Goal: Task Accomplishment & Management: Use online tool/utility

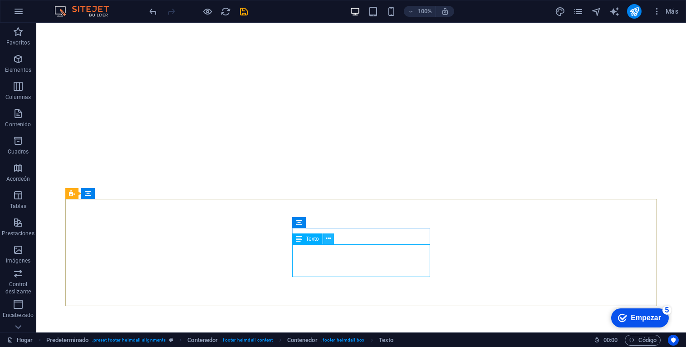
click at [327, 240] on icon at bounding box center [328, 239] width 5 height 10
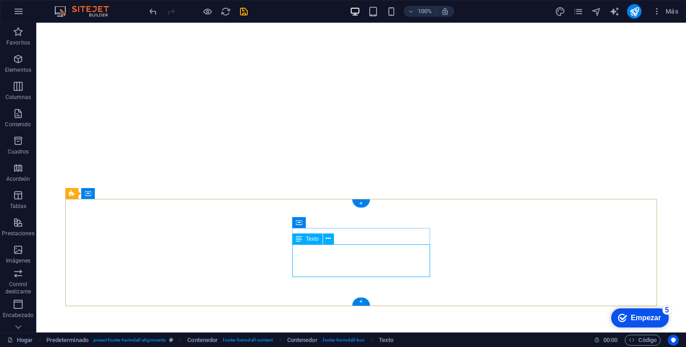
scroll to position [429, 0]
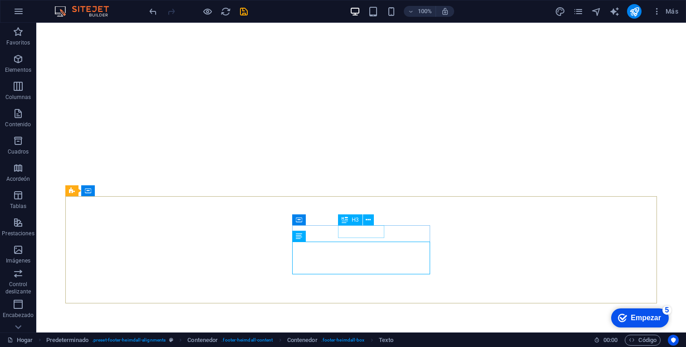
click at [344, 219] on icon at bounding box center [345, 219] width 6 height 11
click at [331, 237] on icon at bounding box center [328, 237] width 5 height 10
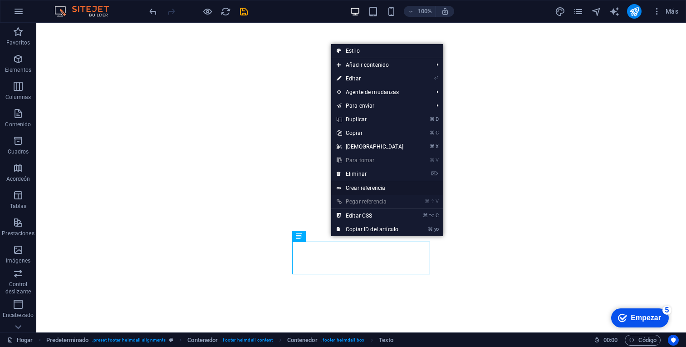
click at [366, 185] on font "Crear referencia" at bounding box center [365, 188] width 39 height 6
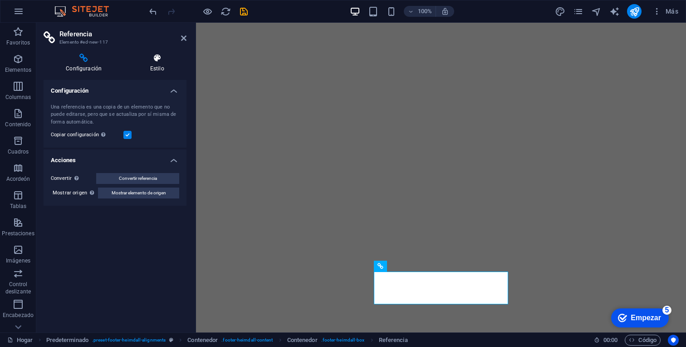
click at [158, 59] on icon at bounding box center [157, 58] width 59 height 9
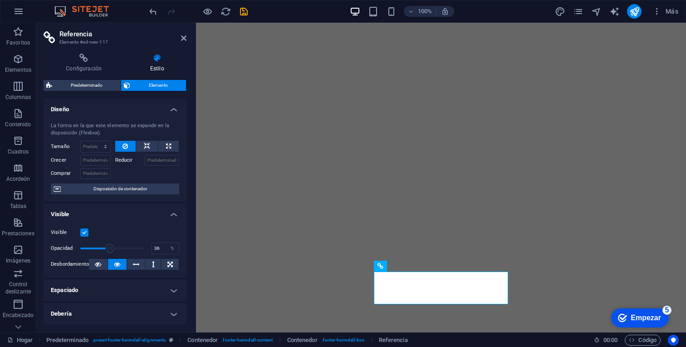
drag, startPoint x: 143, startPoint y: 247, endPoint x: 102, endPoint y: 242, distance: 41.1
click at [106, 244] on span at bounding box center [110, 248] width 9 height 9
drag, startPoint x: 103, startPoint y: 242, endPoint x: 118, endPoint y: 242, distance: 15.0
click at [116, 244] on span at bounding box center [114, 248] width 9 height 9
type input "100"
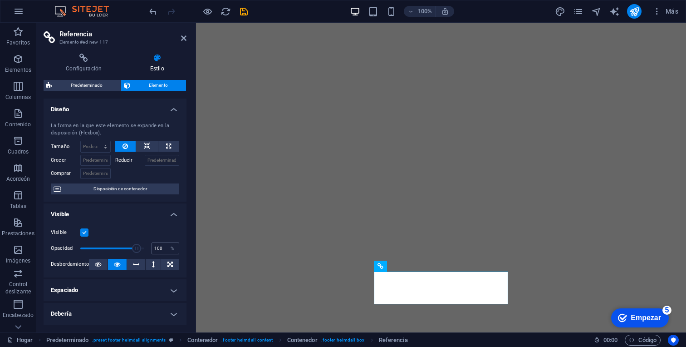
drag, startPoint x: 118, startPoint y: 242, endPoint x: 150, endPoint y: 246, distance: 32.4
click at [149, 247] on div "Opacidad 100 %" at bounding box center [115, 249] width 128 height 14
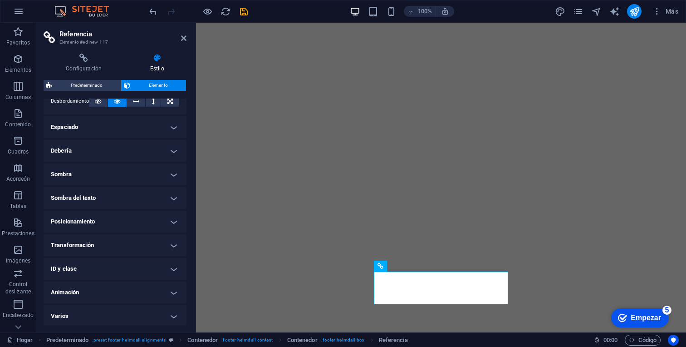
scroll to position [164, 0]
click at [161, 270] on h4 "ID y clase" at bounding box center [115, 268] width 143 height 22
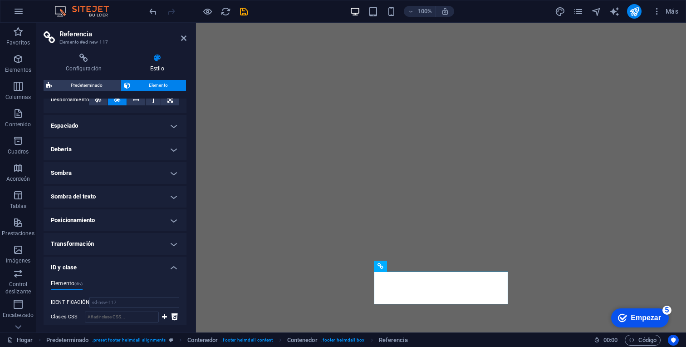
click at [161, 270] on h4 "ID y clase" at bounding box center [115, 265] width 143 height 16
click at [183, 35] on icon at bounding box center [183, 38] width 5 height 7
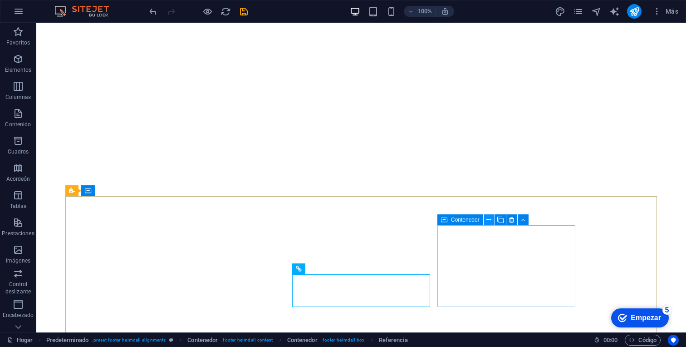
click at [490, 222] on icon at bounding box center [489, 220] width 5 height 10
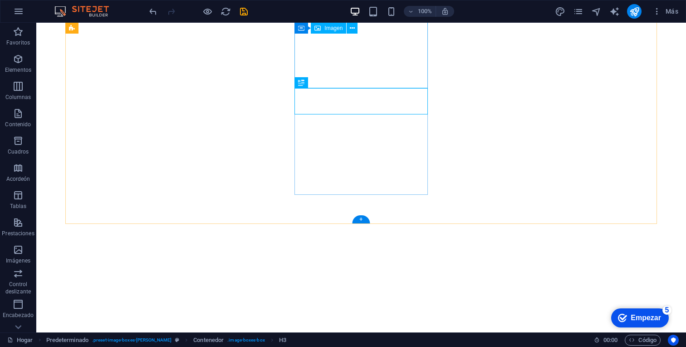
scroll to position [392, 0]
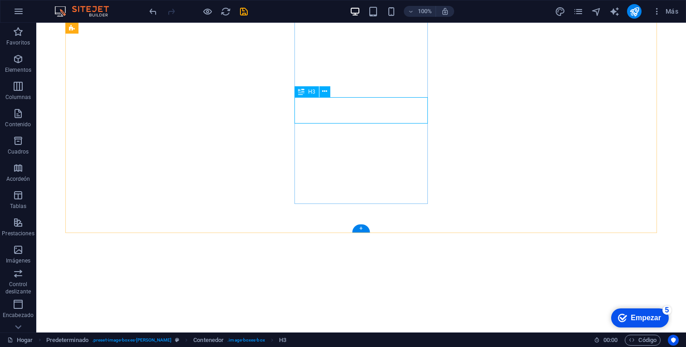
click at [323, 93] on icon at bounding box center [324, 92] width 5 height 10
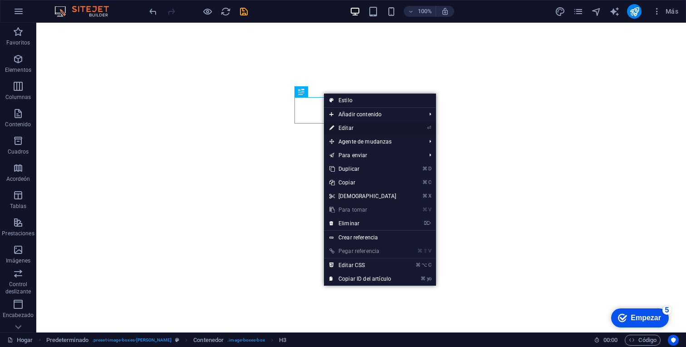
click at [400, 127] on li "⏎ Editar" at bounding box center [380, 128] width 112 height 14
click at [360, 128] on link "⏎ Editar" at bounding box center [363, 128] width 78 height 14
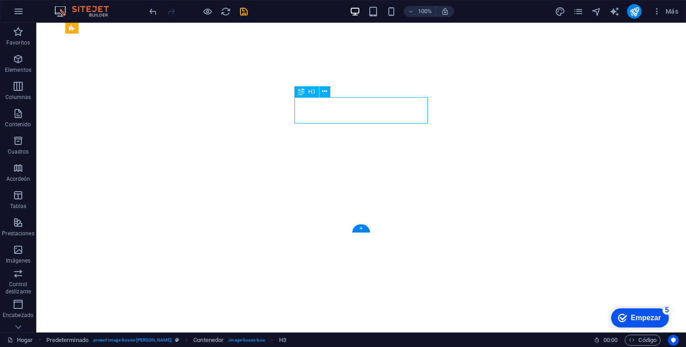
click at [327, 92] on button at bounding box center [325, 91] width 11 height 11
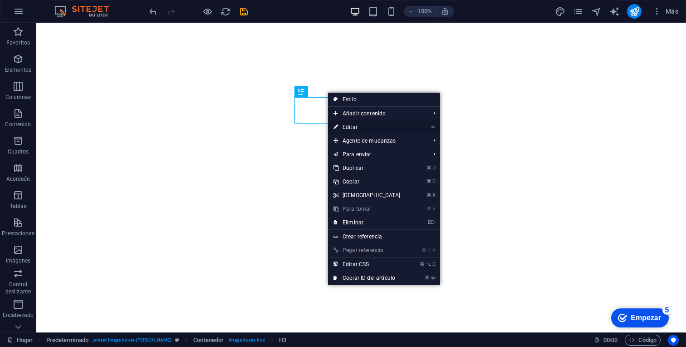
click at [365, 128] on link "⏎ Editar" at bounding box center [367, 127] width 78 height 14
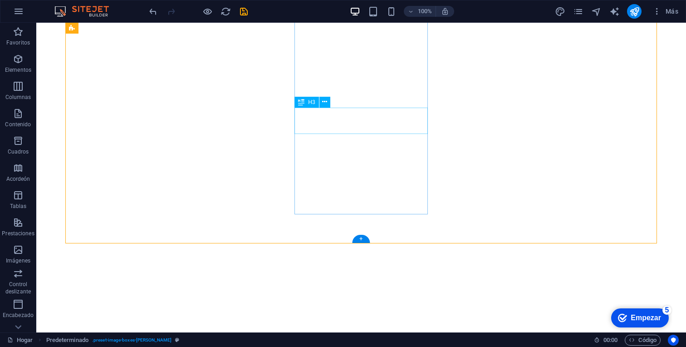
scroll to position [328, 0]
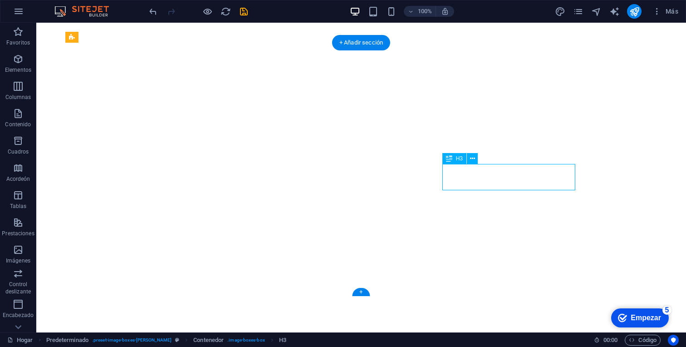
click at [472, 160] on icon at bounding box center [472, 159] width 5 height 10
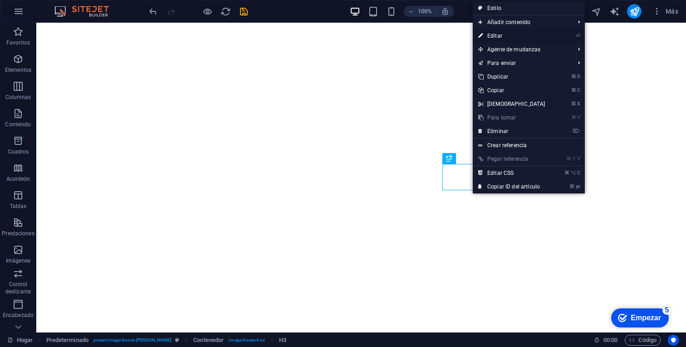
click at [506, 37] on link "⏎ Editar" at bounding box center [512, 36] width 78 height 14
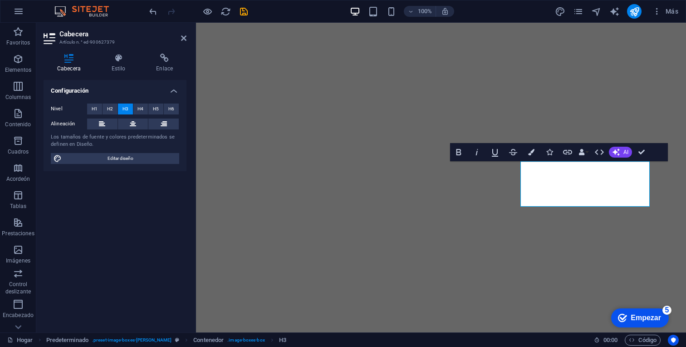
drag, startPoint x: 614, startPoint y: 194, endPoint x: 533, endPoint y: 169, distance: 84.7
click at [587, 152] on button "Enlaces de datos" at bounding box center [584, 152] width 13 height 18
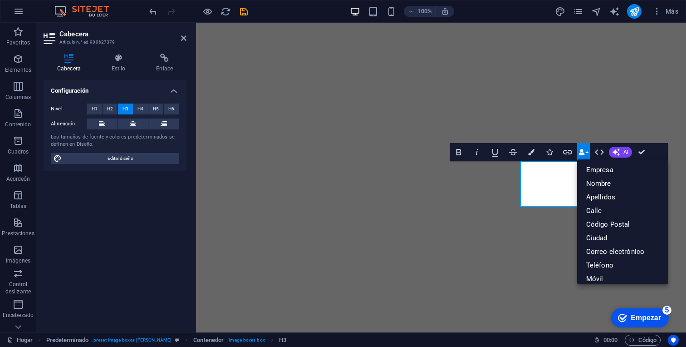
click at [587, 152] on button "Enlaces de datos" at bounding box center [584, 152] width 13 height 18
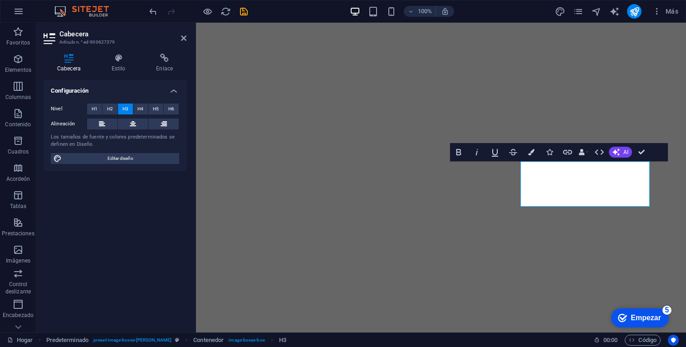
click at [112, 107] on font "H2" at bounding box center [110, 108] width 6 height 5
click at [127, 111] on font "H3" at bounding box center [126, 108] width 6 height 5
click at [137, 109] on button "H4" at bounding box center [140, 109] width 15 height 11
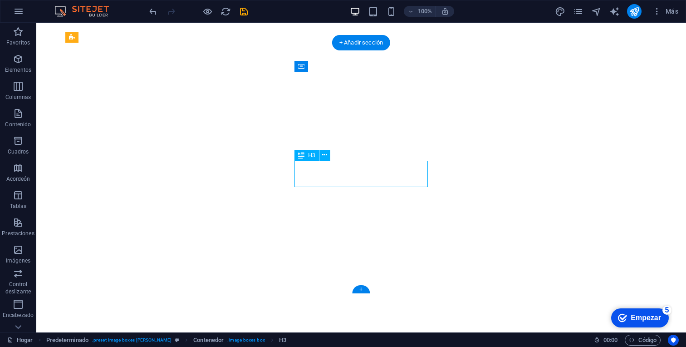
click at [328, 156] on button at bounding box center [325, 155] width 11 height 11
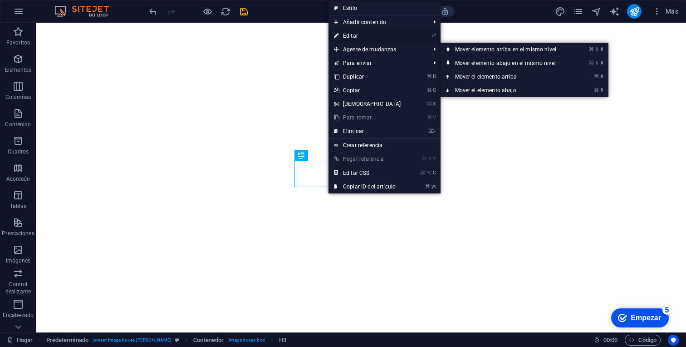
click at [364, 39] on link "⏎ Editar" at bounding box center [368, 36] width 78 height 14
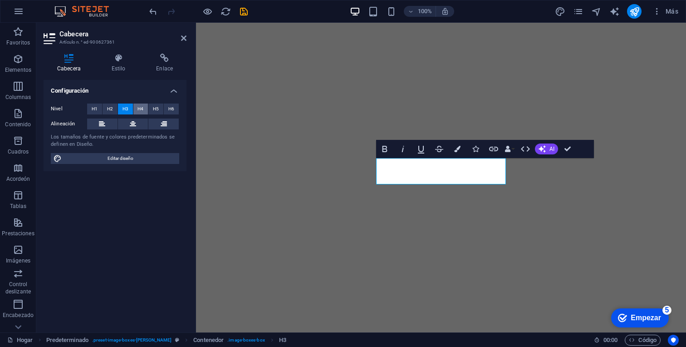
click at [143, 105] on span "H4" at bounding box center [141, 109] width 6 height 11
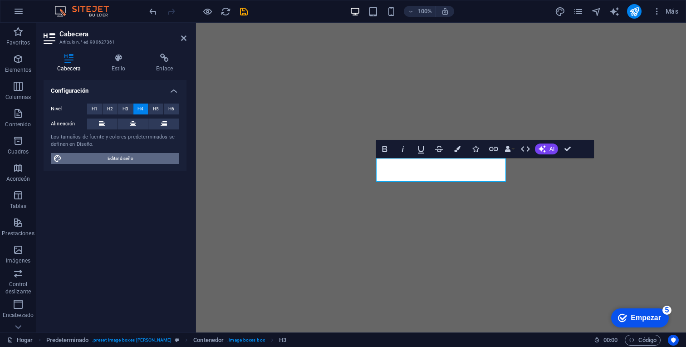
click at [135, 159] on span "Editar diseño" at bounding box center [120, 158] width 112 height 11
select select "px"
select select "300"
select select "px"
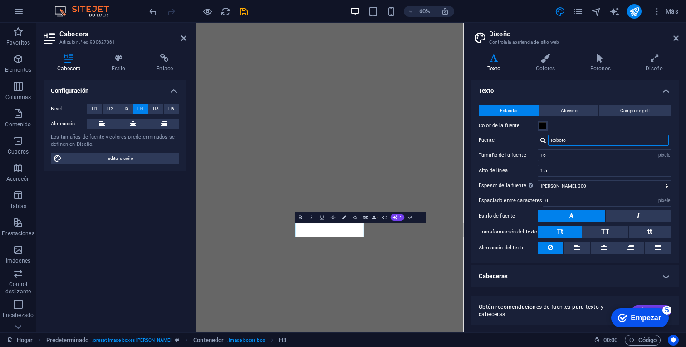
click at [579, 140] on input "Roboto" at bounding box center [608, 140] width 121 height 11
drag, startPoint x: 576, startPoint y: 143, endPoint x: 539, endPoint y: 143, distance: 37.2
click at [539, 143] on div "Roboto" at bounding box center [605, 140] width 134 height 11
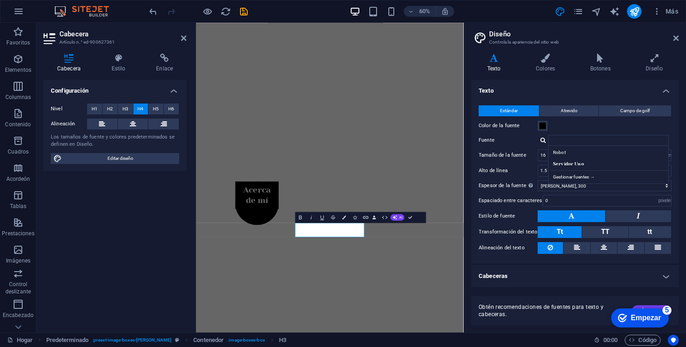
click at [582, 127] on div "Color de la fuente" at bounding box center [575, 125] width 193 height 11
click at [589, 172] on div "Gestionar fuentes →" at bounding box center [611, 175] width 120 height 11
select select "popularity"
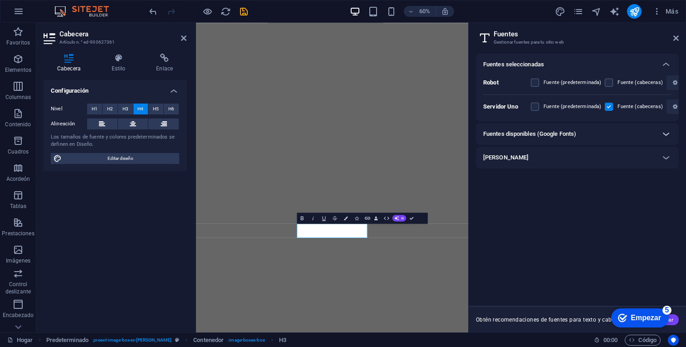
click at [668, 138] on icon at bounding box center [666, 133] width 11 height 11
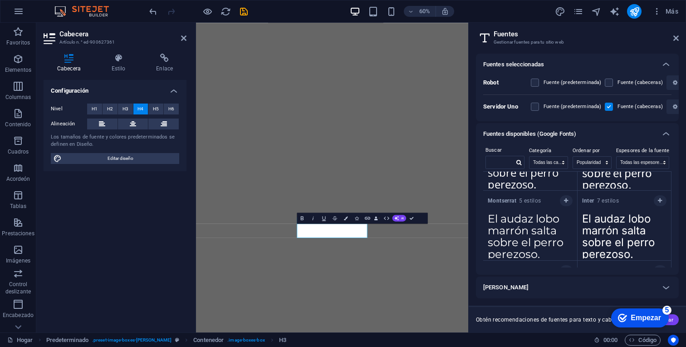
scroll to position [51, 0]
click at [510, 198] on strong "Montserrat" at bounding box center [503, 200] width 31 height 6
click at [592, 198] on strong "Inter" at bounding box center [590, 200] width 15 height 6
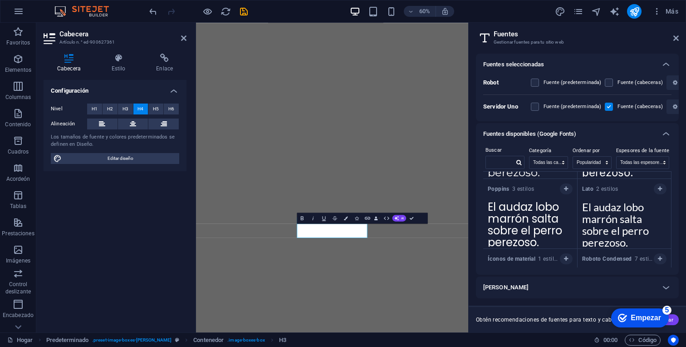
scroll to position [0, 0]
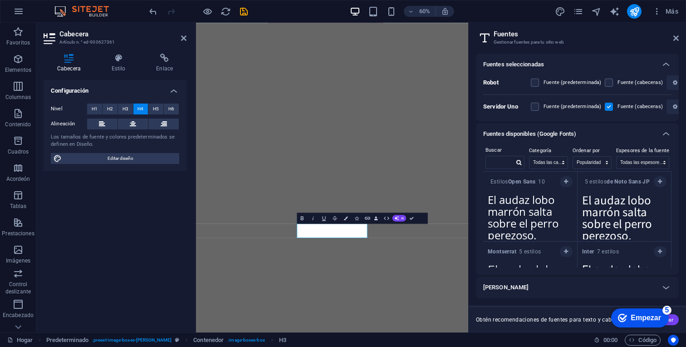
click at [671, 37] on h2 "Fuentes" at bounding box center [586, 34] width 185 height 8
click at [678, 37] on icon at bounding box center [676, 38] width 5 height 7
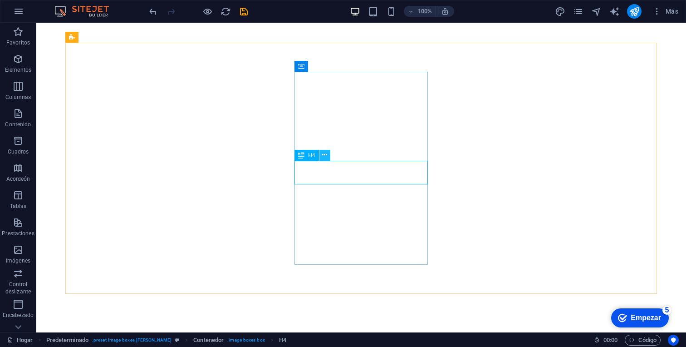
click at [325, 156] on icon at bounding box center [324, 155] width 5 height 10
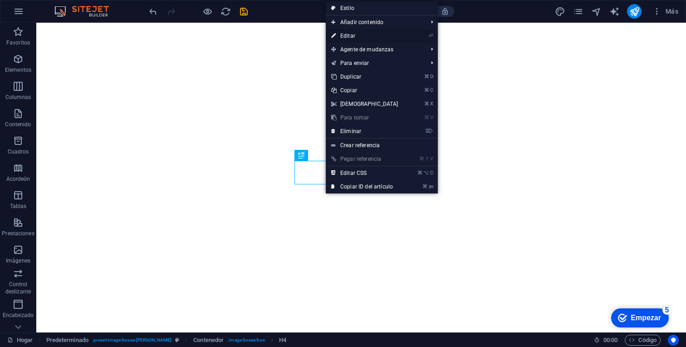
click at [364, 37] on link "⏎ Editar" at bounding box center [365, 36] width 78 height 14
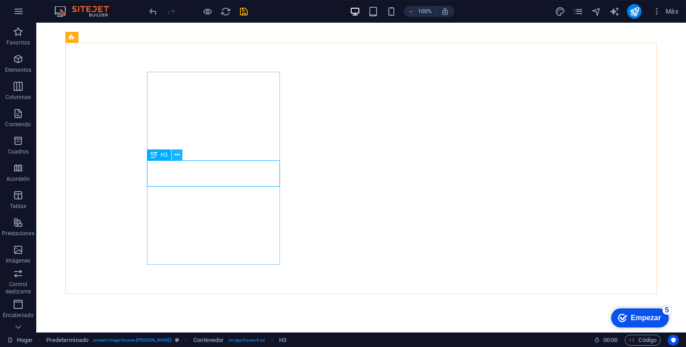
click at [177, 155] on icon at bounding box center [177, 155] width 5 height 10
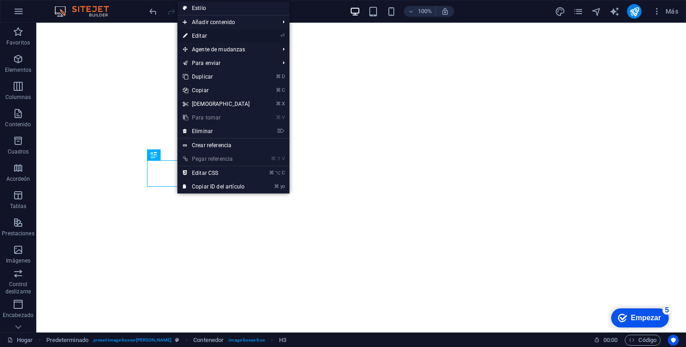
click at [210, 37] on link "⏎ Editar" at bounding box center [217, 36] width 78 height 14
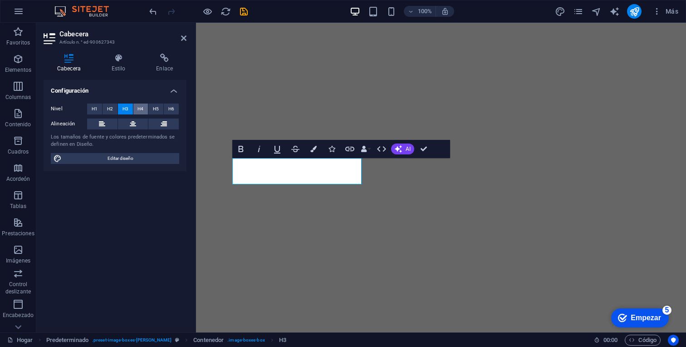
click at [139, 107] on font "H4" at bounding box center [141, 108] width 6 height 5
click at [166, 59] on icon at bounding box center [165, 58] width 44 height 9
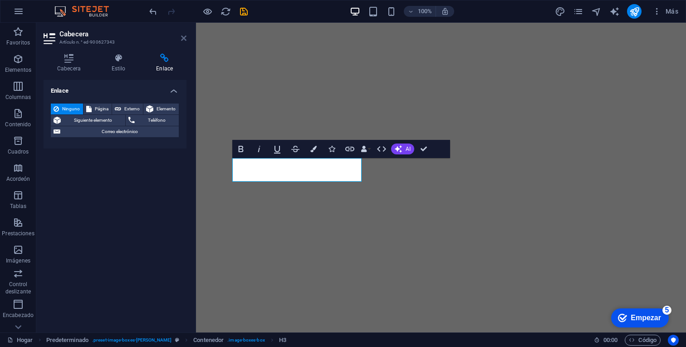
click at [181, 40] on icon at bounding box center [183, 38] width 5 height 7
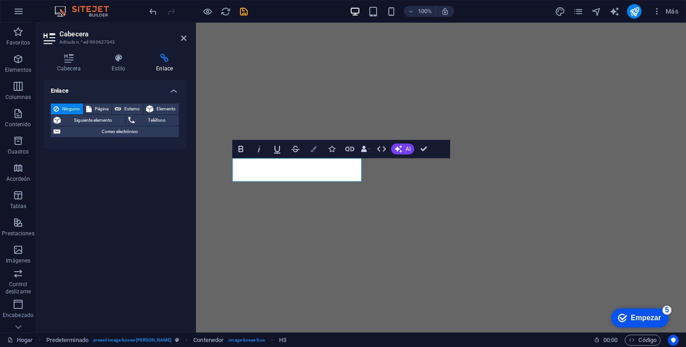
click at [319, 151] on button "Bandera" at bounding box center [313, 149] width 17 height 18
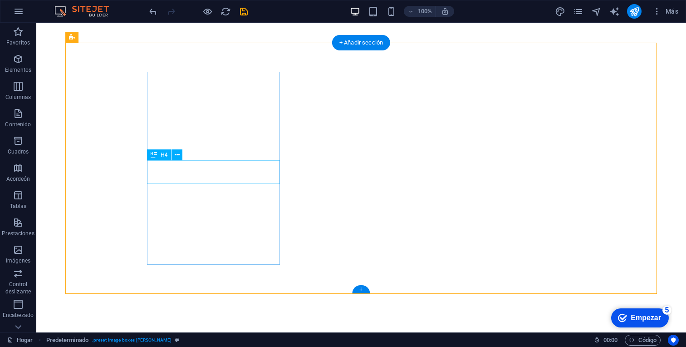
click at [179, 155] on icon at bounding box center [177, 155] width 5 height 10
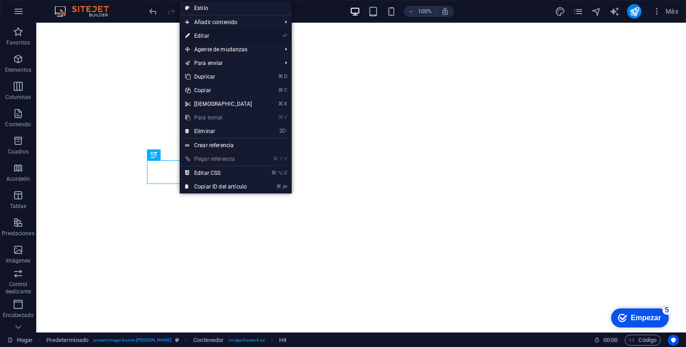
click at [217, 33] on link "⏎ Editar" at bounding box center [219, 36] width 78 height 14
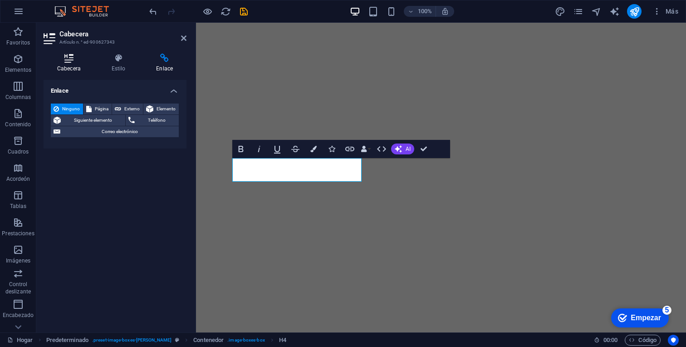
click at [72, 65] on font "Cabecera" at bounding box center [69, 68] width 24 height 6
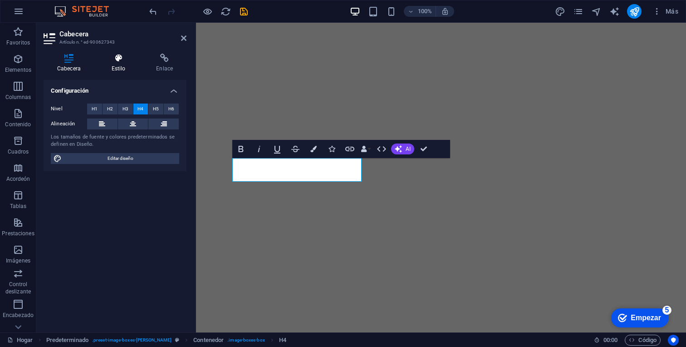
click at [120, 56] on icon at bounding box center [118, 58] width 41 height 9
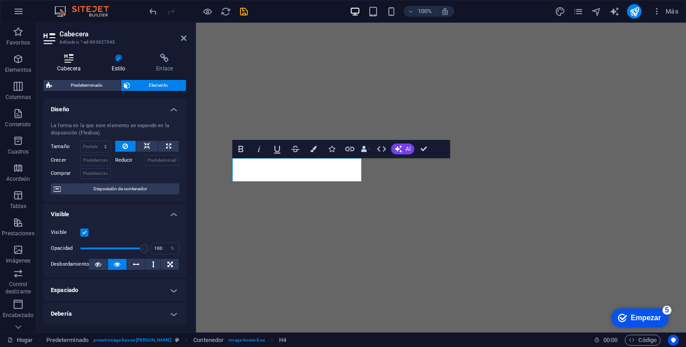
click at [75, 61] on icon at bounding box center [69, 58] width 51 height 9
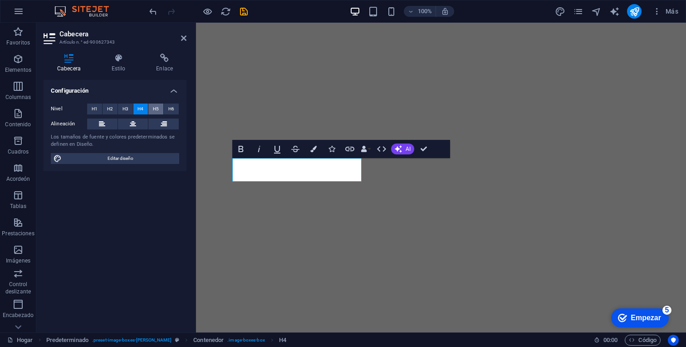
click at [160, 109] on button "H5" at bounding box center [155, 109] width 15 height 11
click at [183, 102] on div "Nivel H1 H2 H3 H4 H5 H6 Alineación Los tamaños de fuente y colores predetermina…" at bounding box center [115, 133] width 143 height 75
click at [186, 42] on header "Cabecera Artículo n.° ed-900627343" at bounding box center [115, 35] width 143 height 24
click at [185, 41] on icon at bounding box center [183, 38] width 5 height 7
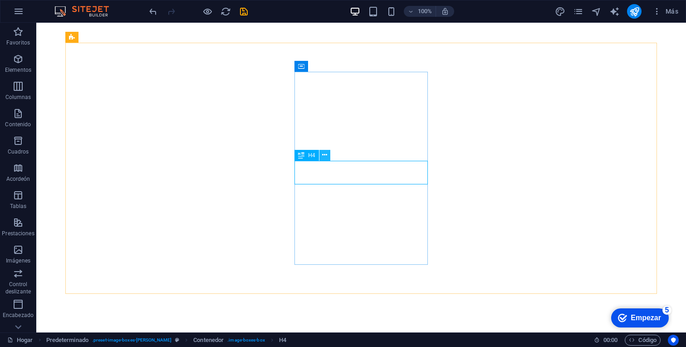
click at [321, 154] on button at bounding box center [325, 155] width 11 height 11
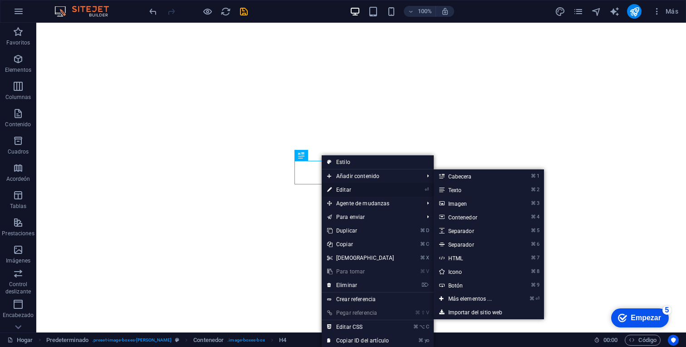
click at [341, 184] on link "⏎ Editar" at bounding box center [361, 190] width 78 height 14
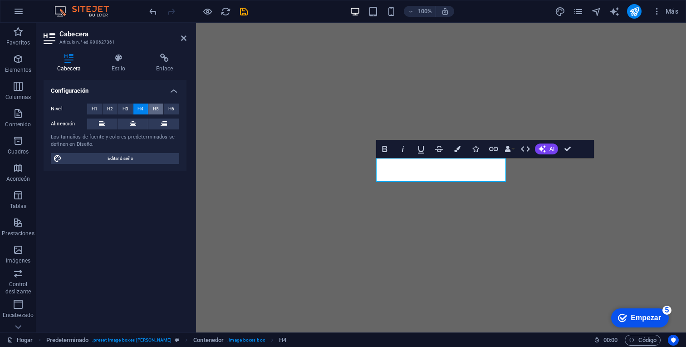
click at [160, 109] on button "H5" at bounding box center [155, 109] width 15 height 11
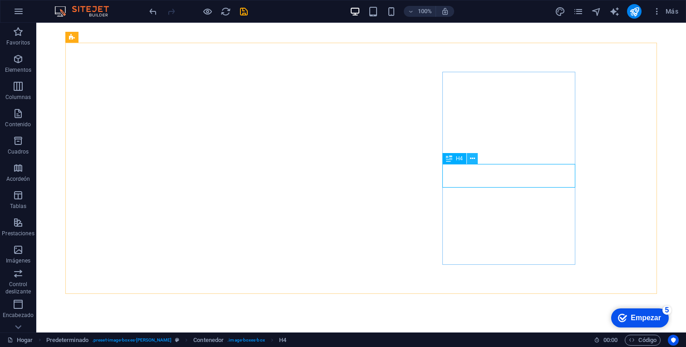
click at [475, 161] on button at bounding box center [472, 158] width 11 height 11
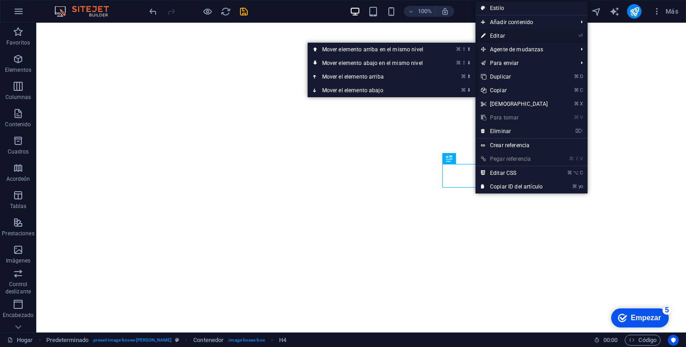
click at [501, 34] on font "Editar" at bounding box center [497, 36] width 15 height 6
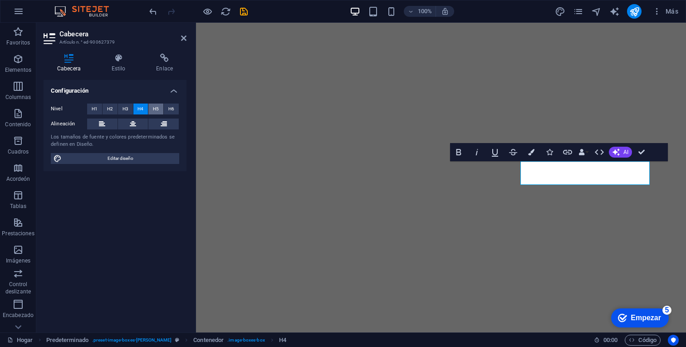
click at [161, 111] on button "H5" at bounding box center [155, 109] width 15 height 11
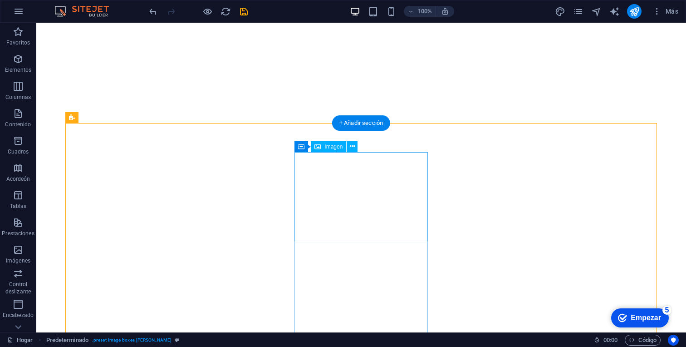
scroll to position [255, 0]
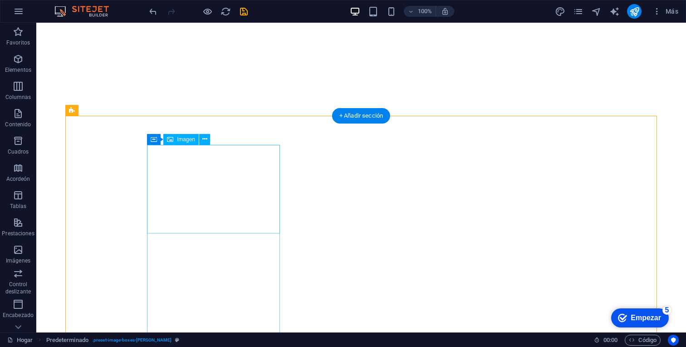
click at [183, 138] on font "Imagen" at bounding box center [186, 139] width 18 height 6
click at [200, 139] on button at bounding box center [204, 139] width 11 height 11
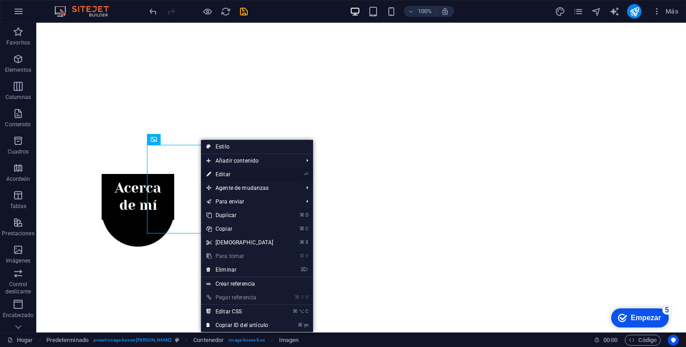
click at [219, 177] on font "Editar" at bounding box center [223, 174] width 15 height 6
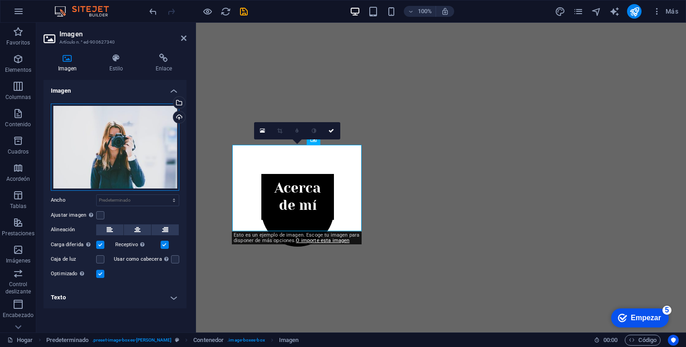
click at [155, 127] on div "Arrastra archivos aquí, haz clic para escoger archivos o selecciona archivos de…" at bounding box center [115, 147] width 128 height 87
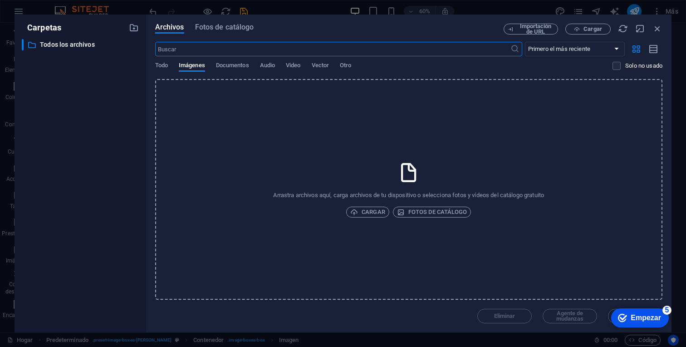
click at [660, 265] on div "Arrastra archivos aquí, carga archivos de tu dispositivo o selecciona fotos y v…" at bounding box center [409, 189] width 508 height 221
click at [657, 27] on icon "button" at bounding box center [658, 29] width 10 height 10
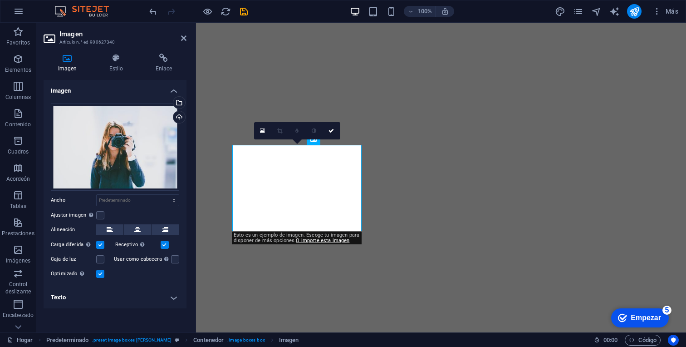
click at [335, 127] on link at bounding box center [331, 130] width 17 height 17
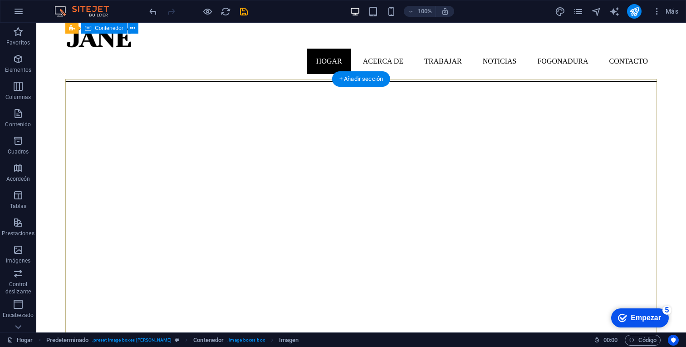
scroll to position [0, 0]
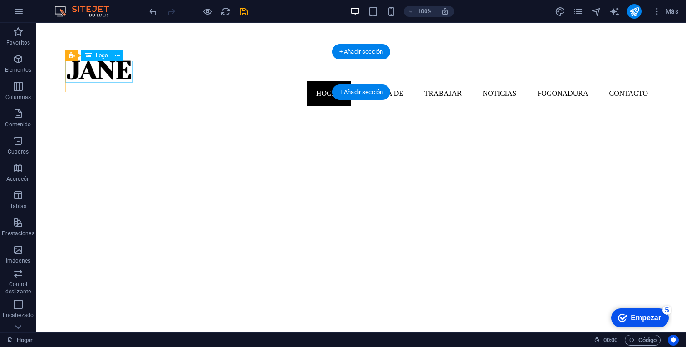
click at [107, 76] on div at bounding box center [361, 70] width 592 height 22
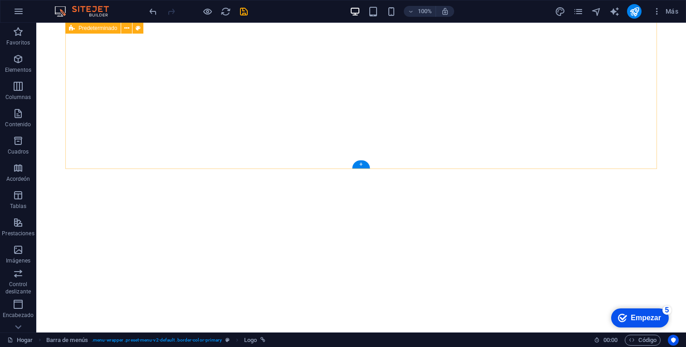
scroll to position [455, 0]
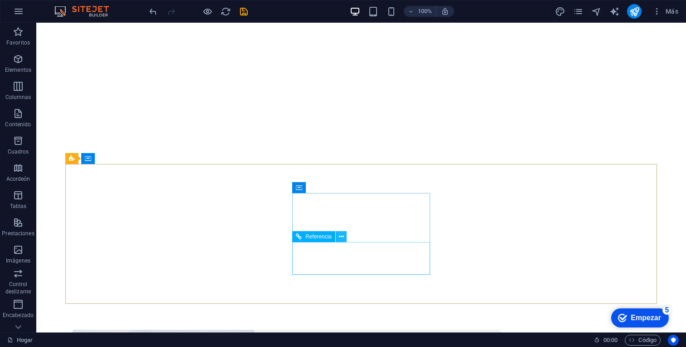
click at [340, 237] on icon at bounding box center [341, 237] width 5 height 10
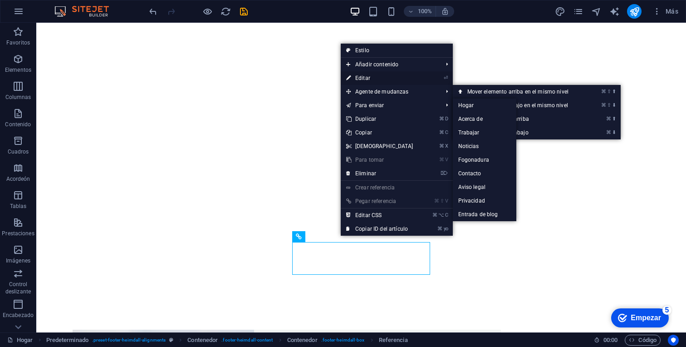
click at [377, 77] on link "⏎ Editar" at bounding box center [380, 78] width 78 height 14
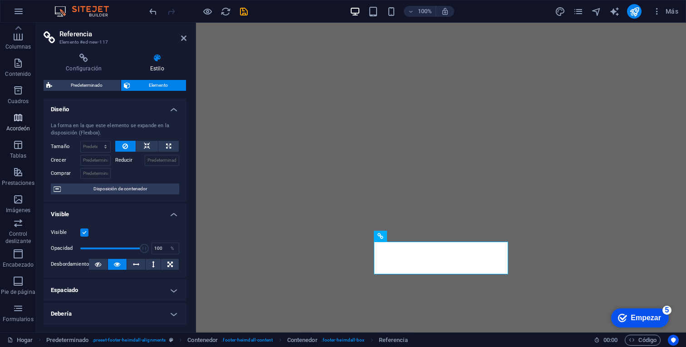
scroll to position [0, 0]
click at [16, 45] on font "Favoritos" at bounding box center [18, 42] width 24 height 6
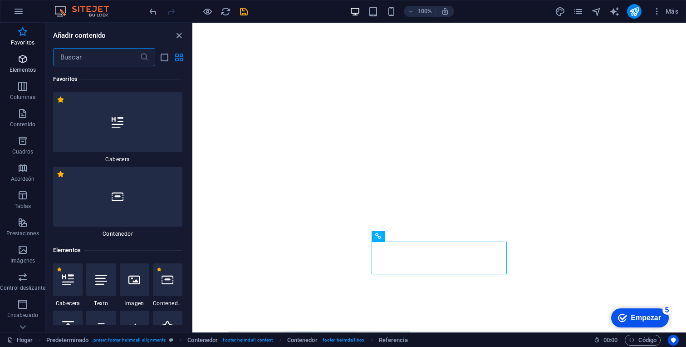
click at [18, 59] on icon "button" at bounding box center [22, 59] width 11 height 11
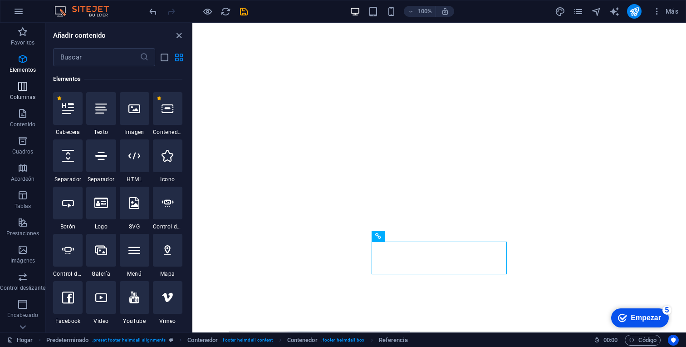
click at [22, 83] on icon "button" at bounding box center [22, 86] width 11 height 11
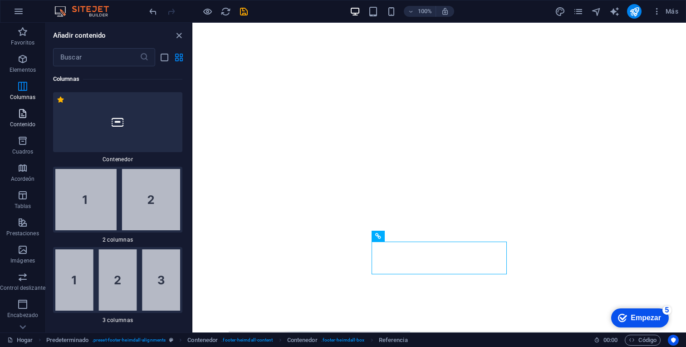
click at [25, 118] on icon "button" at bounding box center [22, 113] width 11 height 11
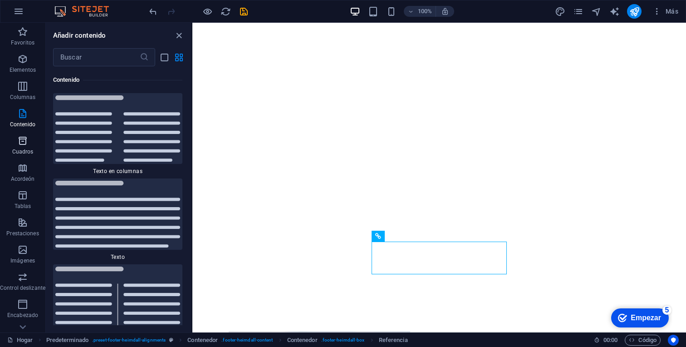
click at [25, 137] on icon "button" at bounding box center [22, 140] width 11 height 11
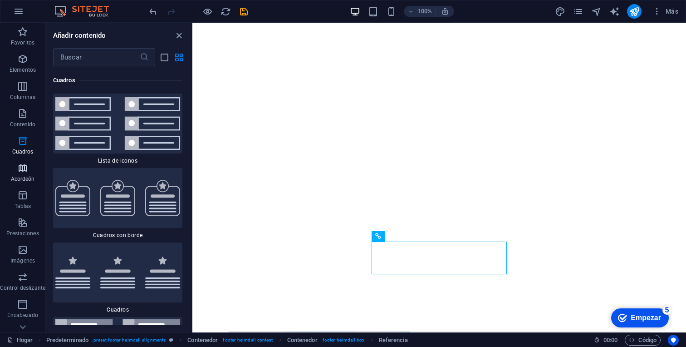
click at [27, 168] on icon "button" at bounding box center [22, 168] width 11 height 11
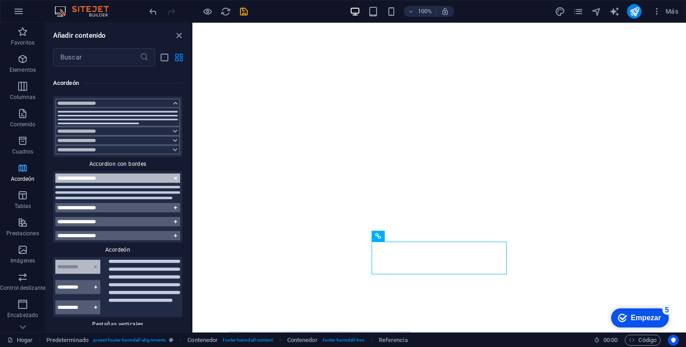
scroll to position [5641, 0]
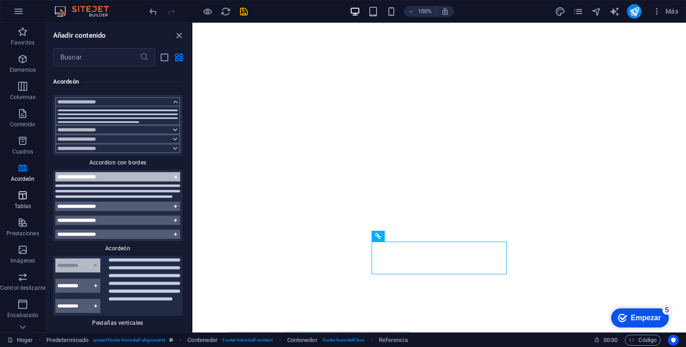
click at [29, 193] on span "Tablas" at bounding box center [22, 201] width 45 height 22
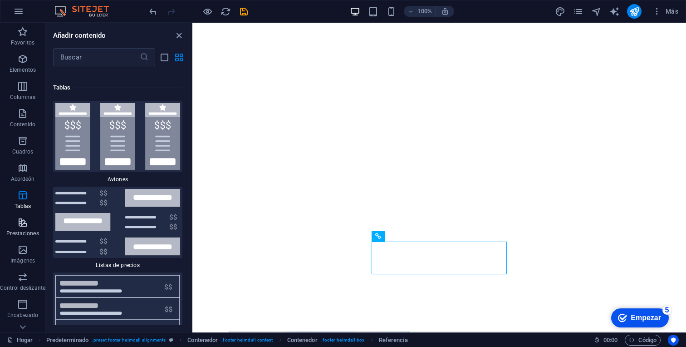
click at [28, 218] on span "Prestaciones" at bounding box center [22, 228] width 45 height 22
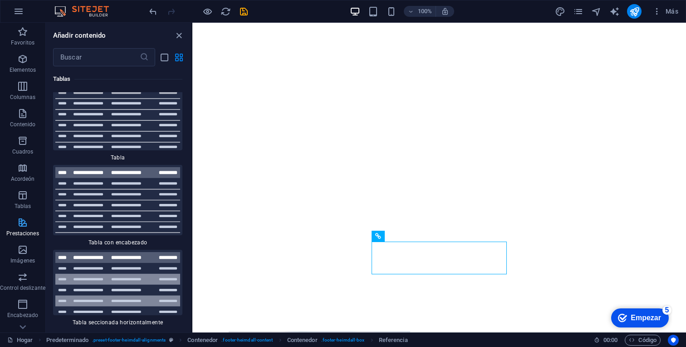
scroll to position [6921, 0]
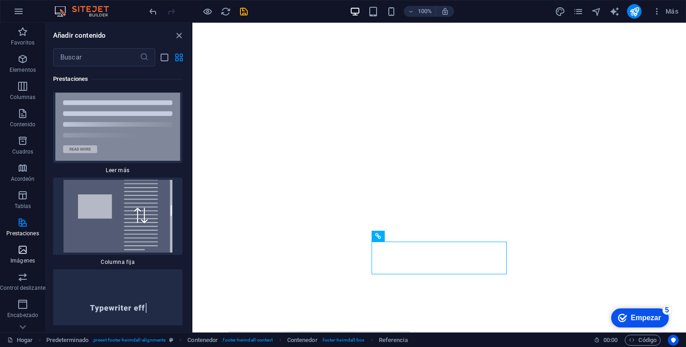
click at [25, 247] on icon "button" at bounding box center [22, 249] width 11 height 11
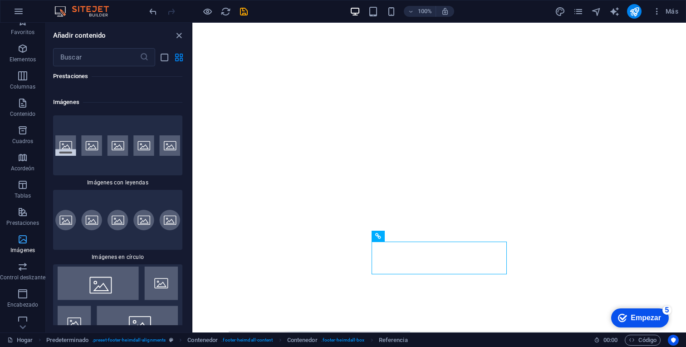
scroll to position [19, 0]
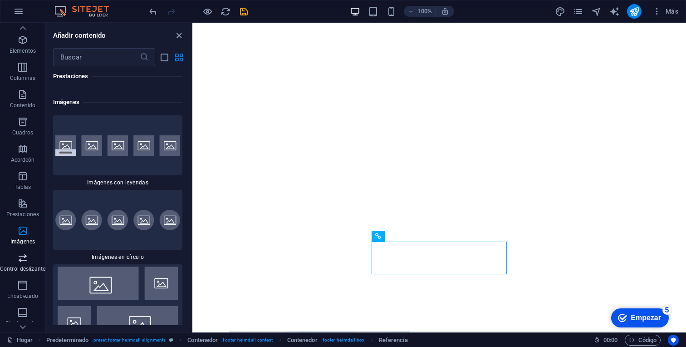
click at [21, 262] on icon "button" at bounding box center [22, 257] width 11 height 11
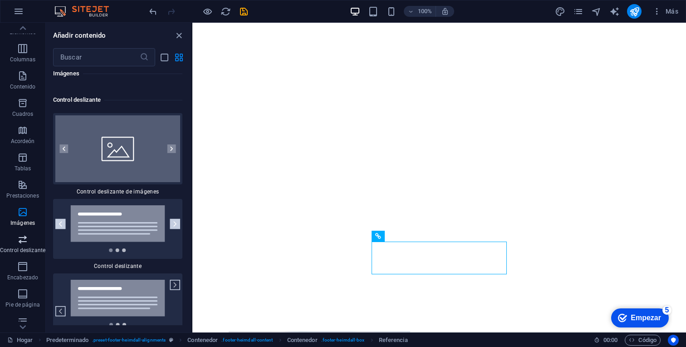
scroll to position [39, 0]
click at [24, 276] on p "Encabezado" at bounding box center [22, 276] width 31 height 7
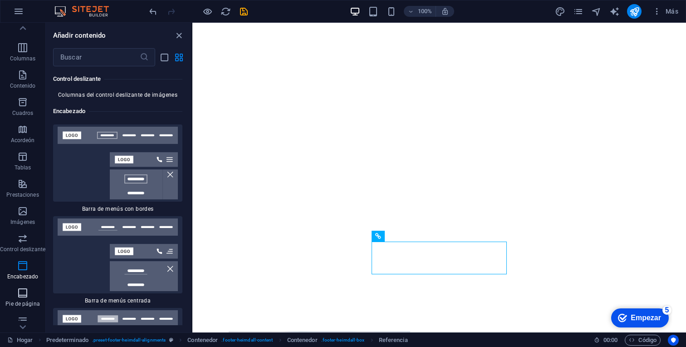
click at [26, 289] on icon "button" at bounding box center [22, 292] width 11 height 11
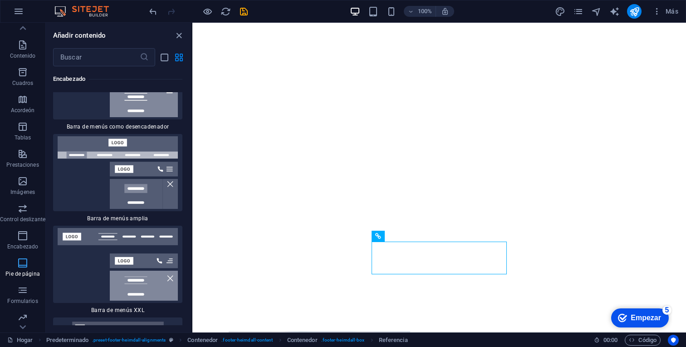
scroll to position [99, 0]
click at [24, 261] on icon "button" at bounding box center [22, 259] width 11 height 11
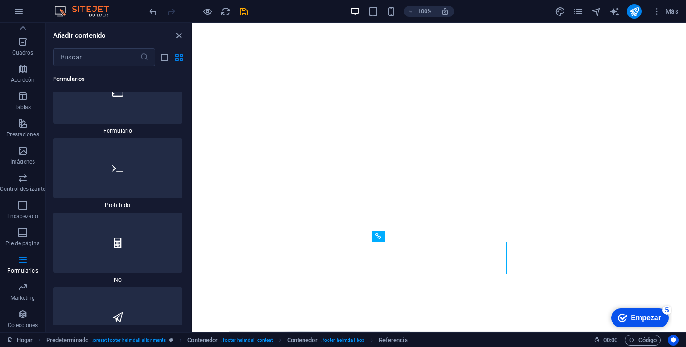
scroll to position [13862, 0]
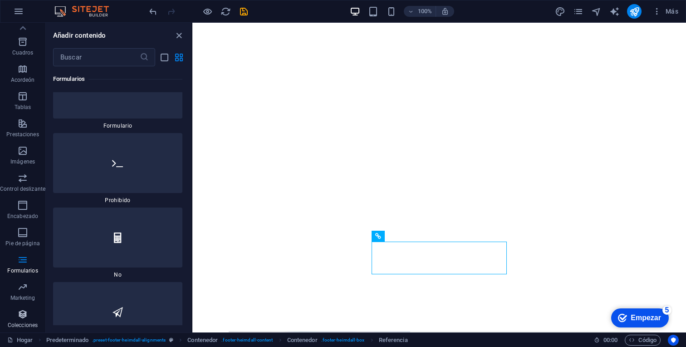
click at [24, 324] on p "Colecciones" at bounding box center [23, 324] width 30 height 7
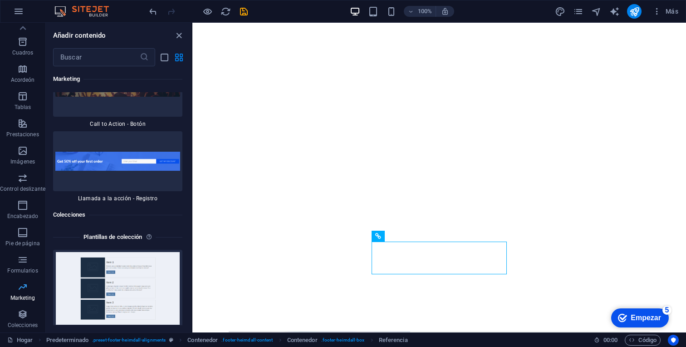
scroll to position [16758, 0]
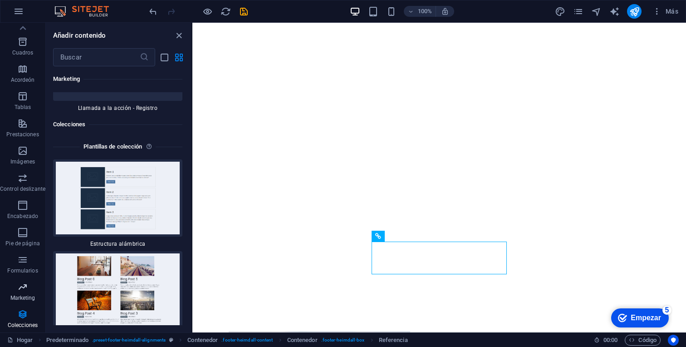
click at [24, 294] on p "Marketing" at bounding box center [22, 297] width 25 height 7
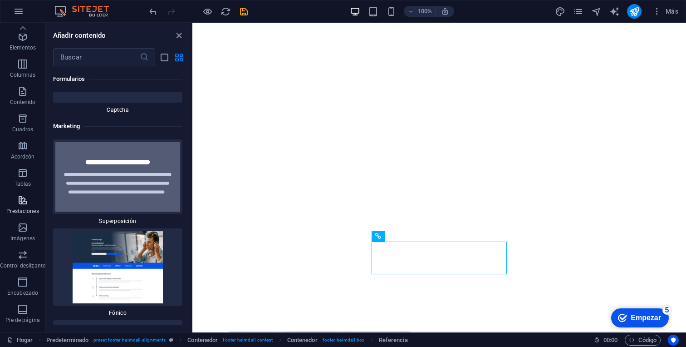
scroll to position [0, 0]
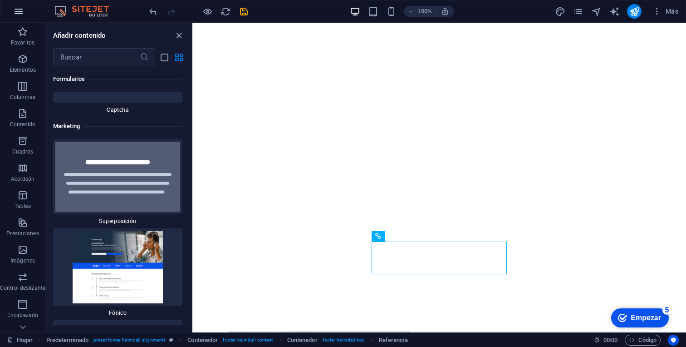
click at [22, 12] on icon "button" at bounding box center [18, 11] width 11 height 11
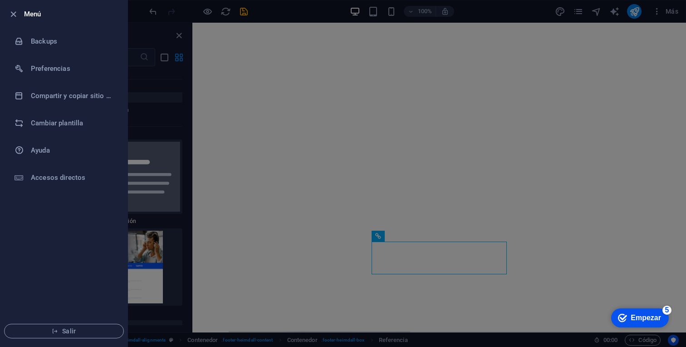
click at [22, 12] on div at bounding box center [16, 14] width 16 height 11
click at [15, 11] on icon "button" at bounding box center [13, 14] width 10 height 10
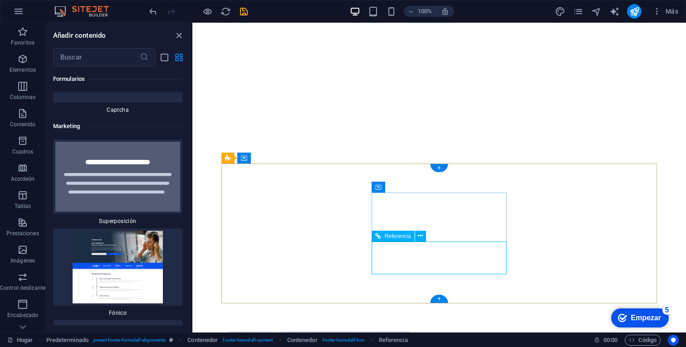
click at [407, 237] on font "Referencia" at bounding box center [398, 236] width 26 height 6
click at [420, 236] on icon at bounding box center [420, 236] width 5 height 10
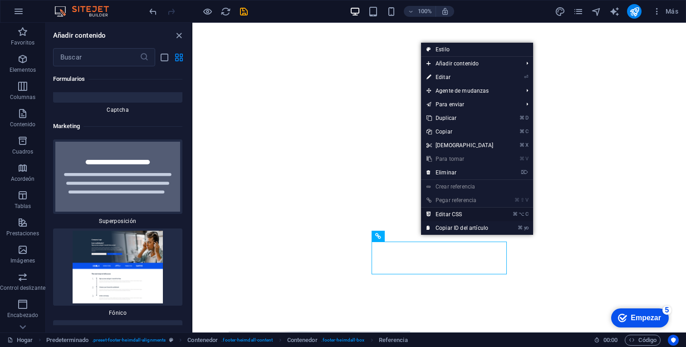
click at [444, 212] on font "Editar CSS" at bounding box center [449, 214] width 26 height 6
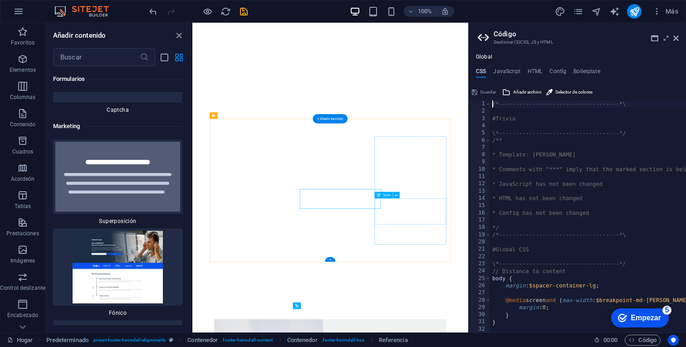
scroll to position [396, 0]
type textarea "&:hover { text-decoration: underline; }"
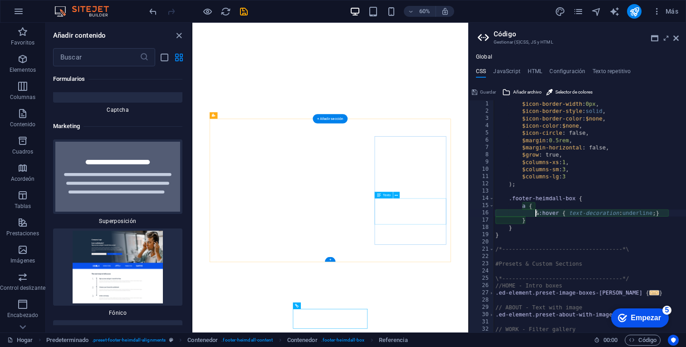
scroll to position [450, 0]
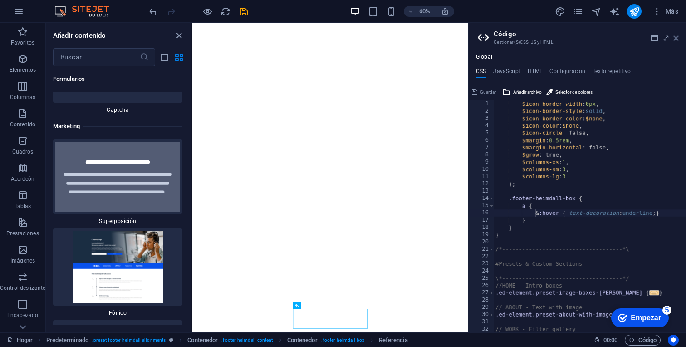
click at [675, 40] on icon at bounding box center [676, 38] width 5 height 7
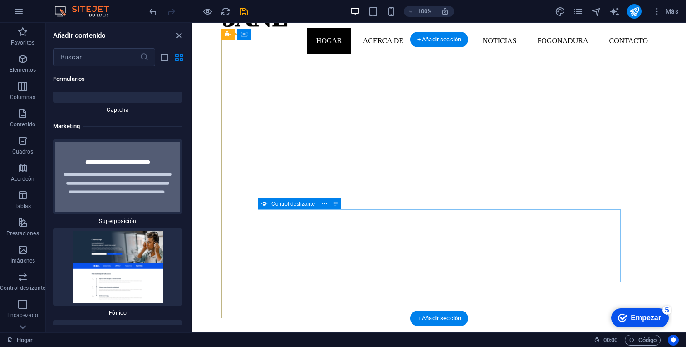
scroll to position [0, 0]
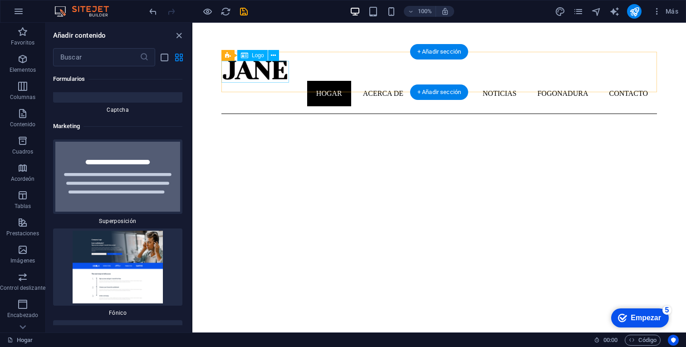
click at [278, 75] on div at bounding box center [440, 70] width 436 height 22
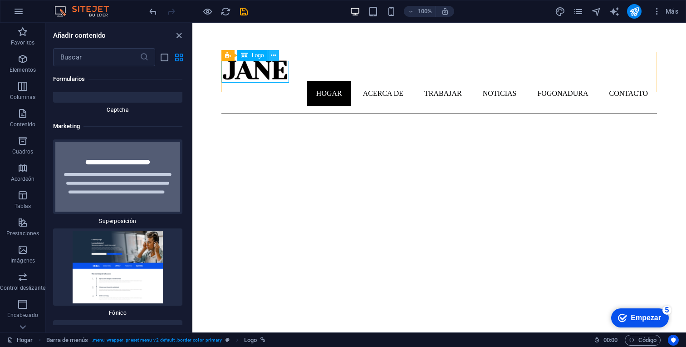
click at [272, 56] on icon at bounding box center [273, 56] width 5 height 10
click at [253, 59] on div "Logo" at bounding box center [252, 55] width 30 height 11
click at [251, 56] on div "Logo" at bounding box center [252, 55] width 30 height 11
click at [275, 54] on icon at bounding box center [273, 56] width 5 height 10
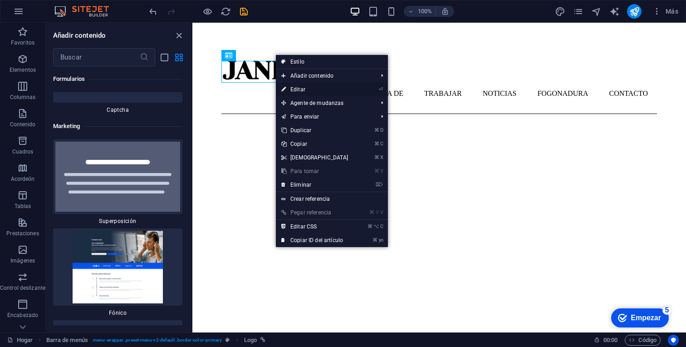
click at [302, 84] on link "⏎ Editar" at bounding box center [315, 90] width 78 height 14
select select "px"
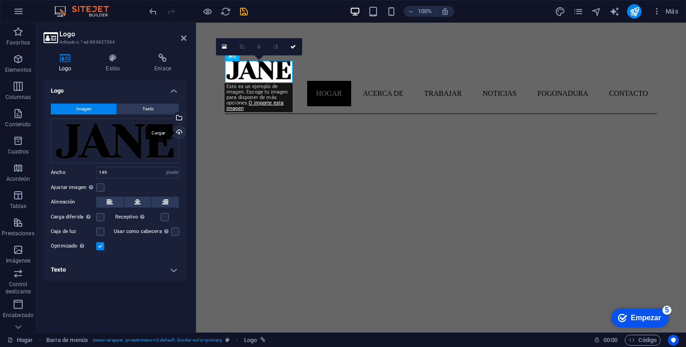
click at [182, 133] on div "Cargar" at bounding box center [179, 133] width 14 height 14
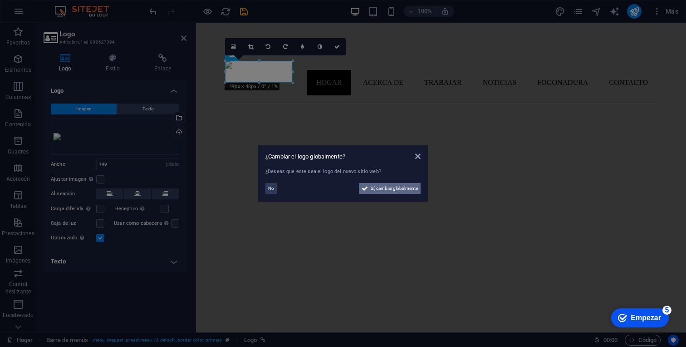
click at [401, 188] on span "Sí, cambiar globalmente" at bounding box center [394, 188] width 47 height 11
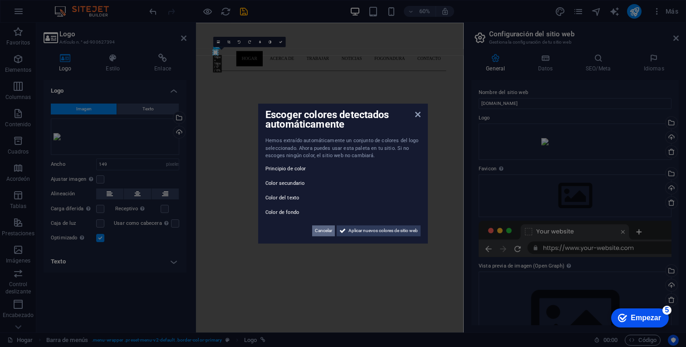
click at [327, 232] on font "Cancelar" at bounding box center [323, 230] width 17 height 5
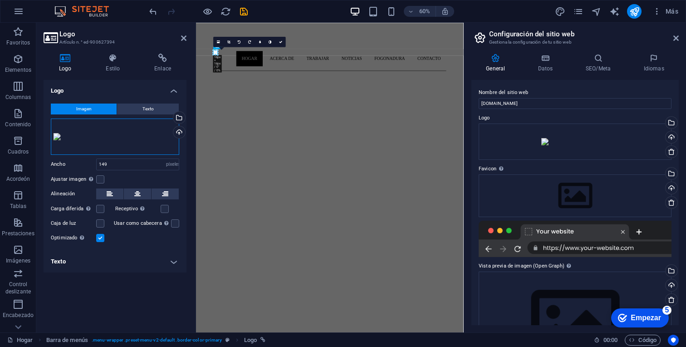
click at [151, 141] on div "Arrastra archivos aquí, haz clic para escoger archivos o selecciona archivos de…" at bounding box center [115, 136] width 128 height 36
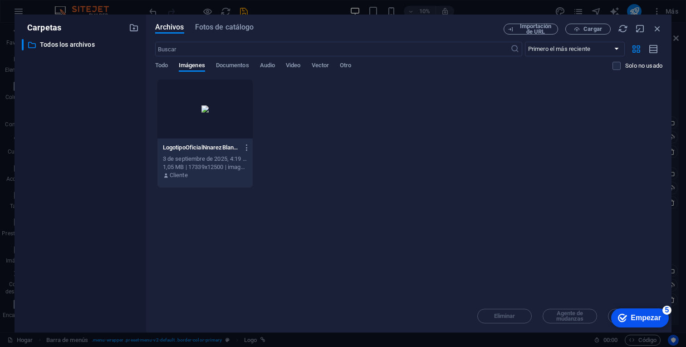
click at [207, 116] on div at bounding box center [205, 108] width 95 height 59
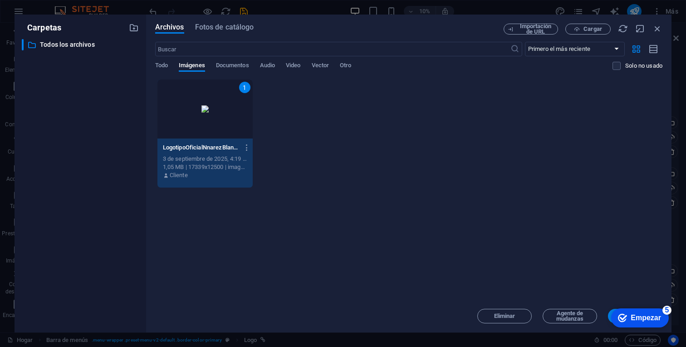
click div "checkmark Empezar 5 Primeros pasos en el editor Permítanos guiarle a través de …"
click at [625, 316] on icon "checkmark" at bounding box center [622, 317] width 9 height 9
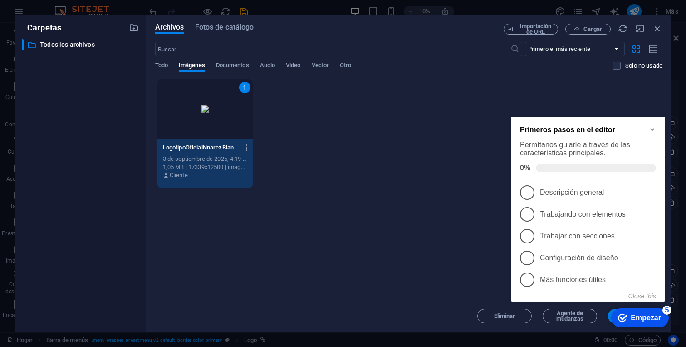
click at [494, 223] on div "Arrastra archivos aquí para cargarlos de inmediato 1 LogoOficialNnarezBlanco-FN…" at bounding box center [409, 189] width 508 height 221
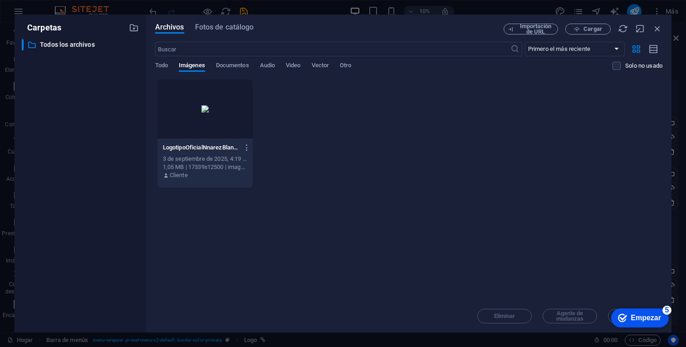
click at [201, 99] on div at bounding box center [205, 108] width 95 height 59
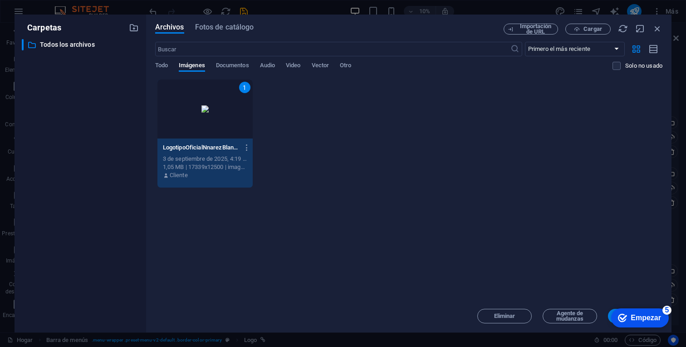
click at [612, 315] on div "checkmark Empezar 5" at bounding box center [641, 317] width 58 height 19
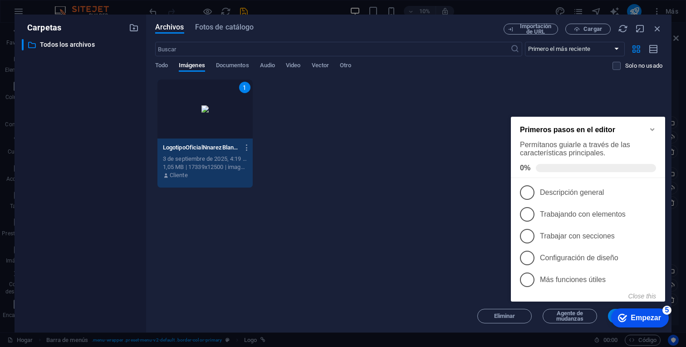
click at [650, 128] on icon "Minimize checklist" at bounding box center [652, 129] width 7 height 7
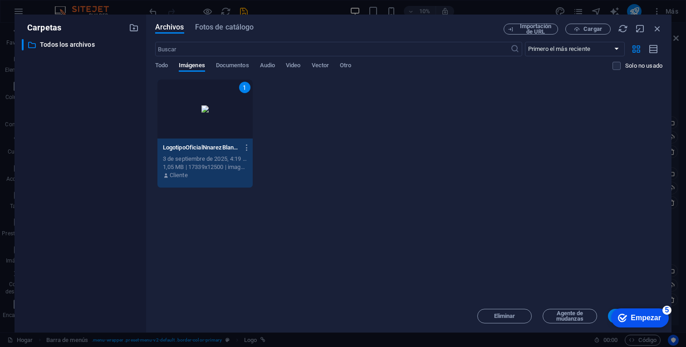
click at [642, 197] on div "Arrastra archivos aquí para cargarlos de inmediato 1 LogoOficialNnarezBlanco-FN…" at bounding box center [409, 189] width 508 height 221
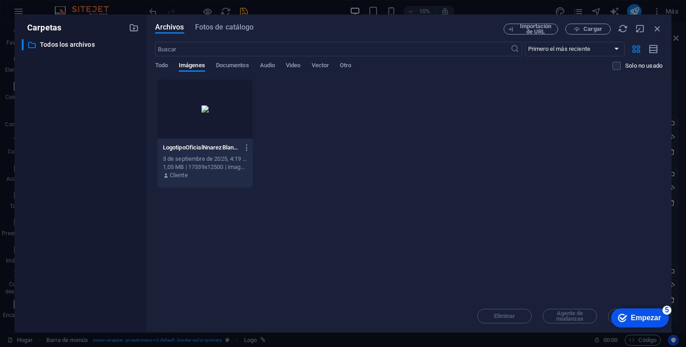
drag, startPoint x: 376, startPoint y: 25, endPoint x: 311, endPoint y: -5, distance: 71.3
click at [311, 0] on html "[DOMAIN_NAME] Hogar Favoritos Elementos Columnas Contenido [PERSON_NAME] Acorde…" at bounding box center [343, 173] width 686 height 347
click at [657, 24] on icon "button" at bounding box center [658, 29] width 10 height 10
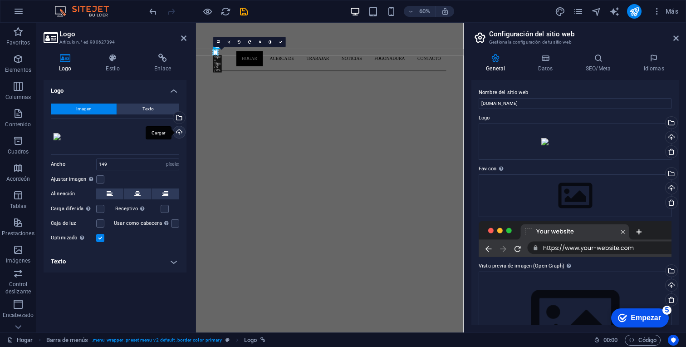
click at [178, 130] on div "Cargar" at bounding box center [179, 133] width 14 height 14
click at [107, 143] on div "Arrastra archivos aquí, haz clic para escoger archivos o selecciona archivos de…" at bounding box center [115, 136] width 128 height 36
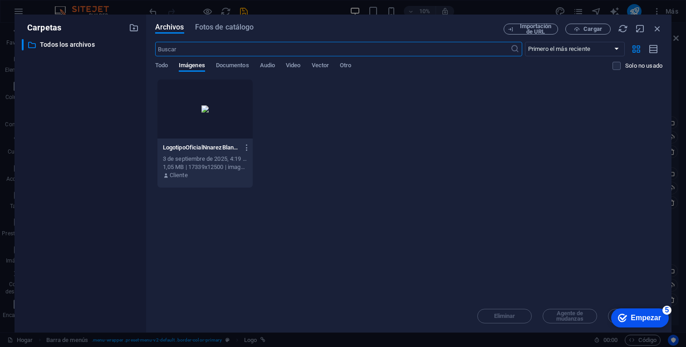
click at [234, 109] on div at bounding box center [205, 108] width 95 height 59
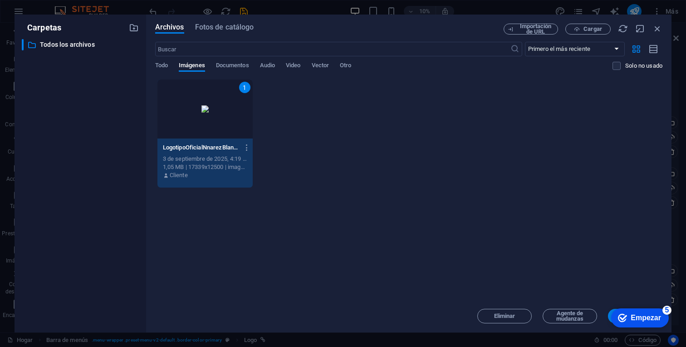
click at [248, 332] on div "Archivos Fotos de catálogo Importación de URL Cargar ​ Primero el más reciente …" at bounding box center [409, 174] width 526 height 318
click div "checkmark Empezar 5 Primeros pasos en el editor Permítanos guiarle a través de …"
click at [638, 319] on font "Empezar" at bounding box center [646, 318] width 30 height 8
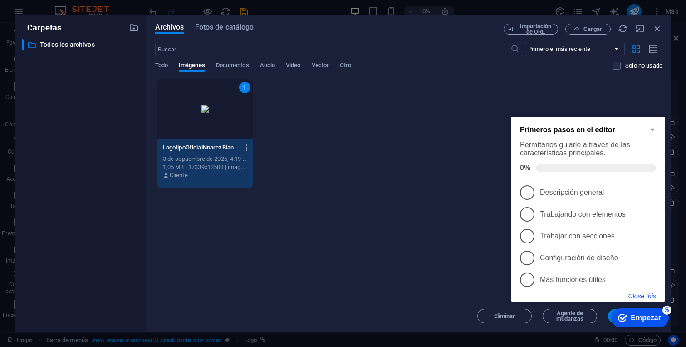
click at [637, 294] on button "Close this" at bounding box center [643, 295] width 28 height 7
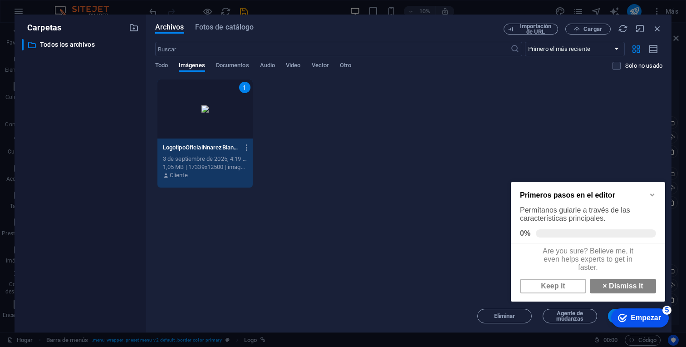
click at [644, 194] on h2 "Primeros pasos en el editor" at bounding box center [588, 195] width 136 height 8
click at [649, 194] on icon "Minimize checklist" at bounding box center [652, 194] width 7 height 7
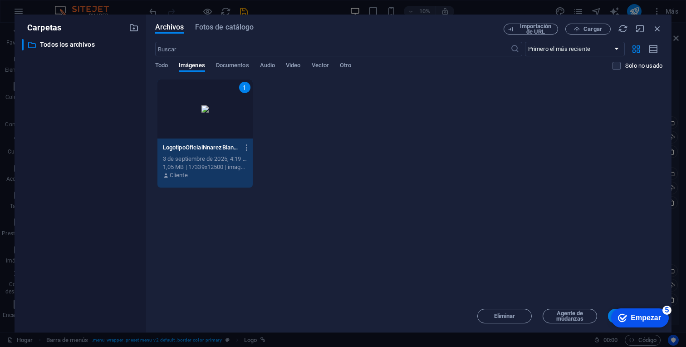
click at [659, 181] on div "1 LogoOficialNnarezBlanco-FNRErJiyM6giD9iobLEIWw.png LogotipoOficialNnarezBlanc…" at bounding box center [409, 133] width 508 height 109
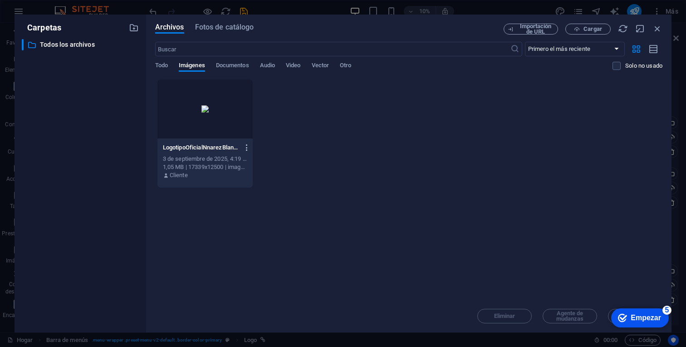
click at [247, 147] on icon "button" at bounding box center [247, 147] width 9 height 8
click at [249, 174] on h6 "Vista previa" at bounding box center [253, 171] width 44 height 11
click at [244, 147] on icon "button" at bounding box center [247, 147] width 9 height 8
click at [362, 223] on div at bounding box center [343, 173] width 686 height 347
click at [177, 126] on div at bounding box center [205, 108] width 95 height 59
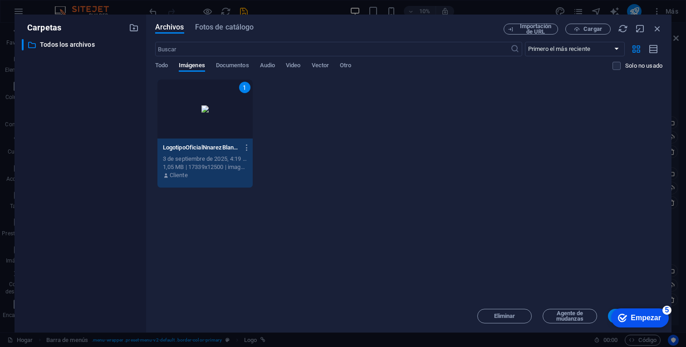
drag, startPoint x: 629, startPoint y: 316, endPoint x: 620, endPoint y: 237, distance: 79.6
click html "checkmark Empezar 5 Primeros pasos en el editor Permítanos guiarle a través de …"
drag, startPoint x: 486, startPoint y: 21, endPoint x: 405, endPoint y: 36, distance: 81.7
click at [405, 36] on div "Archivos Fotos de catálogo Importación de URL Cargar ​ Primero el más reciente …" at bounding box center [409, 174] width 526 height 318
click at [636, 318] on font "Empezar" at bounding box center [646, 318] width 30 height 8
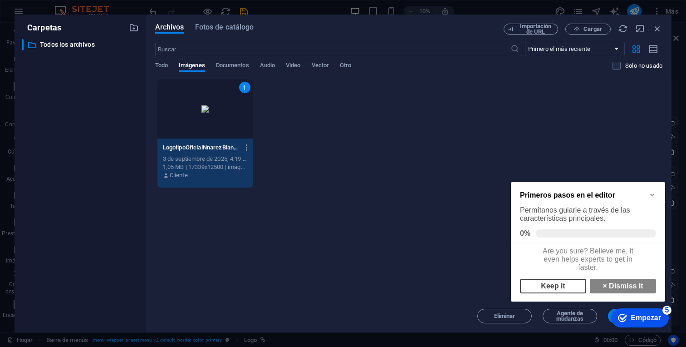
click at [568, 287] on link "Keep it" at bounding box center [553, 286] width 66 height 15
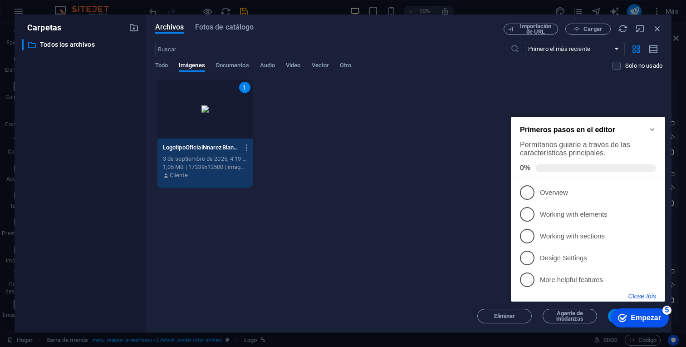
click at [647, 292] on button "Close this" at bounding box center [643, 295] width 28 height 7
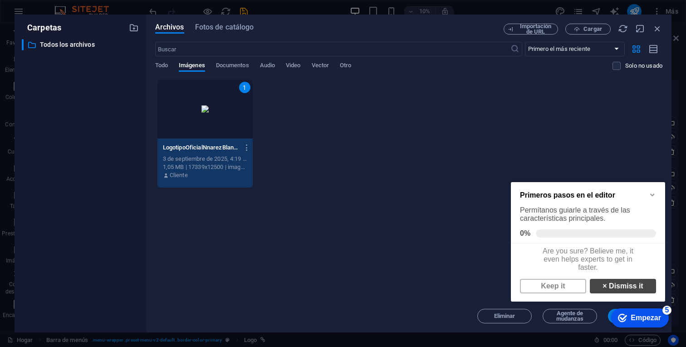
click at [642, 292] on link "× Dismiss it" at bounding box center [623, 286] width 66 height 15
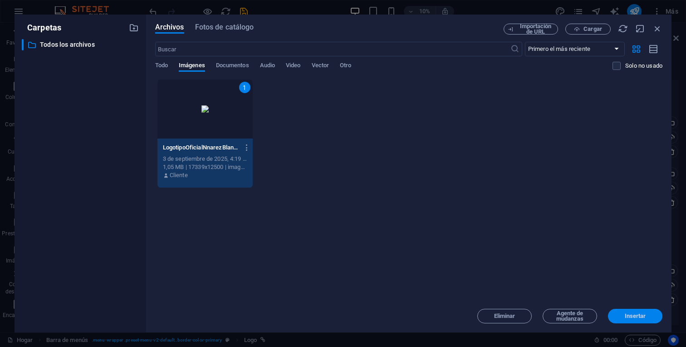
click at [642, 316] on font "Insertar" at bounding box center [635, 315] width 21 height 7
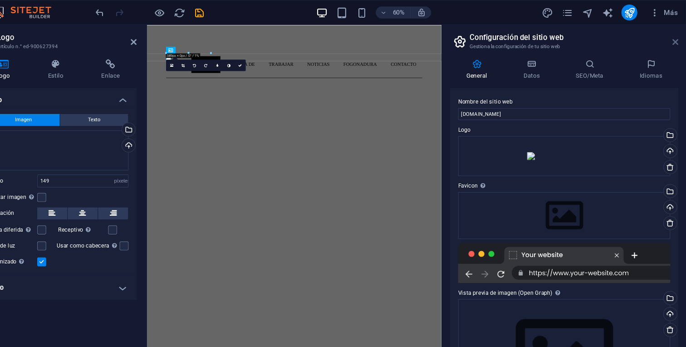
click at [677, 39] on icon at bounding box center [676, 38] width 5 height 7
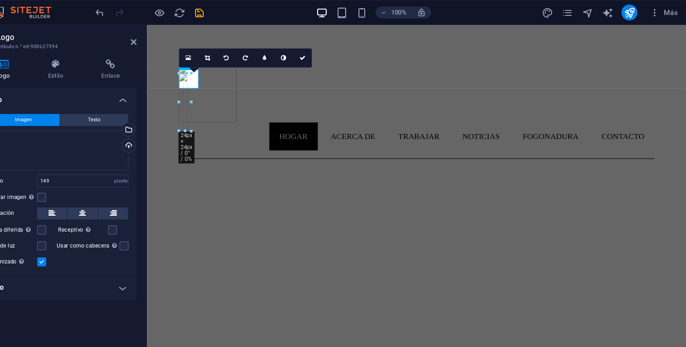
drag, startPoint x: 232, startPoint y: 72, endPoint x: 277, endPoint y: 73, distance: 45.0
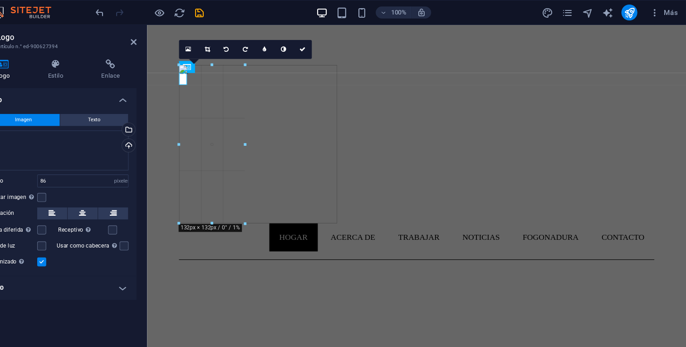
drag, startPoint x: 263, startPoint y: 99, endPoint x: 368, endPoint y: 83, distance: 106.1
type input "153"
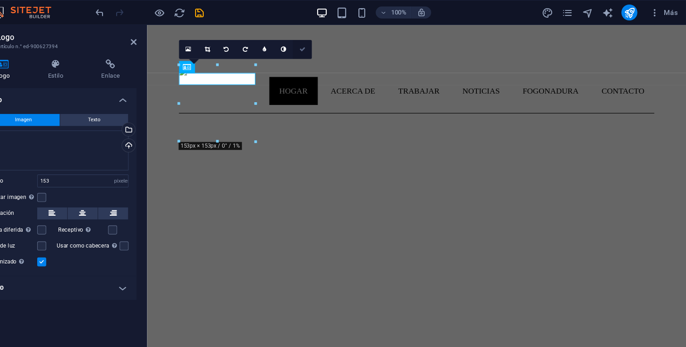
click at [338, 46] on icon at bounding box center [337, 44] width 5 height 5
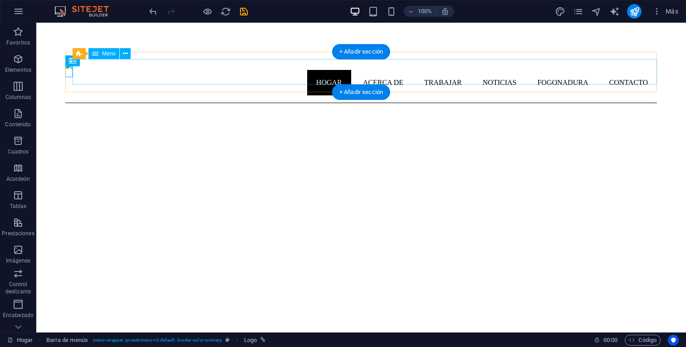
click at [228, 77] on nav "Hogar Acerca de Trabajar Noticias Fogonadura Contacto" at bounding box center [361, 82] width 592 height 25
click at [232, 81] on nav "Hogar Acerca de Trabajar Noticias Fogonadura Contacto" at bounding box center [361, 82] width 592 height 25
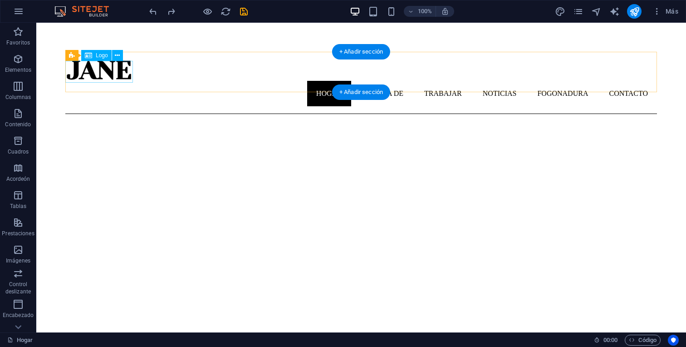
click at [114, 64] on div at bounding box center [361, 70] width 592 height 22
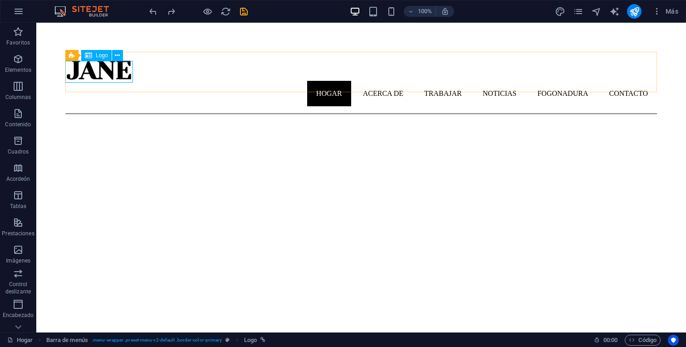
click at [106, 55] on font "Logo" at bounding box center [102, 55] width 12 height 6
click at [123, 55] on button at bounding box center [117, 55] width 11 height 11
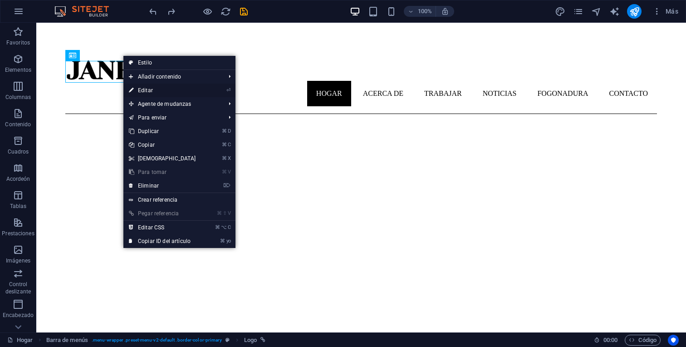
click at [192, 90] on link "⏎ Editar" at bounding box center [162, 91] width 78 height 14
select select "px"
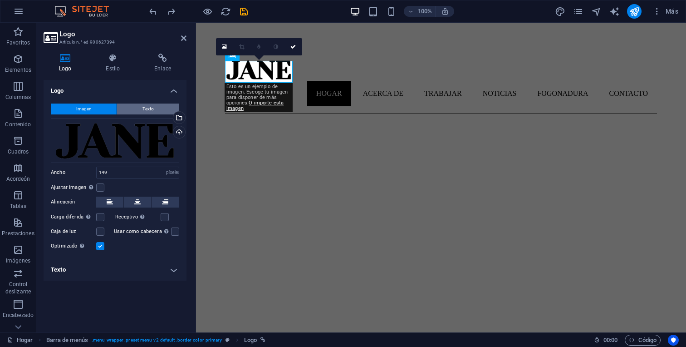
click at [156, 110] on button "Texto" at bounding box center [148, 109] width 62 height 11
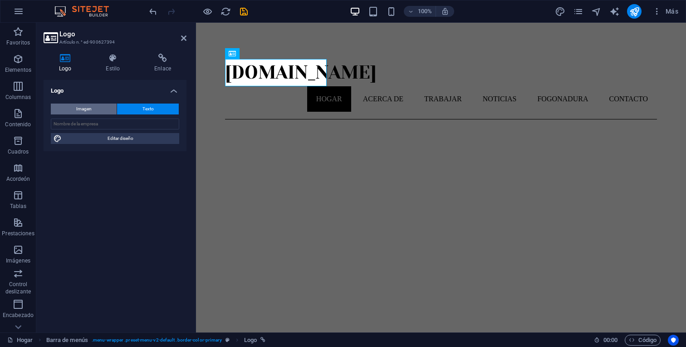
click at [106, 109] on button "Imagen" at bounding box center [84, 109] width 66 height 11
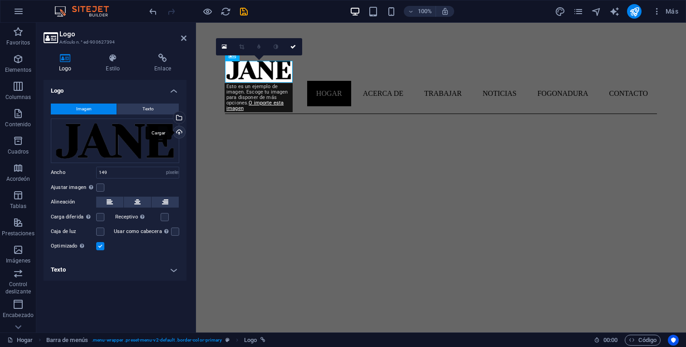
click at [175, 130] on div "Cargar" at bounding box center [179, 133] width 14 height 14
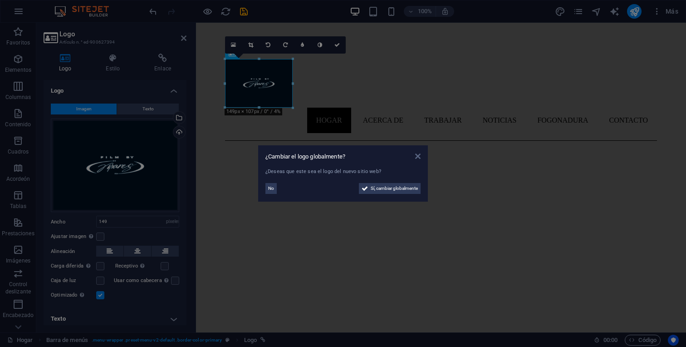
click at [420, 157] on icon at bounding box center [417, 156] width 5 height 7
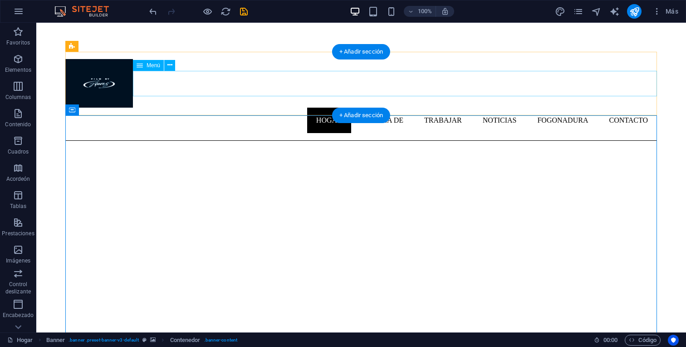
click at [273, 108] on nav "Hogar Acerca de Trabajar Noticias Fogonadura Contacto" at bounding box center [361, 120] width 592 height 25
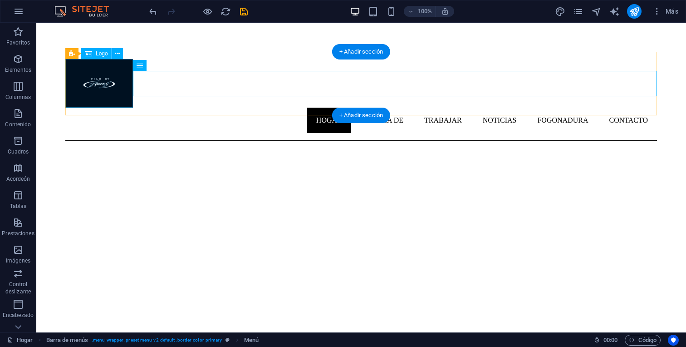
click at [119, 76] on div at bounding box center [361, 83] width 592 height 49
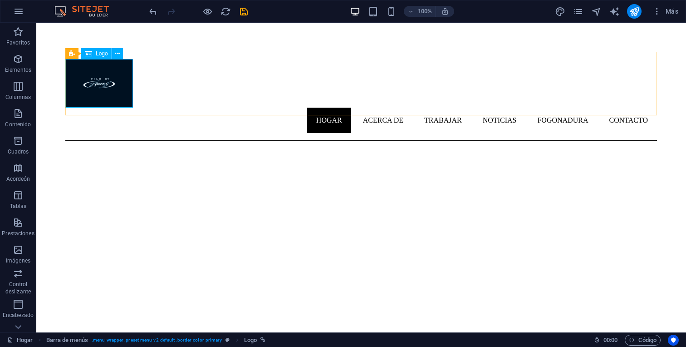
click at [96, 56] on font "Logo" at bounding box center [102, 53] width 12 height 6
click at [118, 56] on icon at bounding box center [117, 54] width 5 height 10
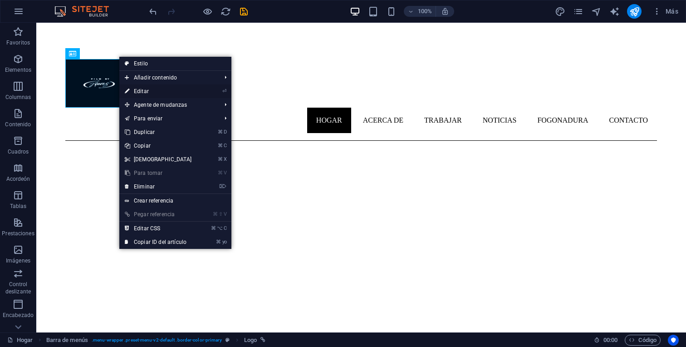
click at [142, 85] on link "⏎ Editar" at bounding box center [158, 91] width 78 height 14
select select "px"
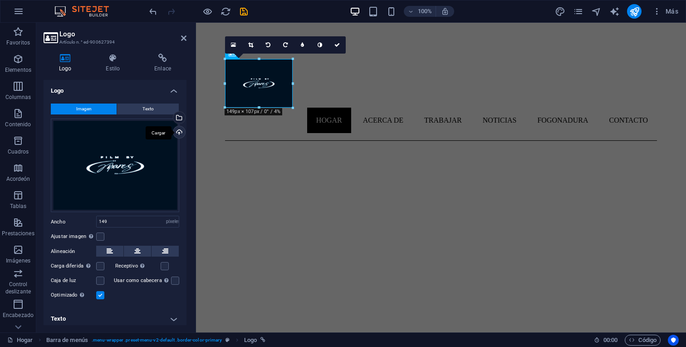
click at [176, 131] on div "Cargar" at bounding box center [179, 133] width 14 height 14
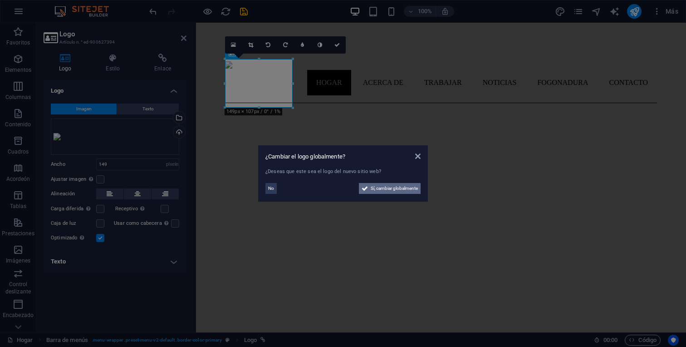
click at [372, 190] on font "Sí, cambiar globalmente" at bounding box center [394, 188] width 47 height 5
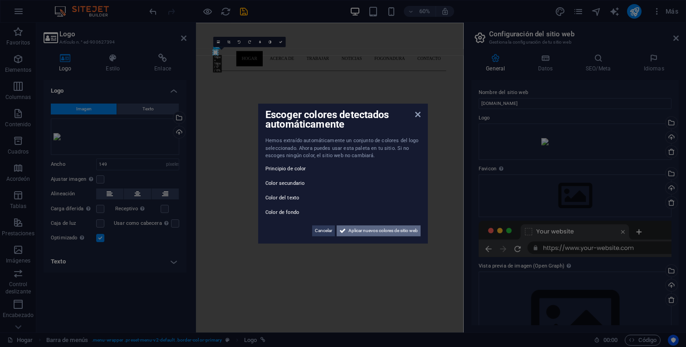
click at [360, 232] on font "Aplicar nuevos colores de sitio web" at bounding box center [383, 230] width 69 height 5
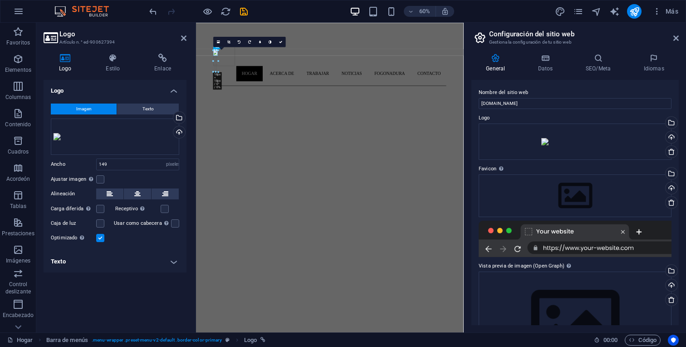
drag, startPoint x: 218, startPoint y: 51, endPoint x: 249, endPoint y: 52, distance: 31.3
type input "34"
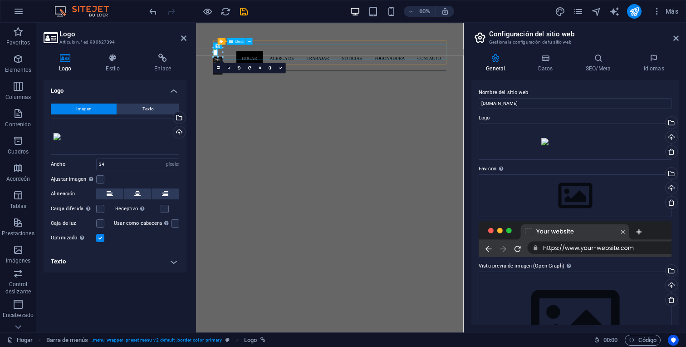
click at [223, 49] on div at bounding box center [223, 51] width 2 height 9
click at [222, 54] on div at bounding box center [223, 51] width 2 height 9
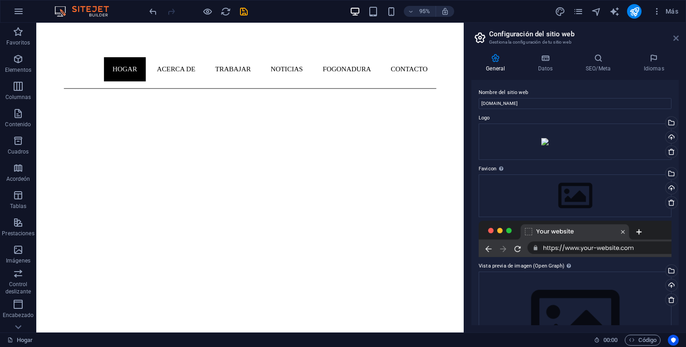
click at [676, 37] on icon at bounding box center [676, 38] width 5 height 7
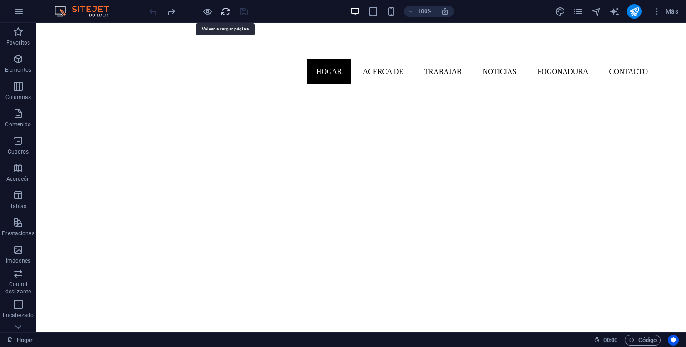
click at [225, 13] on icon "recargar" at bounding box center [226, 11] width 10 height 10
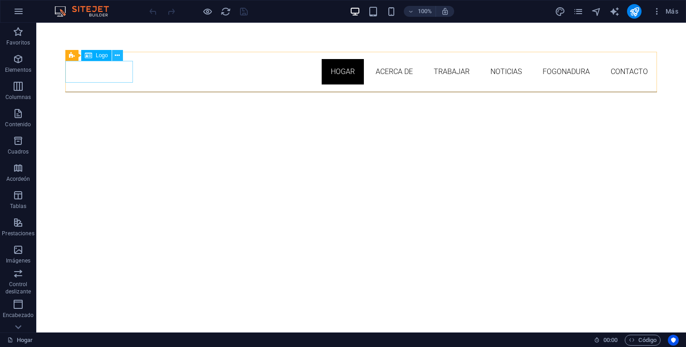
click at [113, 57] on button at bounding box center [117, 55] width 11 height 11
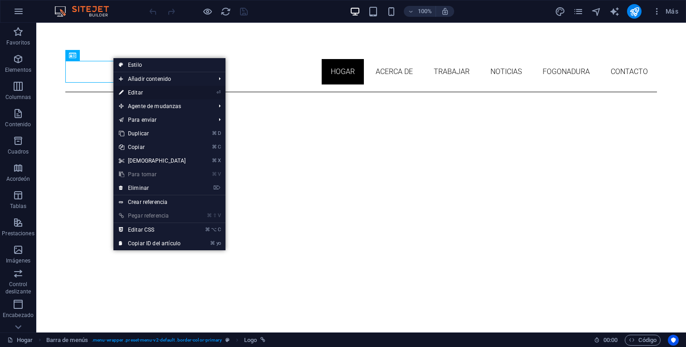
click at [137, 94] on font "Editar" at bounding box center [135, 92] width 15 height 6
select select "px"
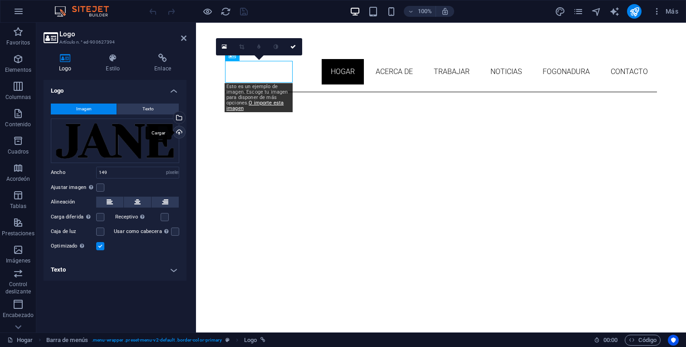
click at [178, 129] on div "Cargar" at bounding box center [179, 133] width 14 height 14
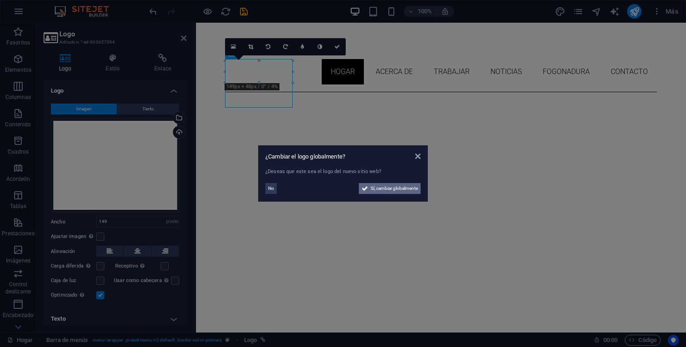
click at [407, 192] on span "Sí, cambiar globalmente" at bounding box center [394, 188] width 47 height 11
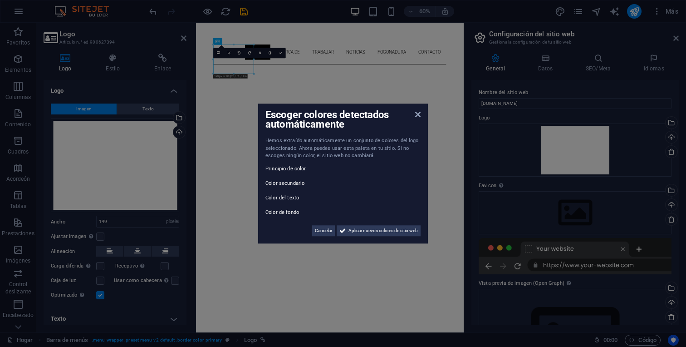
click at [281, 181] on font "Color secundario" at bounding box center [285, 183] width 39 height 6
click at [358, 230] on font "Aplicar nuevos colores de sitio web" at bounding box center [383, 230] width 69 height 5
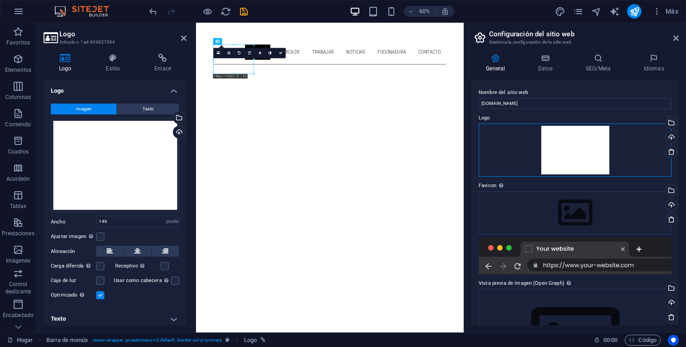
click at [632, 148] on div "Arrastra archivos aquí, haz clic para escoger archivos o selecciona archivos de…" at bounding box center [575, 150] width 193 height 54
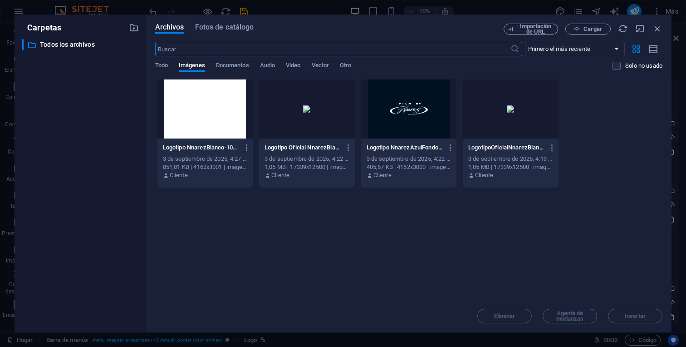
click at [520, 315] on div "Eliminar Agente de mudanzas Insertar" at bounding box center [409, 312] width 508 height 24
click at [507, 317] on div "Eliminar Agente de mudanzas Insertar" at bounding box center [409, 312] width 508 height 24
click at [656, 27] on icon "button" at bounding box center [658, 29] width 10 height 10
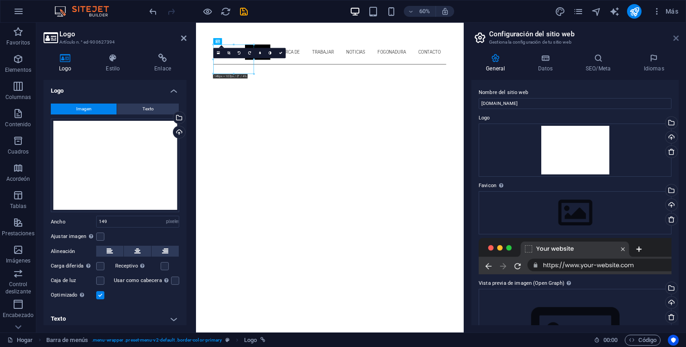
click at [678, 41] on icon at bounding box center [676, 38] width 5 height 7
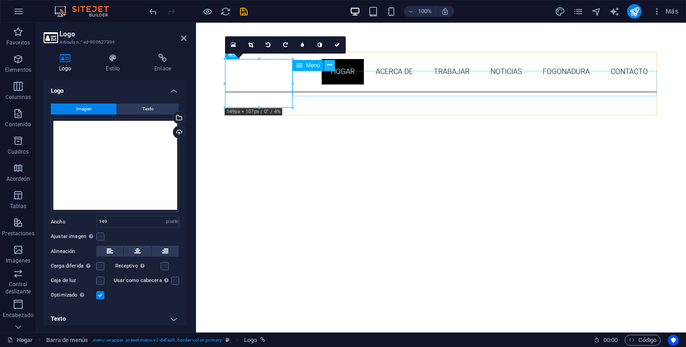
click at [330, 65] on icon at bounding box center [329, 65] width 5 height 10
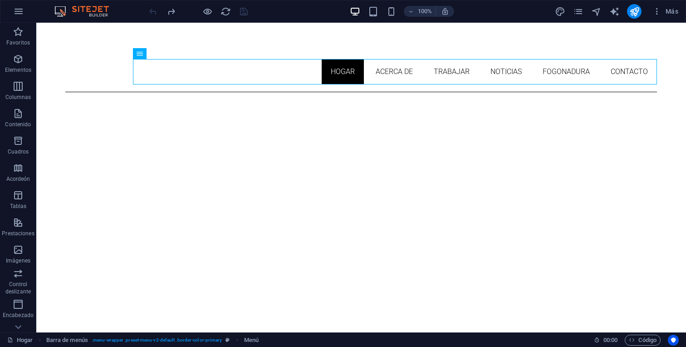
click at [229, 17] on div at bounding box center [199, 11] width 102 height 15
click at [229, 9] on icon "recargar" at bounding box center [226, 11] width 10 height 10
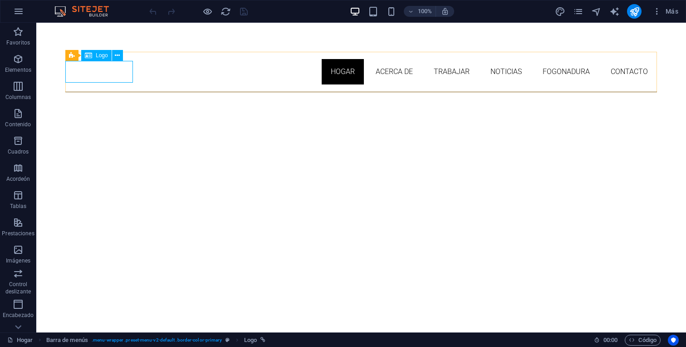
click at [101, 57] on font "Logo" at bounding box center [102, 55] width 12 height 6
click at [114, 56] on button at bounding box center [117, 55] width 11 height 11
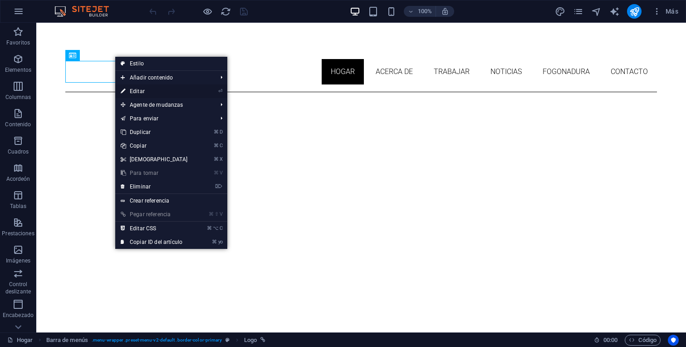
click at [134, 94] on font "Editar" at bounding box center [137, 91] width 15 height 6
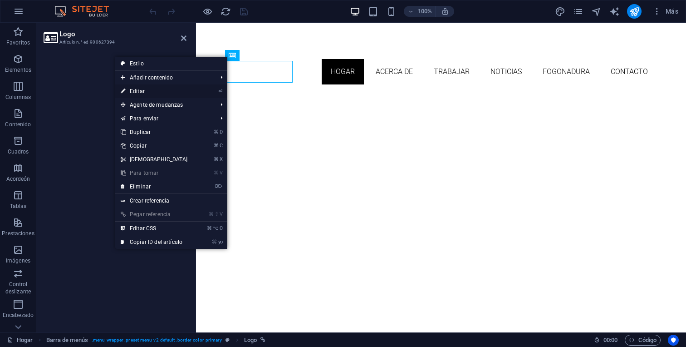
click at [134, 94] on font "Editar" at bounding box center [137, 91] width 15 height 6
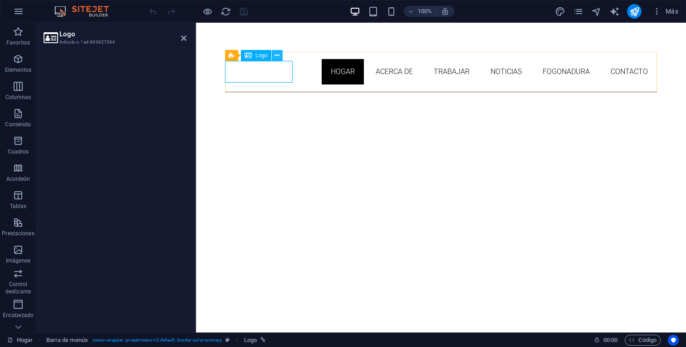
click at [276, 53] on icon at bounding box center [277, 56] width 5 height 10
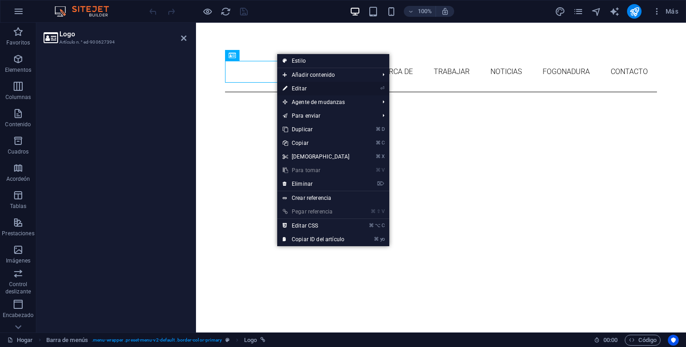
click at [303, 88] on font "Editar" at bounding box center [299, 88] width 15 height 6
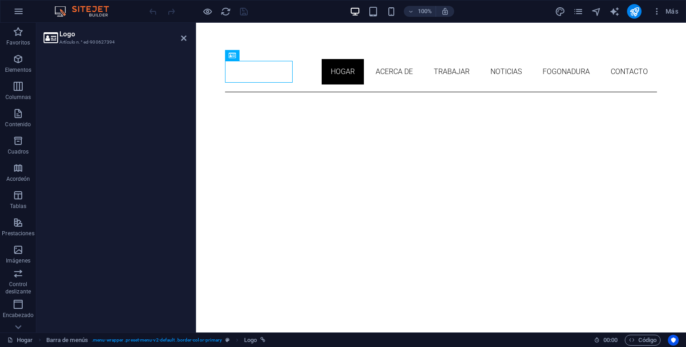
click at [188, 35] on aside "Logo Artículo n.° ed-900627394" at bounding box center [116, 178] width 160 height 310
click at [181, 35] on icon at bounding box center [183, 38] width 5 height 7
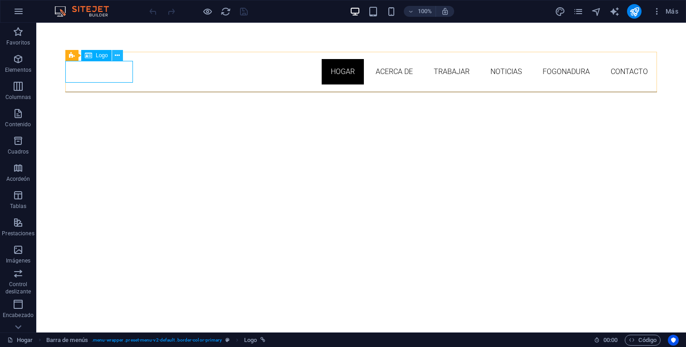
click at [116, 57] on icon at bounding box center [117, 56] width 5 height 10
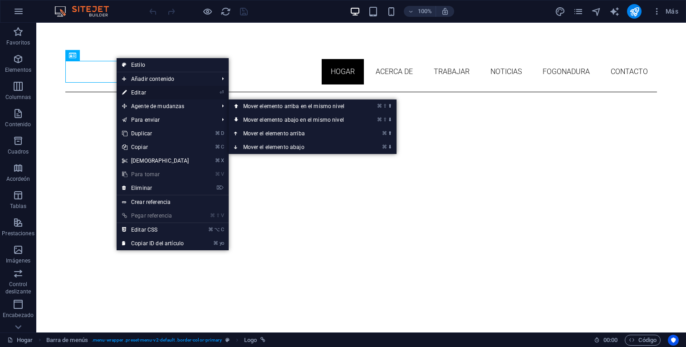
click at [146, 90] on link "⏎ Editar" at bounding box center [156, 93] width 78 height 14
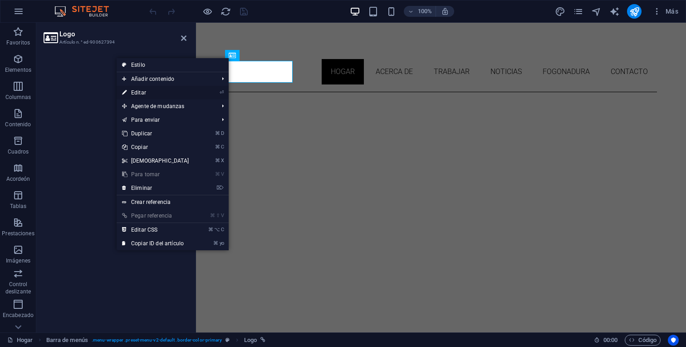
click at [146, 90] on link "⏎ Editar" at bounding box center [156, 93] width 78 height 14
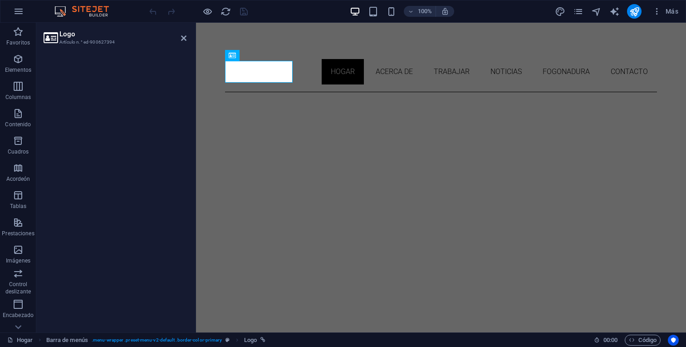
click at [114, 35] on h2 "Logo" at bounding box center [122, 34] width 127 height 8
click at [79, 30] on h2 "Logo" at bounding box center [122, 34] width 127 height 8
click at [70, 34] on font "Logo" at bounding box center [67, 34] width 16 height 8
click at [182, 41] on icon at bounding box center [183, 38] width 5 height 7
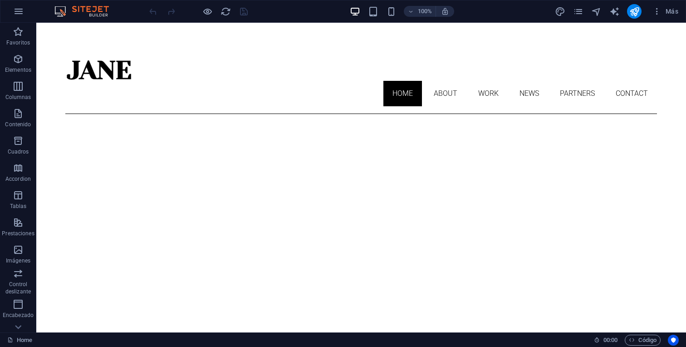
click at [120, 56] on button at bounding box center [117, 55] width 11 height 11
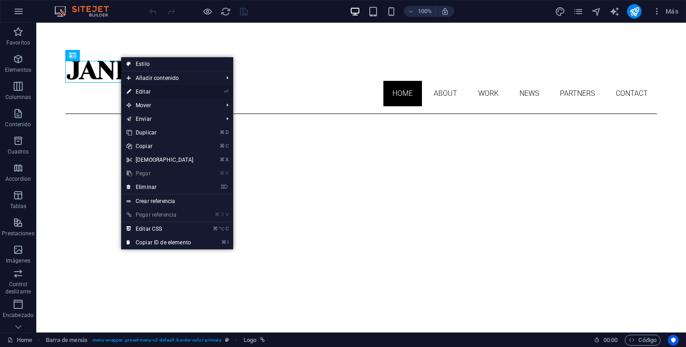
click at [145, 94] on link "⏎ Editar" at bounding box center [160, 92] width 78 height 14
select select "px"
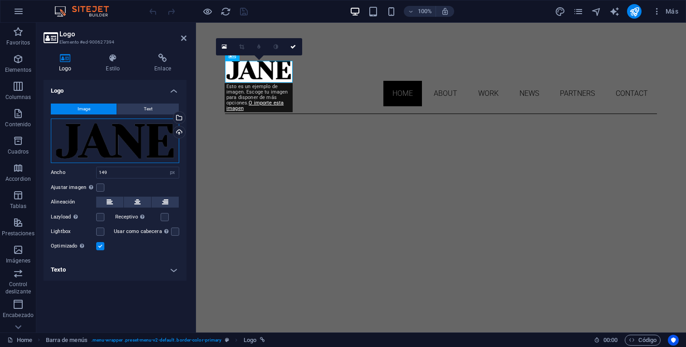
click at [147, 140] on div "Arrastra archivos aquí, haz clic para escoger archivos o selecciona archivos de…" at bounding box center [115, 140] width 128 height 44
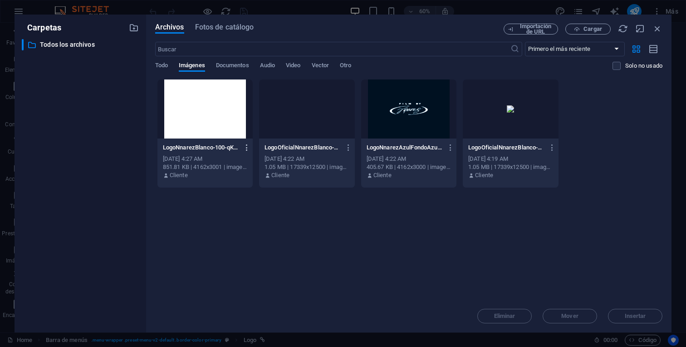
click at [244, 149] on icon "button" at bounding box center [247, 147] width 9 height 8
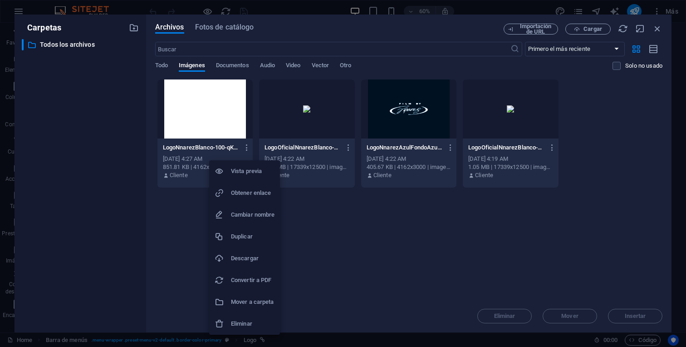
click at [245, 317] on li "Eliminar" at bounding box center [244, 324] width 71 height 22
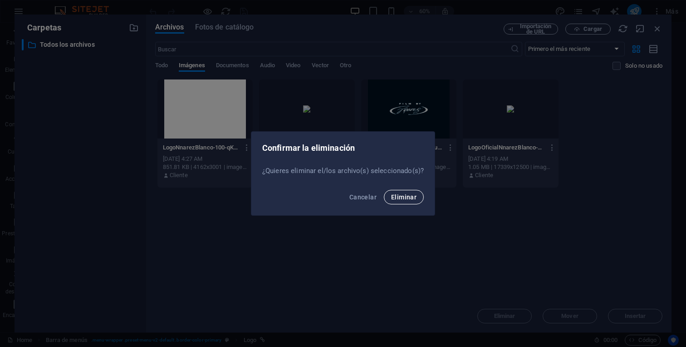
click at [407, 202] on button "Eliminar" at bounding box center [404, 197] width 40 height 15
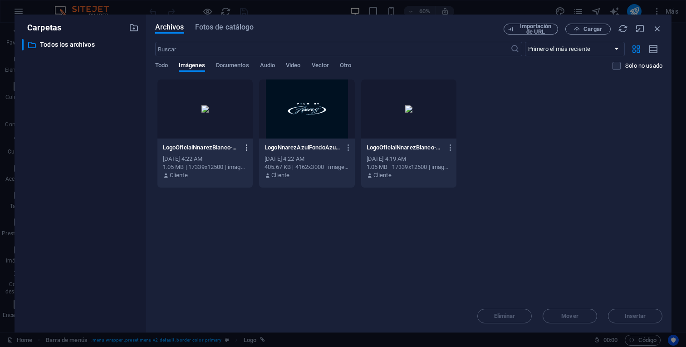
click at [247, 149] on icon "button" at bounding box center [247, 147] width 9 height 8
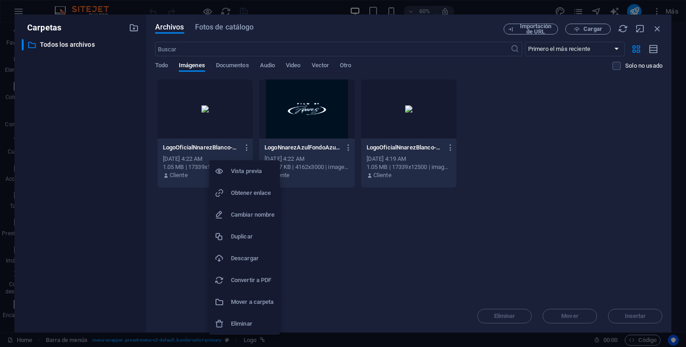
click at [246, 319] on h6 "Eliminar" at bounding box center [253, 323] width 44 height 11
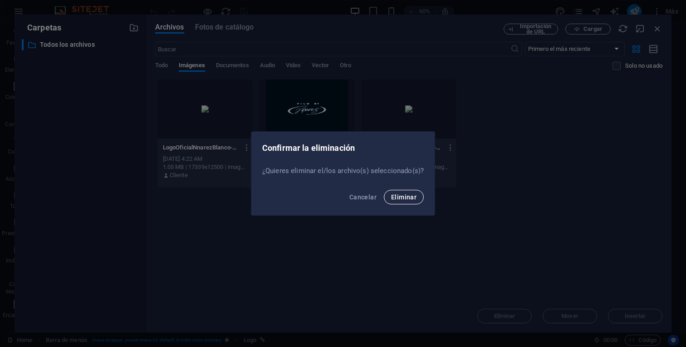
click at [411, 198] on span "Eliminar" at bounding box center [403, 196] width 25 height 7
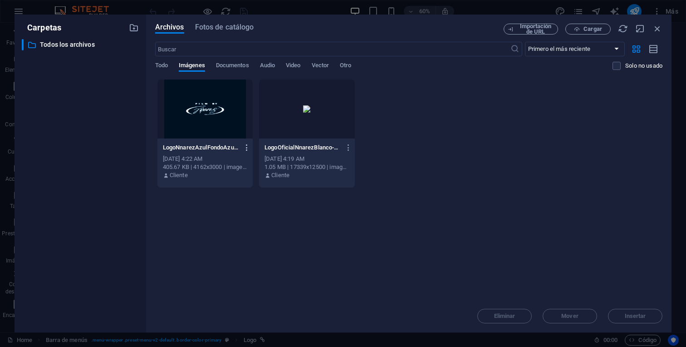
click at [248, 147] on icon "button" at bounding box center [247, 147] width 9 height 8
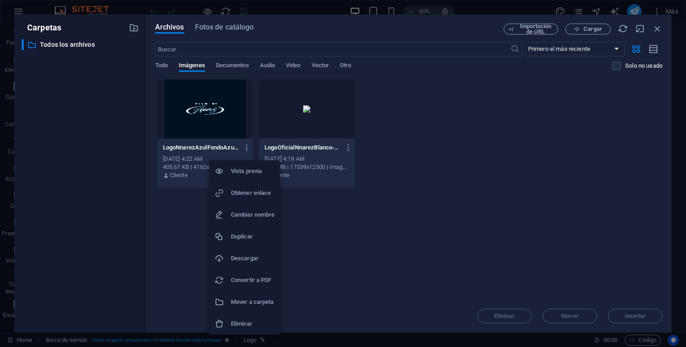
click at [253, 320] on h6 "Eliminar" at bounding box center [253, 323] width 44 height 11
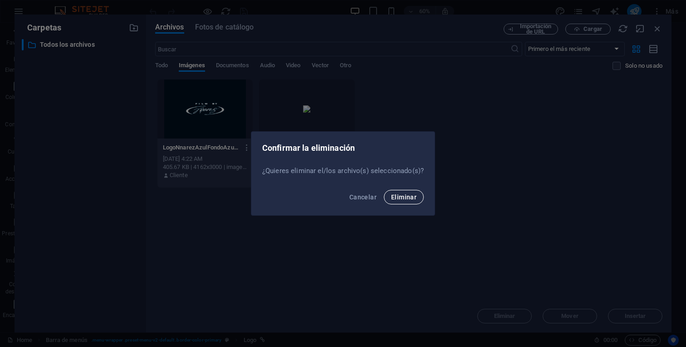
click at [392, 195] on span "Eliminar" at bounding box center [403, 196] width 25 height 7
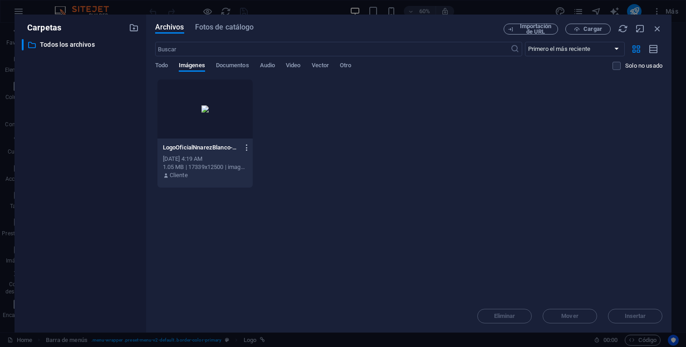
click at [245, 146] on icon "button" at bounding box center [247, 147] width 9 height 8
click at [261, 320] on h6 "Eliminar" at bounding box center [253, 323] width 44 height 11
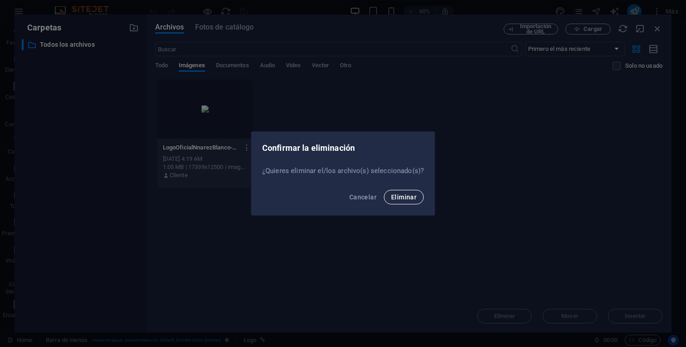
click at [400, 202] on button "Eliminar" at bounding box center [404, 197] width 40 height 15
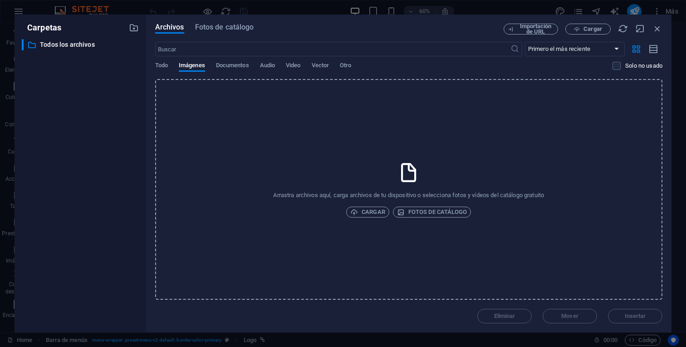
click at [295, 143] on div "Arrastra archivos aquí, carga archivos de tu dispositivo o selecciona fotos y v…" at bounding box center [409, 189] width 508 height 221
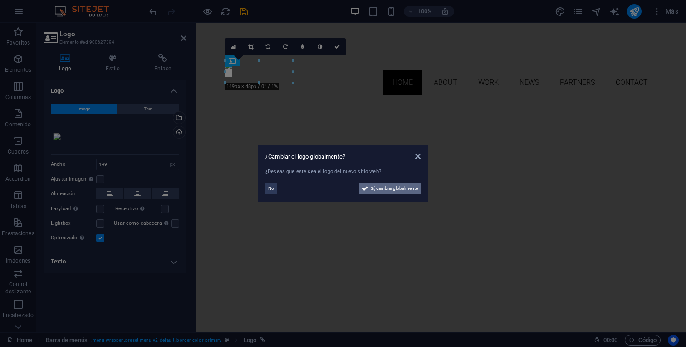
click at [379, 190] on span "Sí, cambiar globalmente" at bounding box center [394, 188] width 47 height 11
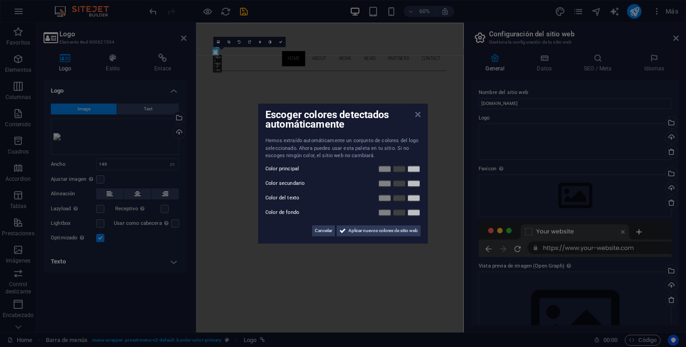
click at [420, 116] on icon at bounding box center [417, 114] width 5 height 7
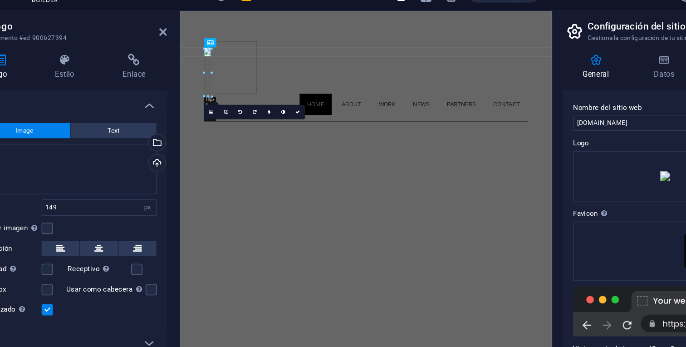
drag, startPoint x: 217, startPoint y: 52, endPoint x: 274, endPoint y: 55, distance: 56.4
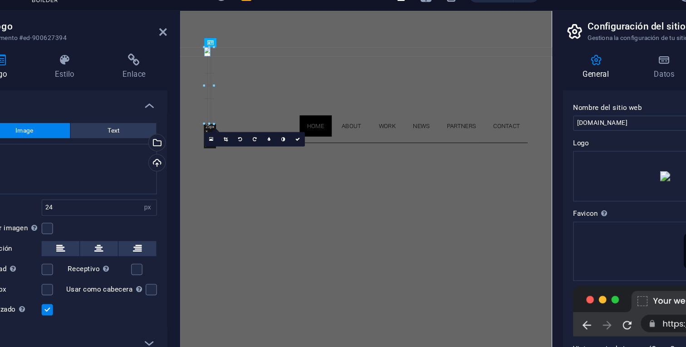
drag, startPoint x: 220, startPoint y: 52, endPoint x: 301, endPoint y: 59, distance: 81.2
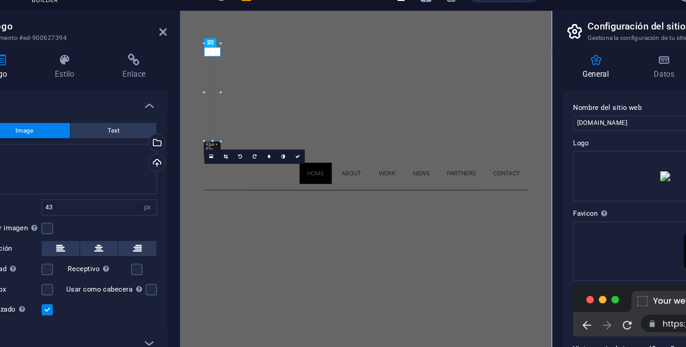
drag, startPoint x: 225, startPoint y: 51, endPoint x: 352, endPoint y: 59, distance: 127.8
type input "44"
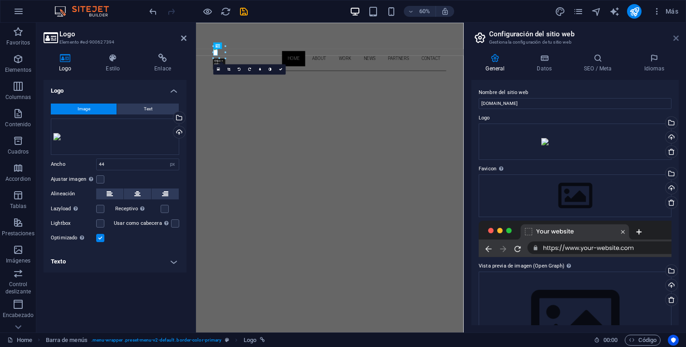
click at [674, 40] on icon at bounding box center [676, 38] width 5 height 7
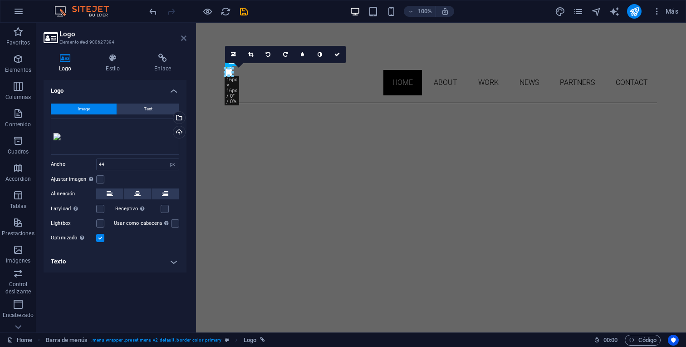
click at [183, 38] on icon at bounding box center [183, 38] width 5 height 7
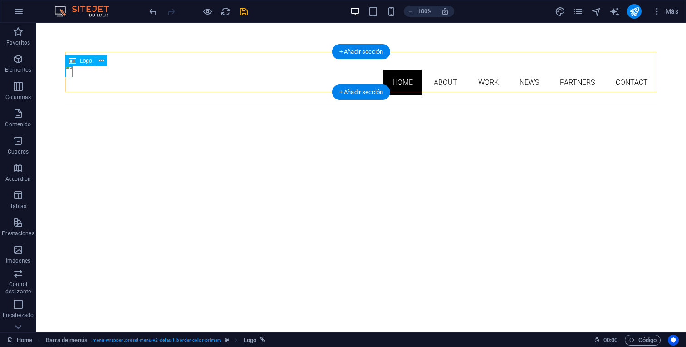
click at [68, 70] on div at bounding box center [361, 64] width 592 height 11
click at [69, 70] on div at bounding box center [361, 64] width 592 height 11
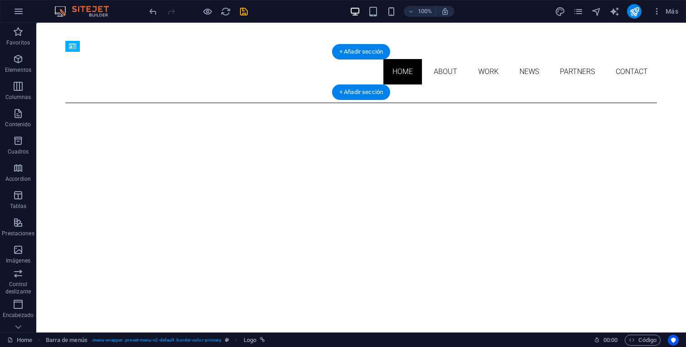
drag, startPoint x: 69, startPoint y: 73, endPoint x: 101, endPoint y: 73, distance: 32.7
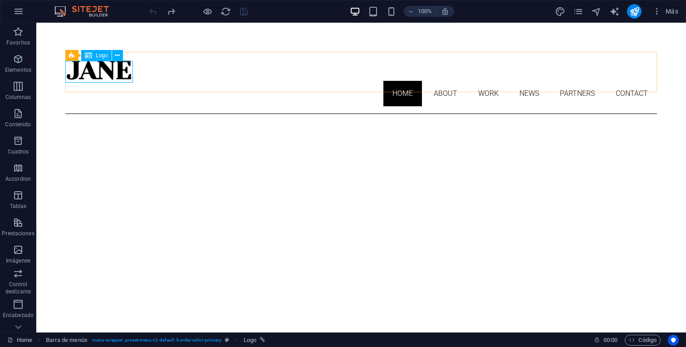
click at [97, 57] on span "Logo" at bounding box center [102, 55] width 12 height 5
click at [120, 55] on button at bounding box center [117, 55] width 11 height 11
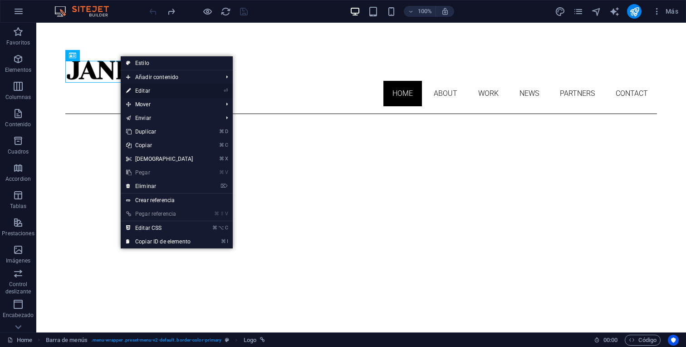
click at [156, 93] on link "⏎ Editar" at bounding box center [160, 91] width 78 height 14
select select "px"
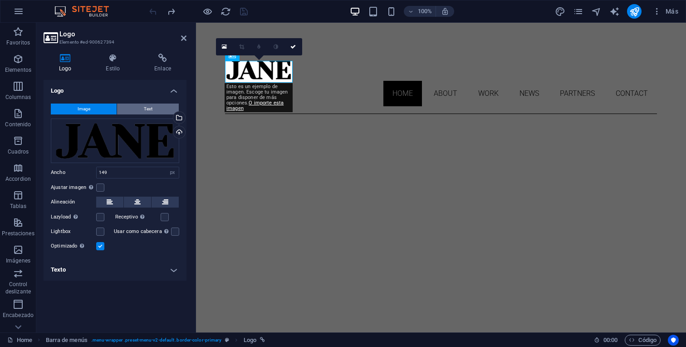
click at [144, 106] on span "Text" at bounding box center [148, 109] width 9 height 11
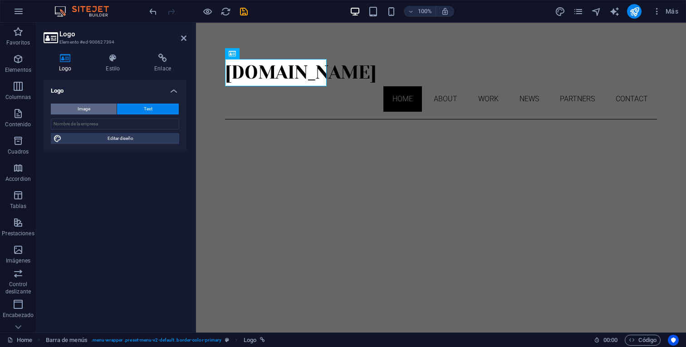
click at [109, 111] on button "Image" at bounding box center [84, 109] width 66 height 11
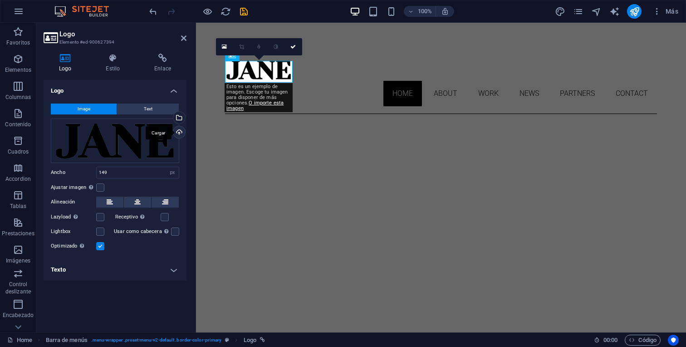
click at [179, 131] on div "Cargar" at bounding box center [179, 133] width 14 height 14
click at [296, 46] on link at bounding box center [293, 46] width 17 height 17
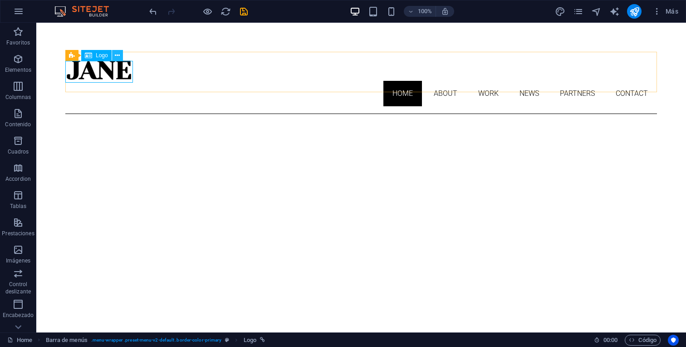
click at [117, 56] on icon at bounding box center [117, 56] width 5 height 10
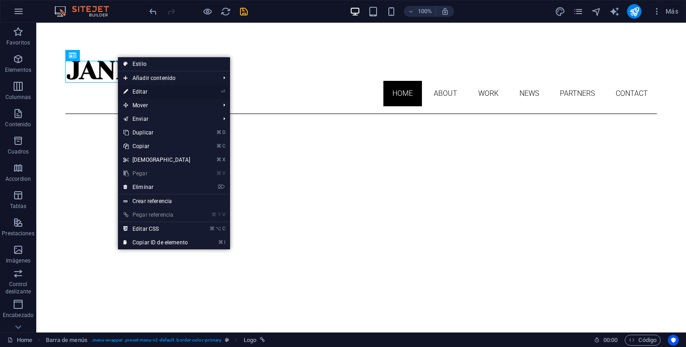
click at [160, 90] on link "⏎ Editar" at bounding box center [157, 92] width 78 height 14
select select "px"
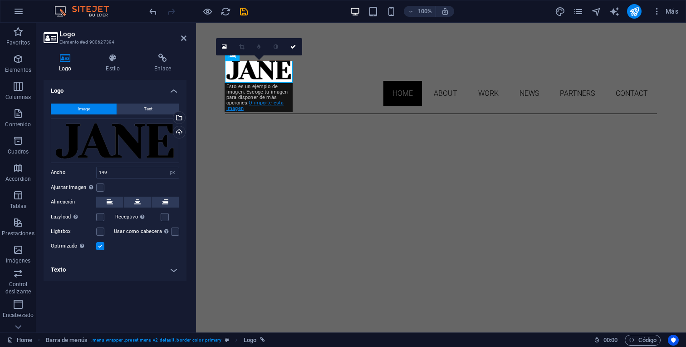
click at [261, 103] on link "O importe esta imagen" at bounding box center [255, 105] width 57 height 11
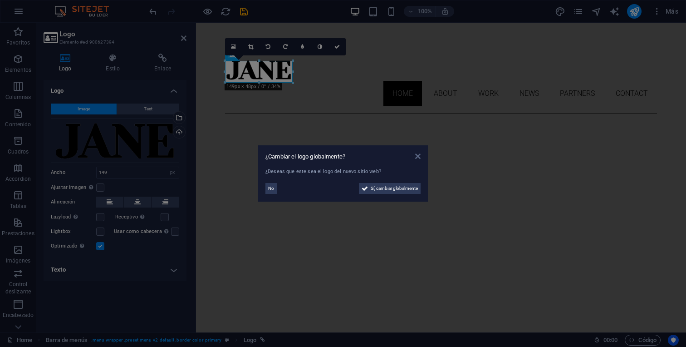
click at [417, 159] on icon at bounding box center [417, 156] width 5 height 7
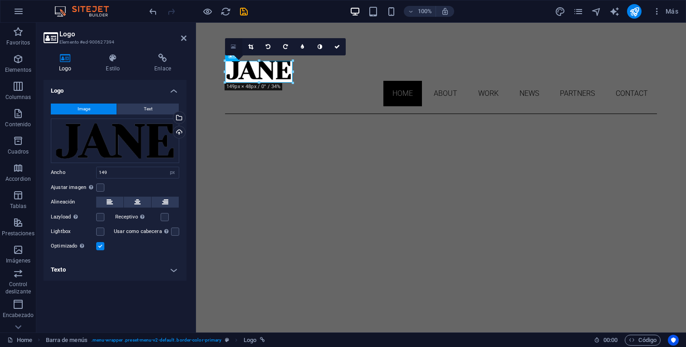
click at [237, 49] on link at bounding box center [233, 46] width 17 height 17
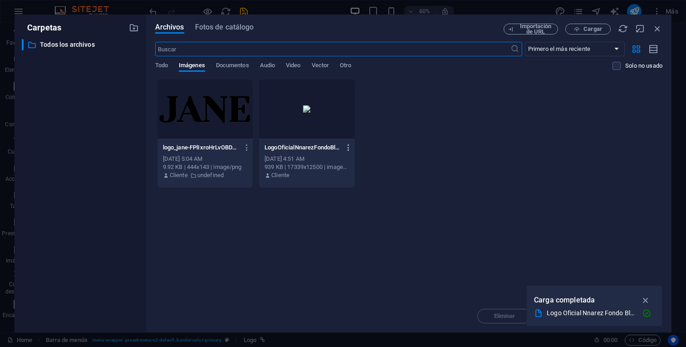
click at [349, 150] on icon "button" at bounding box center [349, 147] width 9 height 8
click at [366, 321] on h6 "Eliminar" at bounding box center [355, 323] width 44 height 11
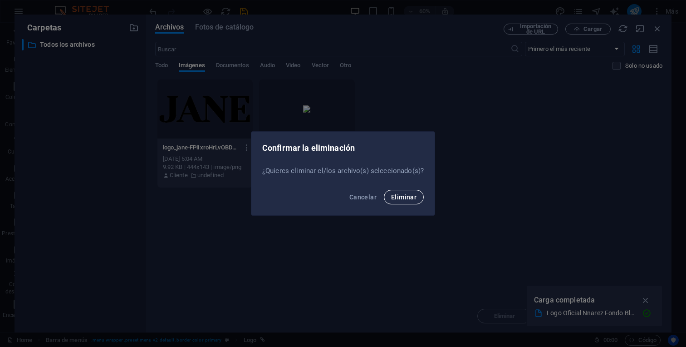
click at [398, 197] on span "Eliminar" at bounding box center [403, 196] width 25 height 7
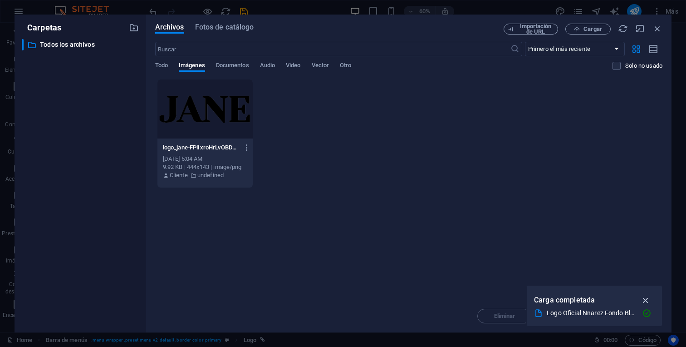
click at [642, 301] on icon "button" at bounding box center [646, 300] width 10 height 10
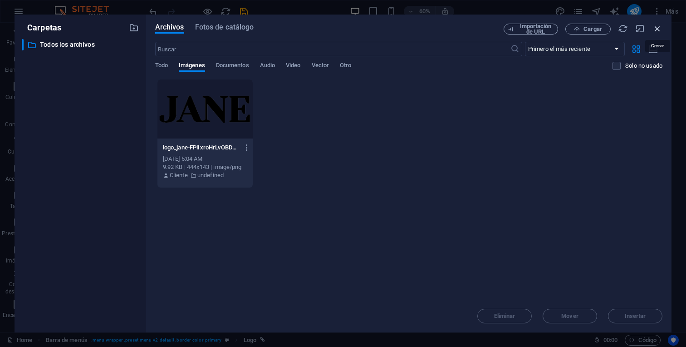
click at [656, 27] on icon "button" at bounding box center [658, 29] width 10 height 10
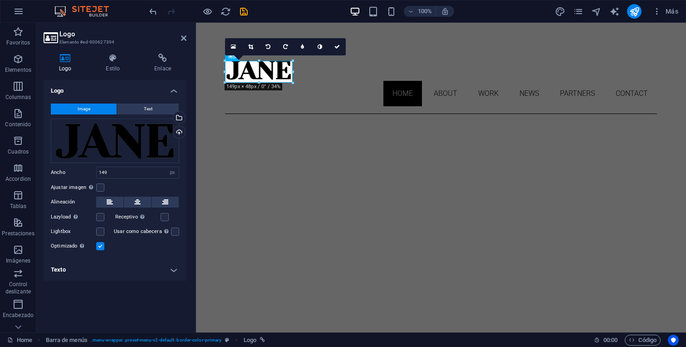
click at [340, 52] on link at bounding box center [337, 46] width 17 height 17
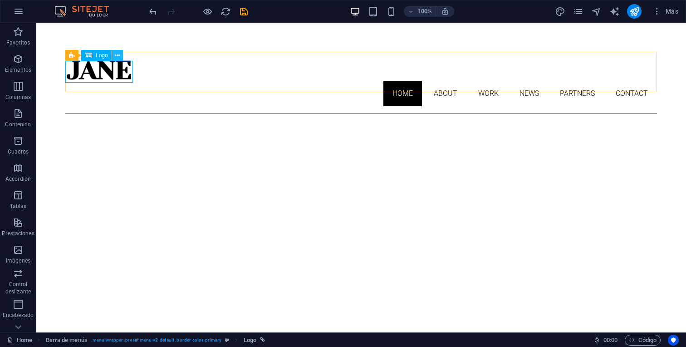
click at [118, 54] on icon at bounding box center [117, 56] width 5 height 10
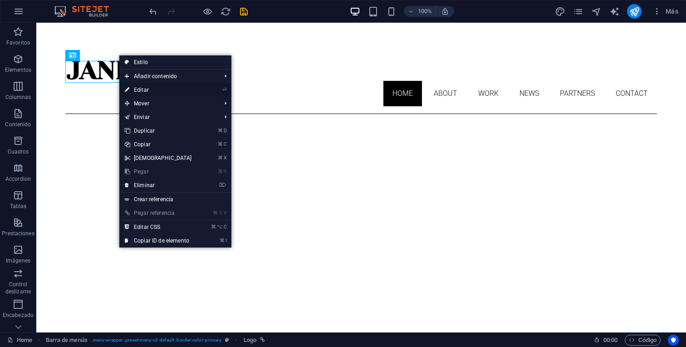
click at [150, 87] on link "⏎ Editar" at bounding box center [158, 90] width 78 height 14
select select "px"
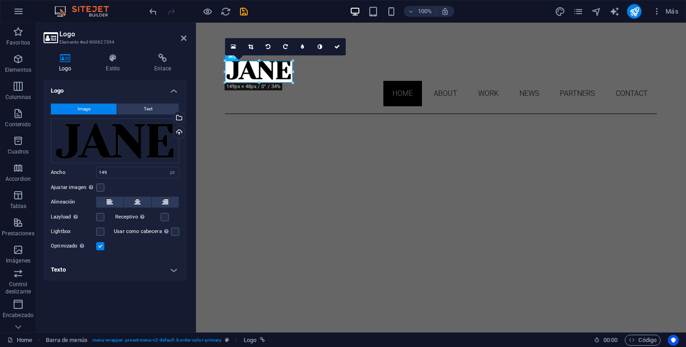
click at [186, 127] on div "Image Text Arrastra archivos aquí, haz clic para escoger archivos o selecciona …" at bounding box center [115, 177] width 143 height 163
click at [181, 132] on div "Cargar" at bounding box center [179, 133] width 14 height 14
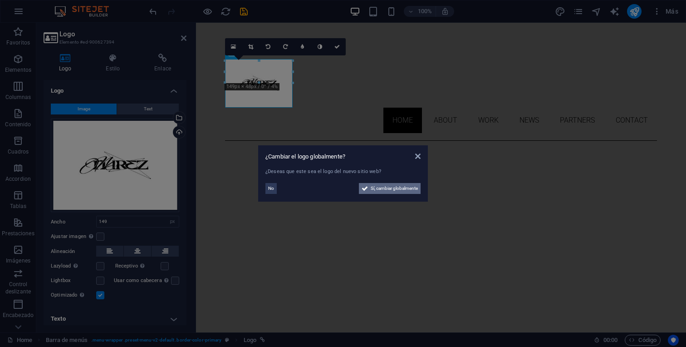
click at [373, 187] on span "Sí, cambiar globalmente" at bounding box center [394, 188] width 47 height 11
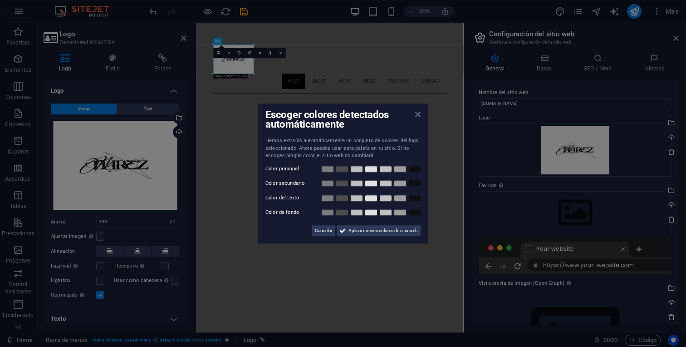
click at [418, 117] on icon at bounding box center [417, 114] width 5 height 7
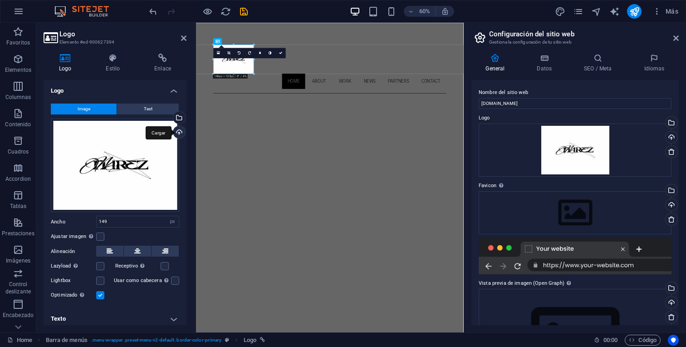
click at [178, 128] on div "Cargar" at bounding box center [179, 133] width 14 height 14
click at [180, 116] on div "Selecciona archivos del administrador de archivos, de la galería de fotos o car…" at bounding box center [179, 119] width 14 height 14
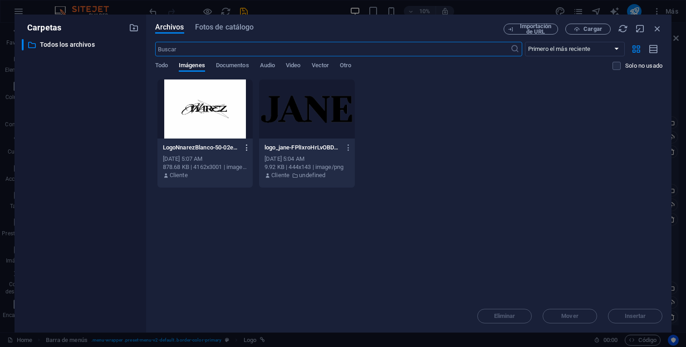
click at [248, 148] on icon "button" at bounding box center [247, 147] width 9 height 8
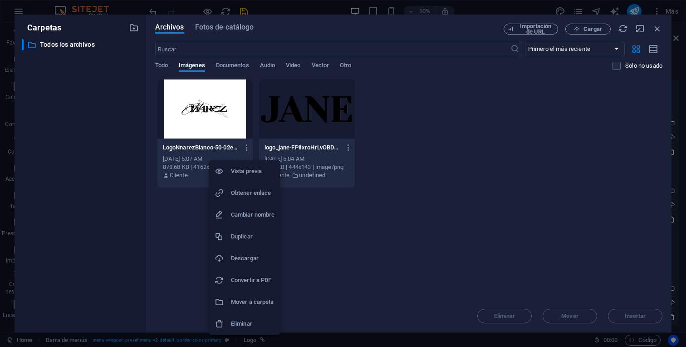
click at [260, 325] on h6 "Eliminar" at bounding box center [253, 323] width 44 height 11
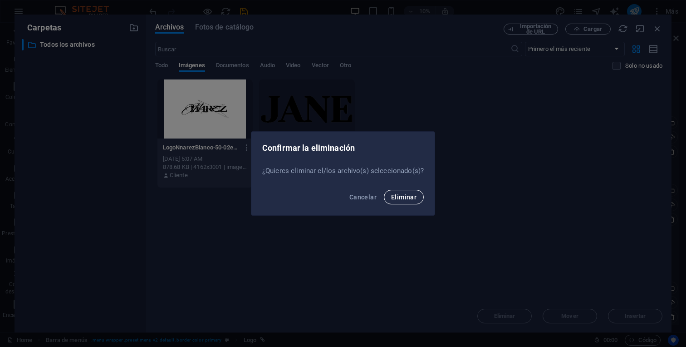
click at [413, 196] on span "Eliminar" at bounding box center [403, 196] width 25 height 7
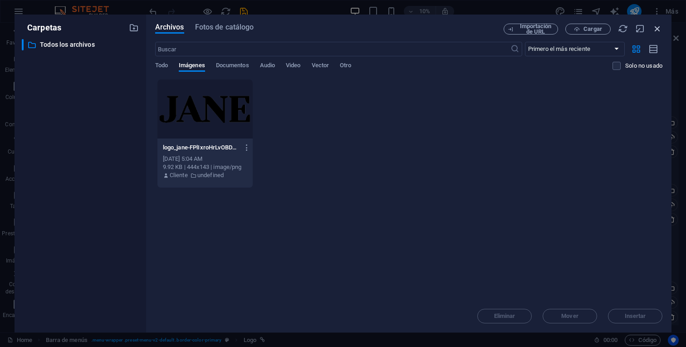
click at [657, 27] on icon "button" at bounding box center [658, 29] width 10 height 10
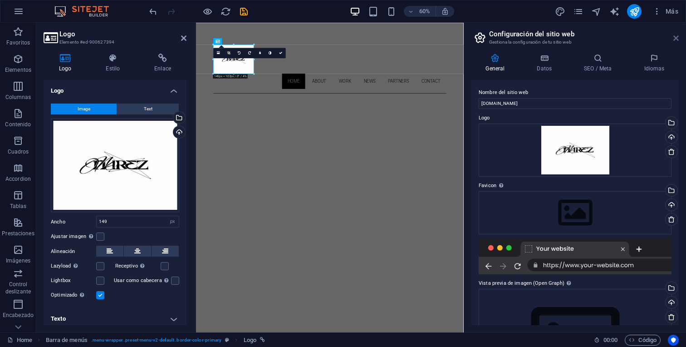
click at [675, 35] on icon at bounding box center [676, 38] width 5 height 7
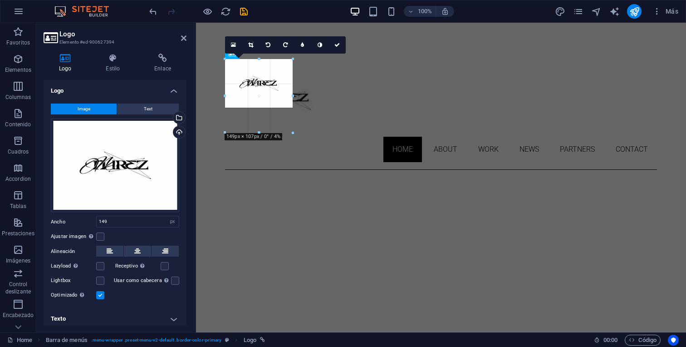
drag, startPoint x: 292, startPoint y: 82, endPoint x: 334, endPoint y: 85, distance: 41.4
type input "150"
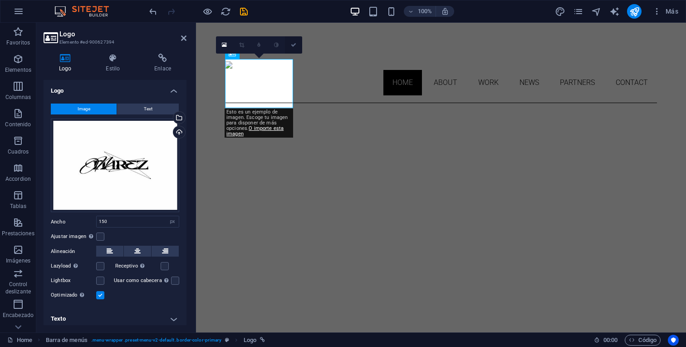
click at [293, 40] on link at bounding box center [293, 44] width 17 height 17
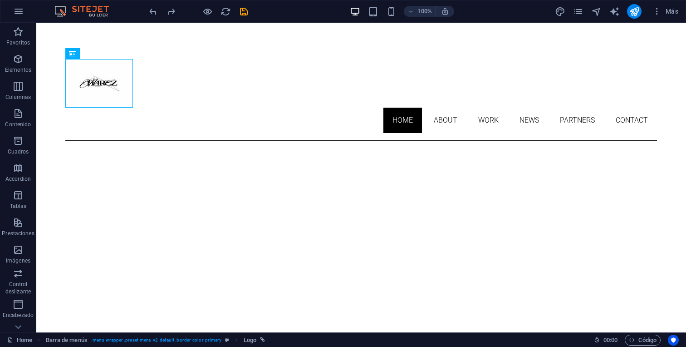
click at [66, 89] on div at bounding box center [361, 83] width 592 height 49
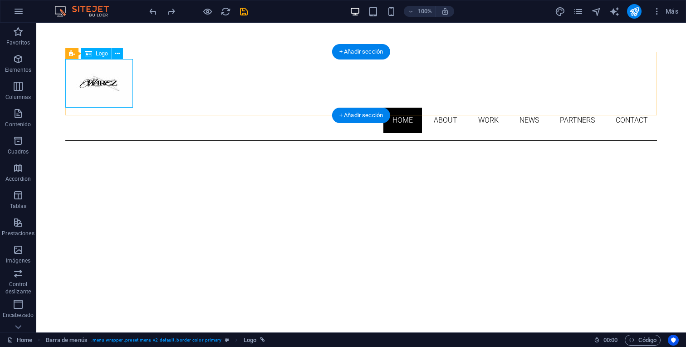
click at [90, 86] on div at bounding box center [361, 83] width 592 height 49
click at [117, 50] on icon at bounding box center [117, 54] width 5 height 10
click at [119, 57] on icon at bounding box center [117, 54] width 5 height 10
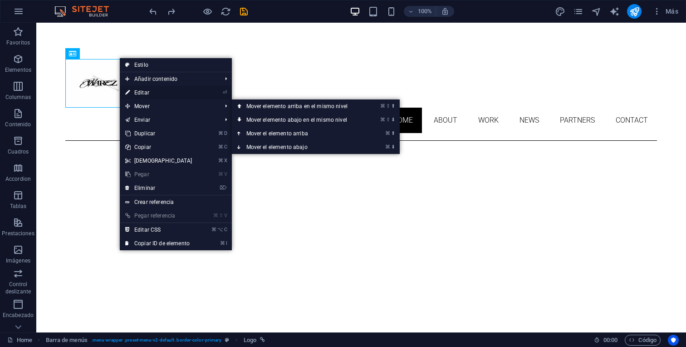
click at [135, 88] on link "⏎ Editar" at bounding box center [159, 93] width 78 height 14
select select "px"
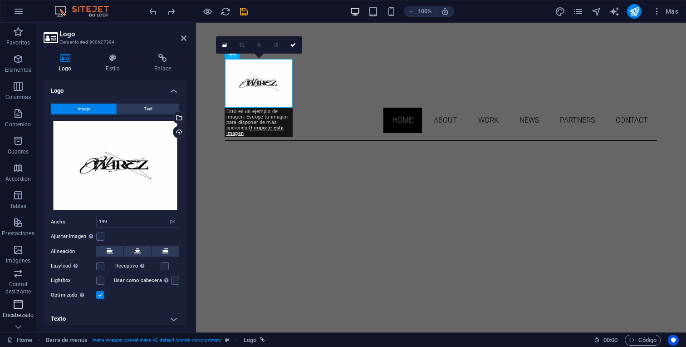
scroll to position [99, 0]
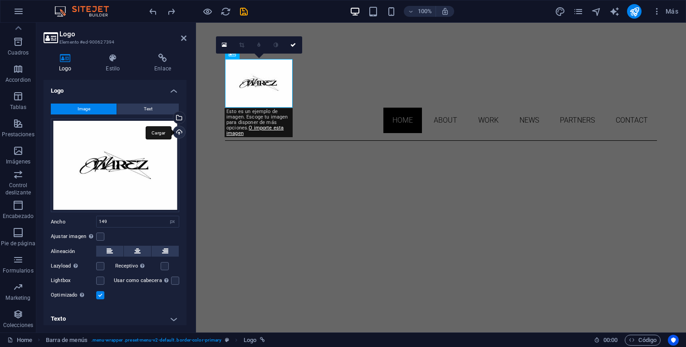
click at [177, 132] on div "Cargar" at bounding box center [179, 133] width 14 height 14
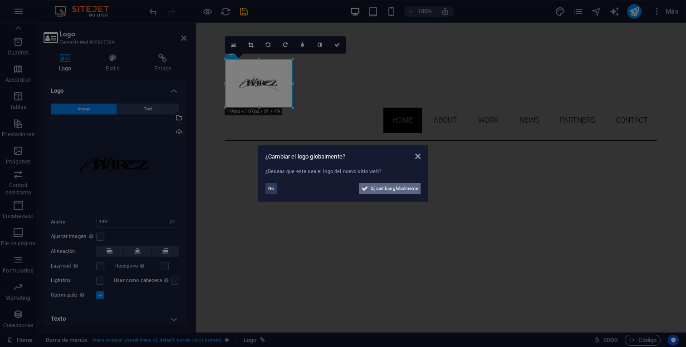
click at [403, 193] on span "Sí, cambiar globalmente" at bounding box center [394, 188] width 47 height 11
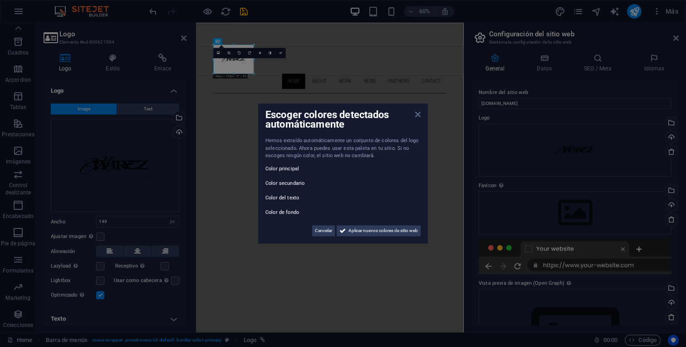
click at [417, 117] on icon at bounding box center [417, 114] width 5 height 7
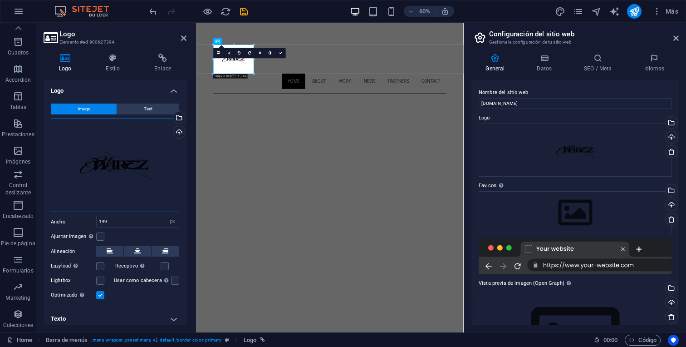
click at [131, 173] on div "Arrastra archivos aquí, haz clic para escoger archivos o selecciona archivos de…" at bounding box center [115, 165] width 128 height 94
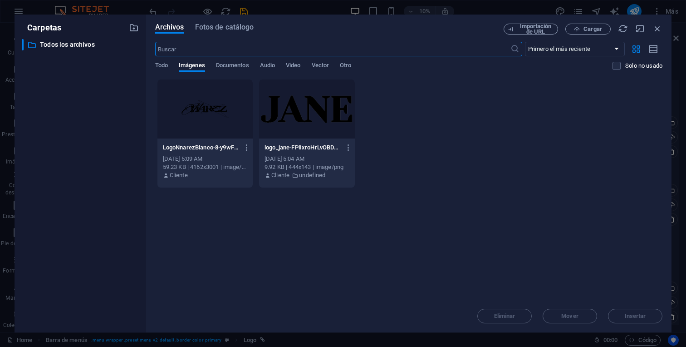
click at [235, 118] on div at bounding box center [205, 108] width 95 height 59
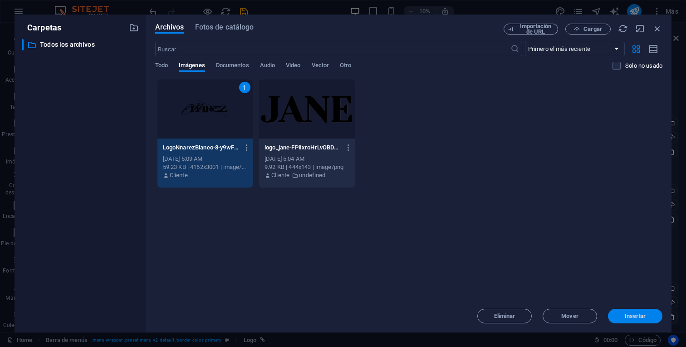
click at [636, 316] on span "Insertar" at bounding box center [635, 315] width 21 height 5
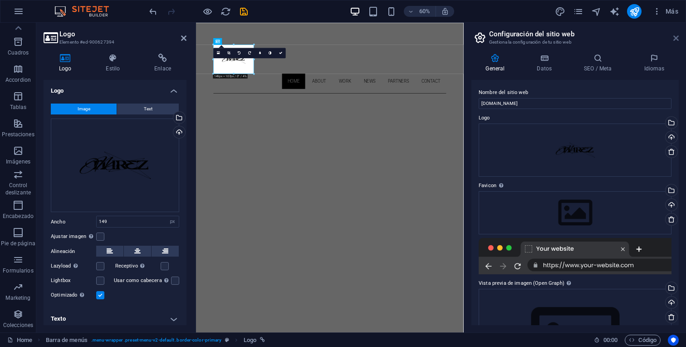
click at [677, 41] on icon at bounding box center [676, 38] width 5 height 7
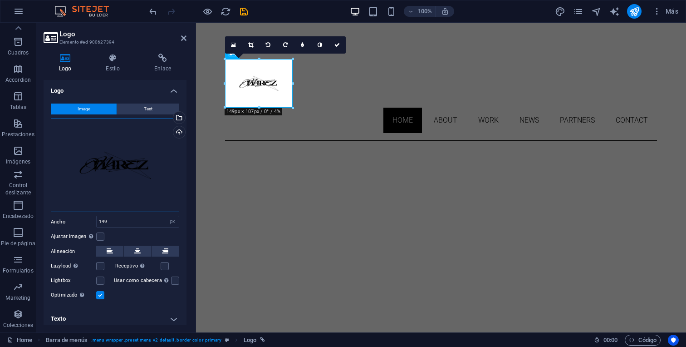
click at [140, 168] on div "Arrastra archivos aquí, haz clic para escoger archivos o selecciona archivos de…" at bounding box center [115, 165] width 128 height 94
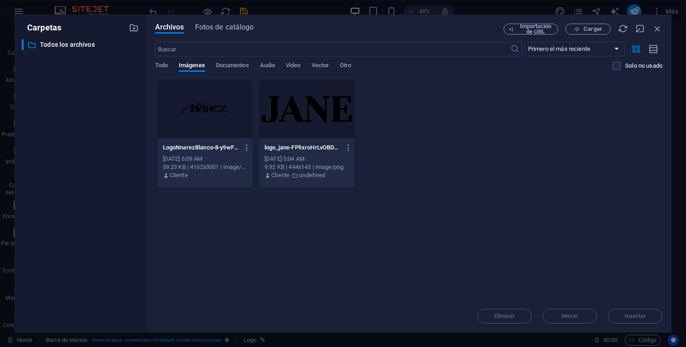
click at [203, 143] on div "LogoNnarezBlanco-8-y9wFrV05Vo1DBR9VIIC6Ew.png LogoNnarezBlanco-8-y9wFrV05Vo1DBR…" at bounding box center [205, 147] width 84 height 15
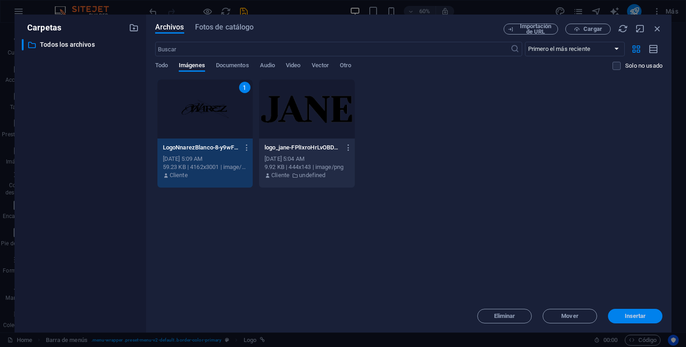
click at [625, 316] on span "Insertar" at bounding box center [635, 315] width 21 height 5
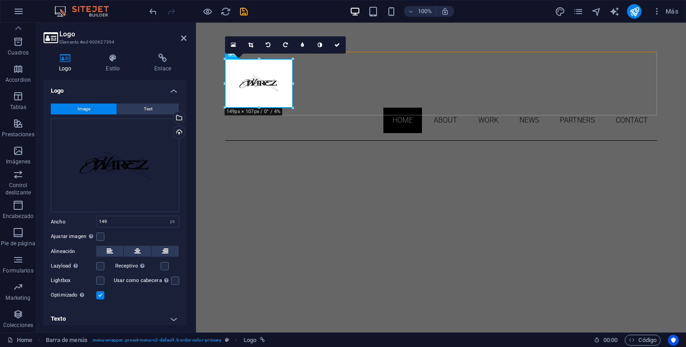
click at [346, 55] on div "Home About Work News Partners Contact" at bounding box center [441, 96] width 432 height 89
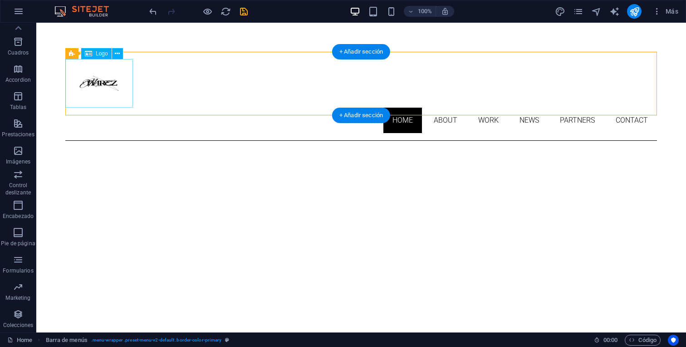
click at [99, 89] on div at bounding box center [361, 83] width 592 height 49
click at [118, 51] on icon at bounding box center [117, 54] width 5 height 10
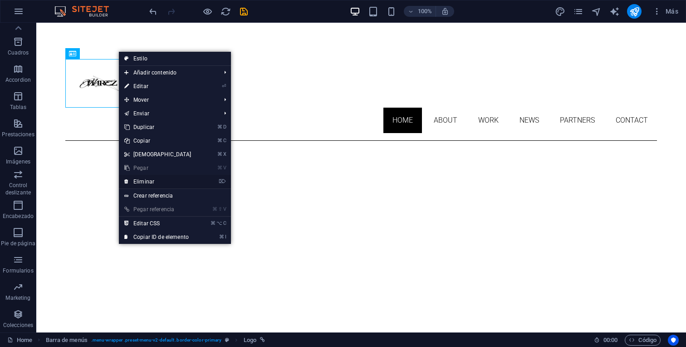
click at [162, 178] on link "⌦ Eliminar" at bounding box center [158, 182] width 78 height 14
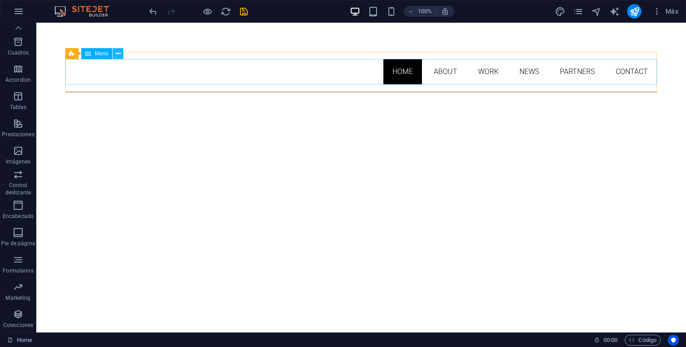
click at [118, 56] on icon at bounding box center [118, 54] width 5 height 10
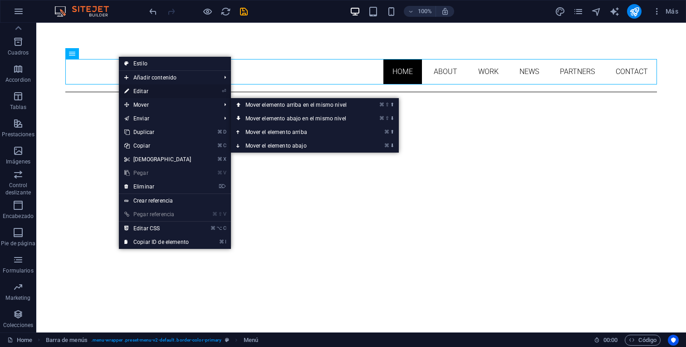
click at [138, 94] on link "⏎ Editar" at bounding box center [158, 91] width 78 height 14
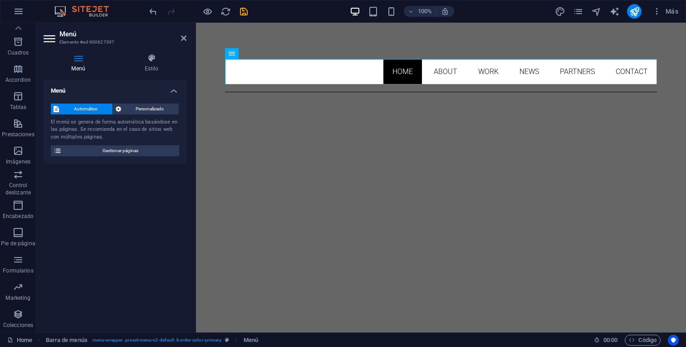
click at [178, 35] on h2 "Menú" at bounding box center [122, 34] width 127 height 8
click at [182, 36] on icon at bounding box center [183, 38] width 5 height 7
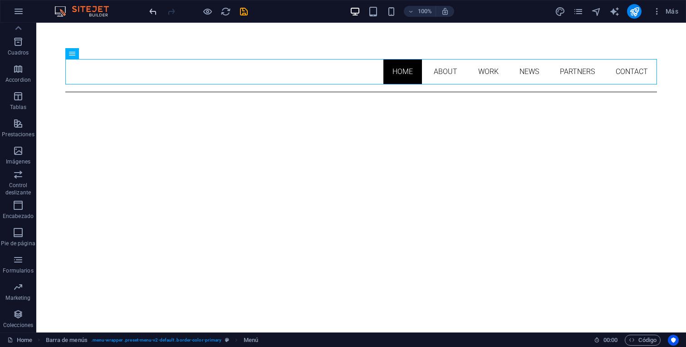
click at [156, 12] on icon "undo" at bounding box center [153, 11] width 10 height 10
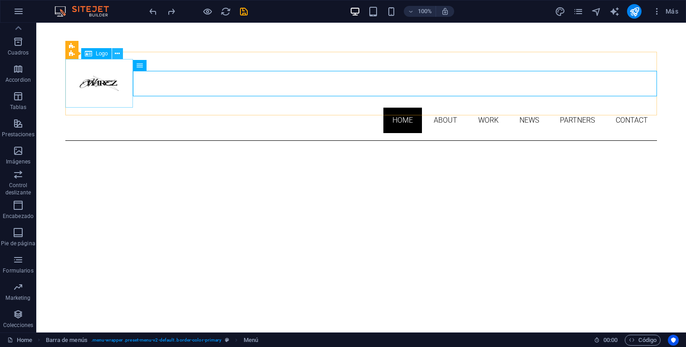
click at [117, 54] on icon at bounding box center [117, 54] width 5 height 10
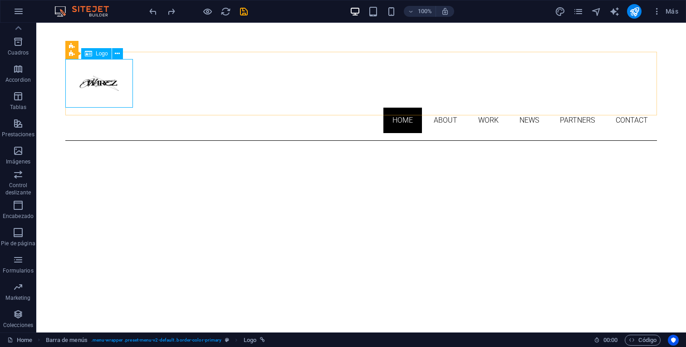
click at [103, 56] on span "Logo" at bounding box center [102, 53] width 12 height 5
click at [114, 56] on button at bounding box center [117, 53] width 11 height 11
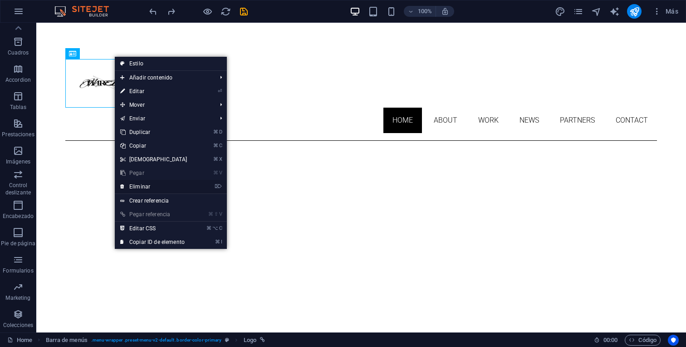
click at [144, 184] on link "⌦ Eliminar" at bounding box center [154, 187] width 78 height 14
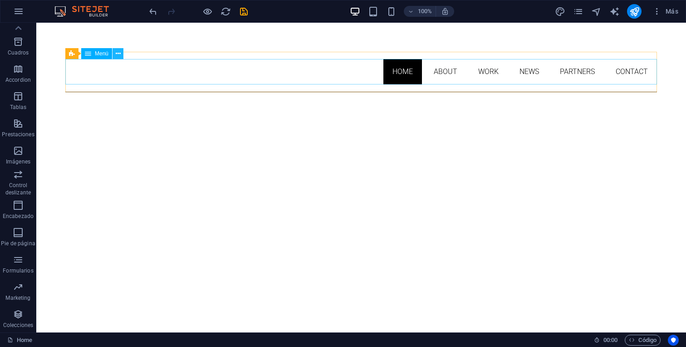
click at [120, 56] on button at bounding box center [118, 53] width 11 height 11
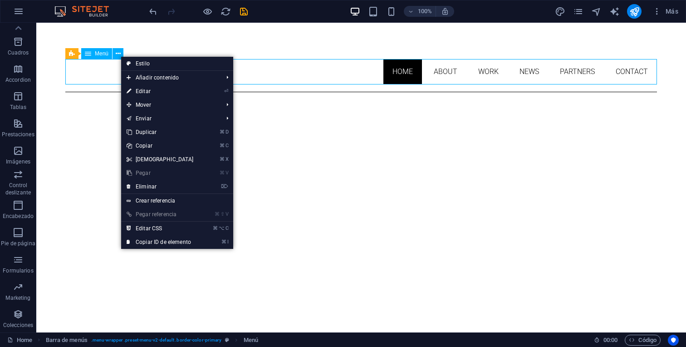
click at [105, 70] on nav "Home About Work News Partners Contact" at bounding box center [361, 71] width 592 height 25
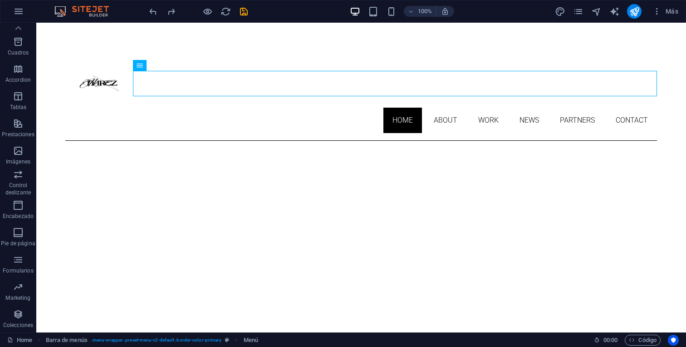
click at [118, 56] on icon at bounding box center [117, 54] width 5 height 10
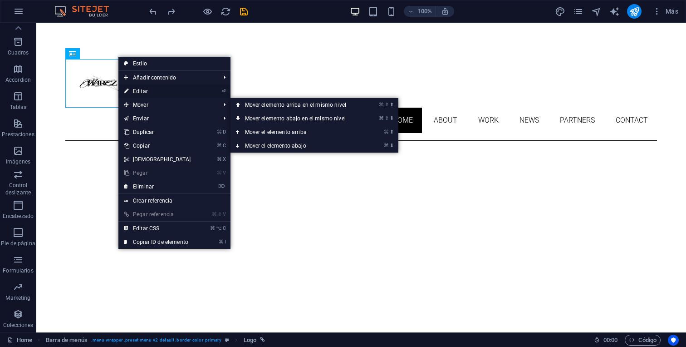
click at [138, 92] on link "⏎ Editar" at bounding box center [157, 91] width 78 height 14
select select "px"
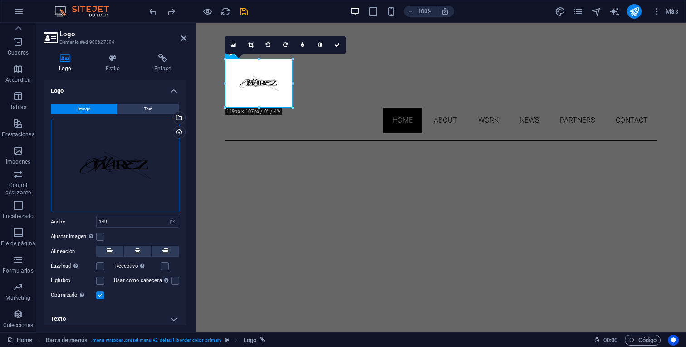
click at [154, 162] on div "Arrastra archivos aquí, haz clic para escoger archivos o selecciona archivos de…" at bounding box center [115, 165] width 128 height 94
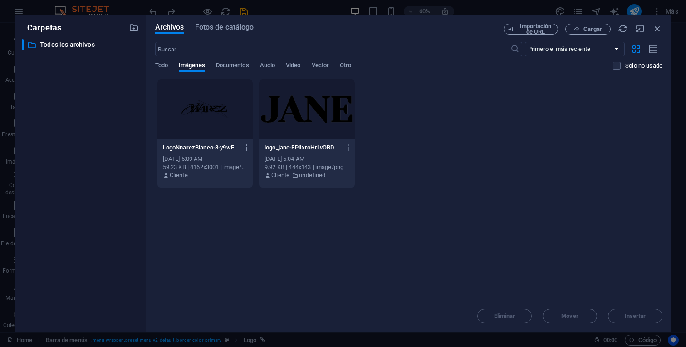
click at [198, 106] on div at bounding box center [205, 108] width 95 height 59
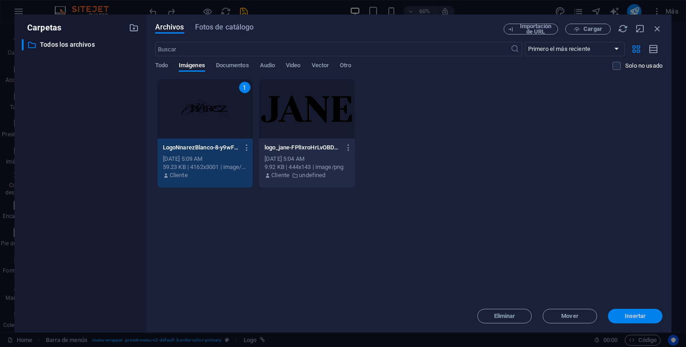
click at [620, 315] on span "Insertar" at bounding box center [635, 315] width 47 height 5
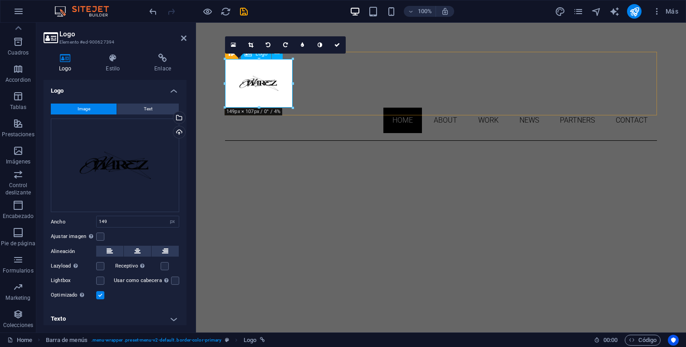
drag, startPoint x: 454, startPoint y: 82, endPoint x: 258, endPoint y: 75, distance: 196.3
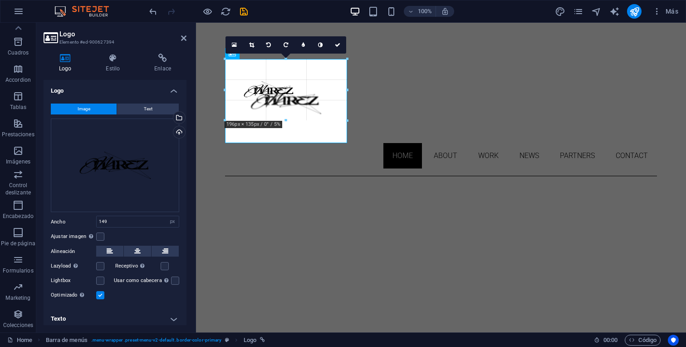
drag, startPoint x: 259, startPoint y: 107, endPoint x: 211, endPoint y: 143, distance: 59.4
type input "269"
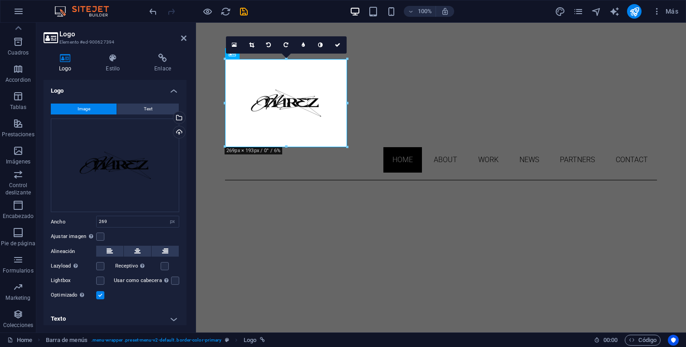
click at [260, 100] on div at bounding box center [441, 103] width 432 height 88
click at [341, 47] on link at bounding box center [338, 44] width 17 height 17
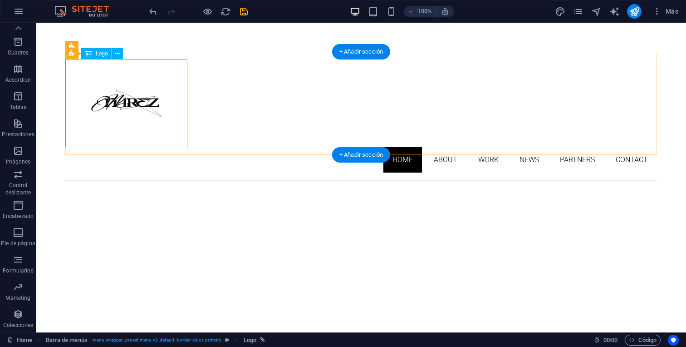
click at [143, 95] on div at bounding box center [361, 103] width 592 height 88
click at [117, 57] on icon at bounding box center [117, 54] width 5 height 10
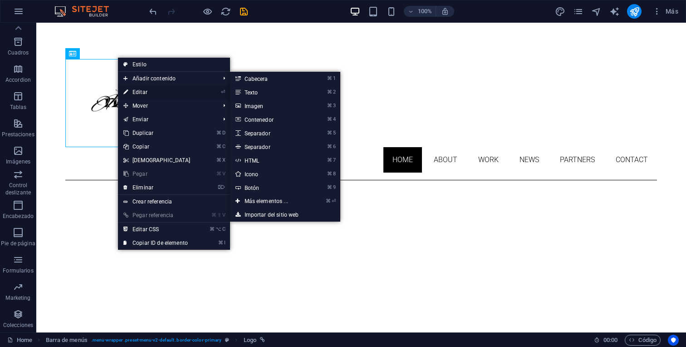
click at [138, 92] on link "⏎ Editar" at bounding box center [157, 92] width 78 height 14
select select "px"
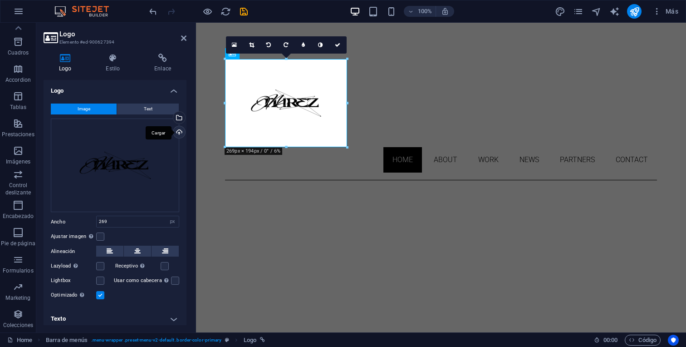
click at [179, 131] on div "Cargar" at bounding box center [179, 133] width 14 height 14
type input "149"
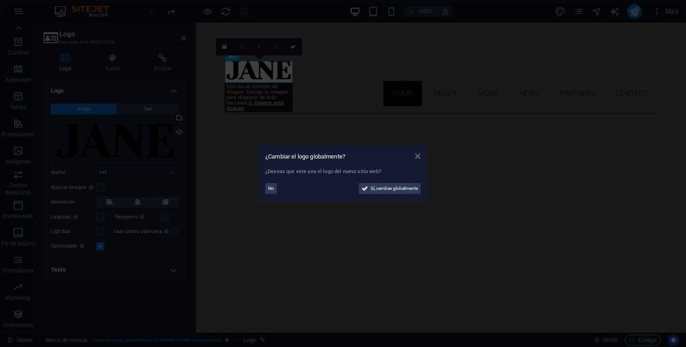
click at [420, 154] on icon at bounding box center [417, 156] width 5 height 7
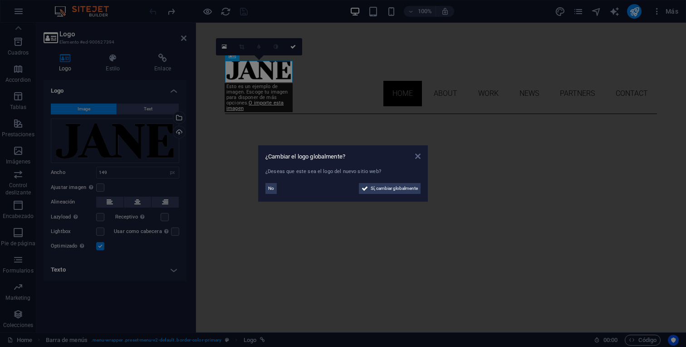
click at [417, 154] on icon at bounding box center [417, 156] width 5 height 7
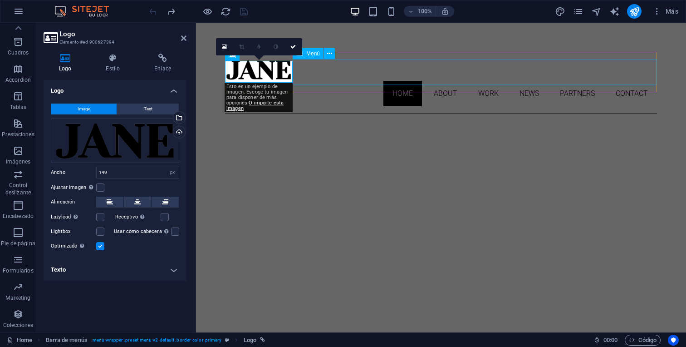
click at [344, 81] on nav "Home About Work News Partners Contact" at bounding box center [441, 93] width 432 height 25
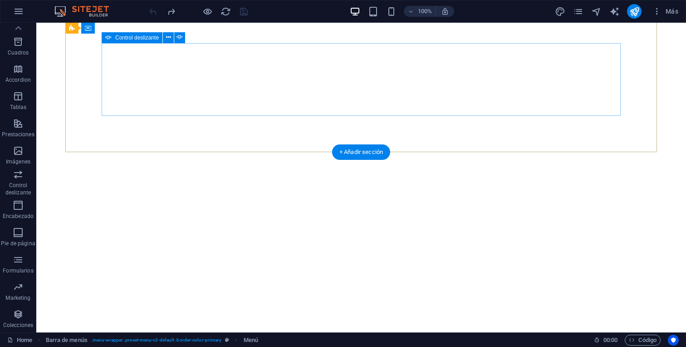
scroll to position [325, 0]
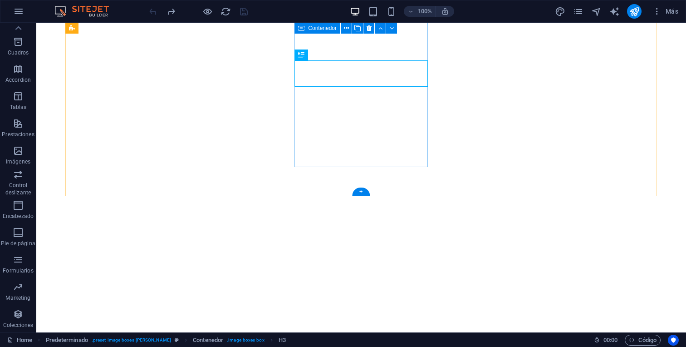
scroll to position [414, 0]
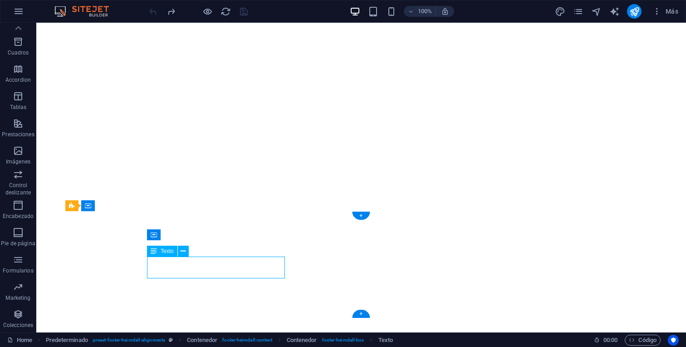
click at [182, 251] on icon at bounding box center [183, 252] width 5 height 10
click at [185, 251] on icon at bounding box center [183, 252] width 5 height 10
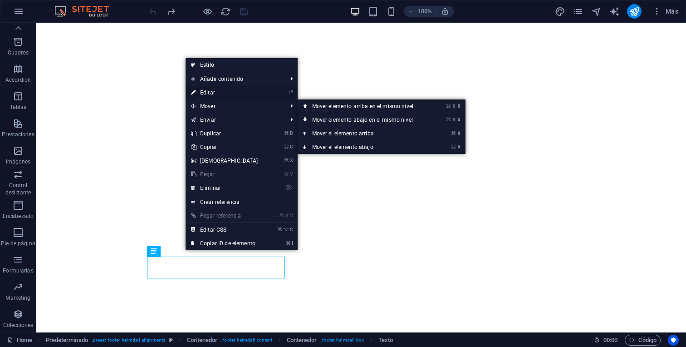
click at [220, 93] on link "⏎ Editar" at bounding box center [225, 93] width 78 height 14
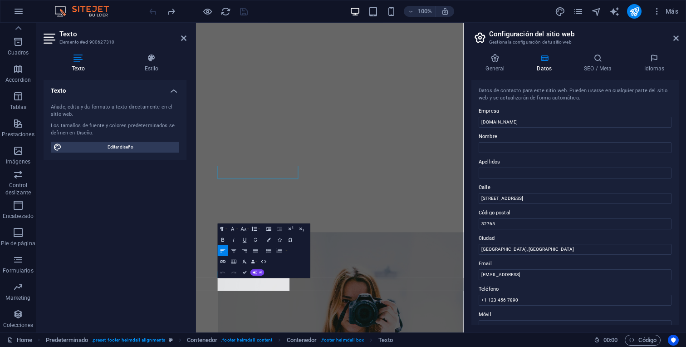
scroll to position [406, 0]
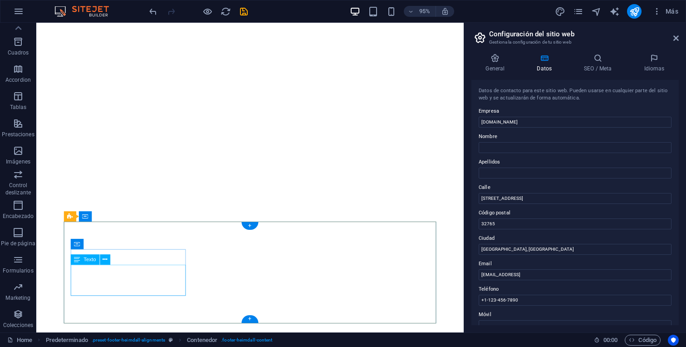
click at [89, 260] on span "Texto" at bounding box center [90, 259] width 12 height 5
click at [104, 258] on icon at bounding box center [105, 259] width 5 height 9
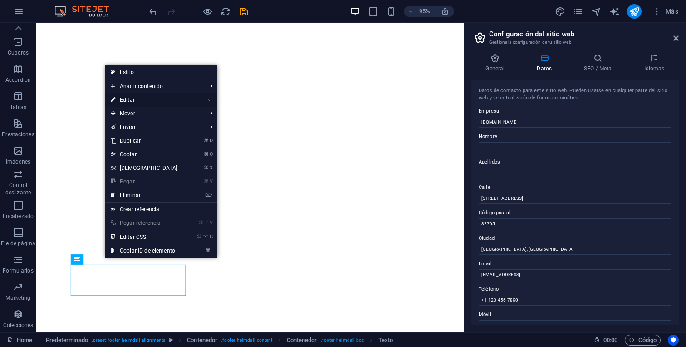
click at [149, 100] on link "⏎ Editar" at bounding box center [144, 100] width 78 height 14
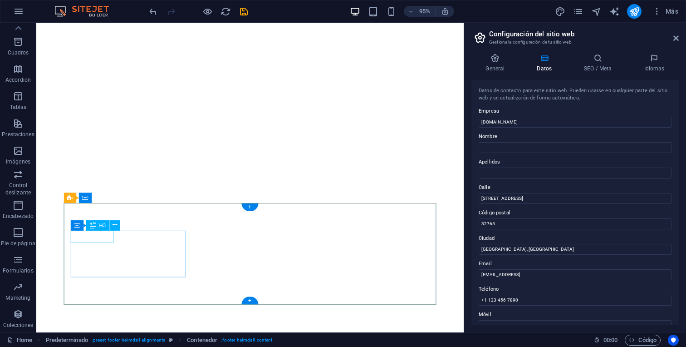
click at [114, 227] on icon at bounding box center [115, 225] width 5 height 9
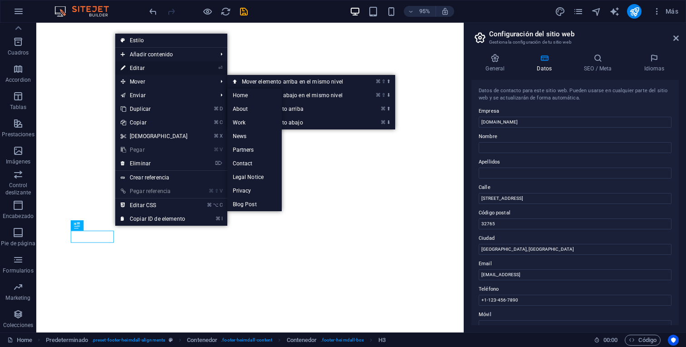
click at [145, 69] on link "⏎ Editar" at bounding box center [154, 68] width 78 height 14
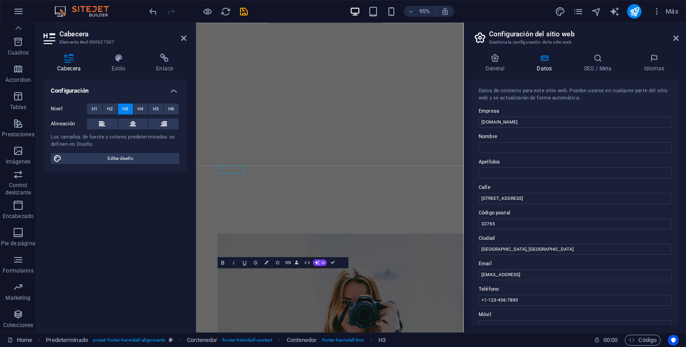
scroll to position [406, 0]
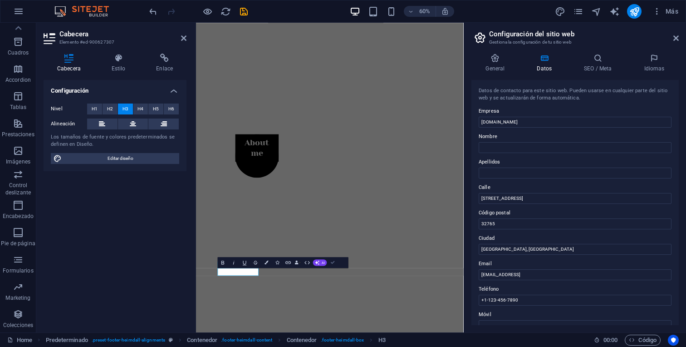
drag, startPoint x: 331, startPoint y: 261, endPoint x: 304, endPoint y: 252, distance: 28.7
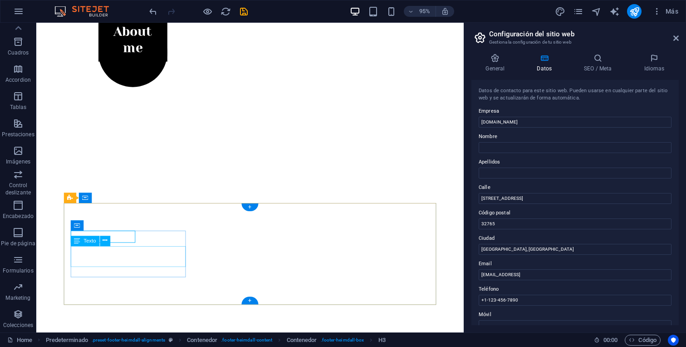
click at [102, 243] on button at bounding box center [105, 241] width 10 height 10
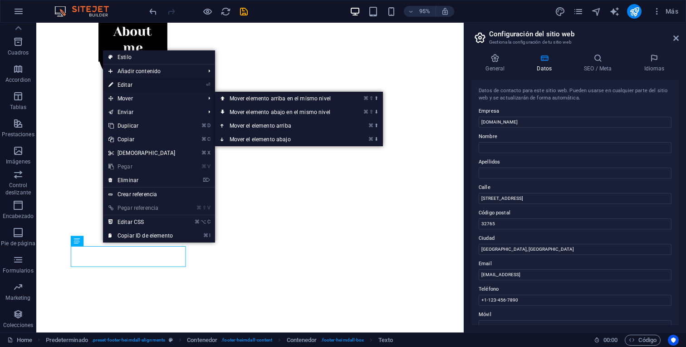
click at [143, 81] on link "⏎ Editar" at bounding box center [142, 85] width 78 height 14
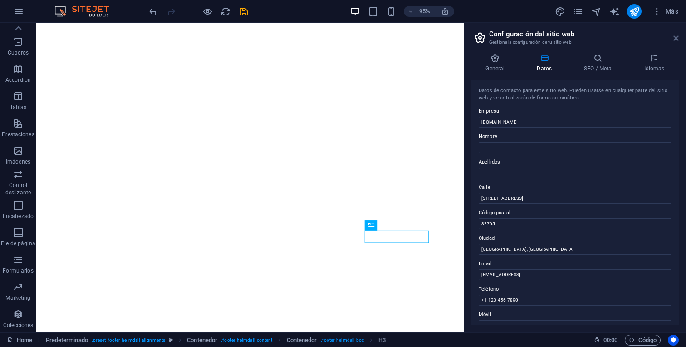
click at [676, 39] on icon at bounding box center [676, 38] width 5 height 7
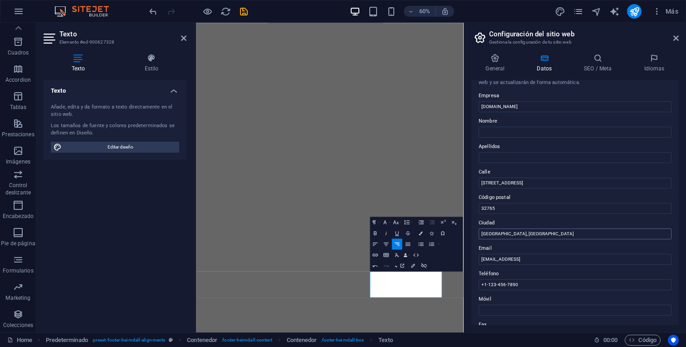
scroll to position [17, 0]
drag, startPoint x: 591, startPoint y: 260, endPoint x: 435, endPoint y: 256, distance: 155.8
click at [435, 256] on div "Home Favoritos Elementos Columnas Contenido Cuadros Accordion Tablas Prestacion…" at bounding box center [343, 178] width 686 height 310
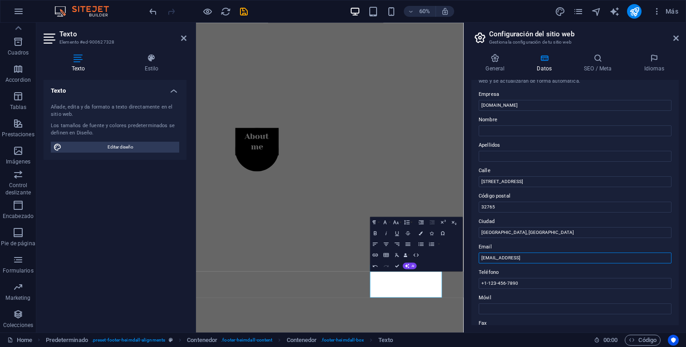
drag, startPoint x: 590, startPoint y: 260, endPoint x: 476, endPoint y: 259, distance: 114.0
click at [476, 259] on div "Datos de contacto para este sitio web. Pueden usarse en cualquier parte del sit…" at bounding box center [575, 202] width 207 height 245
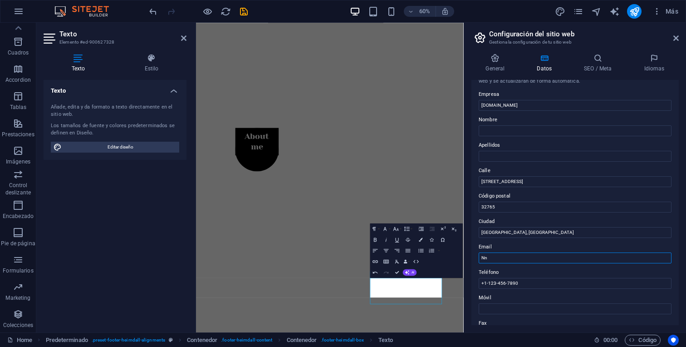
scroll to position [406, 0]
type input "N"
type input "Contacto@nnarez.cl"
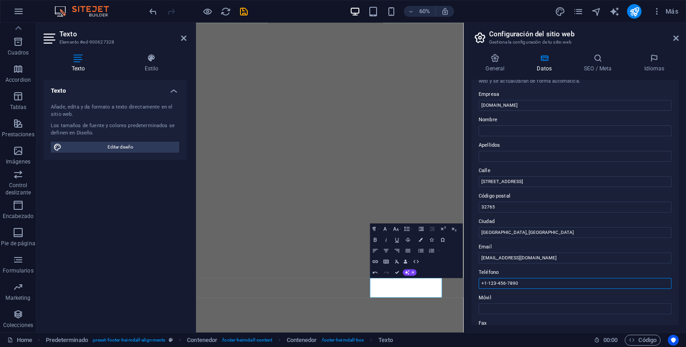
drag, startPoint x: 515, startPoint y: 284, endPoint x: 473, endPoint y: 287, distance: 41.9
click at [473, 287] on div "Datos de contacto para este sitio web. Pueden usarse en cualquier parte del sit…" at bounding box center [575, 202] width 207 height 245
type input "9"
type input "+569 71458758"
click at [513, 305] on input "Móvil" at bounding box center [575, 308] width 193 height 11
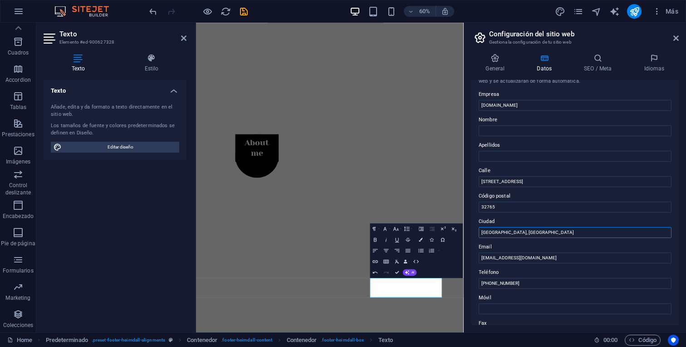
drag, startPoint x: 506, startPoint y: 231, endPoint x: 465, endPoint y: 233, distance: 40.9
click at [465, 233] on aside "Configuración del sitio web Gestiona la configuración de tu sitio web General D…" at bounding box center [575, 178] width 222 height 310
type input "Santiago, Chile"
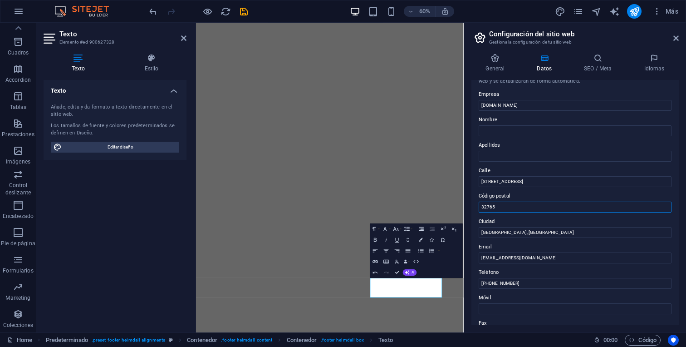
drag, startPoint x: 504, startPoint y: 206, endPoint x: 473, endPoint y: 206, distance: 31.3
click at [473, 206] on div "Datos de contacto para este sitio web. Pueden usarse en cualquier parte del sit…" at bounding box center [575, 202] width 207 height 245
type input "7970000"
drag, startPoint x: 527, startPoint y: 183, endPoint x: 469, endPoint y: 183, distance: 58.1
click at [469, 183] on div "General Datos SEO / Meta Idiomas Nombre del sitio web nnarez.cl Logo Arrastra a…" at bounding box center [575, 189] width 222 height 286
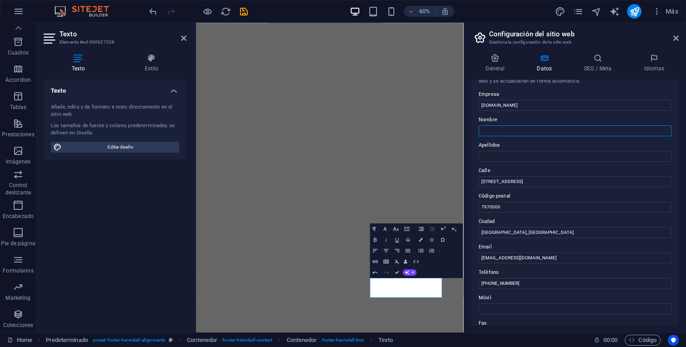
click at [506, 128] on input "Nombre" at bounding box center [575, 130] width 193 height 11
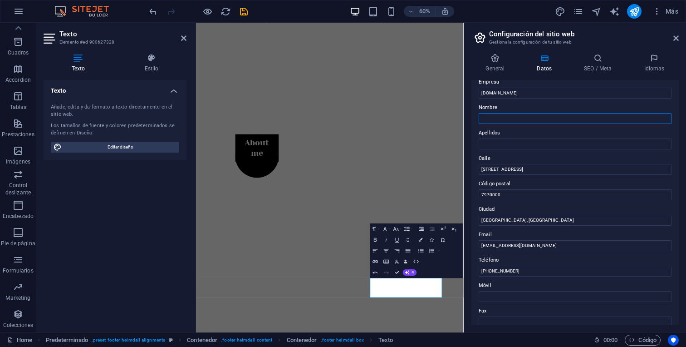
scroll to position [0, 0]
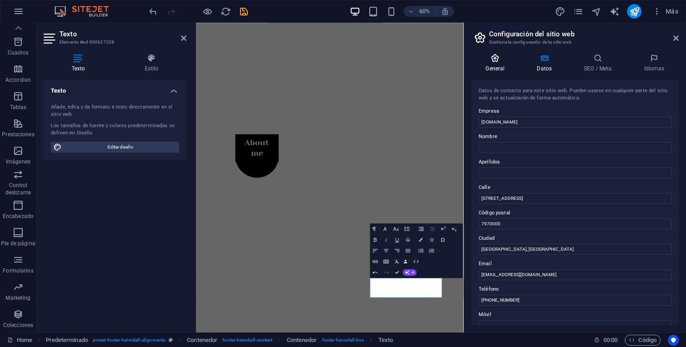
click at [509, 68] on h4 "General" at bounding box center [497, 63] width 51 height 19
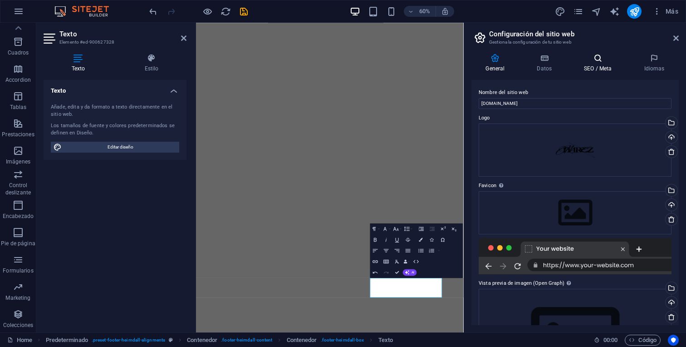
click at [595, 70] on h4 "SEO / Meta" at bounding box center [600, 63] width 60 height 19
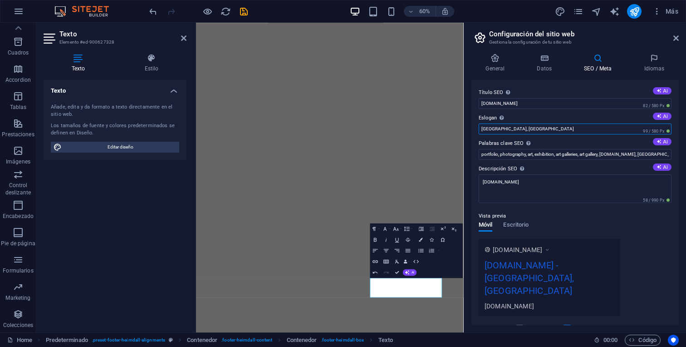
drag, startPoint x: 702, startPoint y: 155, endPoint x: 632, endPoint y: 202, distance: 84.2
click at [493, 64] on h4 "General" at bounding box center [497, 63] width 51 height 19
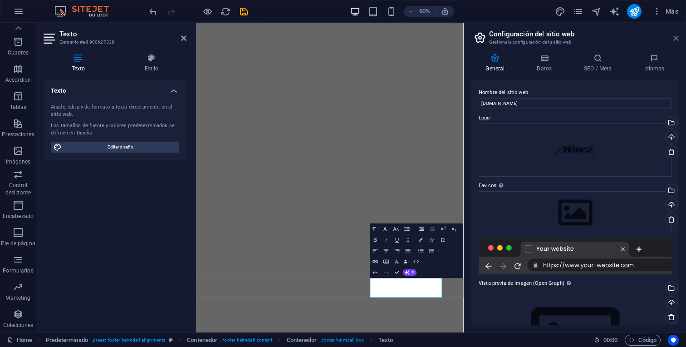
click at [677, 36] on icon at bounding box center [676, 38] width 5 height 7
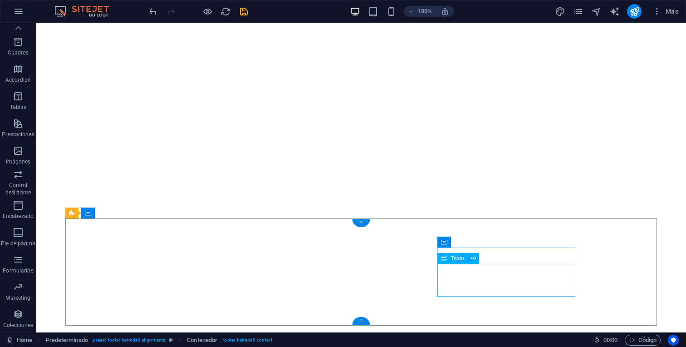
click at [475, 259] on icon at bounding box center [473, 259] width 5 height 10
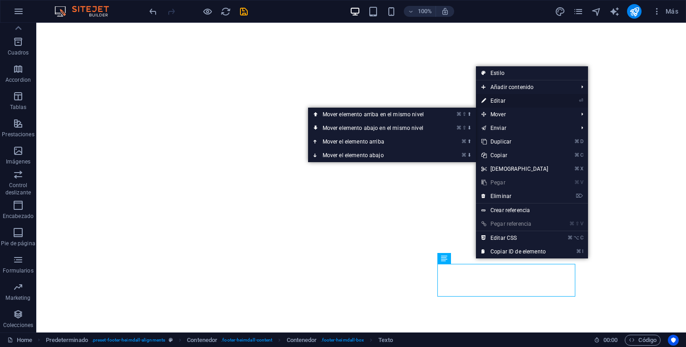
click at [514, 103] on link "⏎ Editar" at bounding box center [515, 101] width 78 height 14
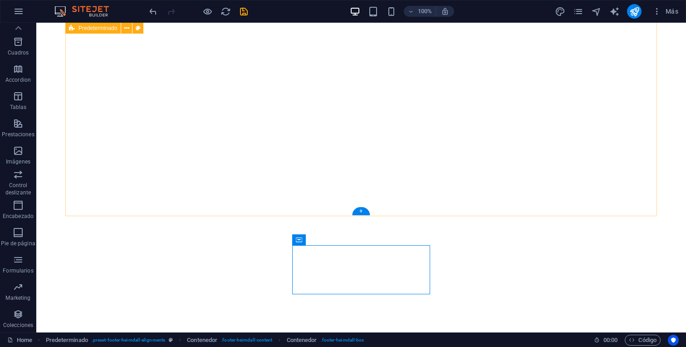
scroll to position [372, 0]
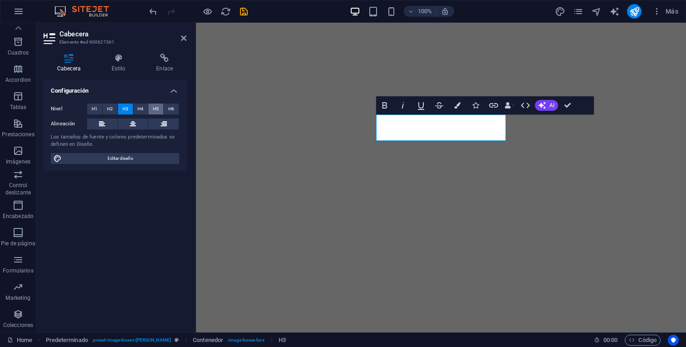
click at [159, 105] on button "H5" at bounding box center [155, 109] width 15 height 11
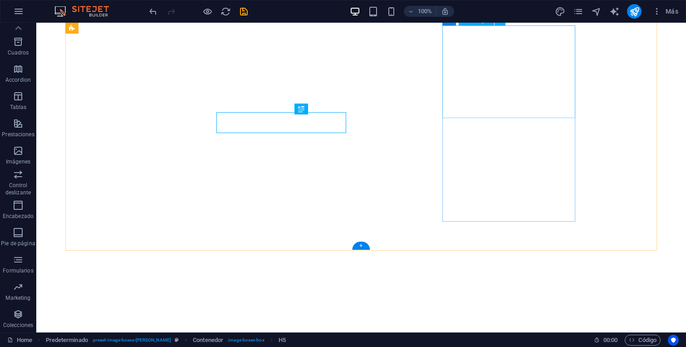
scroll to position [374, 0]
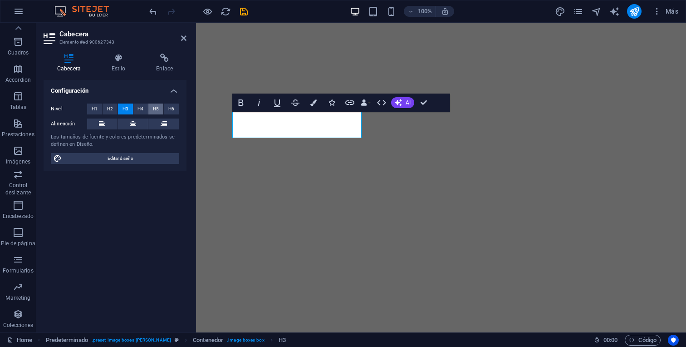
click at [158, 109] on span "H5" at bounding box center [156, 109] width 6 height 11
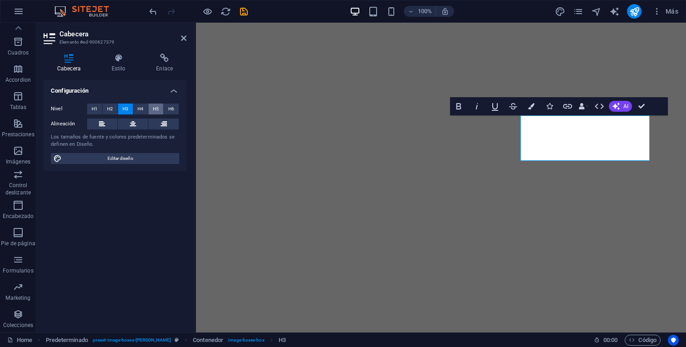
click at [156, 111] on span "H5" at bounding box center [156, 109] width 6 height 11
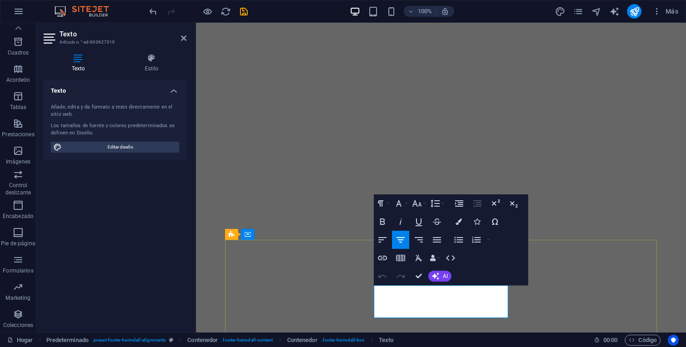
click at [443, 269] on icon "button" at bounding box center [441, 268] width 11 height 11
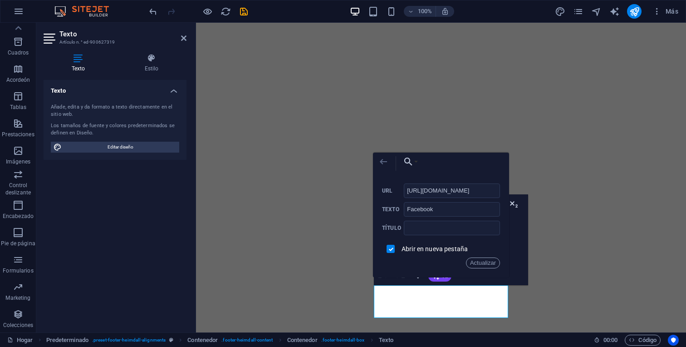
click at [387, 163] on icon "button" at bounding box center [383, 161] width 11 height 11
drag, startPoint x: 444, startPoint y: 212, endPoint x: 398, endPoint y: 207, distance: 46.6
click at [398, 207] on div "Facebook Texto" at bounding box center [441, 209] width 118 height 15
type input "Linkedin"
click at [504, 237] on div "Atrás Elija el enlace Hogar Acerca de Trabajar Noticias Fogonadura Contacto Avi…" at bounding box center [441, 215] width 136 height 125
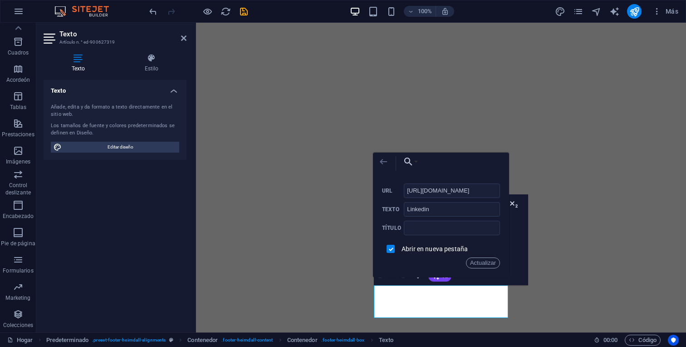
click at [380, 166] on icon "button" at bounding box center [383, 161] width 11 height 11
click at [479, 262] on font "Actualizar" at bounding box center [483, 262] width 26 height 7
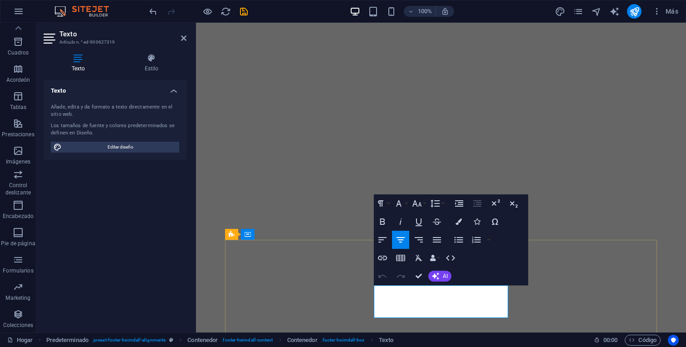
click at [439, 279] on icon "button" at bounding box center [441, 279] width 6 height 6
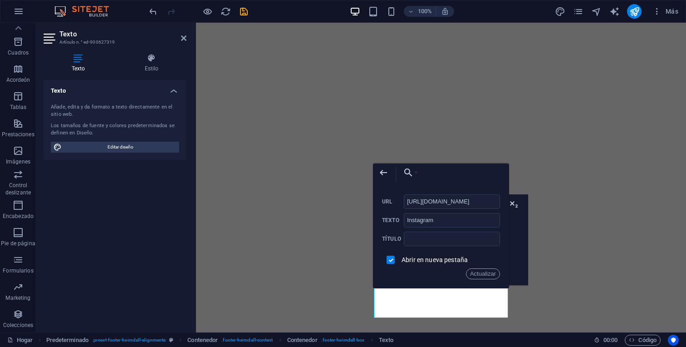
scroll to position [0, 0]
click at [477, 203] on input "https://www.instagram.com/?hl=en" at bounding box center [452, 201] width 96 height 15
type input "https://www.inst/?hl=en"
click at [477, 203] on input "https://www.inst/?hl=en" at bounding box center [452, 201] width 96 height 15
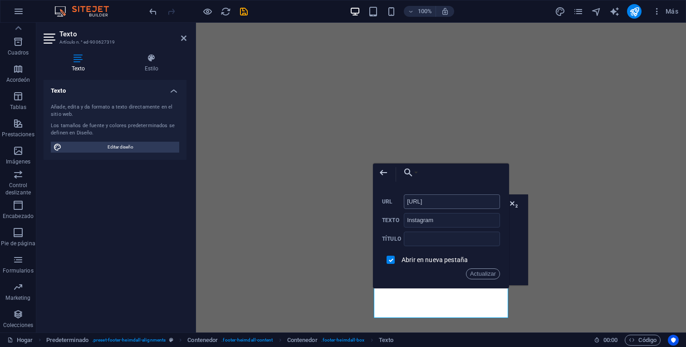
click at [477, 203] on input "https://www.inst/?hl=en" at bounding box center [452, 201] width 96 height 15
type input "https://www.instagram.com/nnarez_/"
click at [482, 272] on font "Actualizar" at bounding box center [483, 273] width 26 height 7
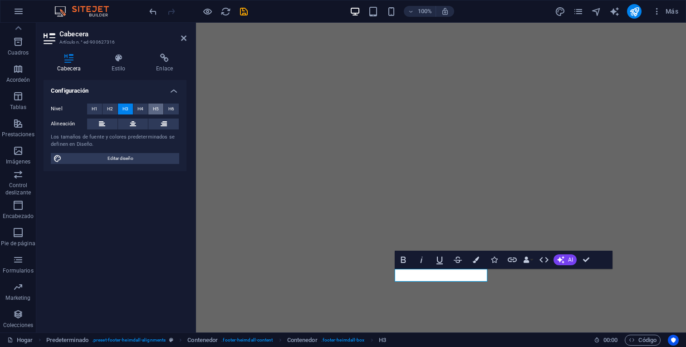
click at [155, 104] on span "H5" at bounding box center [156, 109] width 6 height 11
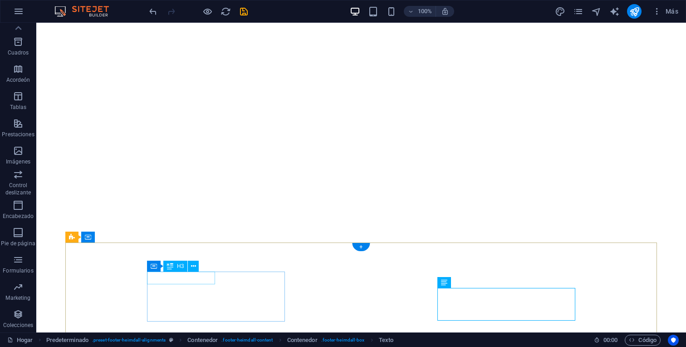
click at [182, 266] on font "H3" at bounding box center [180, 266] width 7 height 6
click at [196, 267] on icon at bounding box center [193, 267] width 5 height 10
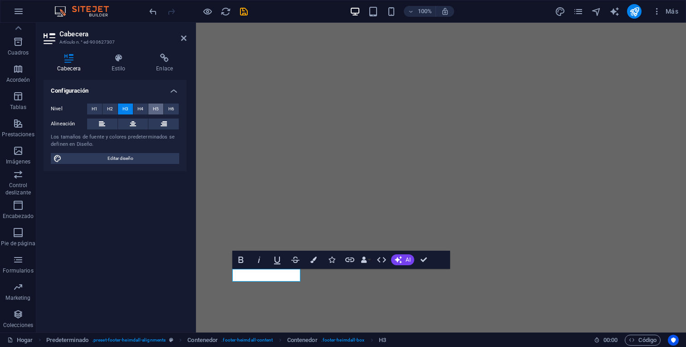
click at [157, 109] on font "H5" at bounding box center [156, 108] width 6 height 5
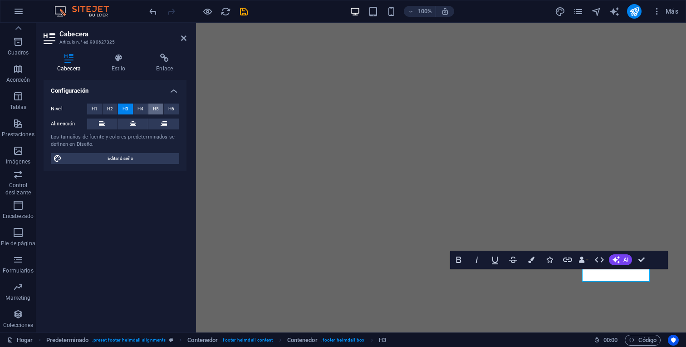
click at [157, 110] on font "H5" at bounding box center [156, 108] width 6 height 5
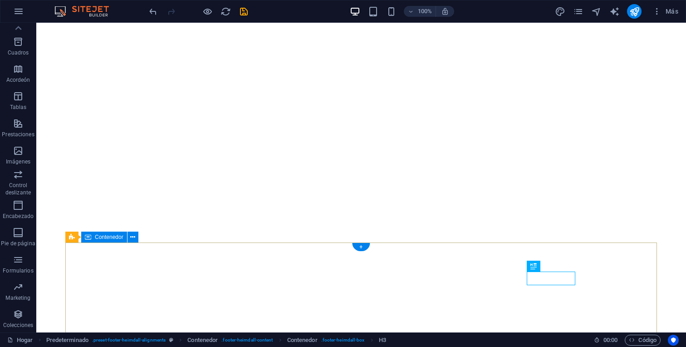
scroll to position [424, 0]
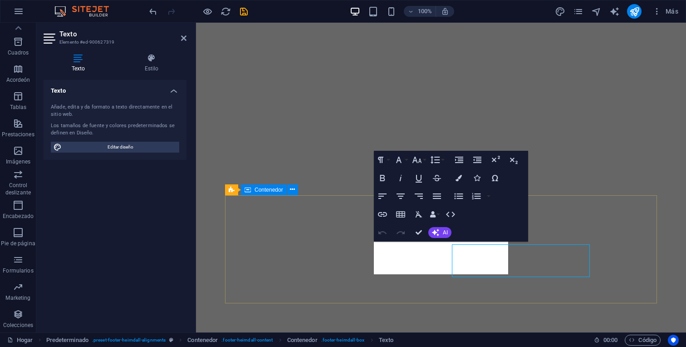
scroll to position [421, 0]
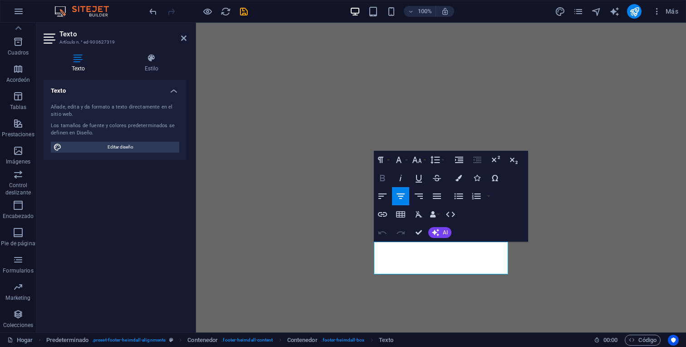
click at [387, 174] on icon "button" at bounding box center [382, 178] width 11 height 11
drag, startPoint x: 452, startPoint y: 269, endPoint x: 424, endPoint y: 244, distance: 37.3
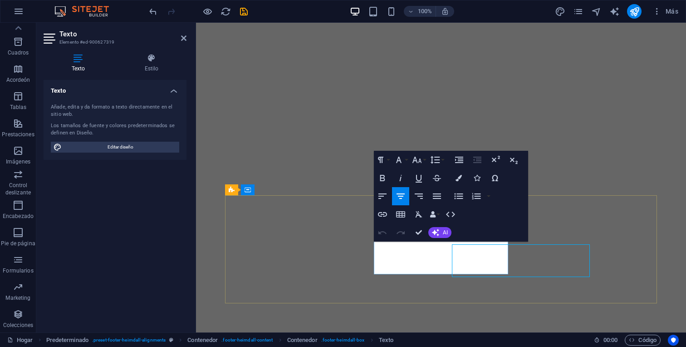
scroll to position [421, 0]
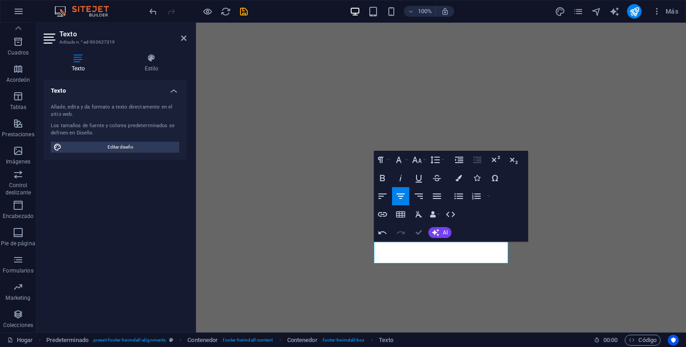
scroll to position [424, 0]
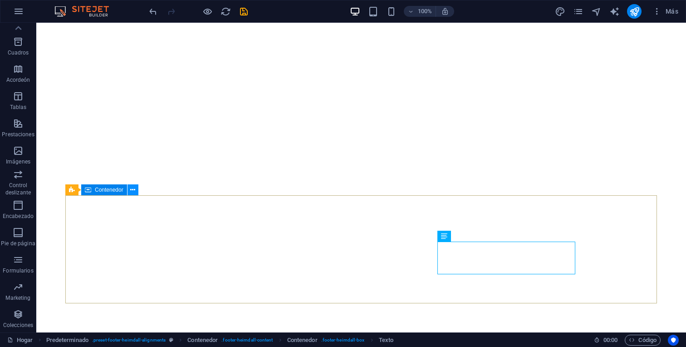
click at [136, 189] on button at bounding box center [133, 189] width 11 height 11
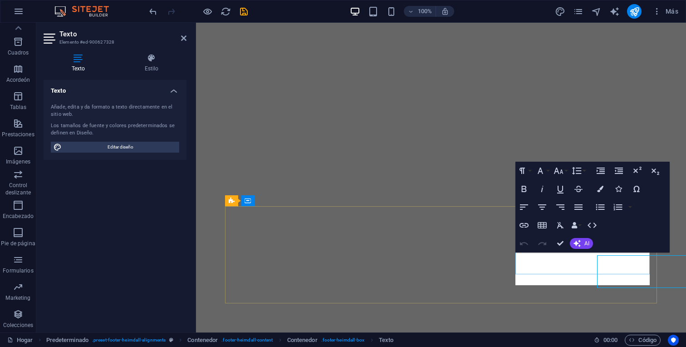
scroll to position [421, 0]
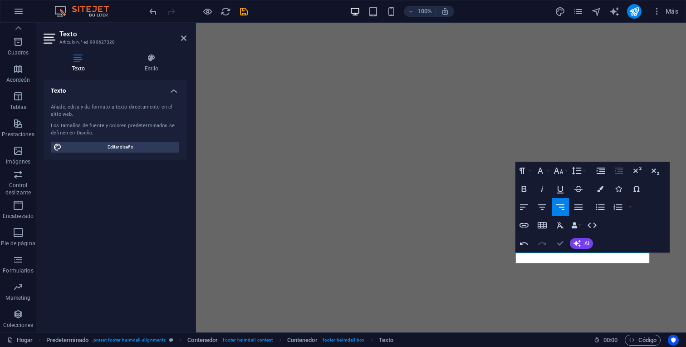
scroll to position [413, 0]
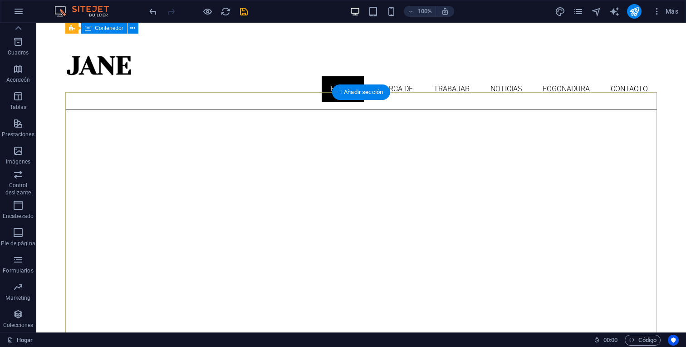
scroll to position [0, 0]
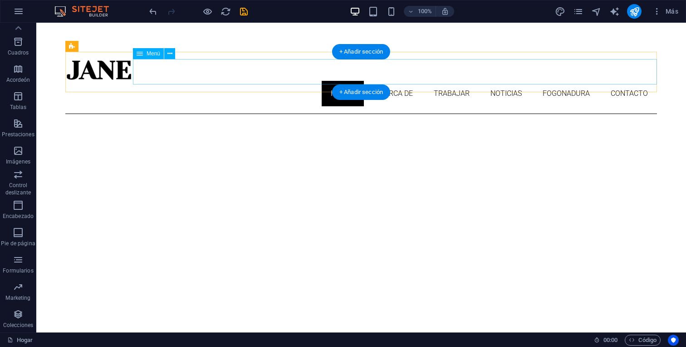
click at [346, 81] on nav "Hogar Acerca de Trabajar Noticias Fogonadura Contacto" at bounding box center [361, 93] width 592 height 25
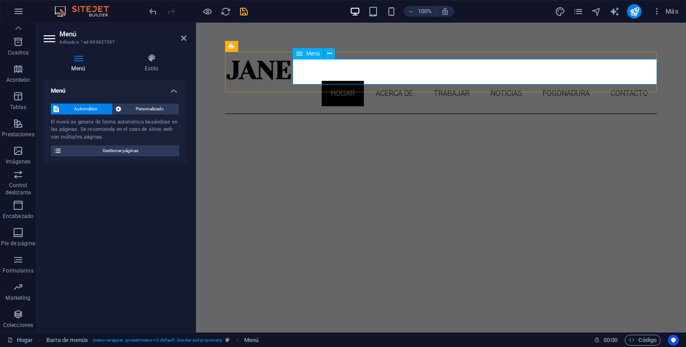
click at [348, 81] on nav "Hogar Acerca de Trabajar Noticias Fogonadura Contacto" at bounding box center [441, 93] width 432 height 25
click at [342, 81] on nav "Hogar Acerca de Trabajar Noticias Fogonadura Contacto" at bounding box center [441, 93] width 432 height 25
click at [395, 81] on nav "Hogar Acerca de Trabajar Noticias Fogonadura Contacto" at bounding box center [441, 93] width 432 height 25
click at [333, 55] on button at bounding box center [329, 53] width 11 height 11
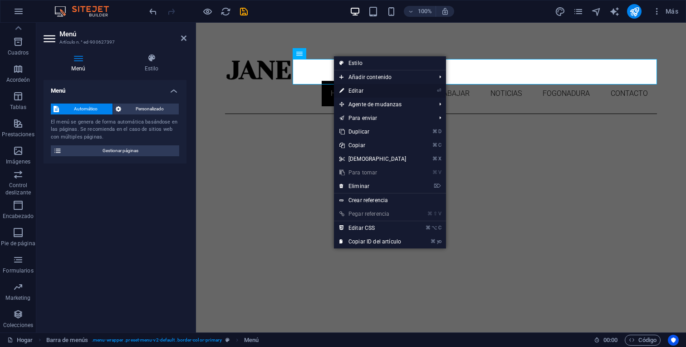
click at [351, 94] on font "Editar" at bounding box center [356, 91] width 15 height 6
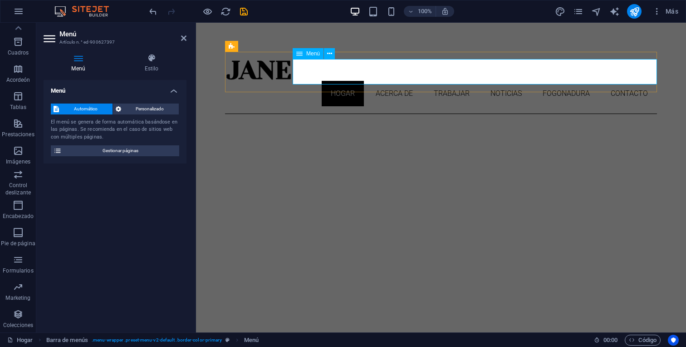
click at [346, 81] on nav "Hogar Acerca de Trabajar Noticias Fogonadura Contacto" at bounding box center [441, 93] width 432 height 25
click at [344, 81] on nav "Hogar Acerca de Trabajar Noticias Fogonadura Contacto" at bounding box center [441, 93] width 432 height 25
click at [145, 113] on span "Personalizado" at bounding box center [150, 109] width 53 height 11
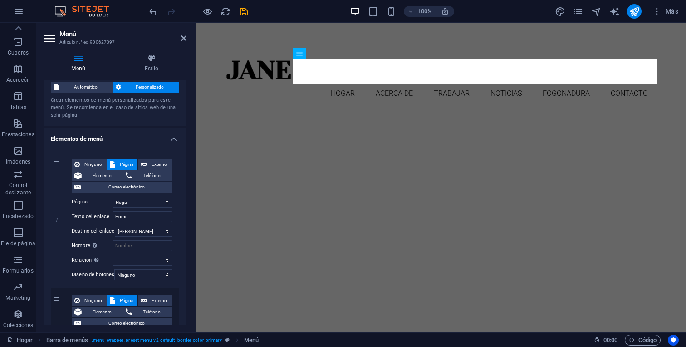
scroll to position [26, 0]
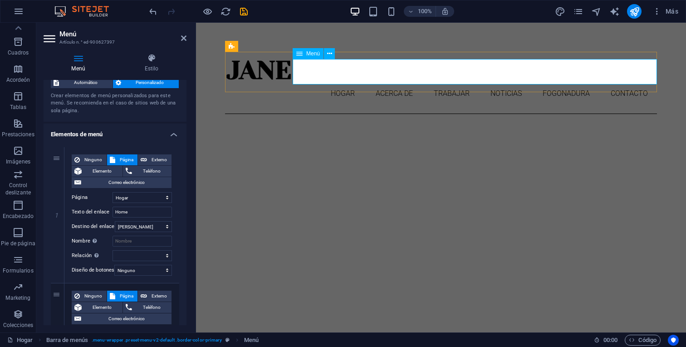
click at [302, 52] on icon at bounding box center [299, 53] width 6 height 11
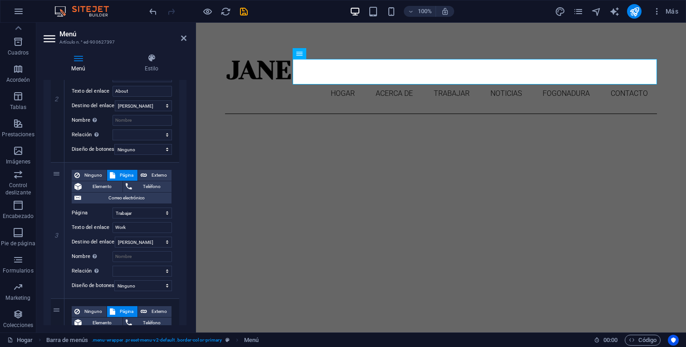
scroll to position [282, 0]
click at [147, 211] on select "Hogar Acerca de Trabajar Noticias Fogonadura Contacto Aviso legal Privacidad" at bounding box center [142, 213] width 59 height 11
click at [149, 239] on select "Nueva pestaña Misma pestaña Superposición" at bounding box center [143, 242] width 57 height 11
click at [115, 237] on select "Nueva pestaña Misma pestaña Superposición" at bounding box center [143, 242] width 57 height 11
click at [146, 231] on input "Work" at bounding box center [142, 228] width 59 height 11
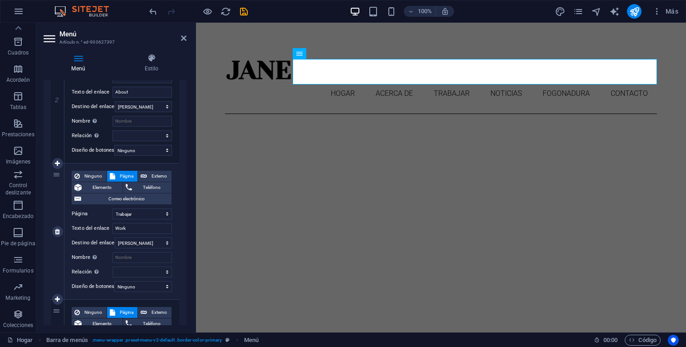
click at [175, 227] on div "Ninguno Página Externo Elemento Teléfono Correo electrónico Página Hogar Acerca…" at bounding box center [121, 231] width 115 height 136
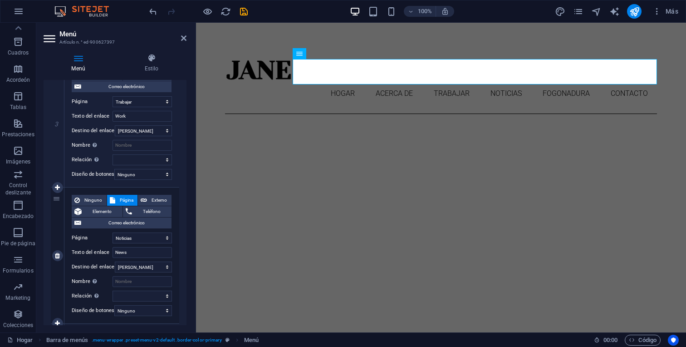
scroll to position [405, 0]
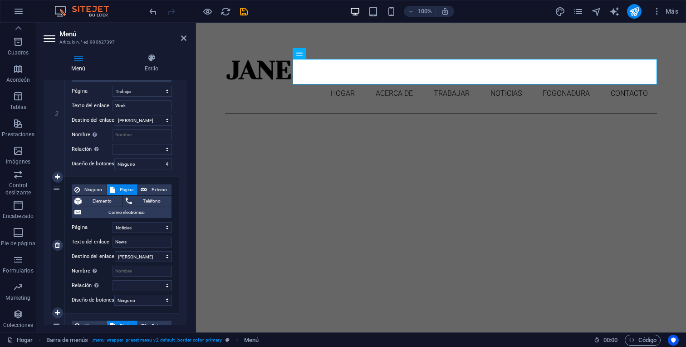
click at [59, 188] on div "4" at bounding box center [58, 245] width 14 height 136
click at [57, 188] on div "4" at bounding box center [58, 245] width 14 height 136
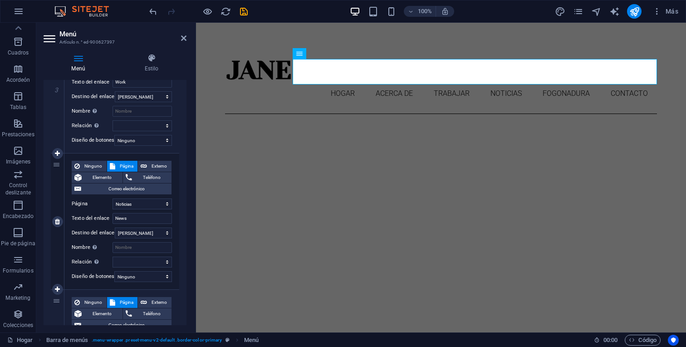
scroll to position [436, 0]
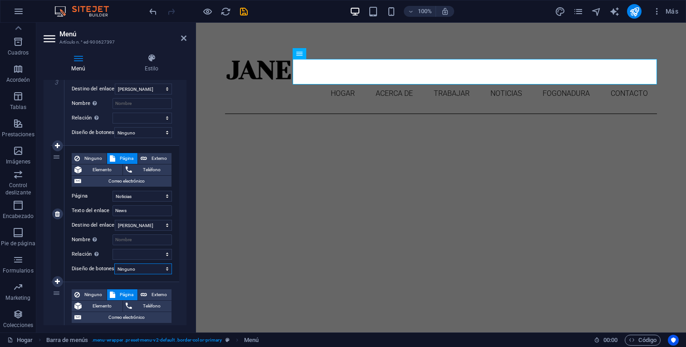
click at [155, 268] on select "Ninguno Predeterminado Principal Secundario" at bounding box center [143, 268] width 58 height 11
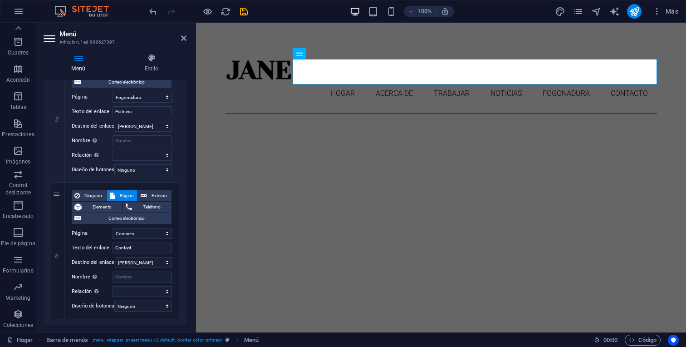
scroll to position [661, 0]
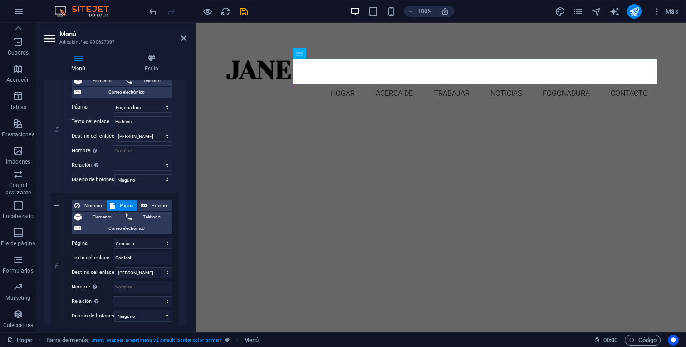
click at [179, 38] on header "Menú Artículo n.° ed-900627397" at bounding box center [115, 35] width 143 height 24
click at [181, 39] on icon at bounding box center [183, 38] width 5 height 7
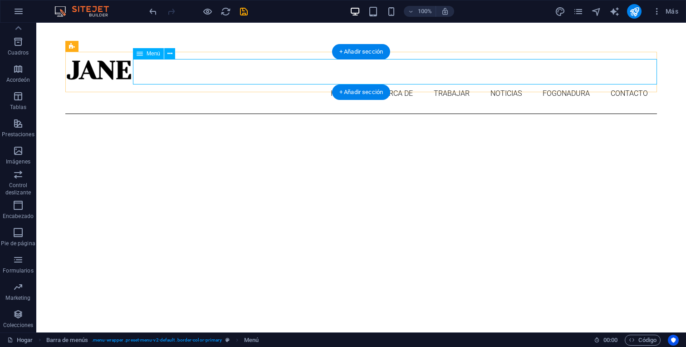
click at [337, 81] on nav "Hogar Acerca de Trabajar Noticias Fogonadura Contacto" at bounding box center [361, 93] width 592 height 25
select select
select select "1"
select select
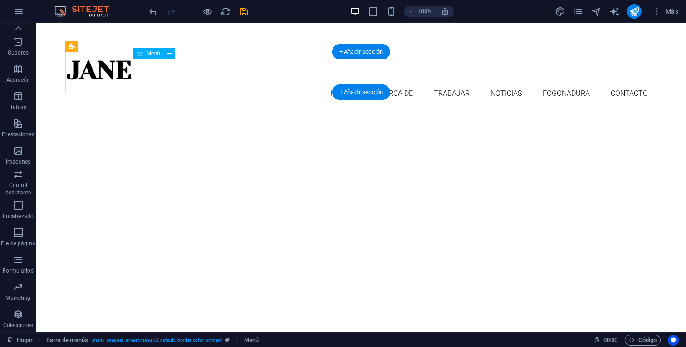
select select "2"
select select
select select "3"
select select
select select "4"
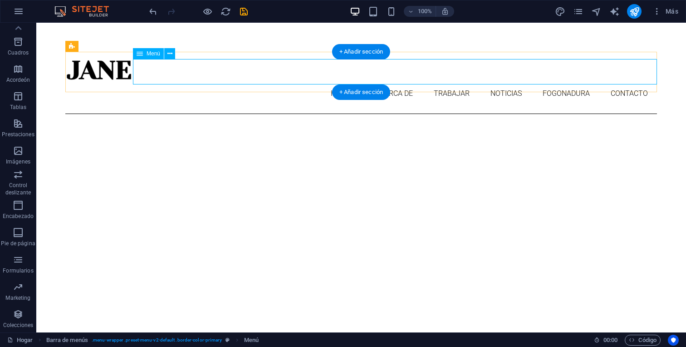
select select
select select "5"
select select
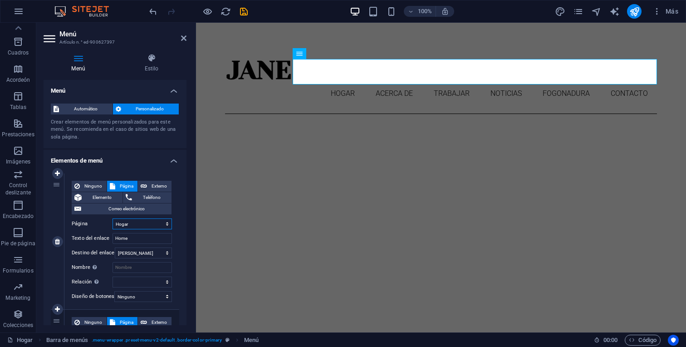
click at [136, 226] on select "Hogar Acerca de Trabajar Noticias Fogonadura Contacto Aviso legal Privacidad" at bounding box center [142, 223] width 59 height 11
click at [113, 218] on select "Hogar Acerca de Trabajar Noticias Fogonadura Contacto Aviso legal Privacidad" at bounding box center [142, 223] width 59 height 11
drag, startPoint x: 134, startPoint y: 236, endPoint x: 100, endPoint y: 236, distance: 34.1
click at [100, 236] on div "Texto del enlace Home" at bounding box center [122, 238] width 100 height 11
type input "Inci"
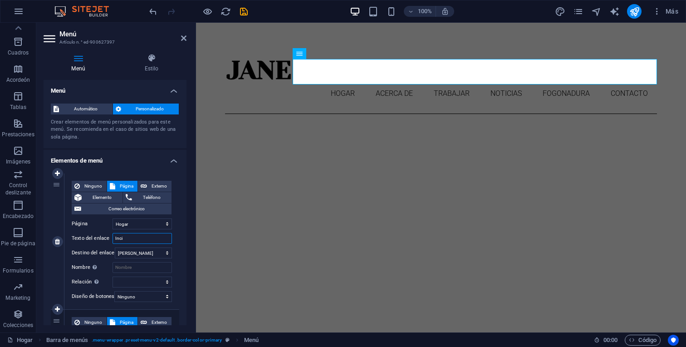
select select
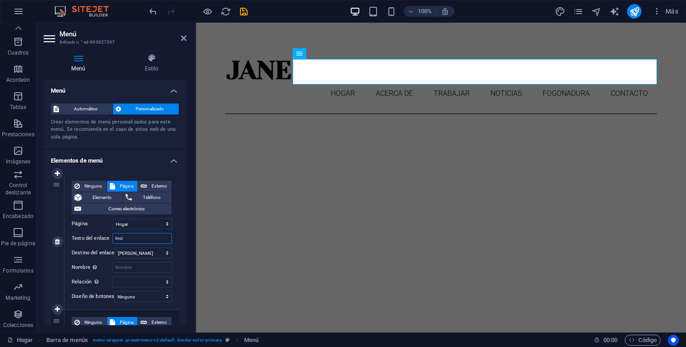
select select
type input "Inic"
select select
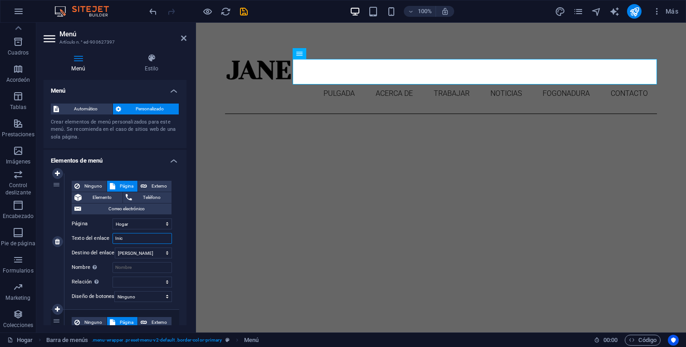
select select
type input "Inici"
select select
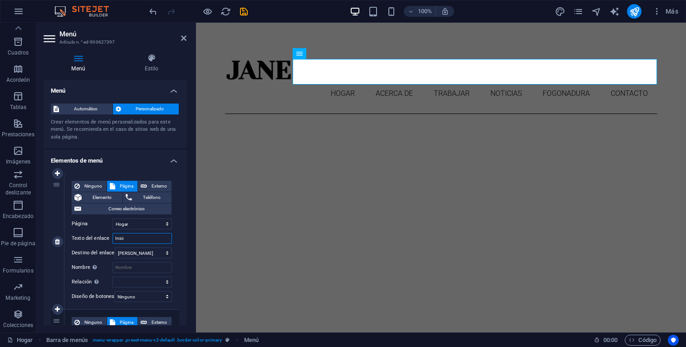
select select
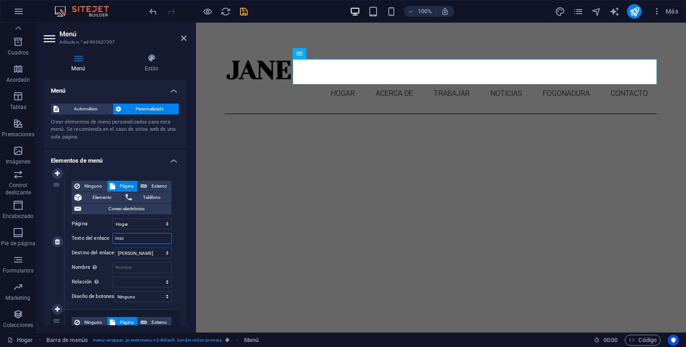
type input "Inicio"
select select
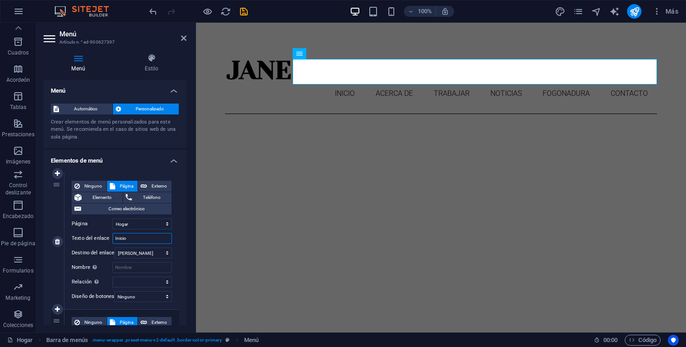
select select
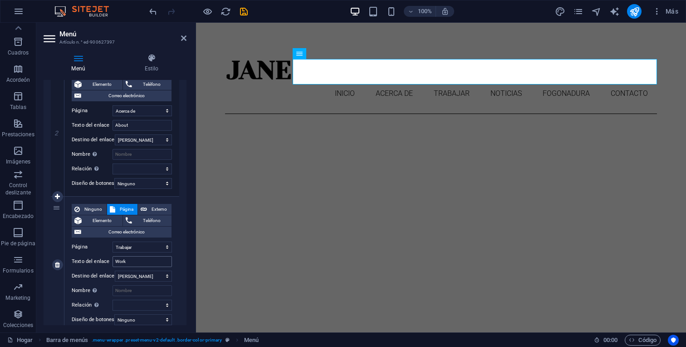
scroll to position [251, 0]
type input "Inicio"
click at [130, 259] on input "Work" at bounding box center [142, 260] width 59 height 11
click at [134, 246] on select "Hogar Acerca de Trabajar Noticias Fogonadura Contacto Aviso legal Privacidad" at bounding box center [142, 245] width 59 height 11
click at [113, 240] on select "Hogar Acerca de Trabajar Noticias Fogonadura Contacto Aviso legal Privacidad" at bounding box center [142, 245] width 59 height 11
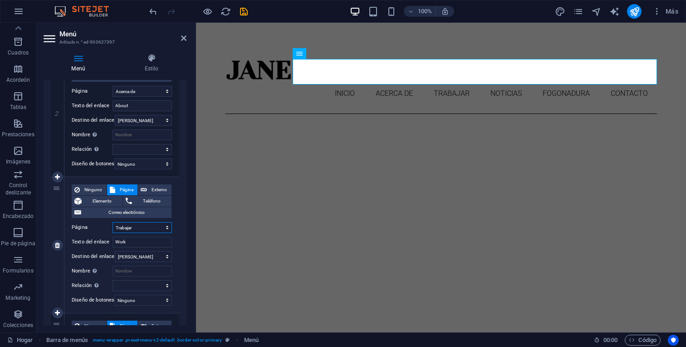
scroll to position [277, 0]
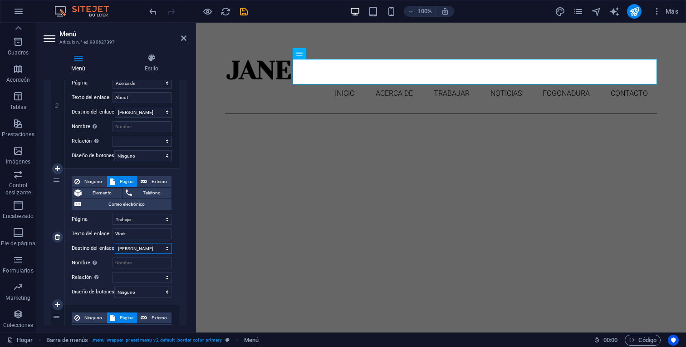
click at [143, 252] on select "Nueva pestaña Misma pestaña Superposición" at bounding box center [143, 248] width 57 height 11
select select "blank"
click at [115, 243] on select "Nueva pestaña Misma pestaña Superposición" at bounding box center [143, 248] width 57 height 11
select select
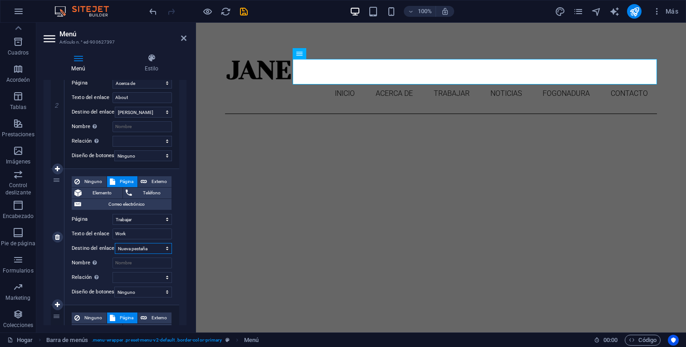
select select
click at [146, 252] on select "Nueva pestaña Misma pestaña Superposición" at bounding box center [143, 248] width 57 height 11
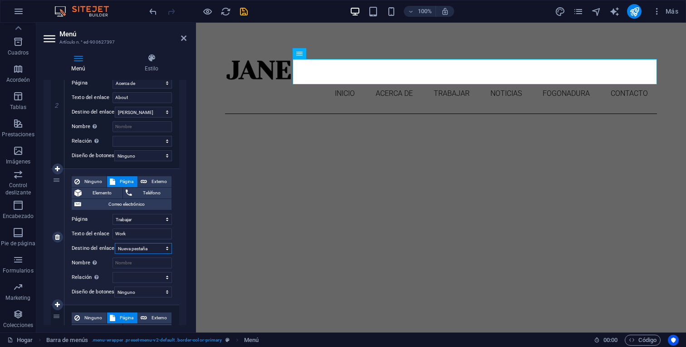
select select
click at [115, 243] on select "Nueva pestaña Misma pestaña Superposición" at bounding box center [143, 248] width 57 height 11
select select
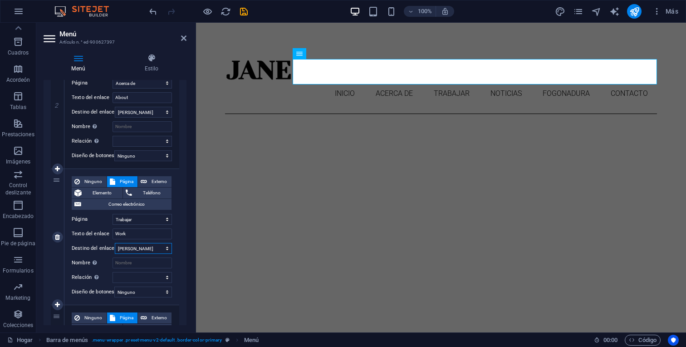
select select
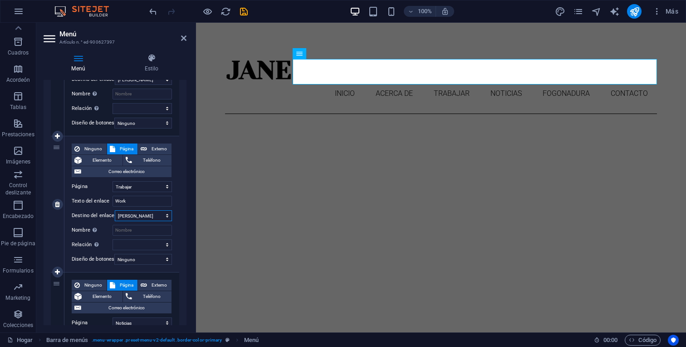
scroll to position [321, 0]
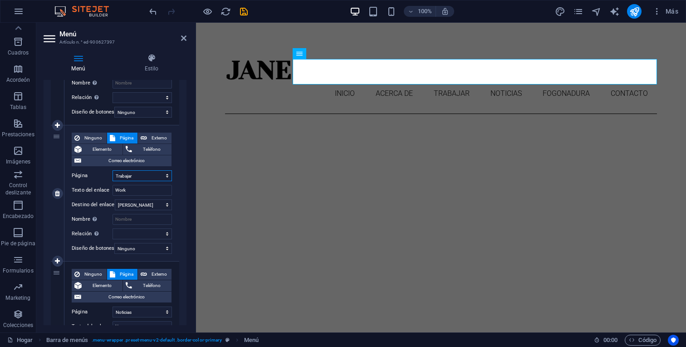
click at [124, 176] on select "Hogar Acerca de Trabajar Noticias Fogonadura Contacto Aviso legal Privacidad" at bounding box center [142, 175] width 59 height 11
click at [113, 170] on select "Hogar Acerca de Trabajar Noticias Fogonadura Contacto Aviso legal Privacidad" at bounding box center [142, 175] width 59 height 11
click at [173, 166] on div "Ninguno Página Externo Elemento Teléfono Correo electrónico Página Hogar Acerca…" at bounding box center [121, 193] width 115 height 136
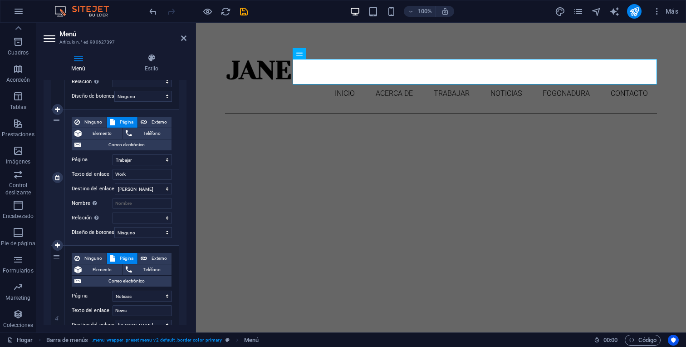
scroll to position [337, 0]
click at [179, 41] on header "Menú Artículo n.° ed-900627397" at bounding box center [115, 35] width 143 height 24
click at [182, 38] on icon at bounding box center [183, 38] width 5 height 7
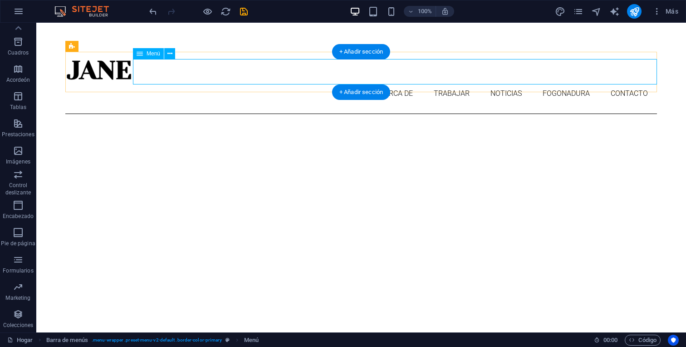
click at [504, 81] on nav "Inicio Acerca de Trabajar Noticias Fogonadura Contacto" at bounding box center [361, 93] width 592 height 25
click at [499, 81] on nav "Inicio Acerca de Trabajar Noticias Fogonadura Contacto" at bounding box center [361, 93] width 592 height 25
click at [570, 81] on nav "Inicio Acerca de Trabajar Noticias Fogonadura Contacto" at bounding box center [361, 93] width 592 height 25
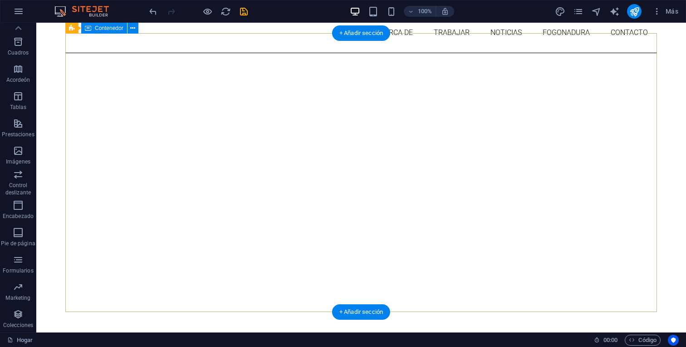
scroll to position [57, 0]
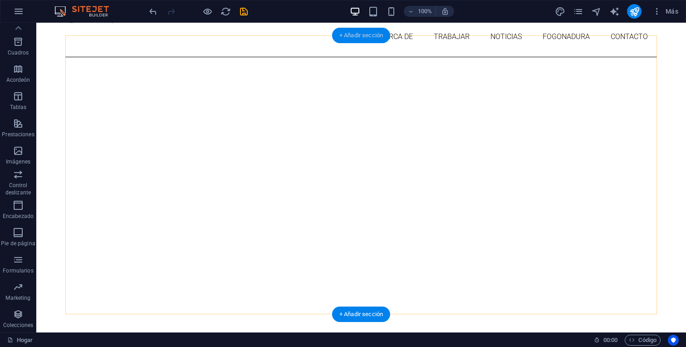
click at [361, 36] on font "+ Añadir sección" at bounding box center [362, 35] width 44 height 7
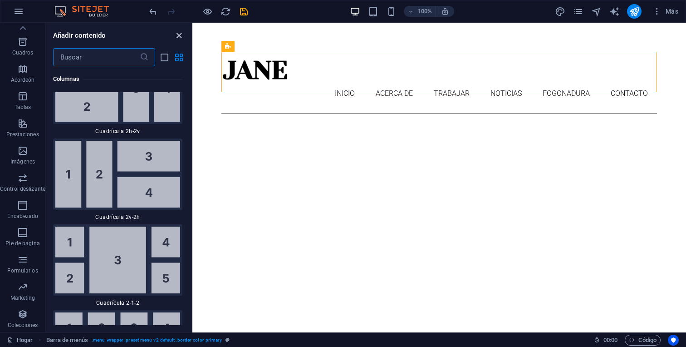
scroll to position [2742, 0]
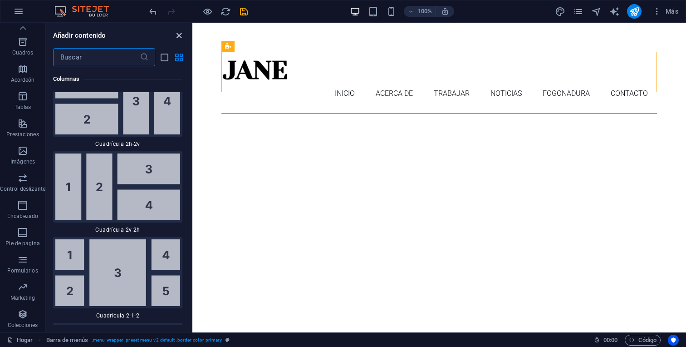
click at [177, 34] on icon "cerrar panel" at bounding box center [179, 35] width 10 height 10
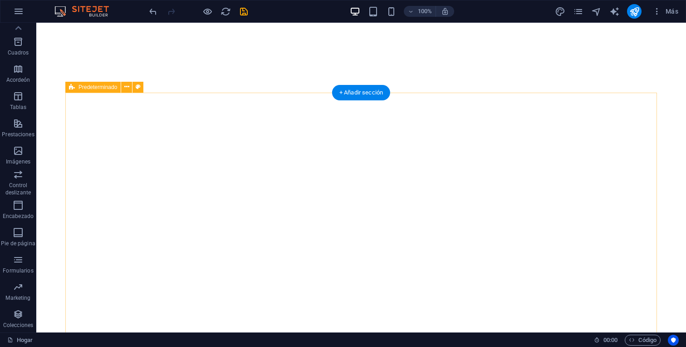
scroll to position [296, 0]
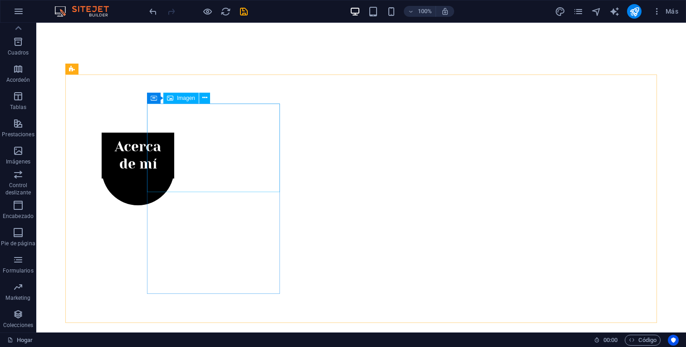
click at [189, 100] on font "Imagen" at bounding box center [186, 98] width 18 height 6
click at [202, 98] on icon at bounding box center [204, 98] width 5 height 10
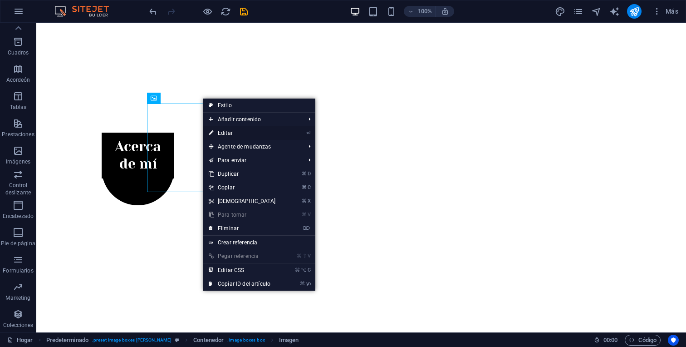
click at [222, 133] on font "Editar" at bounding box center [225, 133] width 15 height 6
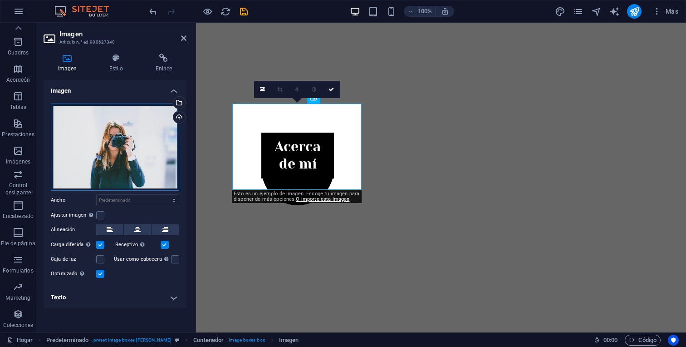
click at [141, 148] on div "Arrastra archivos aquí, haz clic para escoger archivos o selecciona archivos de…" at bounding box center [115, 147] width 128 height 87
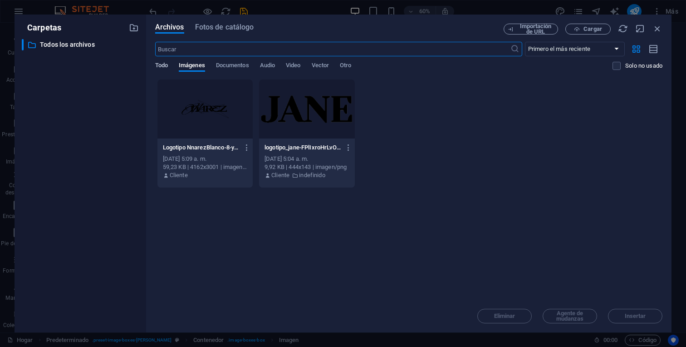
click at [164, 69] on font "Todo" at bounding box center [161, 65] width 13 height 11
click at [183, 64] on font "Imágenes" at bounding box center [192, 65] width 26 height 7
click at [604, 28] on span "Cargar" at bounding box center [588, 29] width 37 height 6
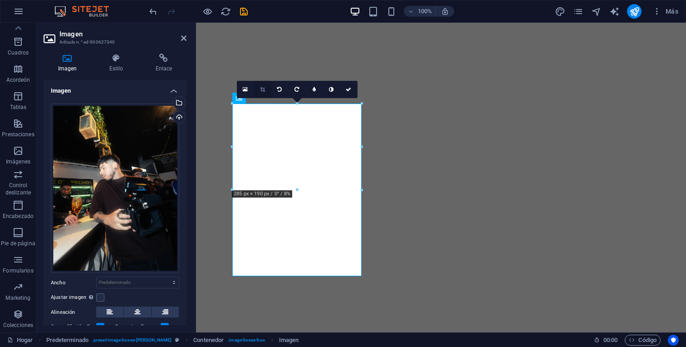
click at [260, 92] on link at bounding box center [262, 89] width 17 height 17
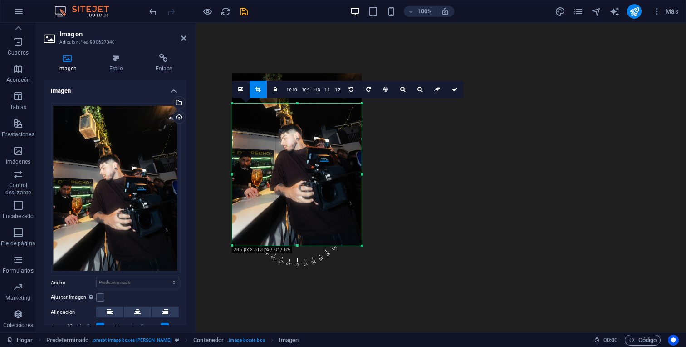
drag, startPoint x: 297, startPoint y: 104, endPoint x: 299, endPoint y: 133, distance: 29.5
click at [299, 133] on div "180 170 160 150 140 130 120 110 100 90 80 70 60 50 40 30 20 10 0 -10 -20 -30 -4…" at bounding box center [296, 175] width 129 height 142
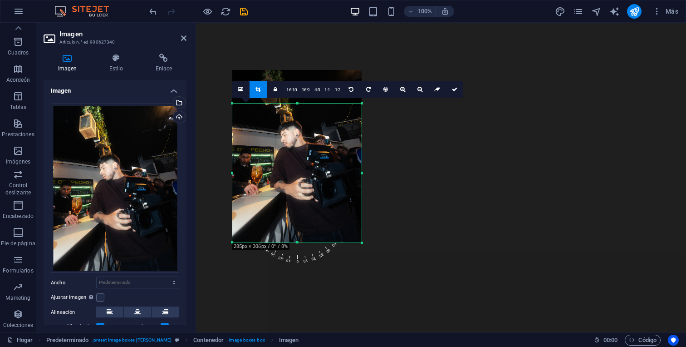
click at [297, 107] on div "180 170 160 150 140 130 120 110 100 90 80 70 60 50 40 30 20 10 0 -10 -20 -30 -4…" at bounding box center [296, 173] width 129 height 139
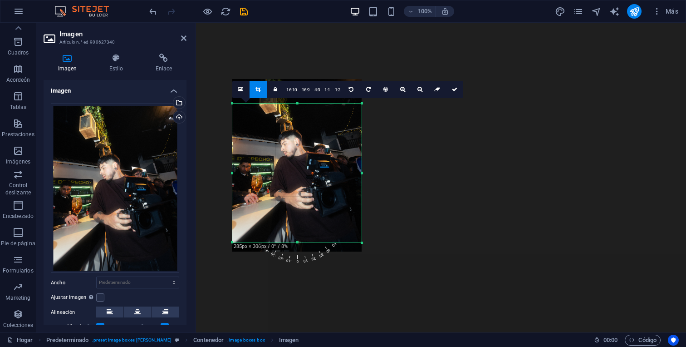
drag, startPoint x: 299, startPoint y: 141, endPoint x: 299, endPoint y: 150, distance: 9.1
click at [299, 150] on div at bounding box center [296, 165] width 129 height 173
click at [317, 92] on link "4:3" at bounding box center [317, 89] width 10 height 17
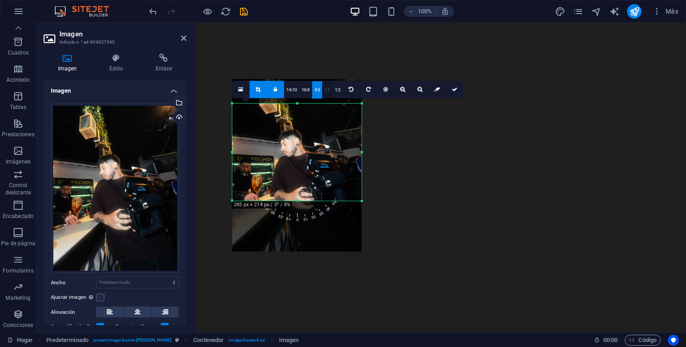
click at [326, 90] on font "1:1" at bounding box center [328, 89] width 6 height 5
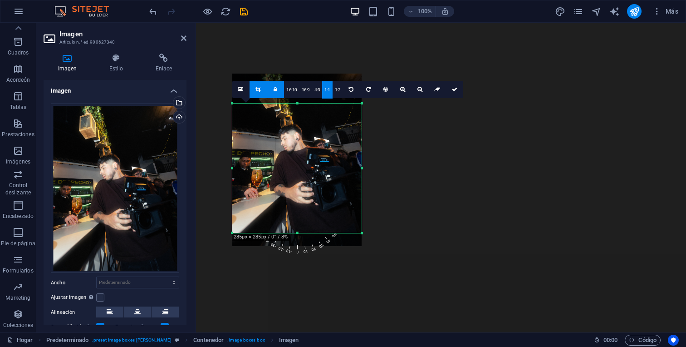
drag, startPoint x: 319, startPoint y: 169, endPoint x: 318, endPoint y: 163, distance: 5.5
click at [318, 163] on div at bounding box center [296, 160] width 129 height 173
click at [337, 92] on font "1:2" at bounding box center [338, 89] width 6 height 5
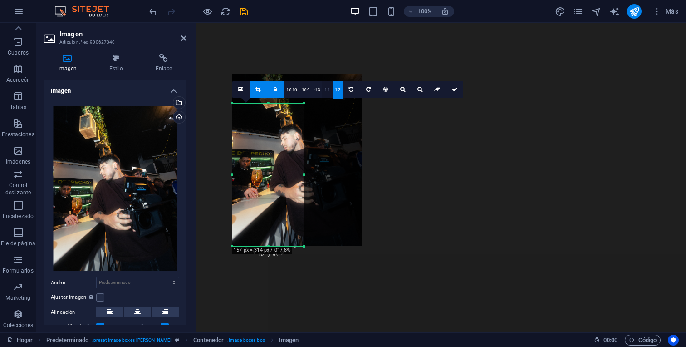
click at [325, 89] on font "1:1" at bounding box center [328, 89] width 6 height 5
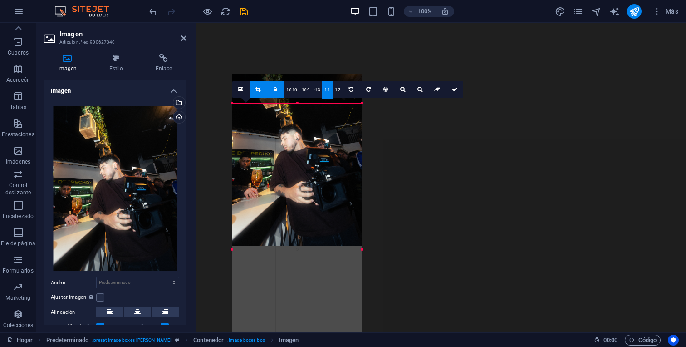
drag, startPoint x: 303, startPoint y: 174, endPoint x: 364, endPoint y: 164, distance: 61.7
click at [362, 164] on div "180 170 160 150 140 130 120 110 100 90 80 70 60 50 40 30 20 10 0 -10 -20 -30 -4…" at bounding box center [296, 250] width 129 height 292
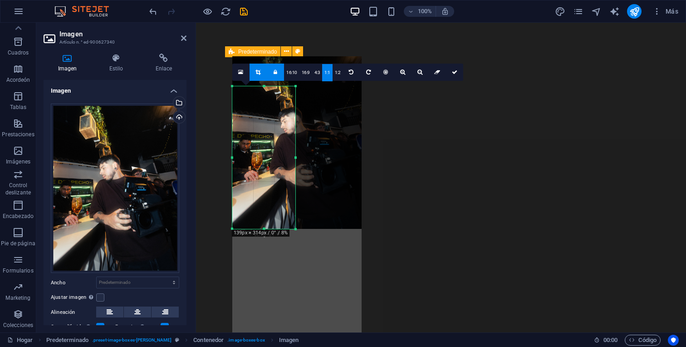
scroll to position [316, 0]
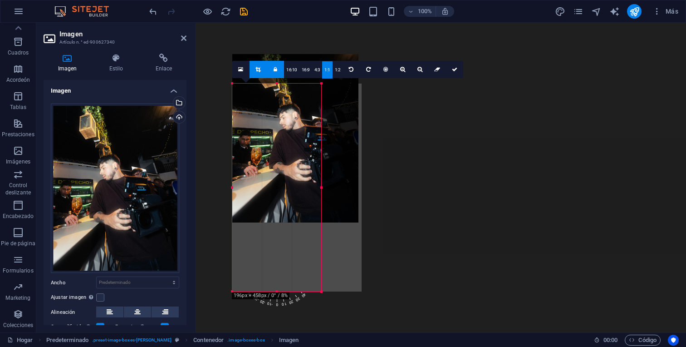
drag, startPoint x: 294, startPoint y: 225, endPoint x: 320, endPoint y: 217, distance: 27.3
click at [320, 217] on div "180 170 160 150 140 130 120 110 100 90 80 70 60 50 40 30 20 10 0 -10 -20 -30 -4…" at bounding box center [276, 188] width 89 height 208
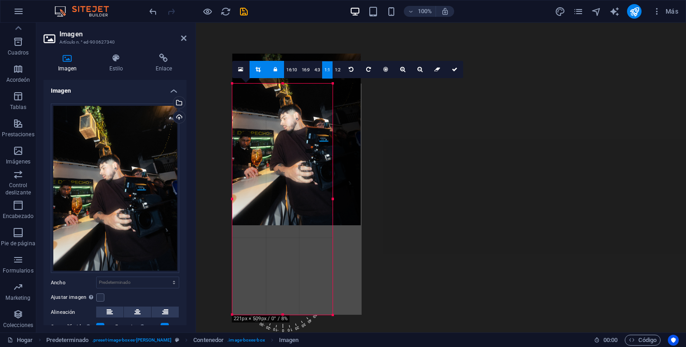
drag, startPoint x: 292, startPoint y: 154, endPoint x: 333, endPoint y: 147, distance: 41.5
click at [333, 147] on div at bounding box center [332, 199] width 3 height 231
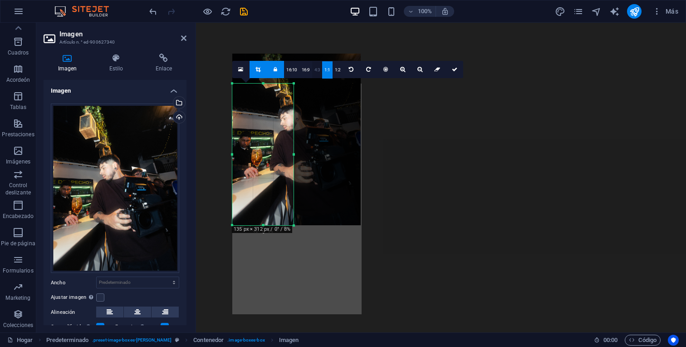
click at [317, 71] on font "4:3" at bounding box center [318, 69] width 6 height 5
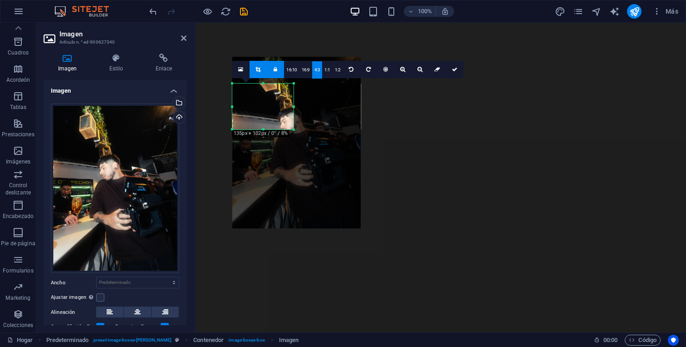
click at [300, 108] on div at bounding box center [296, 143] width 128 height 172
click at [299, 109] on div at bounding box center [296, 143] width 128 height 172
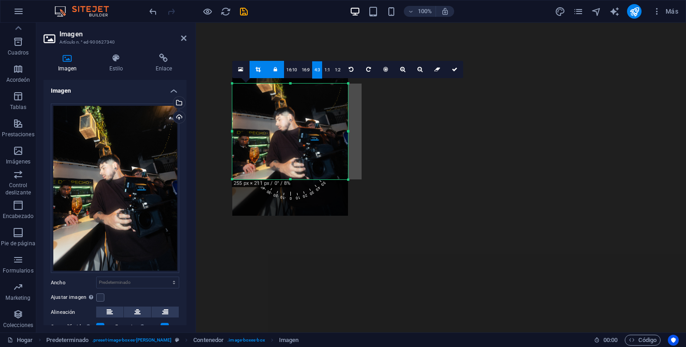
drag, startPoint x: 292, startPoint y: 129, endPoint x: 344, endPoint y: 178, distance: 71.3
click at [344, 178] on div "180 170 160 150 140 130 120 110 100 90 80 70 60 50 40 30 20 10 0 -10 -20 -30 -4…" at bounding box center [290, 132] width 116 height 96
click at [325, 69] on font "1:1" at bounding box center [328, 69] width 6 height 5
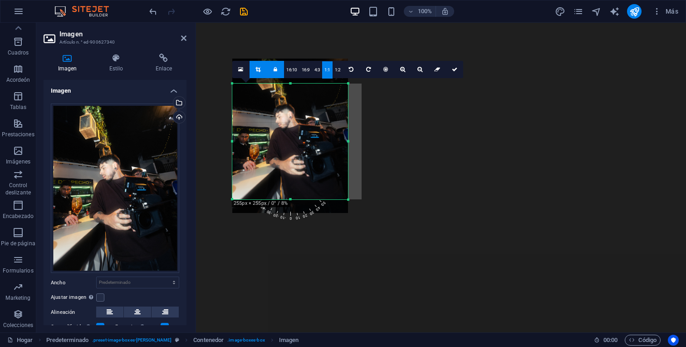
click at [314, 167] on div at bounding box center [290, 136] width 116 height 154
click at [262, 69] on link at bounding box center [258, 69] width 17 height 17
type input "255"
select select "px"
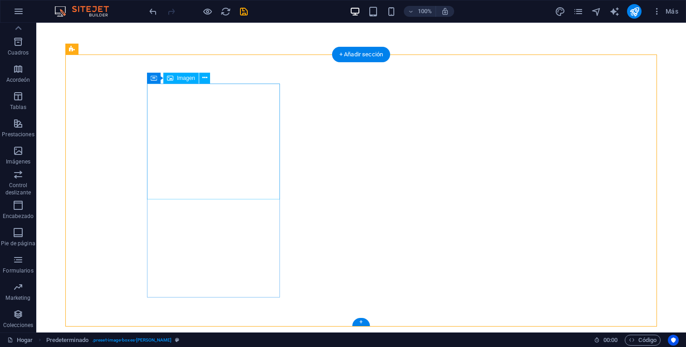
click at [204, 77] on icon at bounding box center [204, 78] width 5 height 10
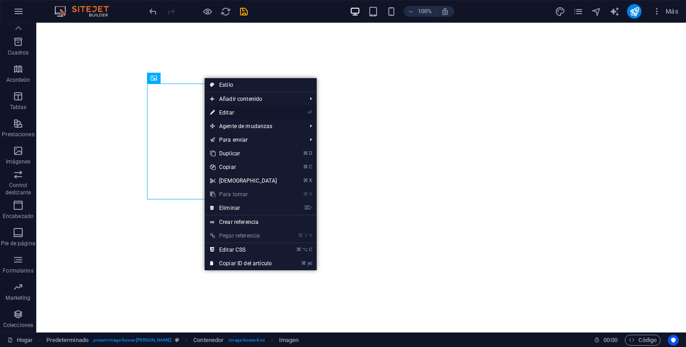
click at [231, 107] on link "⏎ Editar" at bounding box center [244, 113] width 78 height 14
select select "px"
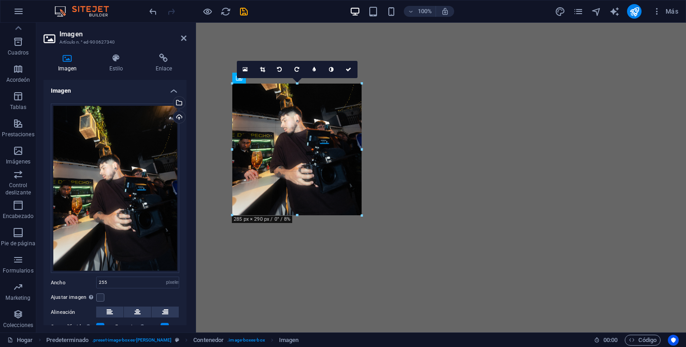
drag, startPoint x: 347, startPoint y: 140, endPoint x: 364, endPoint y: 139, distance: 16.4
type input "285"
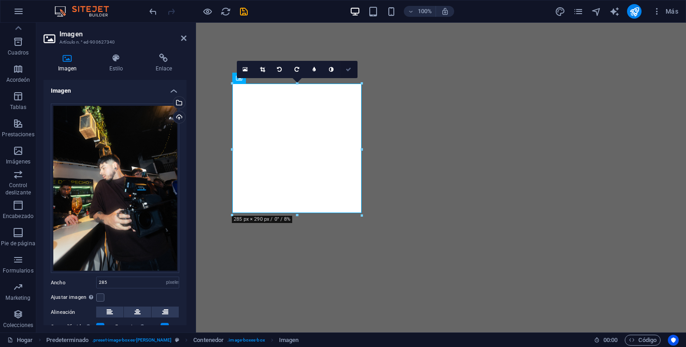
click at [349, 69] on icon at bounding box center [348, 69] width 5 height 5
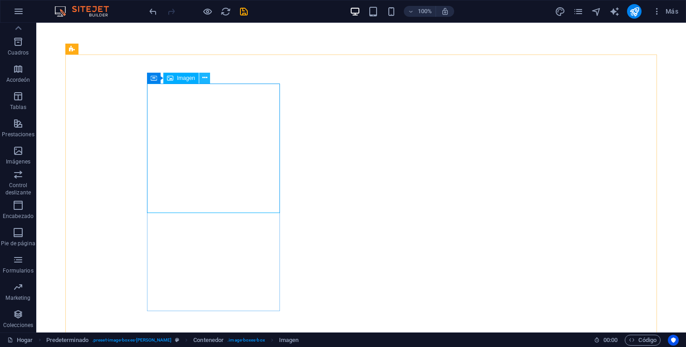
click at [203, 79] on icon at bounding box center [204, 78] width 5 height 10
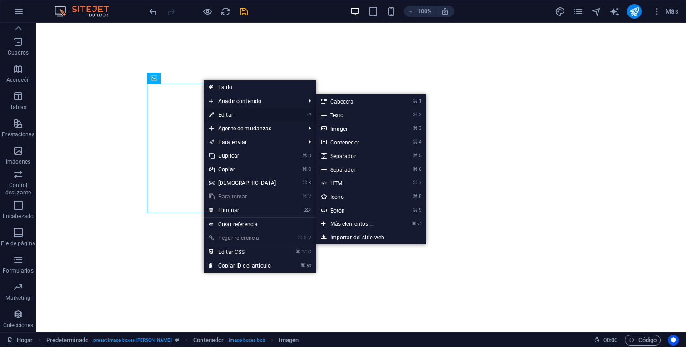
click at [239, 116] on link "⏎ Editar" at bounding box center [243, 115] width 78 height 14
select select "px"
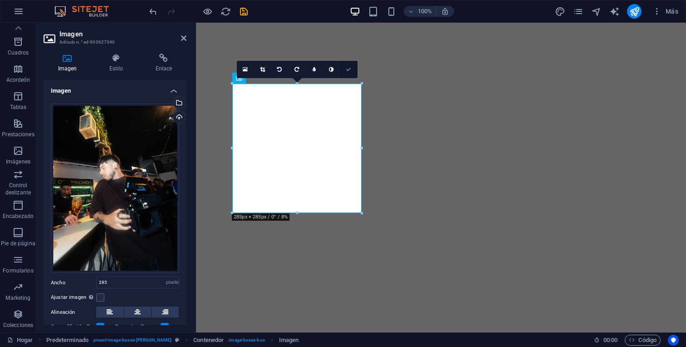
click at [347, 69] on icon at bounding box center [348, 69] width 5 height 5
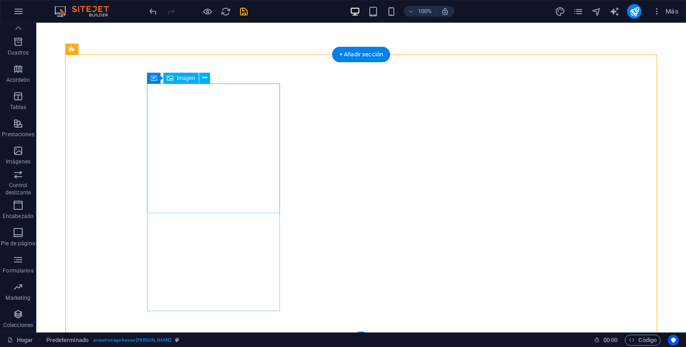
click at [202, 76] on icon at bounding box center [204, 78] width 5 height 10
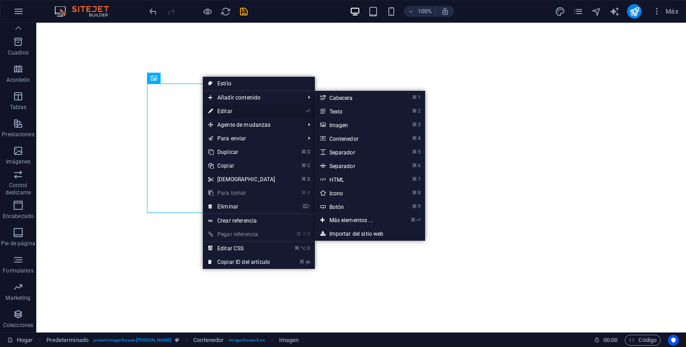
click at [225, 107] on link "⏎ Editar" at bounding box center [242, 111] width 78 height 14
select select "px"
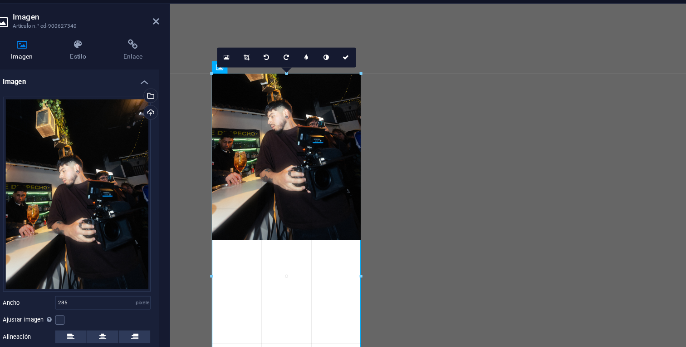
drag, startPoint x: 362, startPoint y: 212, endPoint x: 368, endPoint y: 205, distance: 9.7
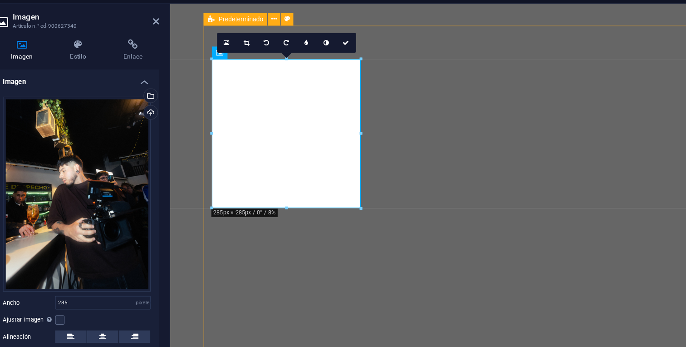
scroll to position [339, 0]
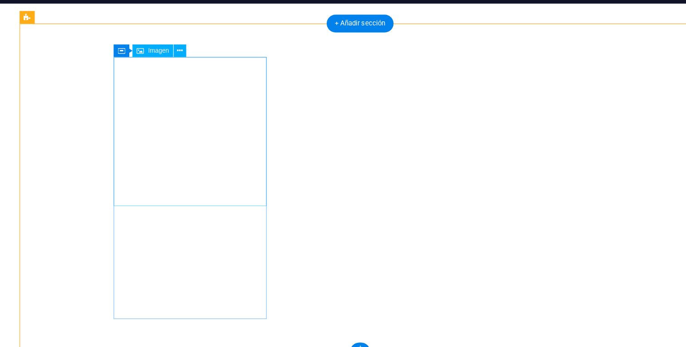
scroll to position [344, 0]
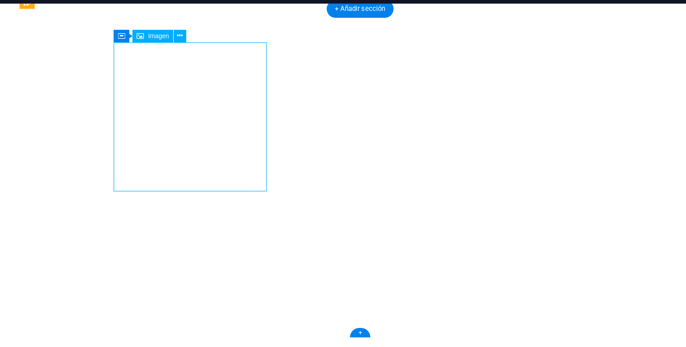
click at [204, 50] on icon at bounding box center [204, 51] width 5 height 10
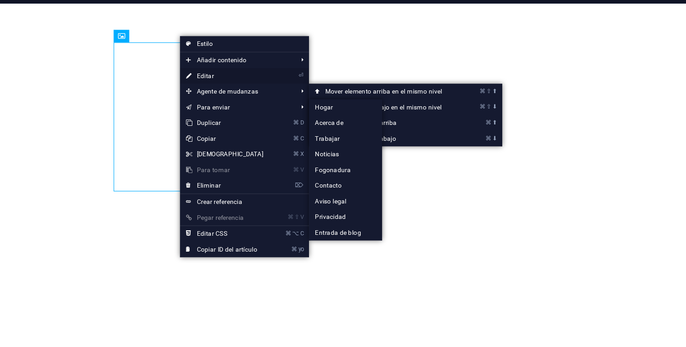
click at [227, 85] on font "Editar" at bounding box center [226, 85] width 15 height 6
select select "px"
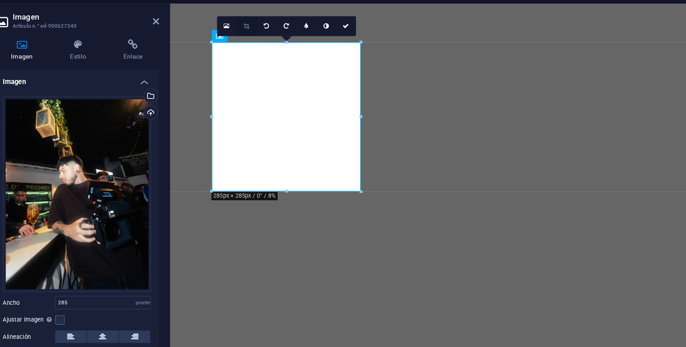
click at [264, 46] on link at bounding box center [262, 42] width 17 height 17
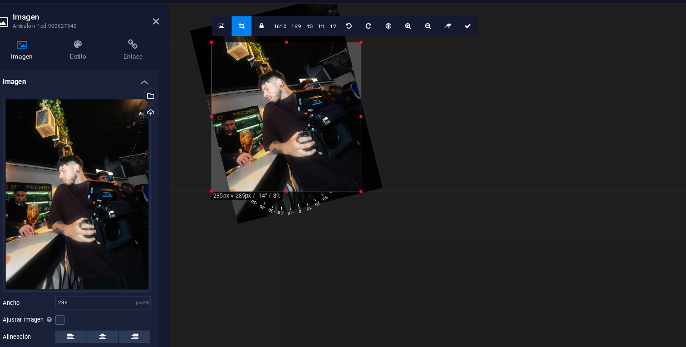
drag, startPoint x: 301, startPoint y: 196, endPoint x: 311, endPoint y: 197, distance: 10.0
click at [311, 197] on span "0" at bounding box center [304, 181] width 23 height 53
click at [355, 42] on link at bounding box center [351, 42] width 17 height 17
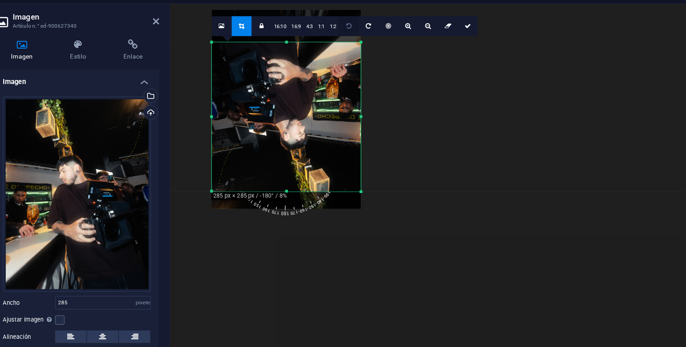
click at [355, 42] on link at bounding box center [351, 42] width 17 height 17
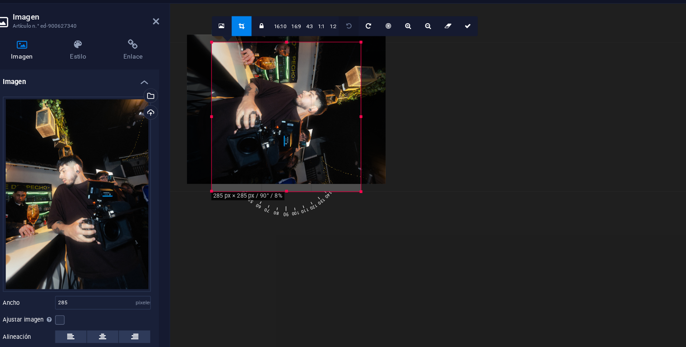
click at [355, 42] on link at bounding box center [351, 42] width 17 height 17
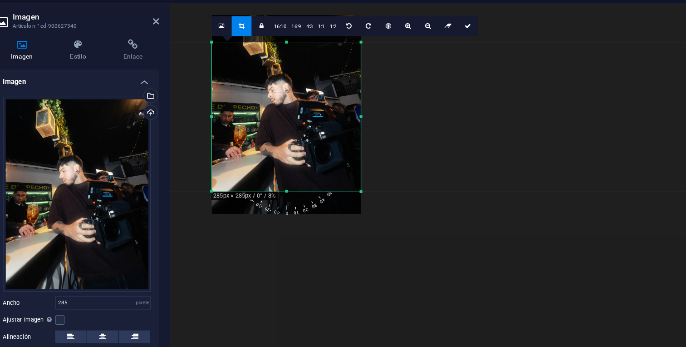
drag, startPoint x: 315, startPoint y: 116, endPoint x: 312, endPoint y: 120, distance: 4.9
click at [312, 120] on div at bounding box center [296, 119] width 129 height 173
click at [452, 43] on icon at bounding box center [454, 41] width 5 height 5
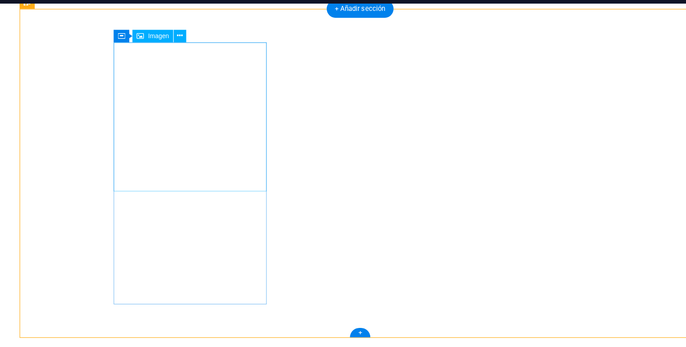
click at [202, 50] on icon at bounding box center [204, 51] width 5 height 10
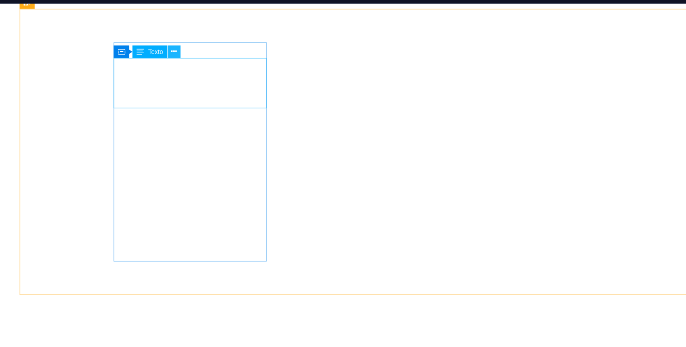
click at [201, 63] on icon at bounding box center [199, 64] width 5 height 10
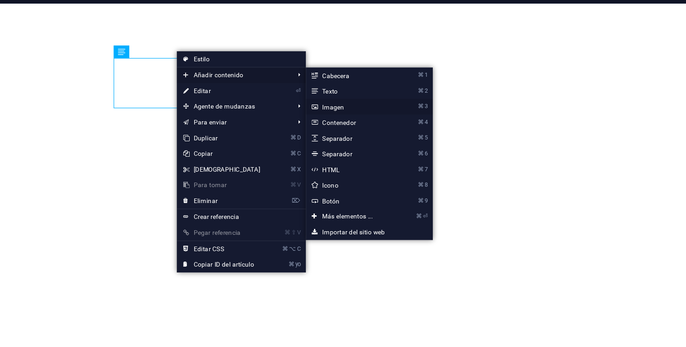
click at [338, 111] on font "Imagen" at bounding box center [338, 112] width 19 height 6
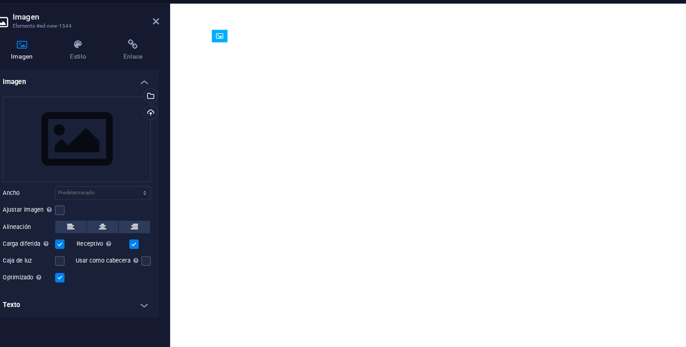
drag, startPoint x: 262, startPoint y: 124, endPoint x: 265, endPoint y: 72, distance: 52.3
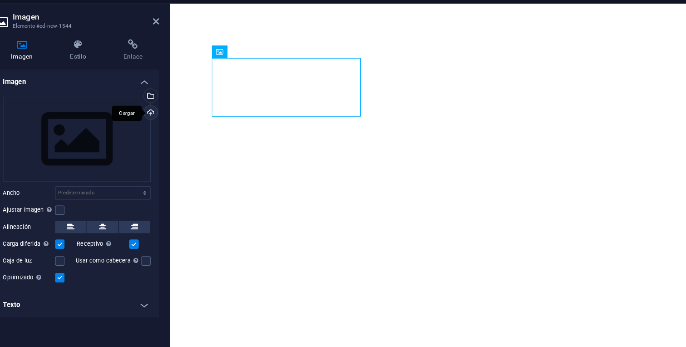
click at [178, 116] on div "Cargar" at bounding box center [179, 118] width 14 height 14
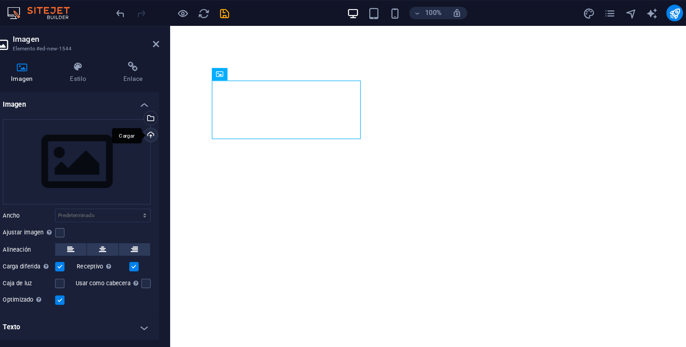
click at [179, 113] on div "Cargar" at bounding box center [179, 118] width 14 height 14
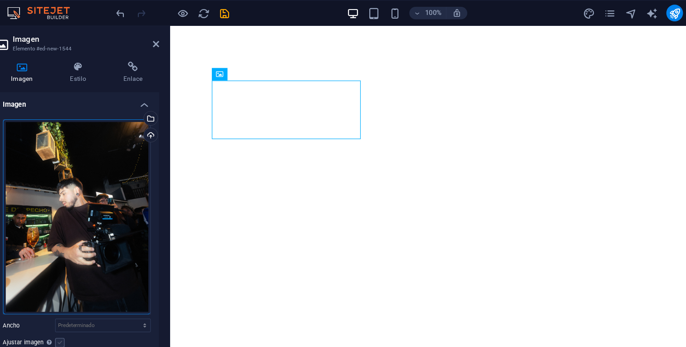
click at [102, 293] on label at bounding box center [100, 297] width 8 height 8
click at [0, 0] on input "Ajustar imagen Ajustar imagen automáticamente a un ancho y alto fijo" at bounding box center [0, 0] width 0 height 0
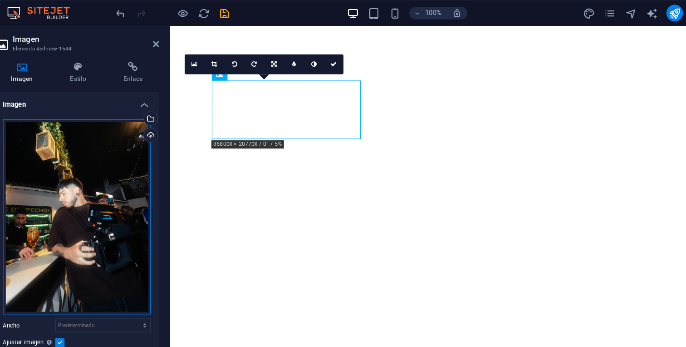
click at [155, 145] on div "Arrastra archivos aquí, haz clic para escoger archivos o selecciona archivos de…" at bounding box center [115, 189] width 128 height 170
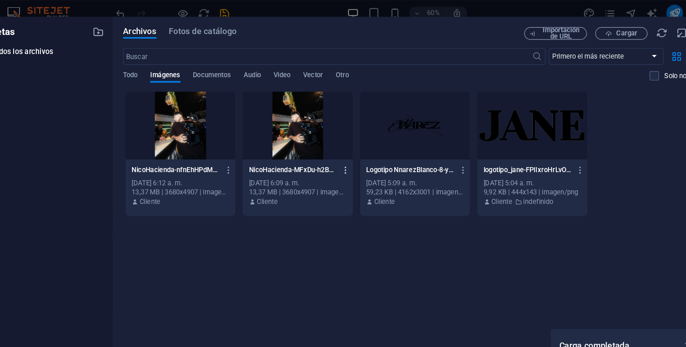
click at [349, 145] on icon "button" at bounding box center [349, 147] width 9 height 8
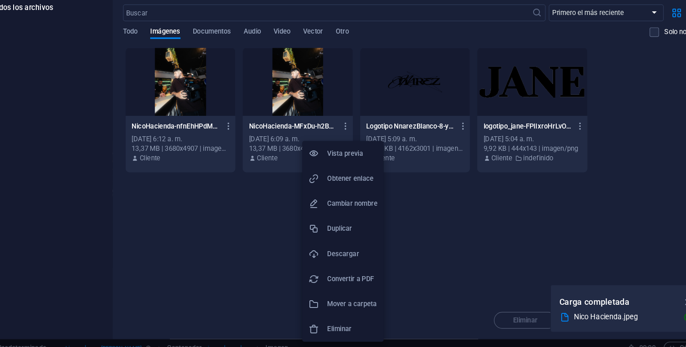
click at [346, 321] on font "Eliminar" at bounding box center [343, 323] width 21 height 7
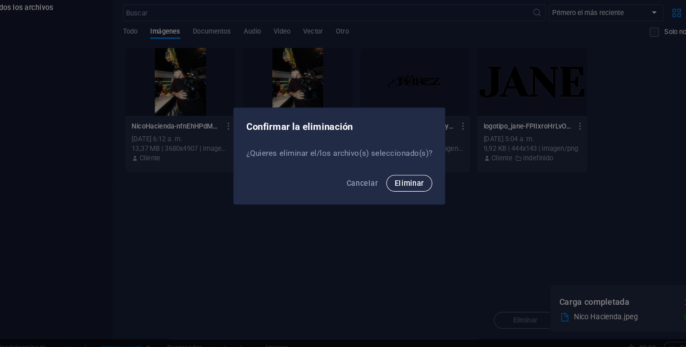
click at [422, 194] on button "Eliminar" at bounding box center [404, 197] width 40 height 15
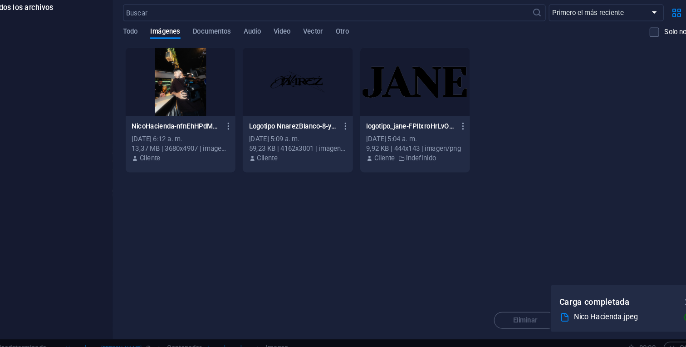
click at [200, 143] on div "NicoHacienda-nfnEhHPdMmaxo8wesJLakQ.jpeg NicoHacienda-nfnEhHPdMmaxo8wesJLakQ.jp…" at bounding box center [205, 147] width 84 height 15
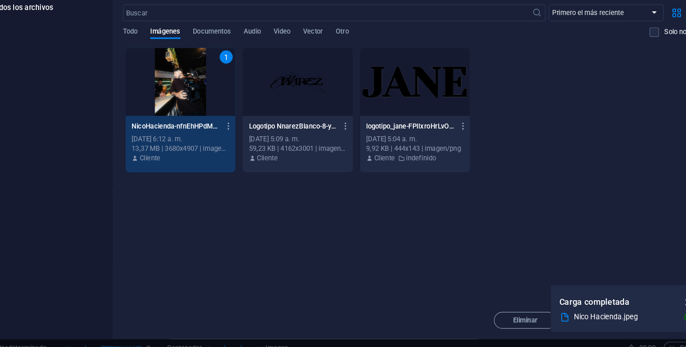
click at [497, 295] on div "Arrastra archivos aquí para cargarlos de inmediato 1 NicoHacienda-nfnEhHPdMmaxo…" at bounding box center [409, 189] width 508 height 221
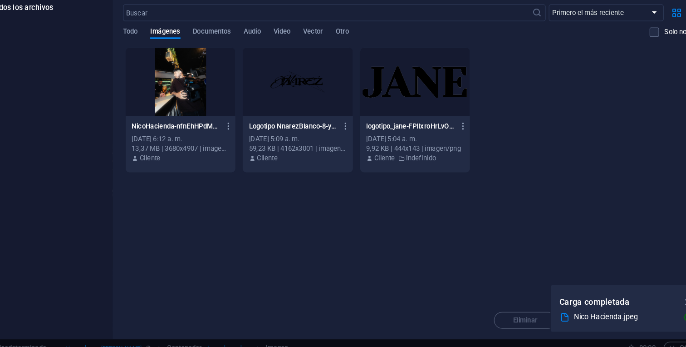
click at [583, 305] on p "Carga completada" at bounding box center [564, 300] width 61 height 12
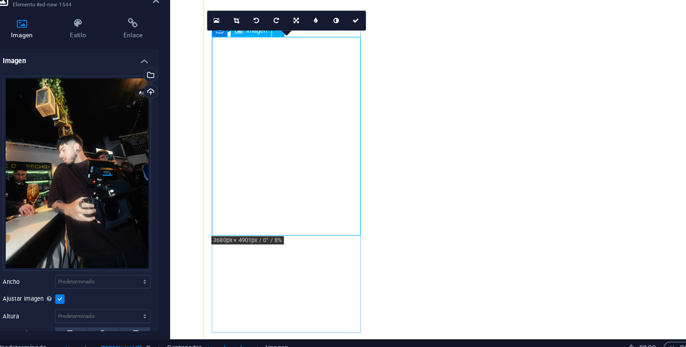
scroll to position [319, 0]
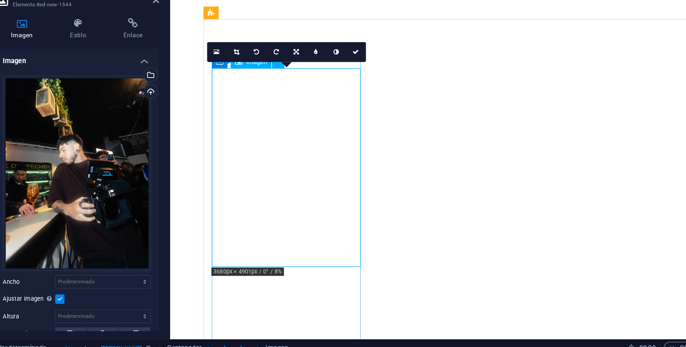
scroll to position [317, 0]
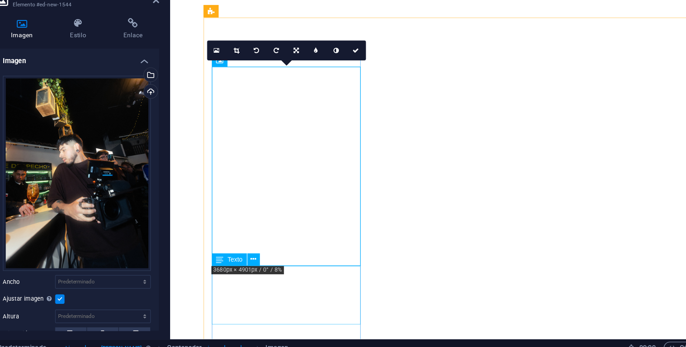
drag, startPoint x: 502, startPoint y: 76, endPoint x: 281, endPoint y: 240, distance: 275.2
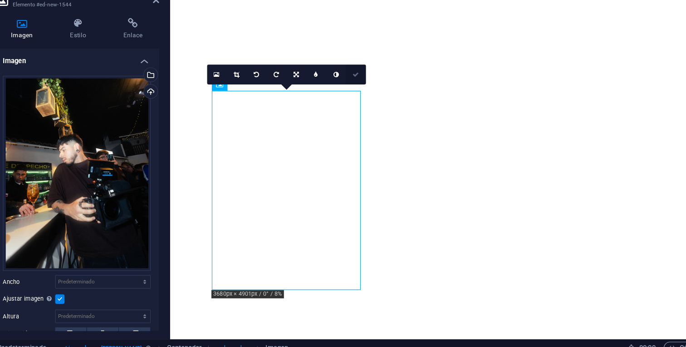
click at [359, 100] on icon at bounding box center [357, 102] width 5 height 5
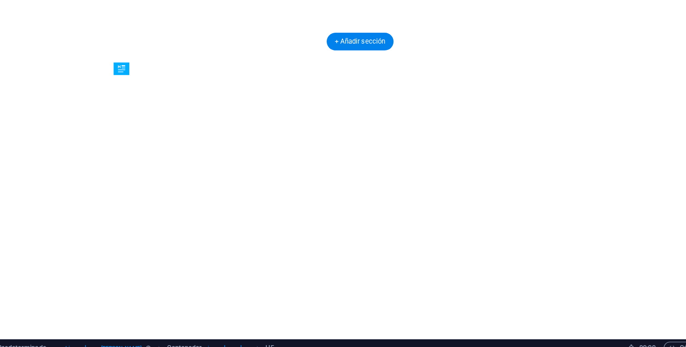
drag, startPoint x: 195, startPoint y: 71, endPoint x: 167, endPoint y: 257, distance: 187.4
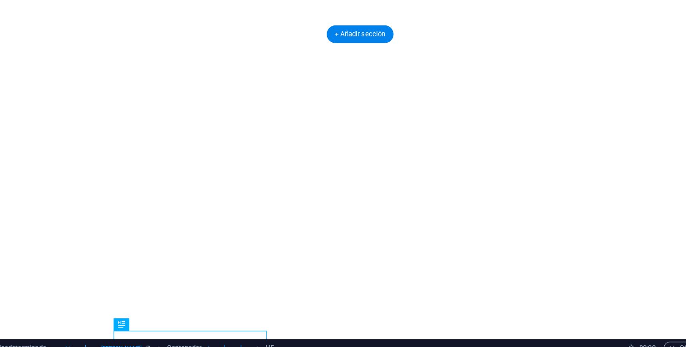
scroll to position [303, 0]
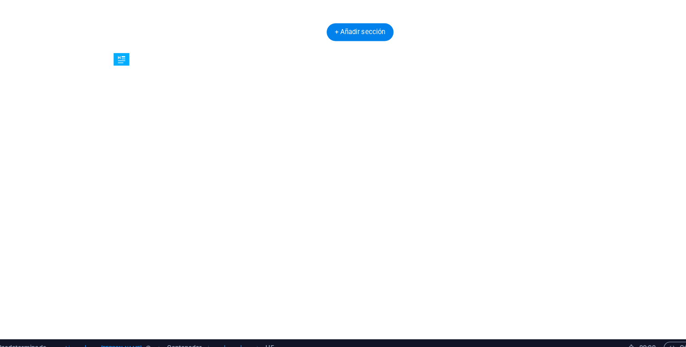
drag, startPoint x: 185, startPoint y: 287, endPoint x: 189, endPoint y: 252, distance: 34.7
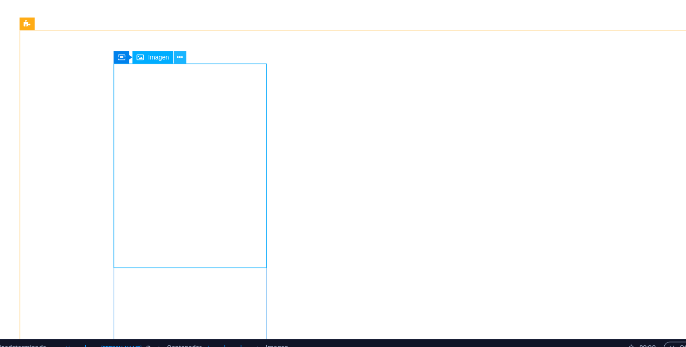
click at [202, 84] on icon at bounding box center [204, 88] width 5 height 10
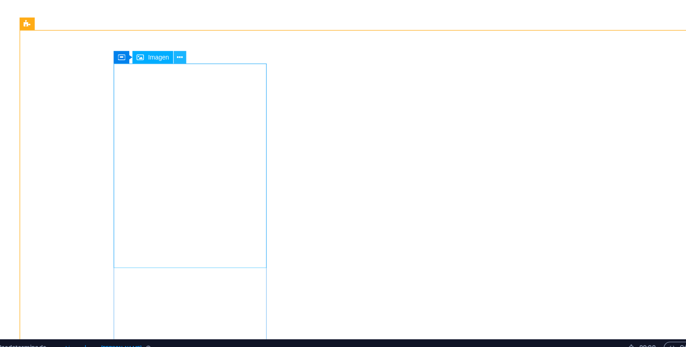
click at [204, 89] on icon at bounding box center [204, 88] width 5 height 10
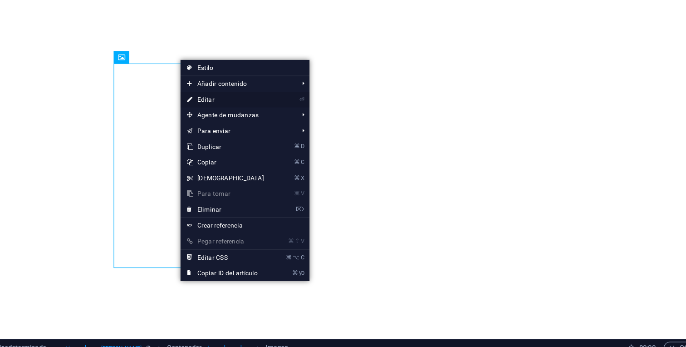
click at [258, 125] on link "⏎ Editar" at bounding box center [244, 125] width 78 height 14
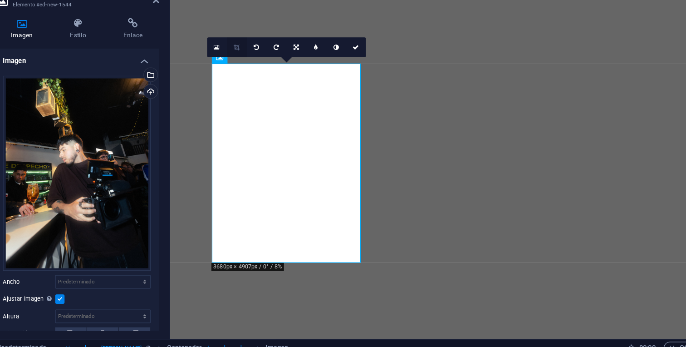
click at [252, 76] on icon at bounding box center [254, 78] width 5 height 5
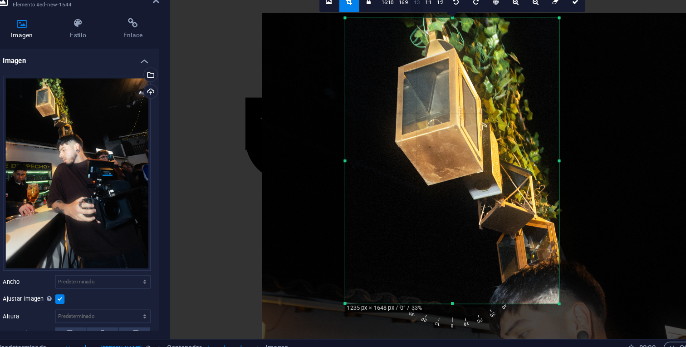
click at [412, 41] on font "4:3" at bounding box center [411, 39] width 6 height 5
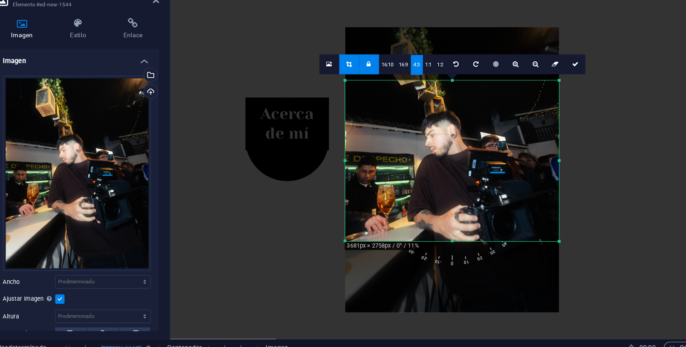
drag, startPoint x: 456, startPoint y: 195, endPoint x: 456, endPoint y: 148, distance: 46.3
click at [456, 148] on div at bounding box center [442, 185] width 186 height 247
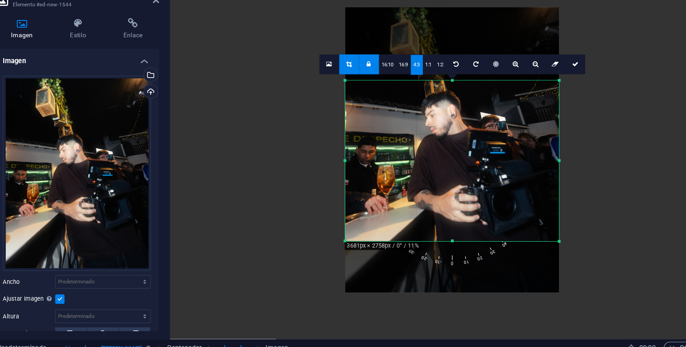
drag, startPoint x: 463, startPoint y: 186, endPoint x: 462, endPoint y: 169, distance: 16.8
click at [462, 169] on div at bounding box center [442, 167] width 186 height 247
click at [421, 98] on link "1:1" at bounding box center [421, 94] width 10 height 17
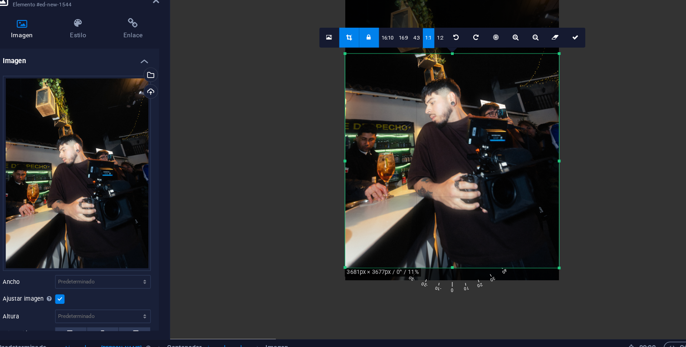
drag, startPoint x: 457, startPoint y: 161, endPoint x: 457, endPoint y: 172, distance: 10.9
click at [457, 172] on div at bounding box center [442, 157] width 186 height 247
click at [547, 67] on link at bounding box center [548, 70] width 17 height 17
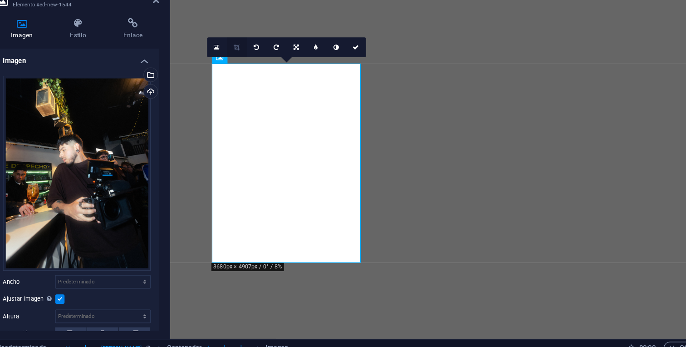
click at [254, 80] on icon at bounding box center [254, 78] width 5 height 5
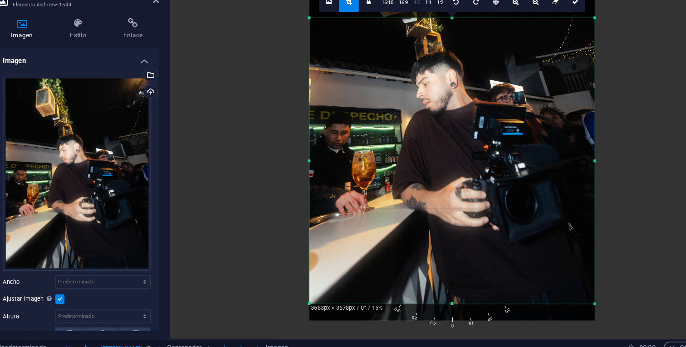
click at [409, 40] on font "4:3" at bounding box center [411, 39] width 6 height 5
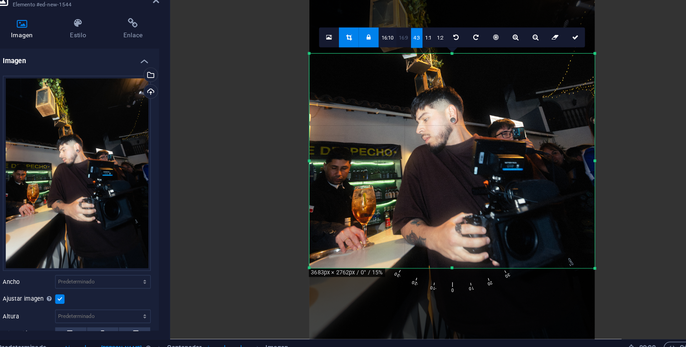
click at [400, 71] on font "16:9" at bounding box center [399, 70] width 8 height 5
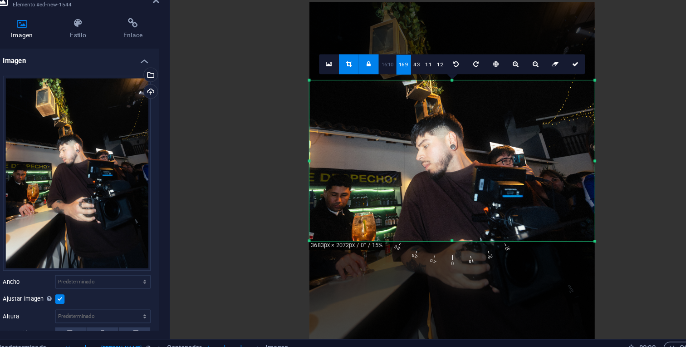
click at [385, 95] on font "16:10" at bounding box center [385, 93] width 11 height 5
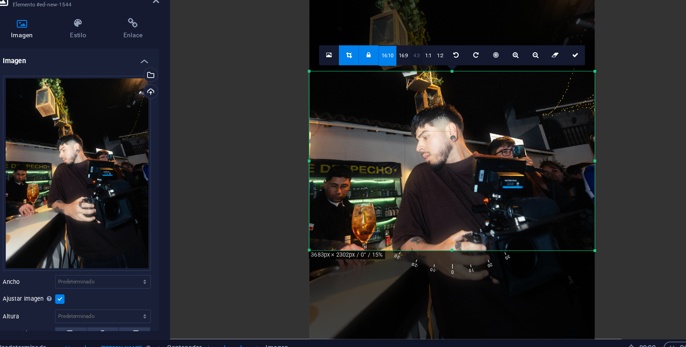
click at [410, 89] on font "4:3" at bounding box center [411, 86] width 6 height 5
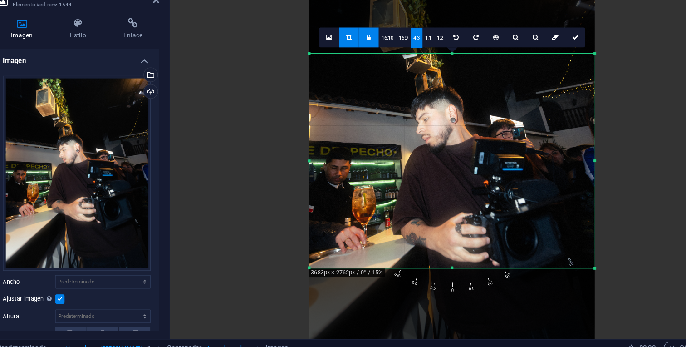
click at [370, 70] on icon at bounding box center [369, 70] width 4 height 5
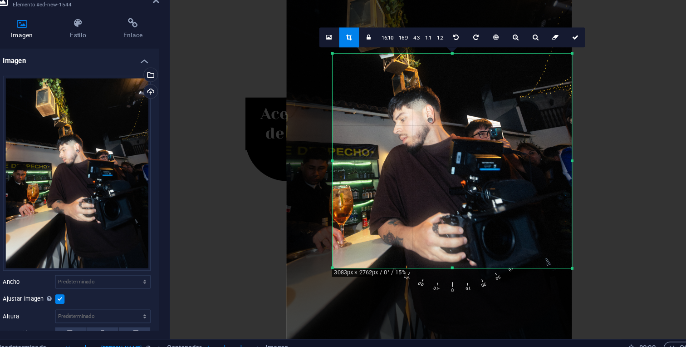
drag, startPoint x: 318, startPoint y: 175, endPoint x: 357, endPoint y: 183, distance: 39.8
click at [357, 183] on div "180 170 160 150 140 130 120 110 100 90 80 70 60 50 40 30 20 10 0 -10 -20 -30 -4…" at bounding box center [441, 177] width 208 height 186
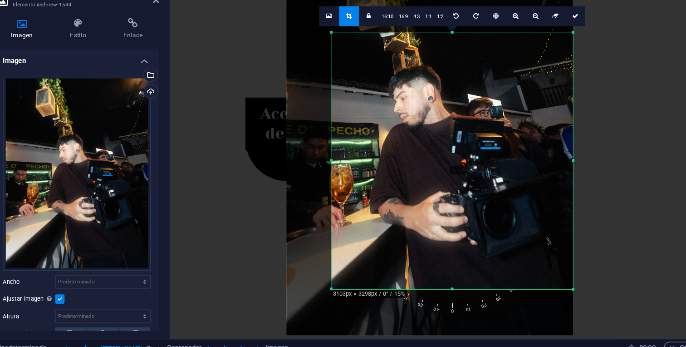
drag, startPoint x: 438, startPoint y: 269, endPoint x: 432, endPoint y: 306, distance: 36.7
click at [433, 289] on div "180 170 160 150 140 130 120 110 100 90 80 70 60 50 40 30 20 10 0 -10 -20 -30 -4…" at bounding box center [441, 177] width 210 height 223
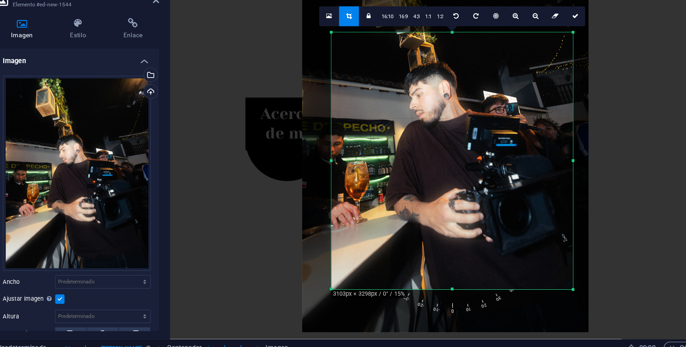
drag, startPoint x: 478, startPoint y: 234, endPoint x: 491, endPoint y: 231, distance: 13.4
click at [492, 231] on div at bounding box center [435, 160] width 249 height 331
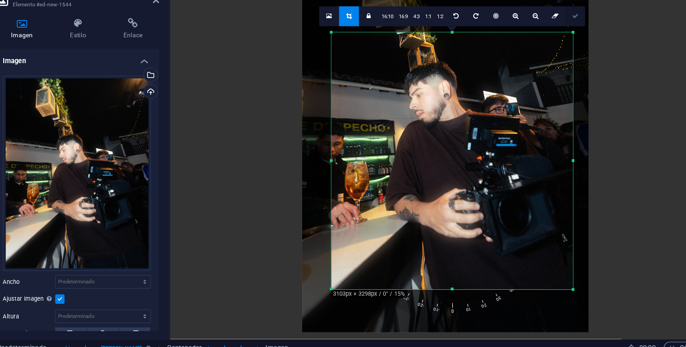
click at [542, 56] on link at bounding box center [547, 52] width 17 height 17
type input "461"
select select "px"
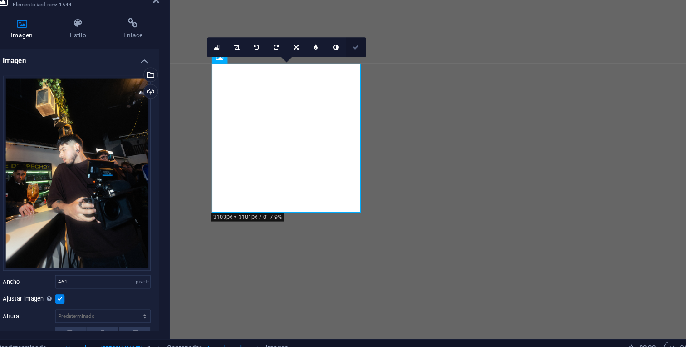
click at [360, 76] on link at bounding box center [357, 78] width 17 height 17
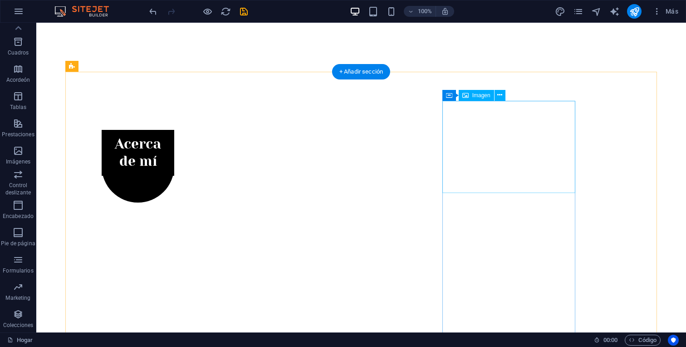
scroll to position [309, 0]
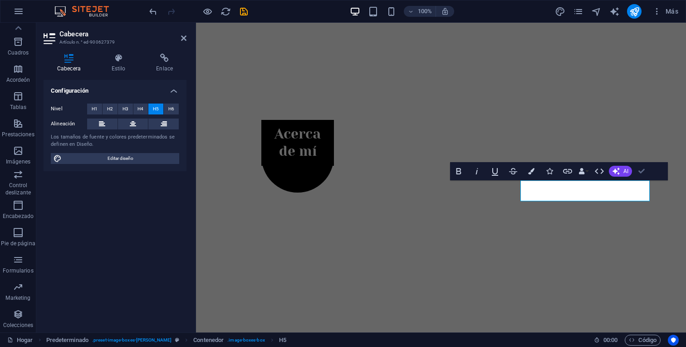
scroll to position [311, 0]
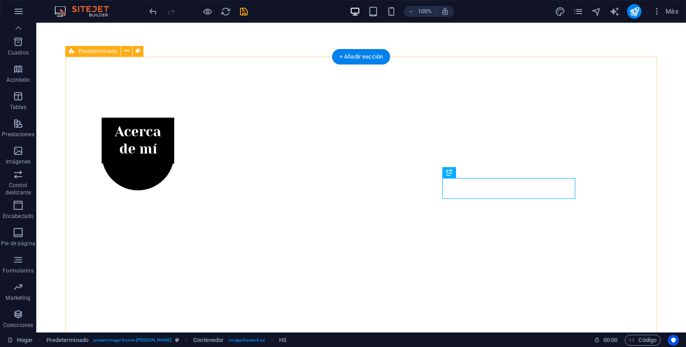
scroll to position [314, 0]
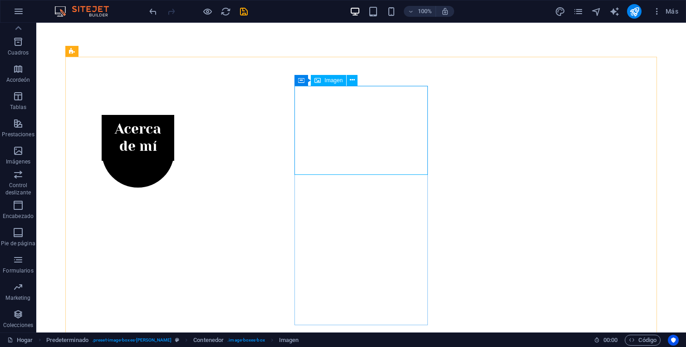
click at [325, 79] on span "Imagen" at bounding box center [334, 80] width 18 height 5
click at [325, 81] on span "Imagen" at bounding box center [334, 80] width 18 height 5
click at [353, 84] on icon at bounding box center [352, 80] width 5 height 10
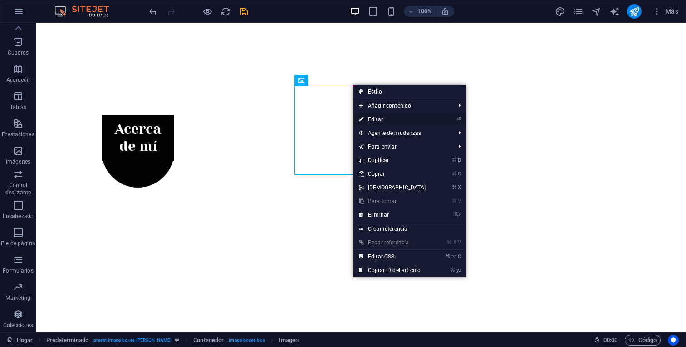
click at [379, 119] on font "Editar" at bounding box center [375, 119] width 15 height 6
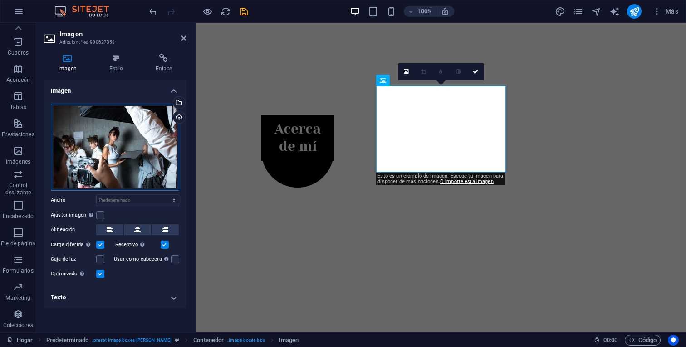
click at [143, 173] on div "Arrastra archivos aquí, haz clic para escoger archivos o selecciona archivos de…" at bounding box center [115, 147] width 128 height 87
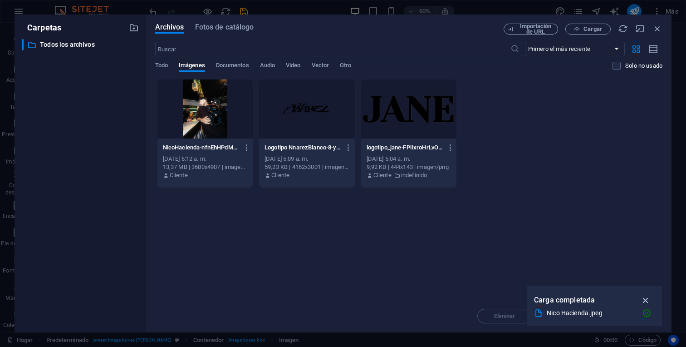
click at [647, 296] on icon "button" at bounding box center [646, 300] width 10 height 10
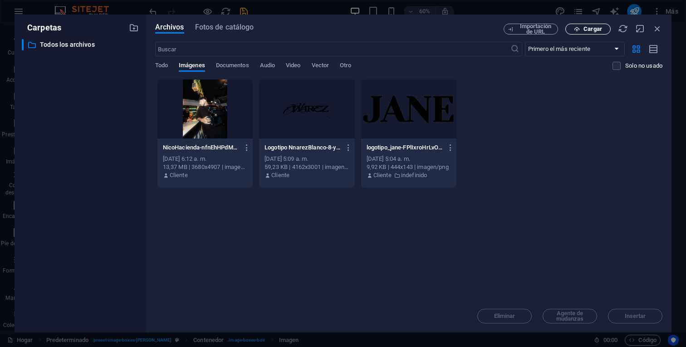
click at [583, 32] on span "Cargar" at bounding box center [588, 29] width 37 height 6
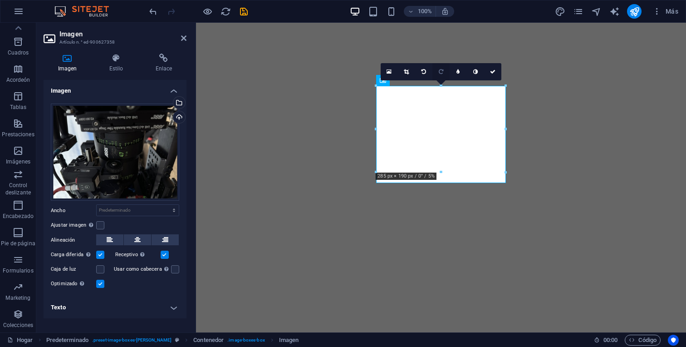
click at [442, 69] on icon at bounding box center [441, 71] width 5 height 5
click at [424, 64] on link at bounding box center [423, 71] width 17 height 17
click at [437, 68] on link at bounding box center [441, 71] width 17 height 17
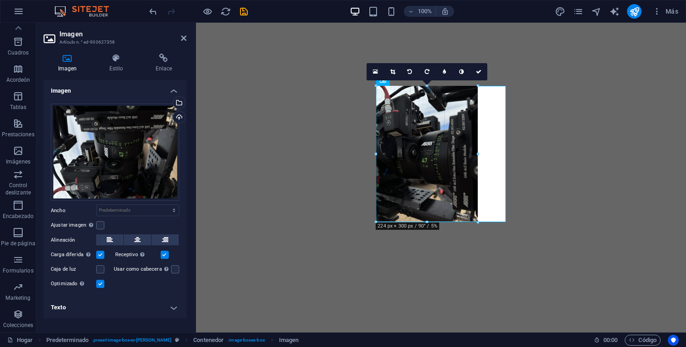
drag, startPoint x: 504, startPoint y: 257, endPoint x: 474, endPoint y: 181, distance: 81.5
type input "224"
select select "px"
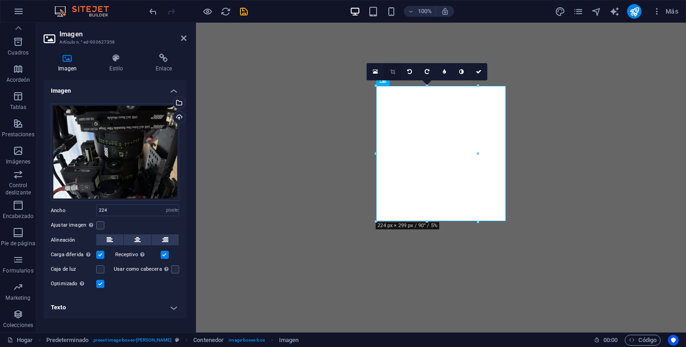
click at [394, 71] on icon at bounding box center [392, 71] width 5 height 5
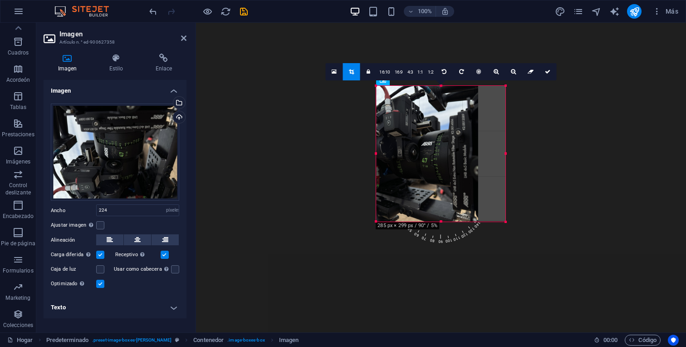
drag, startPoint x: 477, startPoint y: 155, endPoint x: 506, endPoint y: 154, distance: 29.1
click at [506, 154] on div at bounding box center [505, 154] width 3 height 136
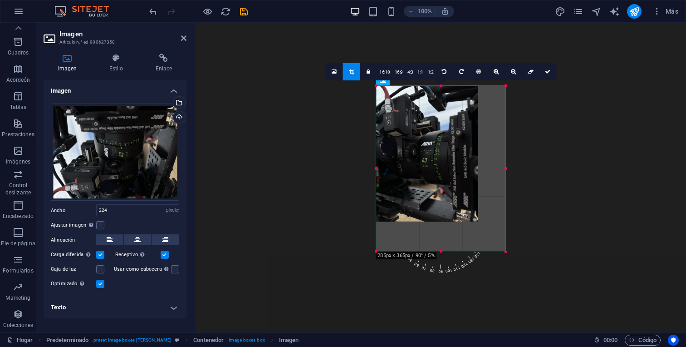
drag, startPoint x: 476, startPoint y: 222, endPoint x: 505, endPoint y: 252, distance: 41.7
click at [505, 252] on div at bounding box center [506, 251] width 5 height 5
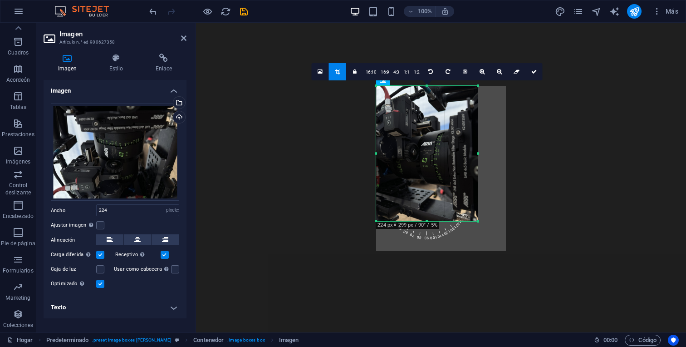
click at [345, 71] on link at bounding box center [337, 71] width 17 height 17
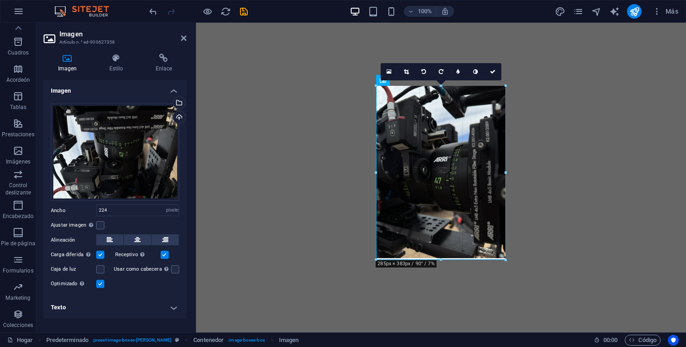
drag, startPoint x: 479, startPoint y: 222, endPoint x: 508, endPoint y: 246, distance: 37.2
type input "285"
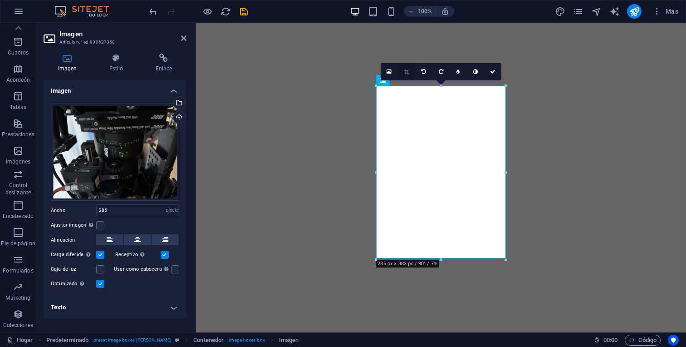
click at [406, 69] on icon at bounding box center [406, 71] width 5 height 5
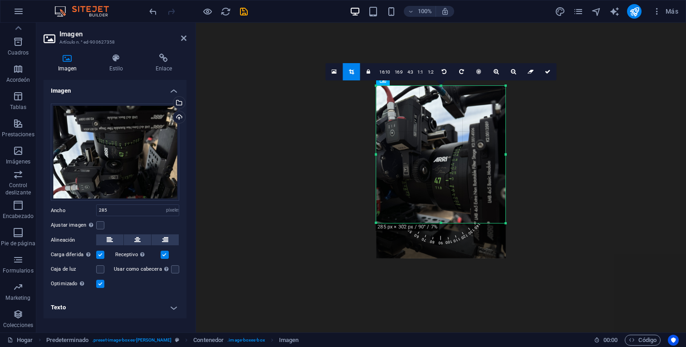
drag, startPoint x: 440, startPoint y: 257, endPoint x: 450, endPoint y: 222, distance: 36.9
click at [450, 222] on div at bounding box center [440, 223] width 129 height 3
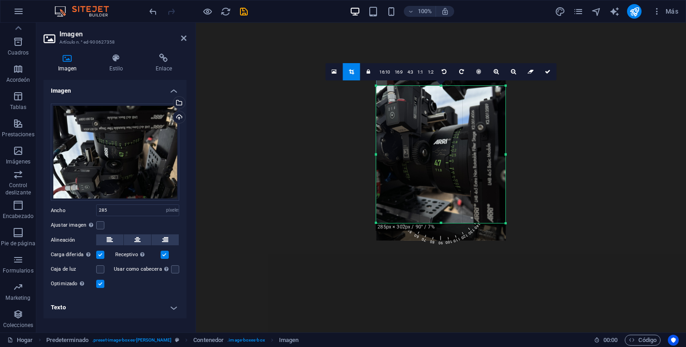
drag, startPoint x: 436, startPoint y: 138, endPoint x: 436, endPoint y: 121, distance: 17.7
click at [436, 121] on div at bounding box center [440, 154] width 129 height 173
click at [542, 73] on link at bounding box center [547, 71] width 17 height 17
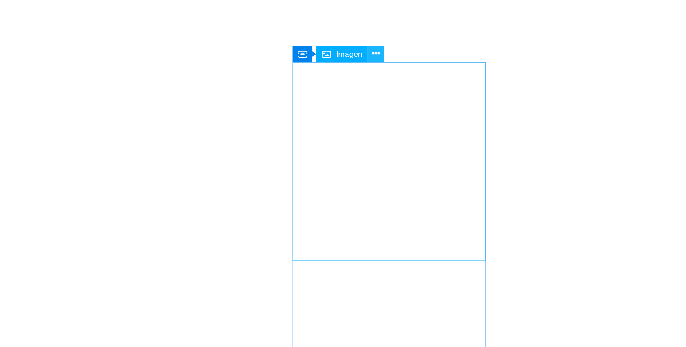
click at [353, 81] on icon at bounding box center [352, 80] width 5 height 10
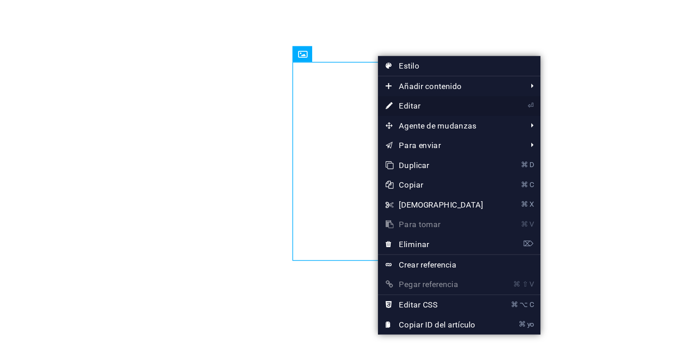
click at [376, 118] on font "Editar" at bounding box center [375, 116] width 15 height 6
select select "px"
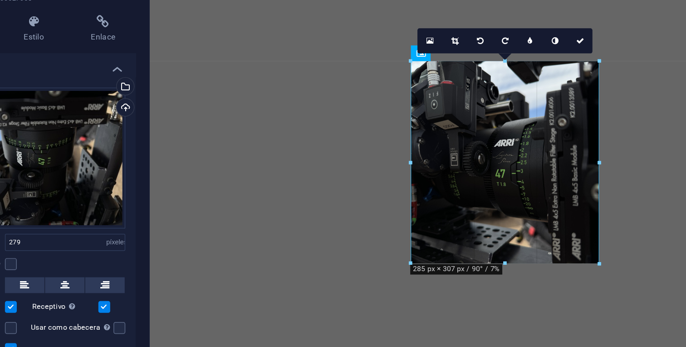
type input "285"
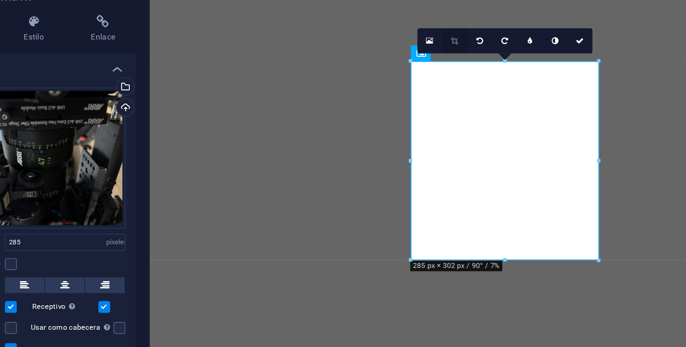
click at [408, 69] on icon at bounding box center [406, 71] width 5 height 5
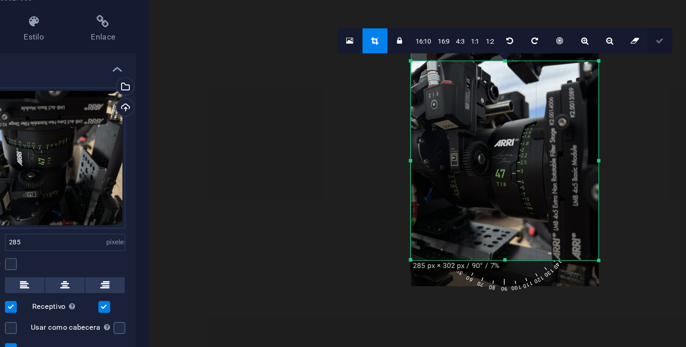
click at [545, 71] on icon at bounding box center [547, 71] width 5 height 5
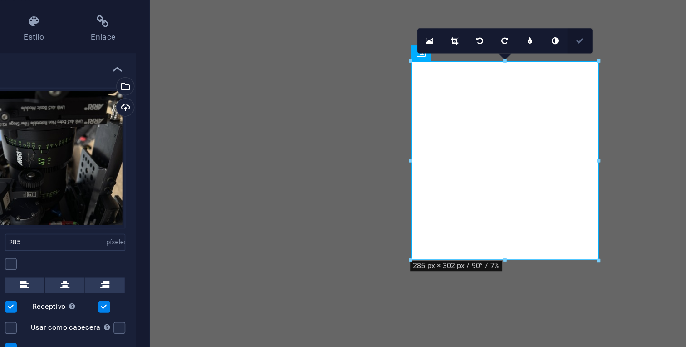
click at [492, 71] on icon at bounding box center [492, 71] width 5 height 5
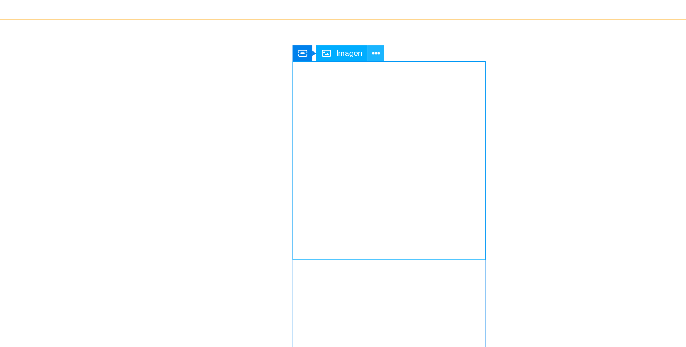
click at [349, 82] on button at bounding box center [352, 79] width 11 height 11
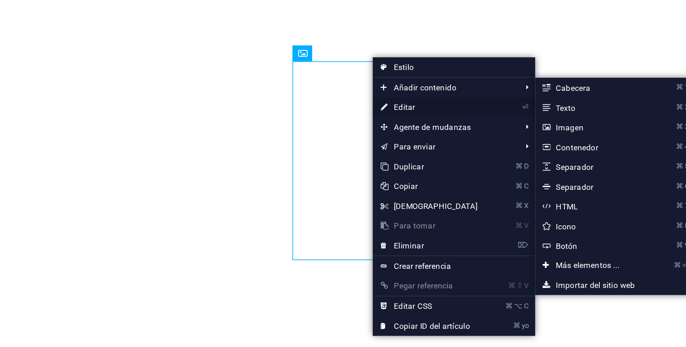
click at [374, 117] on font "Editar" at bounding box center [372, 117] width 15 height 6
select select "px"
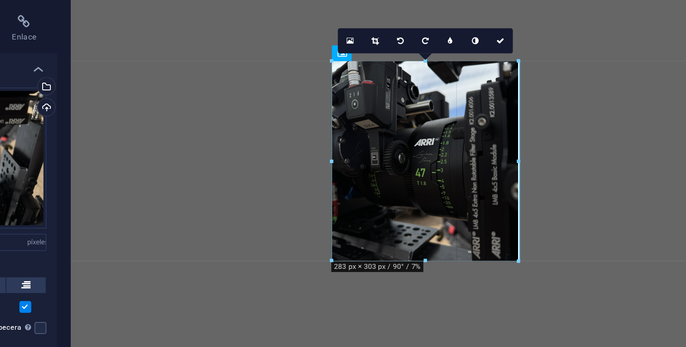
drag, startPoint x: 483, startPoint y: 197, endPoint x: 490, endPoint y: 224, distance: 27.4
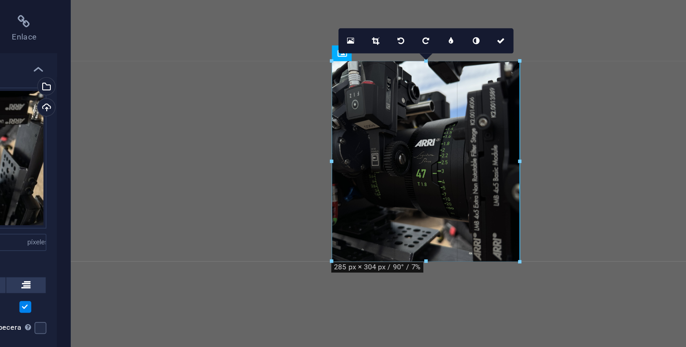
type input "284"
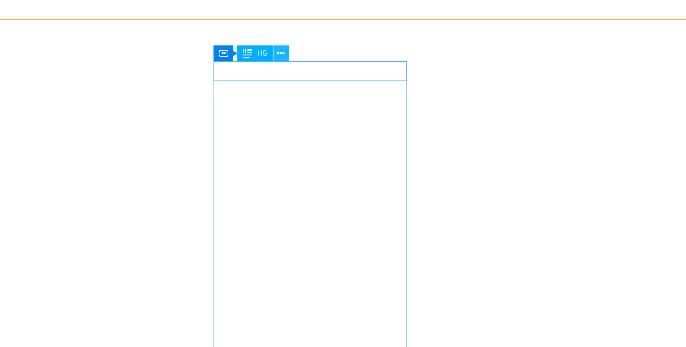
click at [338, 76] on button at bounding box center [341, 79] width 11 height 11
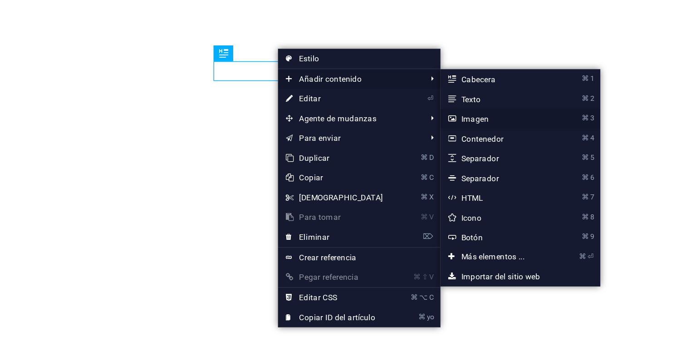
click at [467, 121] on link "⌘ 3 Imagen" at bounding box center [489, 125] width 76 height 14
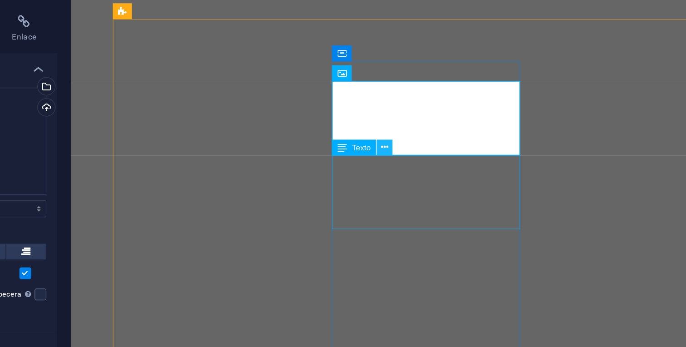
click at [417, 145] on button at bounding box center [412, 144] width 11 height 11
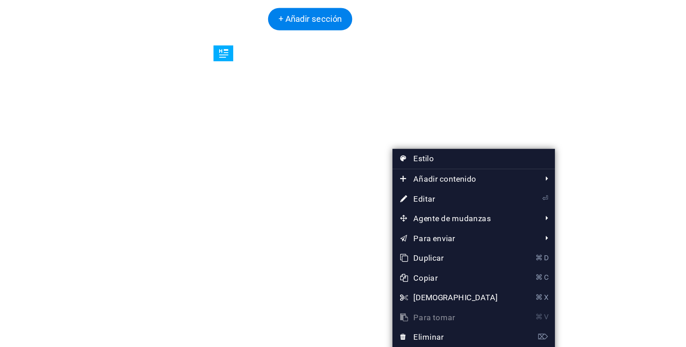
drag, startPoint x: 190, startPoint y: 40, endPoint x: 186, endPoint y: 106, distance: 66.0
drag, startPoint x: 184, startPoint y: 139, endPoint x: 185, endPoint y: 111, distance: 27.7
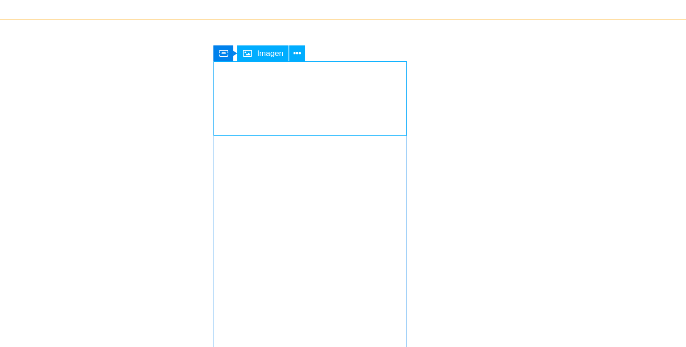
click at [336, 80] on font "Imagen" at bounding box center [334, 80] width 18 height 6
click at [358, 83] on button at bounding box center [352, 79] width 11 height 11
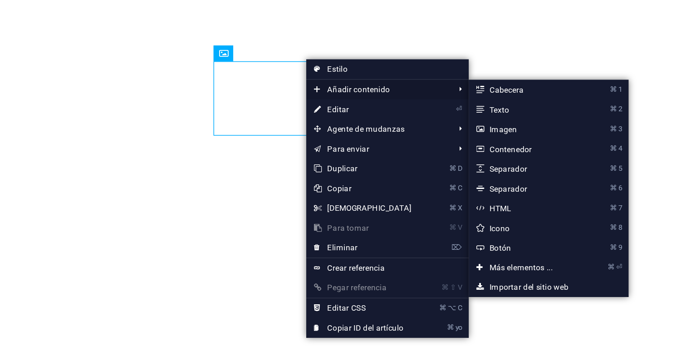
click at [377, 108] on font "Añadir contenido" at bounding box center [394, 105] width 43 height 6
click at [379, 121] on font "Editar" at bounding box center [380, 118] width 15 height 6
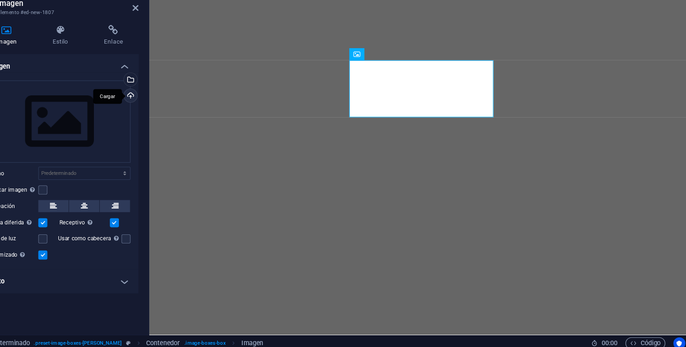
click at [179, 120] on div "Cargar" at bounding box center [179, 118] width 14 height 14
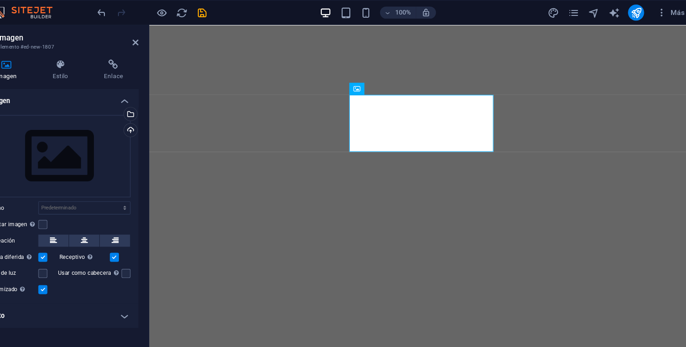
click at [177, 87] on h4 "Imagen" at bounding box center [115, 88] width 143 height 16
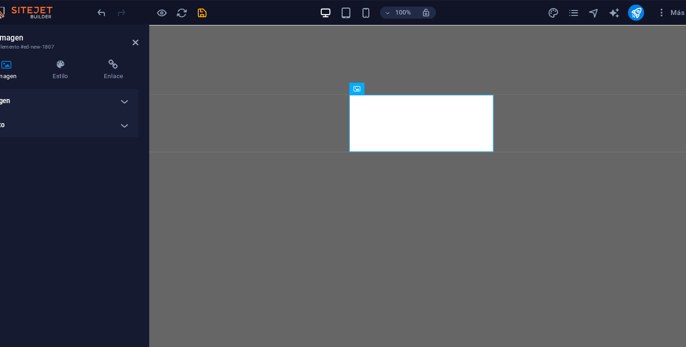
click at [177, 87] on h4 "Imagen" at bounding box center [115, 91] width 143 height 22
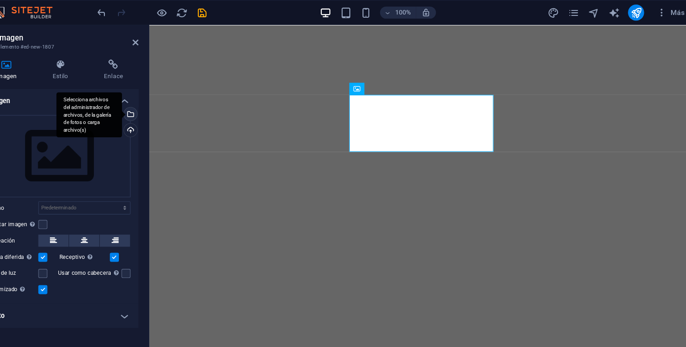
click at [180, 98] on div "Selecciona archivos del administrador de archivos, de la galería de fotos o car…" at bounding box center [179, 104] width 14 height 14
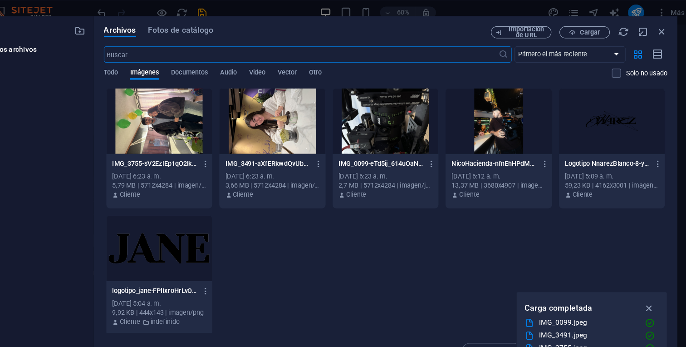
click at [408, 126] on div at bounding box center [408, 108] width 95 height 59
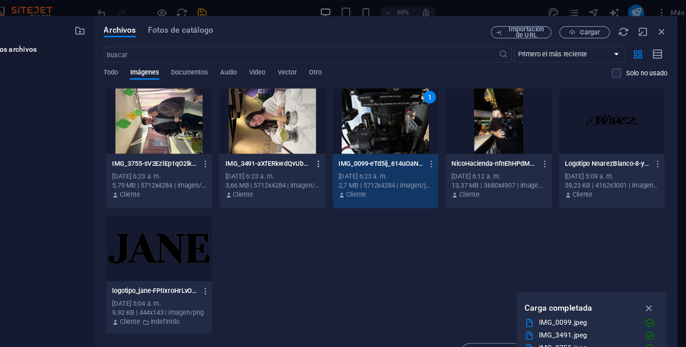
click at [347, 146] on icon "button" at bounding box center [349, 147] width 9 height 8
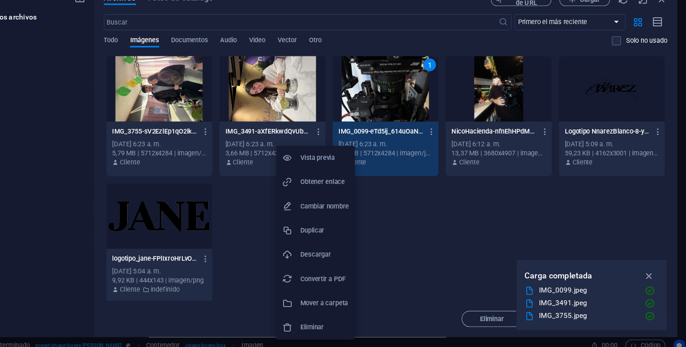
click at [341, 313] on li "Eliminar" at bounding box center [346, 324] width 71 height 22
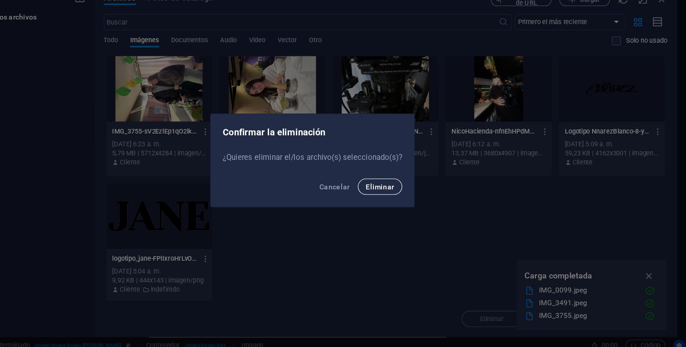
click at [402, 197] on font "Eliminar" at bounding box center [403, 196] width 25 height 7
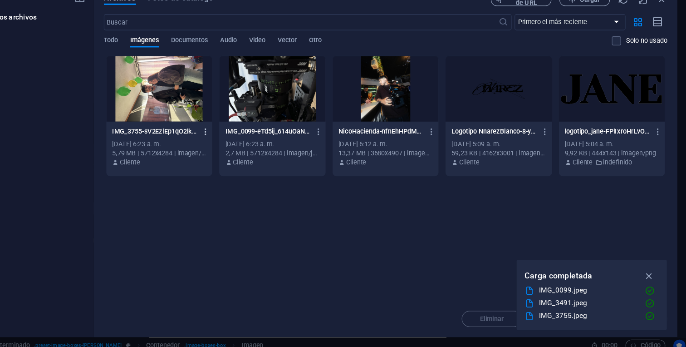
click at [247, 148] on icon "button" at bounding box center [247, 147] width 9 height 8
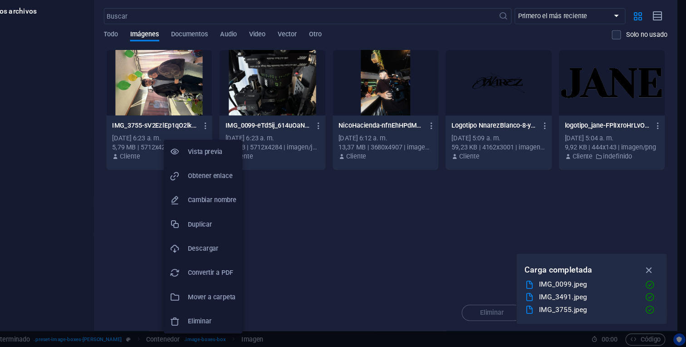
click at [247, 323] on font "Eliminar" at bounding box center [241, 323] width 21 height 7
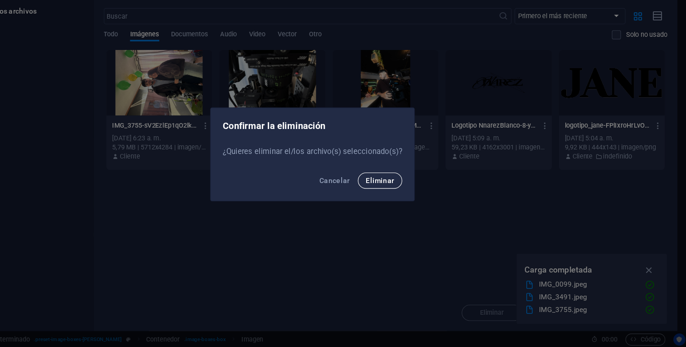
click at [398, 194] on font "Eliminar" at bounding box center [403, 196] width 25 height 7
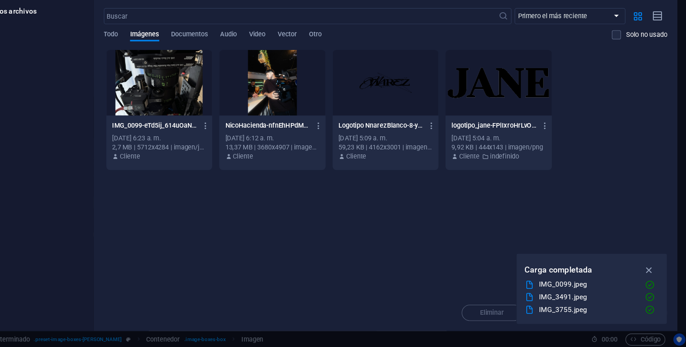
click at [226, 137] on div at bounding box center [205, 108] width 95 height 59
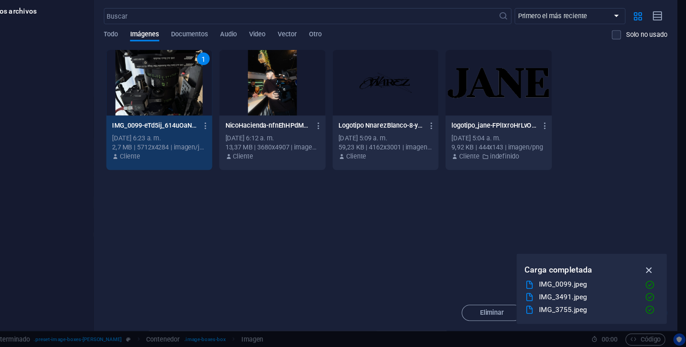
click at [645, 276] on icon "button" at bounding box center [646, 277] width 10 height 10
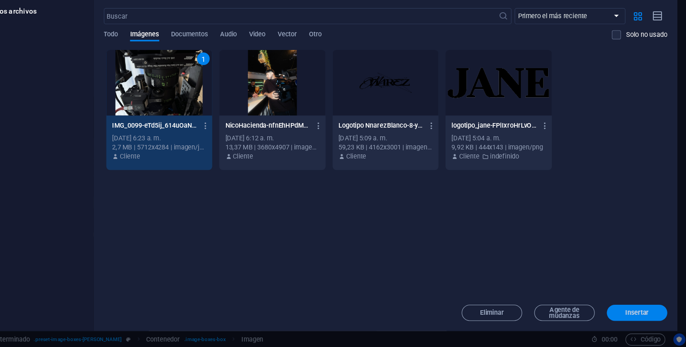
click at [631, 316] on font "Insertar" at bounding box center [635, 315] width 21 height 7
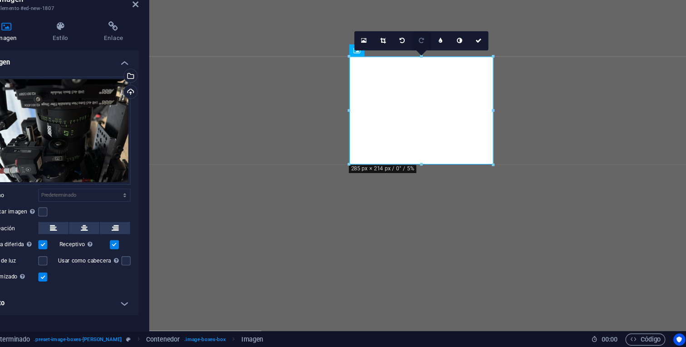
click at [439, 69] on icon at bounding box center [441, 71] width 5 height 5
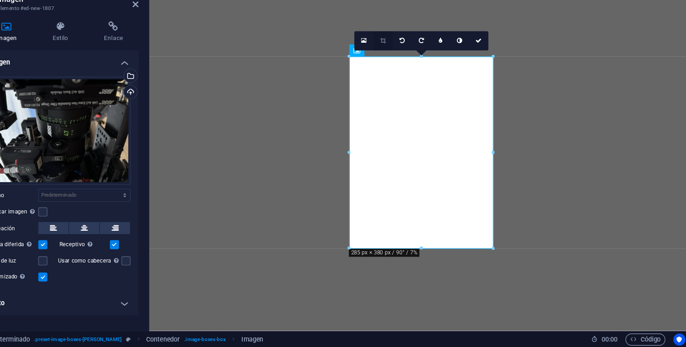
click at [409, 68] on link at bounding box center [406, 71] width 17 height 17
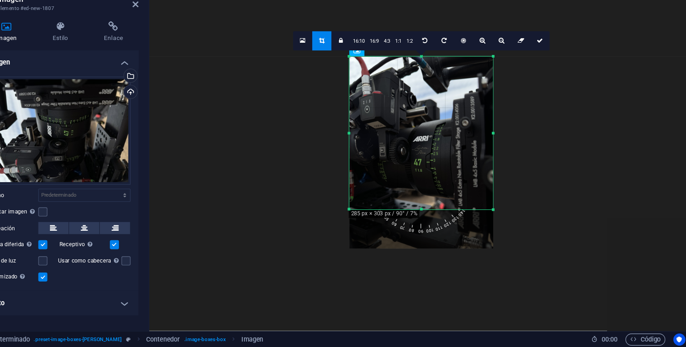
drag, startPoint x: 442, startPoint y: 257, endPoint x: 449, endPoint y: 222, distance: 35.8
click at [449, 222] on div at bounding box center [440, 223] width 129 height 3
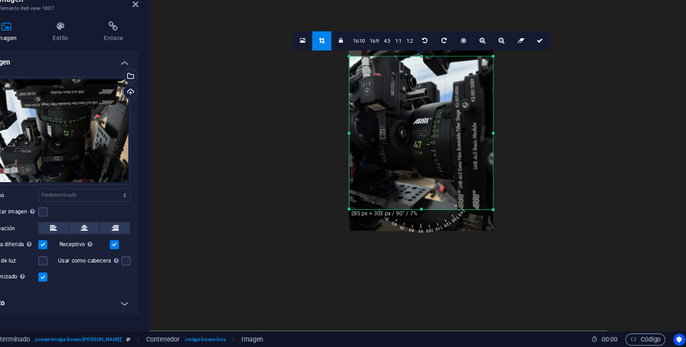
drag, startPoint x: 451, startPoint y: 174, endPoint x: 453, endPoint y: 158, distance: 16.0
click at [453, 158] on div at bounding box center [440, 155] width 129 height 173
click at [350, 67] on link at bounding box center [351, 71] width 17 height 17
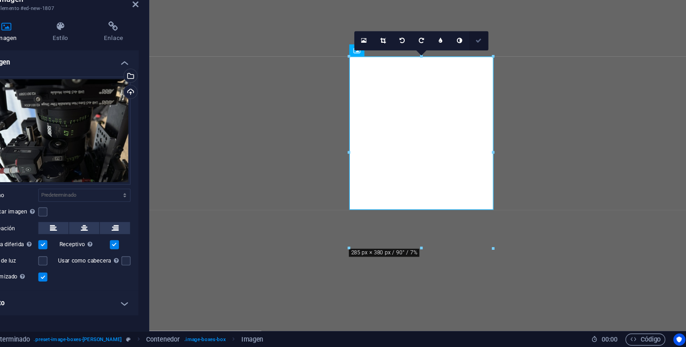
click at [497, 69] on link at bounding box center [492, 71] width 17 height 17
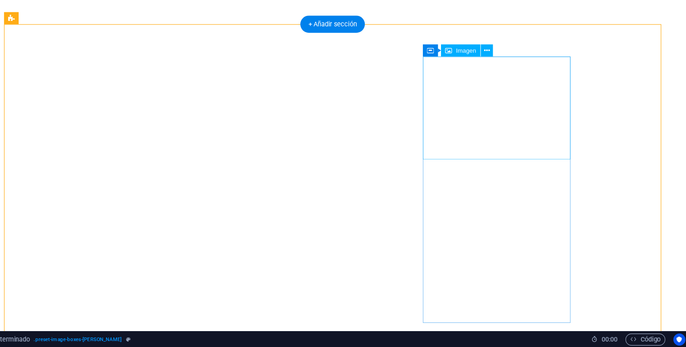
scroll to position [0, 0]
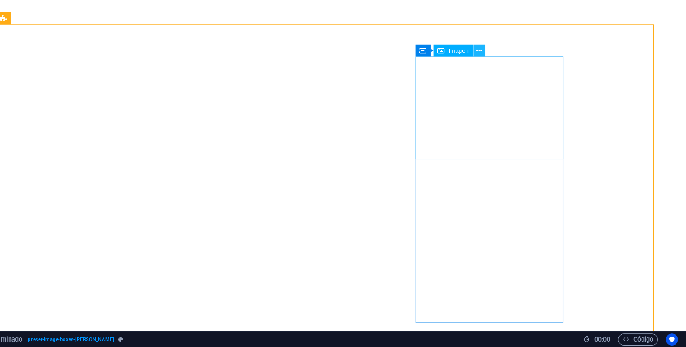
click at [498, 78] on icon at bounding box center [500, 80] width 5 height 10
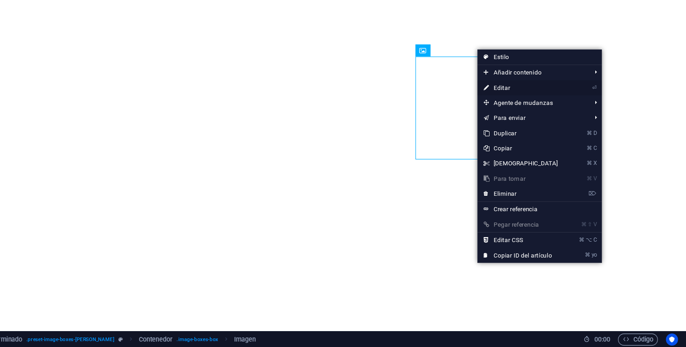
click at [517, 112] on font "Editar" at bounding box center [520, 113] width 15 height 6
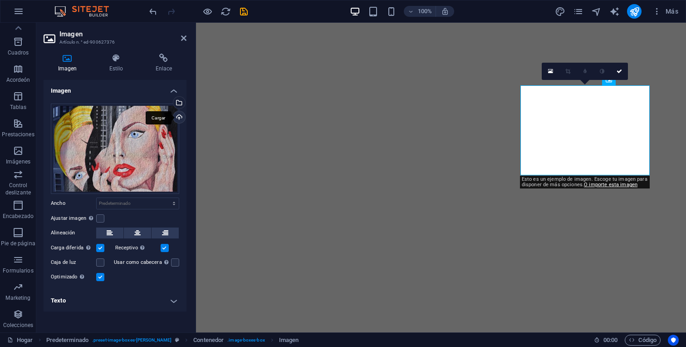
click at [178, 119] on div "Cargar" at bounding box center [179, 118] width 14 height 14
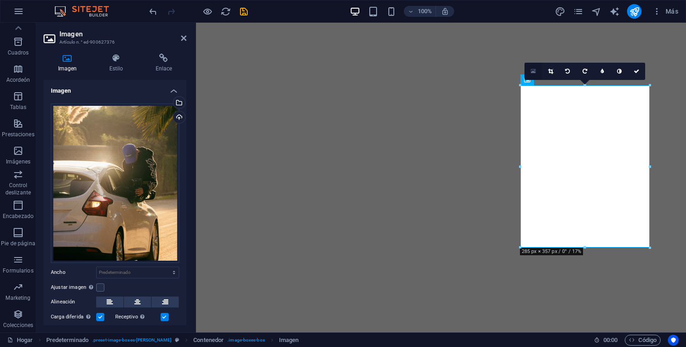
click at [530, 65] on link at bounding box center [533, 71] width 17 height 17
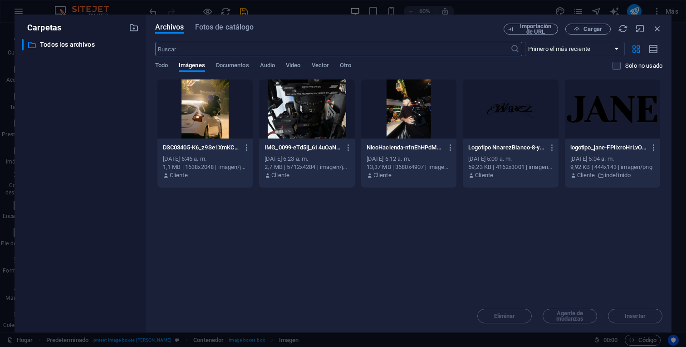
click at [234, 125] on div at bounding box center [205, 108] width 95 height 59
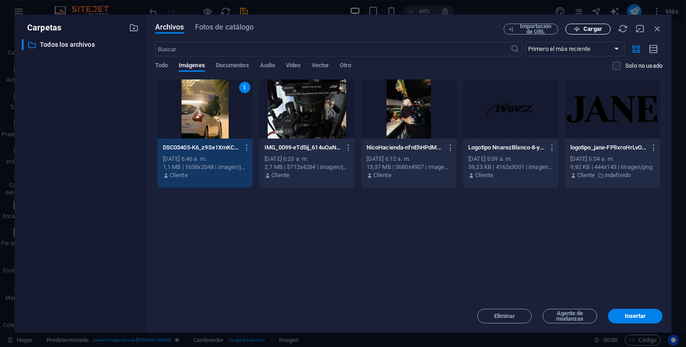
click at [595, 24] on button "Cargar" at bounding box center [588, 29] width 45 height 11
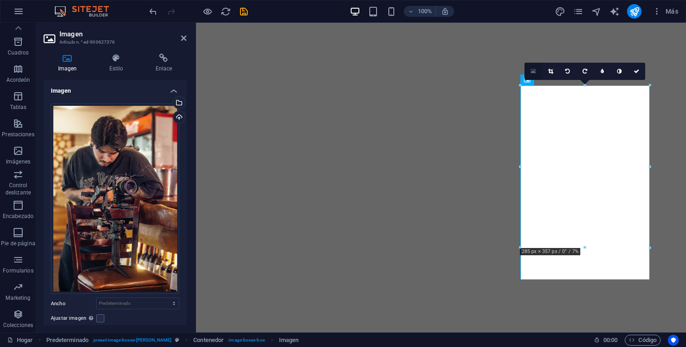
click at [531, 72] on icon at bounding box center [533, 71] width 5 height 6
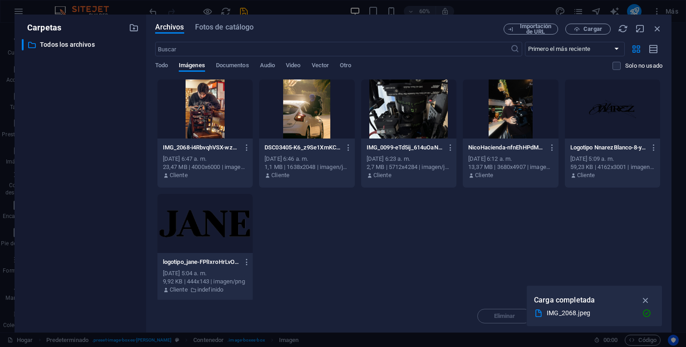
click at [212, 129] on div at bounding box center [205, 108] width 95 height 59
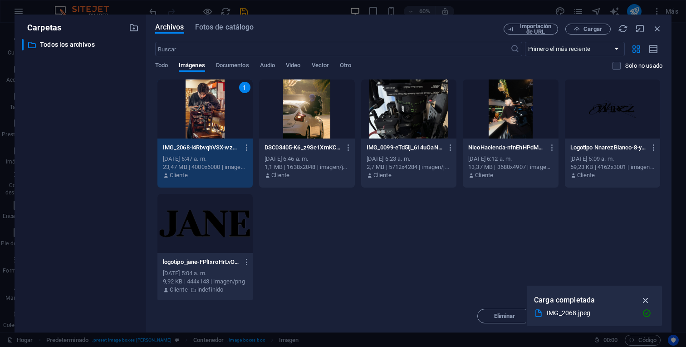
click at [646, 301] on icon "button" at bounding box center [646, 300] width 10 height 10
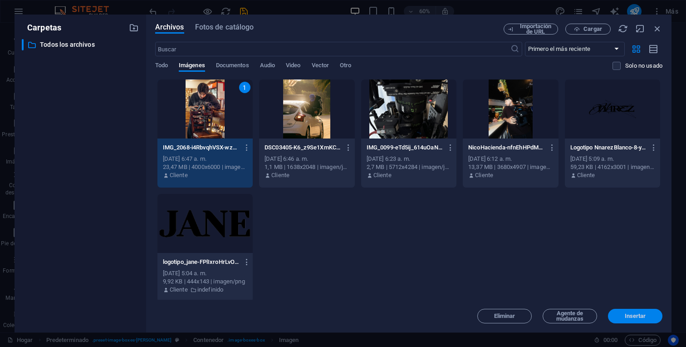
click at [632, 317] on font "Insertar" at bounding box center [635, 315] width 21 height 7
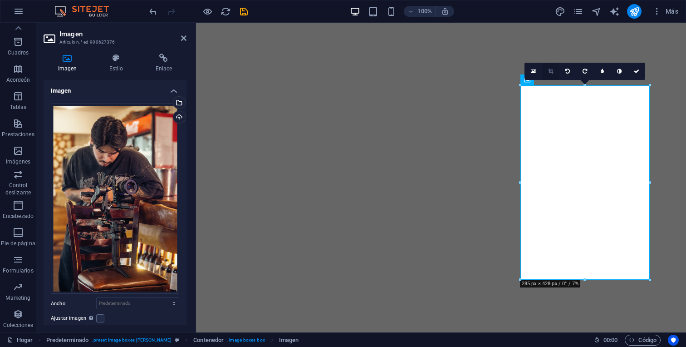
click at [552, 75] on link at bounding box center [550, 71] width 17 height 17
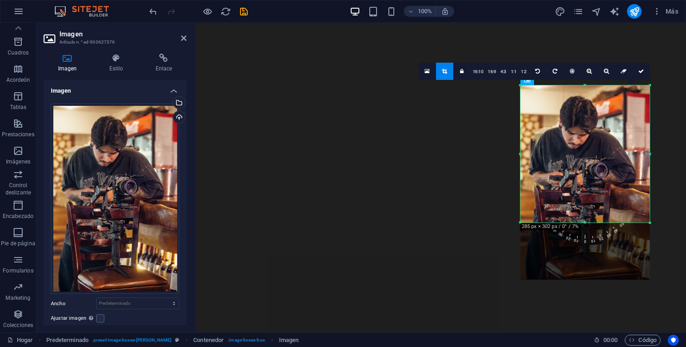
drag, startPoint x: 586, startPoint y: 281, endPoint x: 583, endPoint y: 223, distance: 57.3
click at [583, 223] on div at bounding box center [585, 222] width 129 height 3
click at [641, 74] on link at bounding box center [641, 71] width 17 height 17
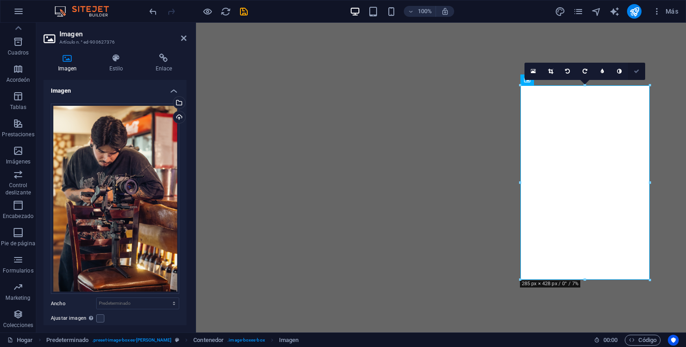
click at [639, 71] on icon at bounding box center [636, 71] width 5 height 5
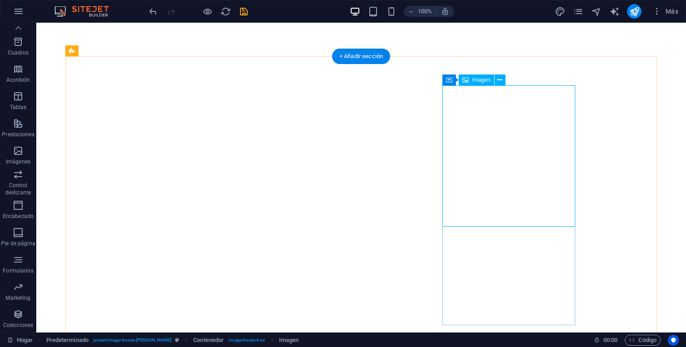
click at [496, 82] on button at bounding box center [500, 79] width 11 height 11
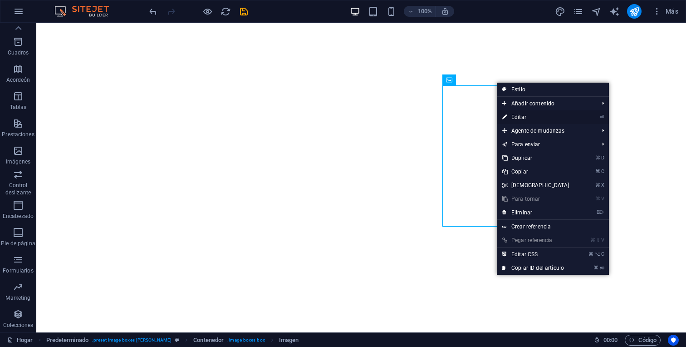
click at [508, 114] on link "⏎ Editar" at bounding box center [536, 117] width 78 height 14
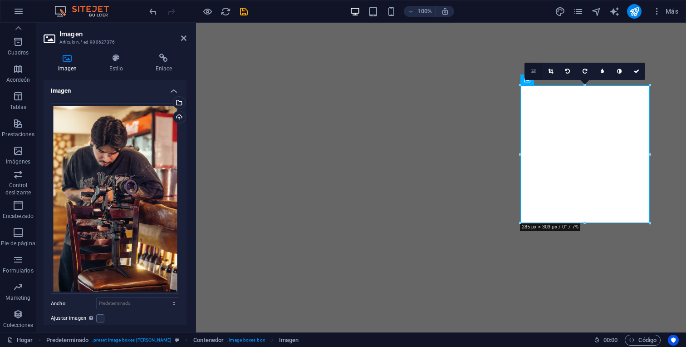
click at [534, 73] on icon at bounding box center [533, 71] width 5 height 6
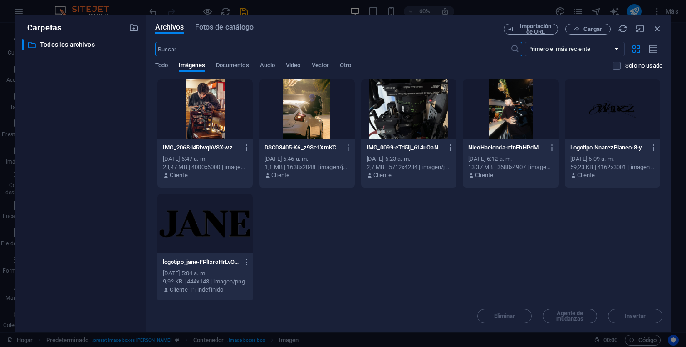
click at [590, 21] on div "Archivos Fotos de catálogo Importación de URL Cargar ​ Primero el más reciente …" at bounding box center [409, 174] width 526 height 318
click at [588, 24] on button "Cargar" at bounding box center [588, 29] width 45 height 11
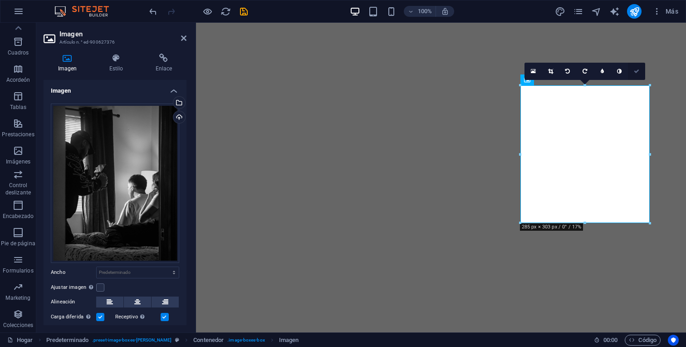
click at [640, 73] on link at bounding box center [636, 71] width 17 height 17
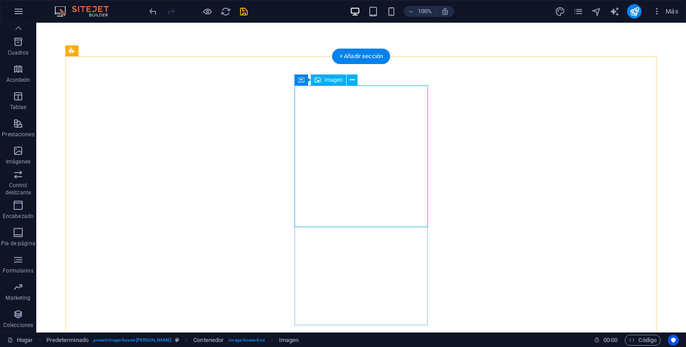
click at [350, 76] on icon at bounding box center [352, 80] width 5 height 10
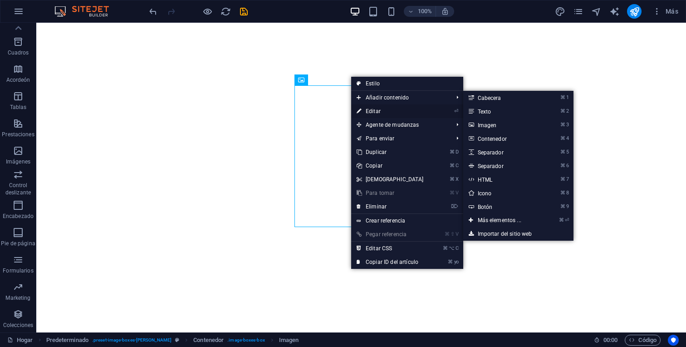
click at [374, 109] on font "Editar" at bounding box center [373, 111] width 15 height 6
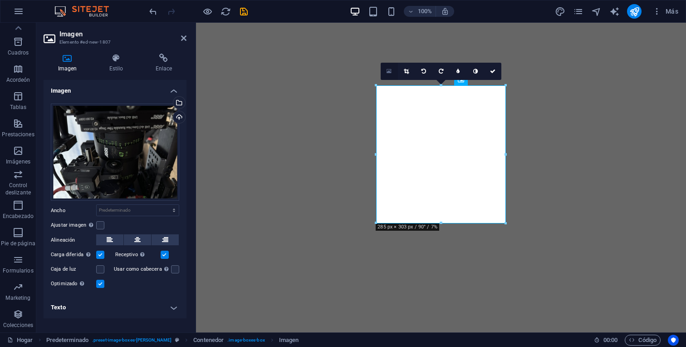
click at [386, 70] on link at bounding box center [389, 71] width 17 height 17
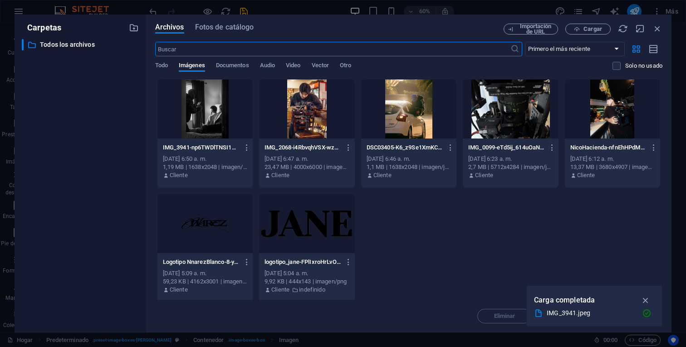
click at [583, 127] on div at bounding box center [612, 108] width 95 height 59
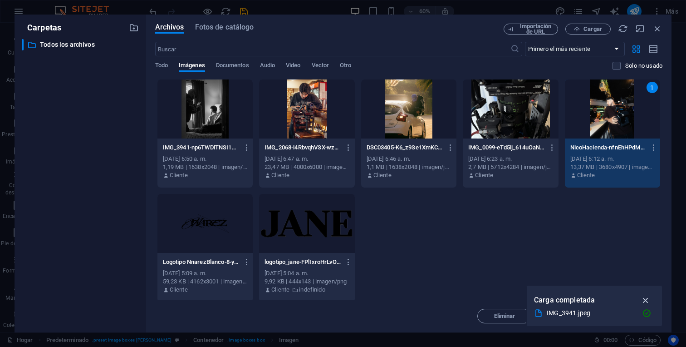
click at [647, 300] on icon "button" at bounding box center [646, 300] width 10 height 10
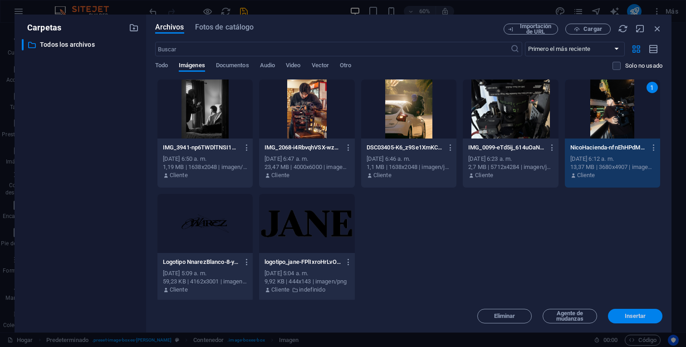
click at [639, 319] on button "Insertar" at bounding box center [635, 316] width 54 height 15
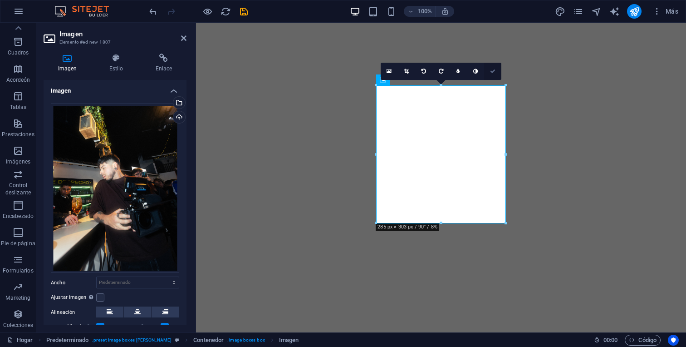
click at [489, 70] on link at bounding box center [492, 71] width 17 height 17
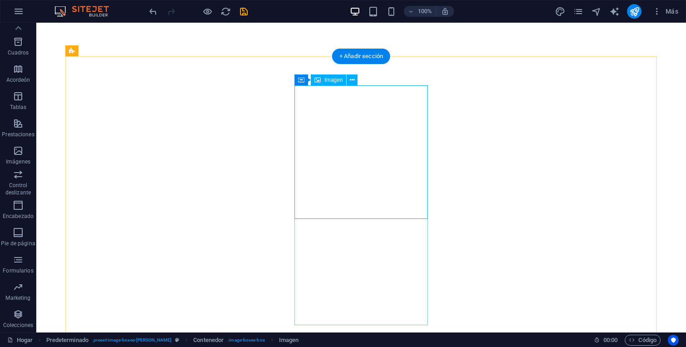
click at [352, 80] on icon at bounding box center [352, 80] width 5 height 10
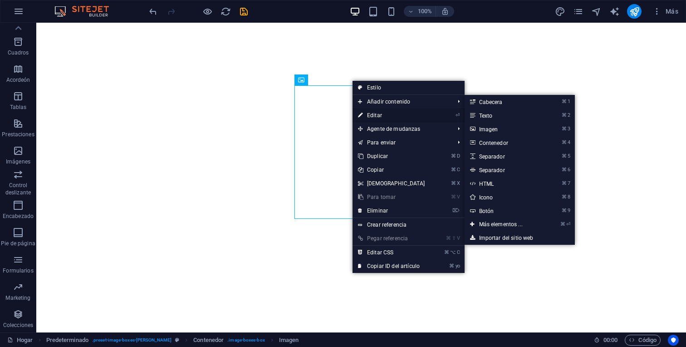
click at [368, 110] on link "⏎ Editar" at bounding box center [392, 116] width 78 height 14
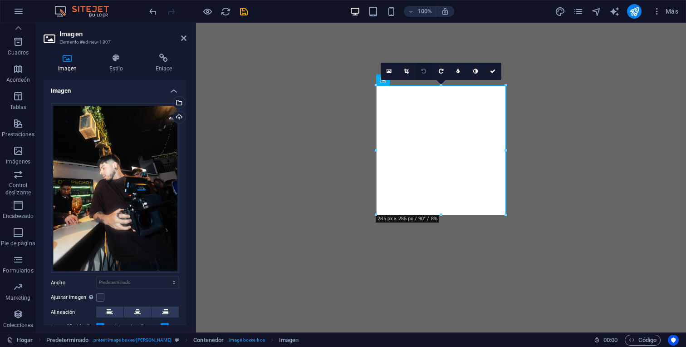
click at [422, 73] on icon at bounding box center [424, 71] width 5 height 5
click at [439, 73] on icon at bounding box center [441, 71] width 5 height 5
click at [420, 70] on link at bounding box center [423, 71] width 17 height 17
click at [437, 70] on link at bounding box center [441, 71] width 17 height 17
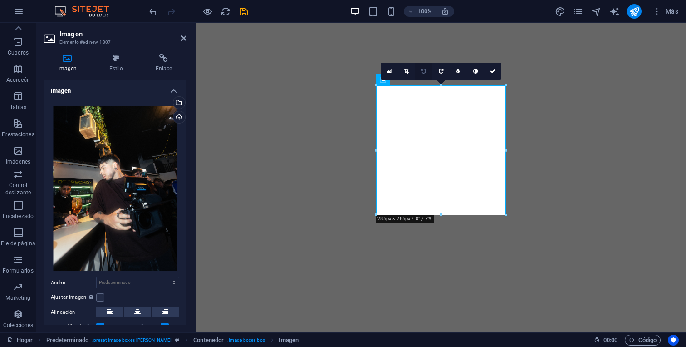
click at [424, 70] on icon at bounding box center [424, 71] width 5 height 5
click at [437, 70] on link at bounding box center [441, 71] width 17 height 17
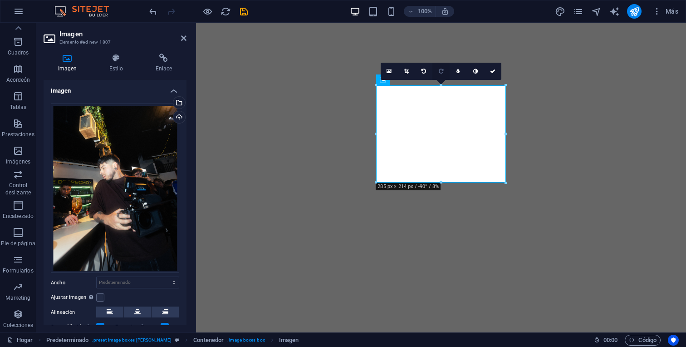
click at [439, 71] on icon at bounding box center [441, 71] width 5 height 5
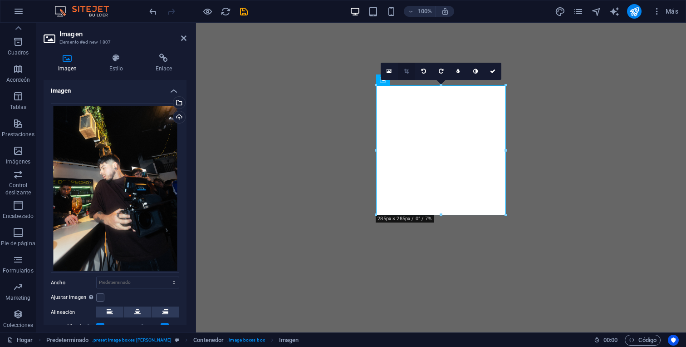
click at [408, 70] on icon at bounding box center [406, 71] width 5 height 5
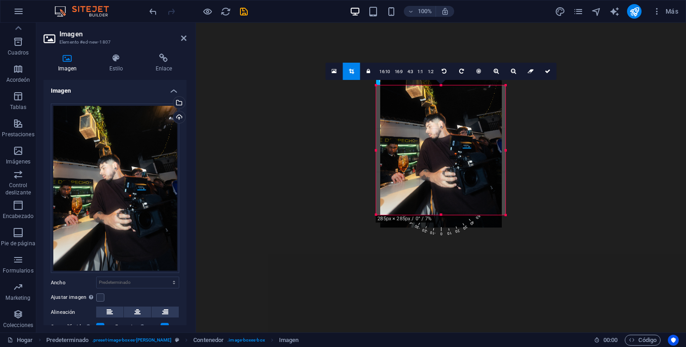
click at [349, 74] on link at bounding box center [351, 71] width 17 height 17
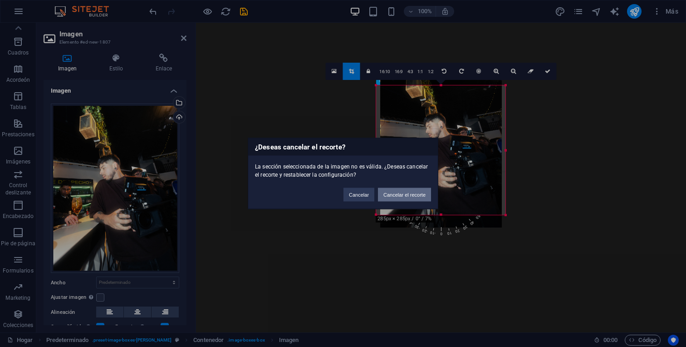
click at [399, 193] on font "Cancelar el recorte" at bounding box center [405, 194] width 42 height 5
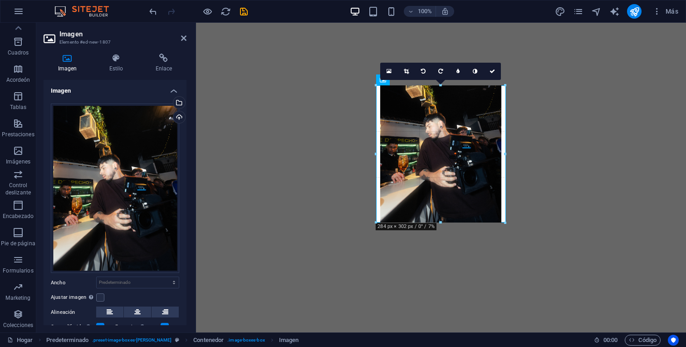
drag, startPoint x: 441, startPoint y: 214, endPoint x: 441, endPoint y: 222, distance: 7.7
type input "284"
select select "px"
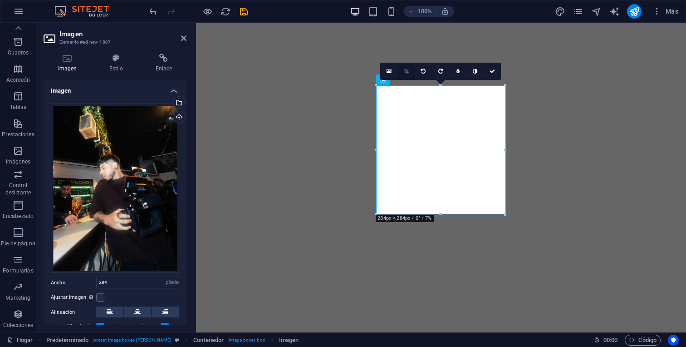
click at [409, 69] on icon at bounding box center [406, 71] width 5 height 5
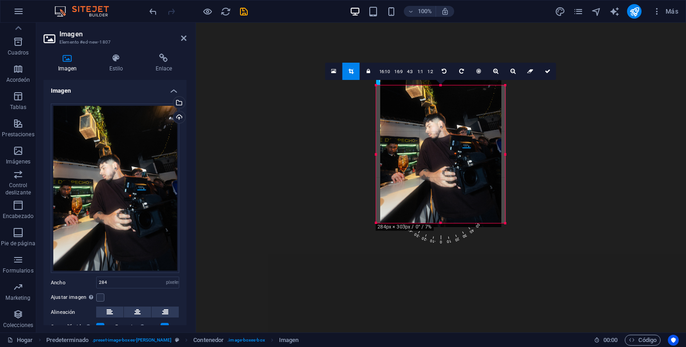
drag, startPoint x: 441, startPoint y: 214, endPoint x: 441, endPoint y: 222, distance: 8.6
click at [441, 222] on div at bounding box center [440, 223] width 129 height 3
click at [354, 71] on icon at bounding box center [351, 71] width 5 height 5
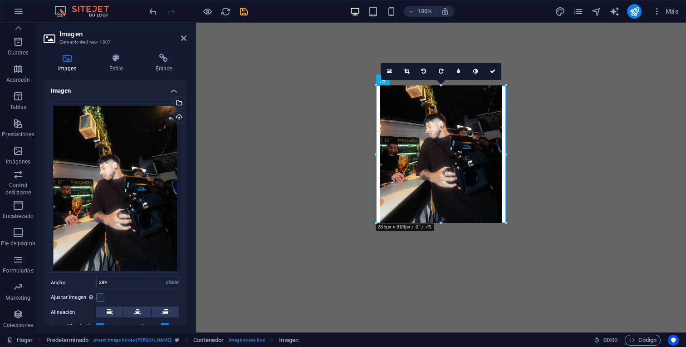
drag, startPoint x: 439, startPoint y: 214, endPoint x: 439, endPoint y: 223, distance: 8.6
type input "285"
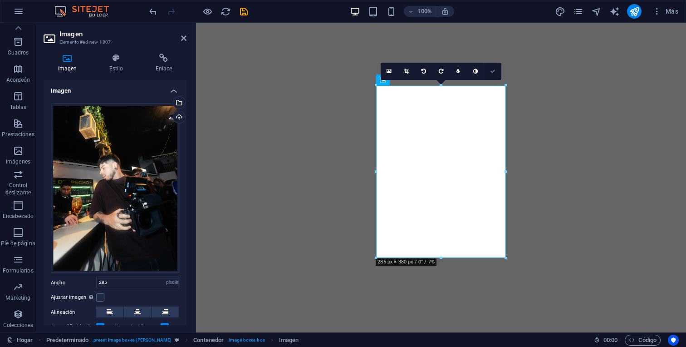
click at [494, 68] on link at bounding box center [492, 71] width 17 height 17
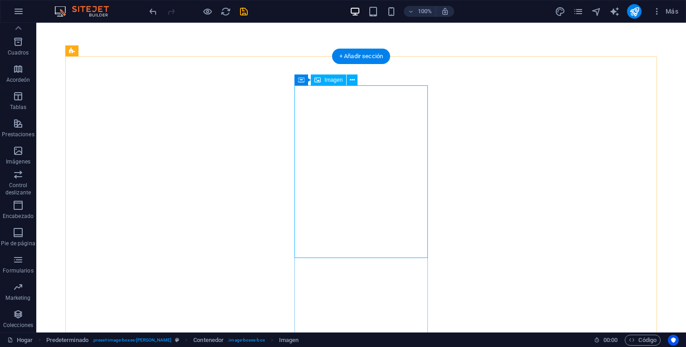
click at [354, 81] on icon at bounding box center [352, 80] width 5 height 10
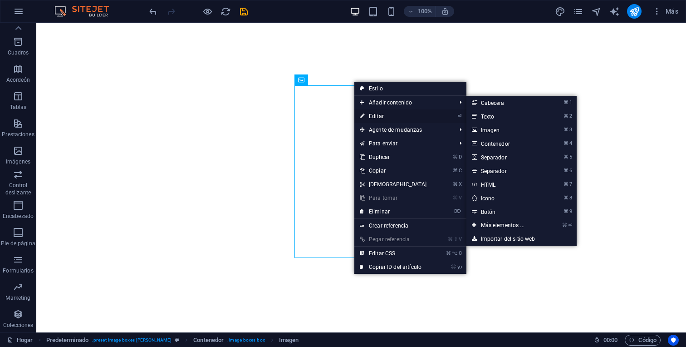
click at [380, 113] on font "Editar" at bounding box center [376, 116] width 15 height 6
select select "px"
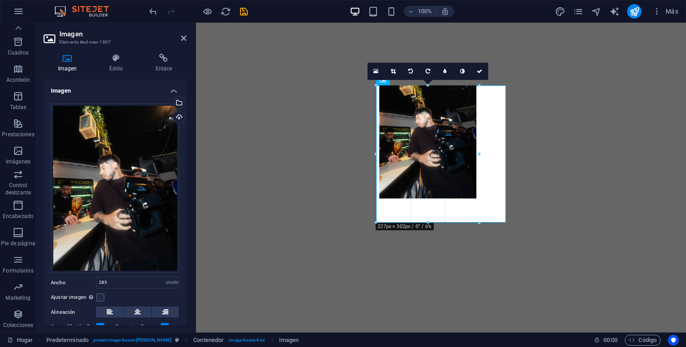
drag, startPoint x: 441, startPoint y: 257, endPoint x: 441, endPoint y: 221, distance: 35.4
type input "227"
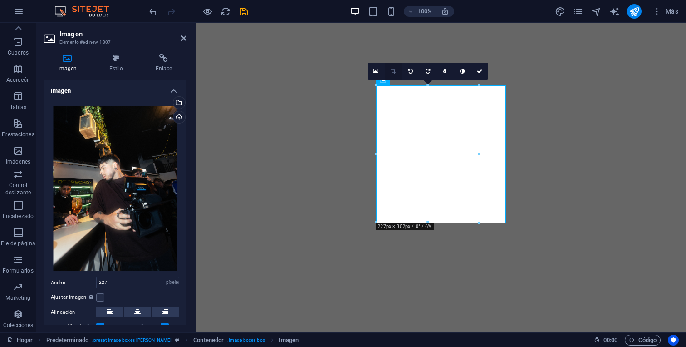
click at [389, 69] on link at bounding box center [393, 71] width 17 height 17
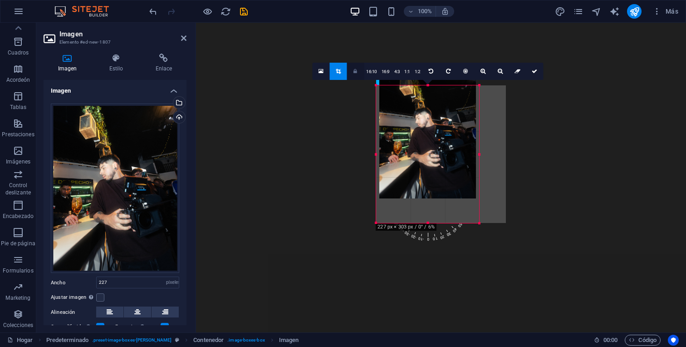
click at [355, 74] on link at bounding box center [355, 71] width 17 height 17
click at [353, 67] on link at bounding box center [355, 71] width 17 height 17
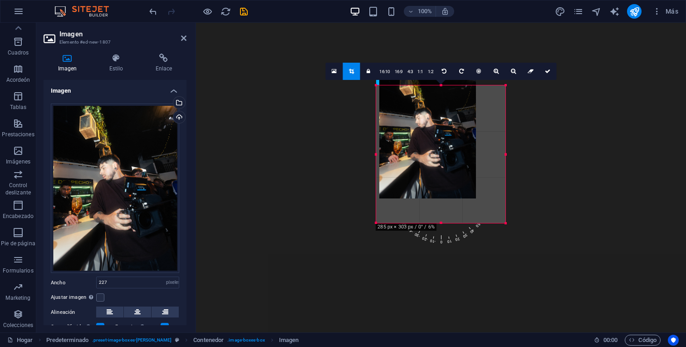
drag, startPoint x: 479, startPoint y: 154, endPoint x: 512, endPoint y: 158, distance: 33.4
click at [512, 158] on div "H5 Predeterminado Contenedor Bandera Contenedor Bandera Contenedor Imagen Conte…" at bounding box center [441, 21] width 490 height 624
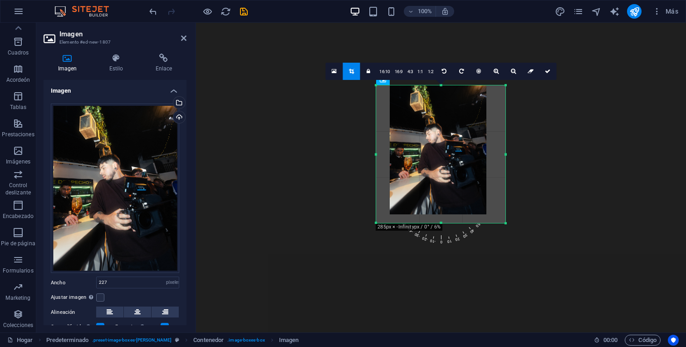
drag, startPoint x: 449, startPoint y: 143, endPoint x: 460, endPoint y: 163, distance: 22.1
click at [460, 163] on div at bounding box center [438, 149] width 97 height 129
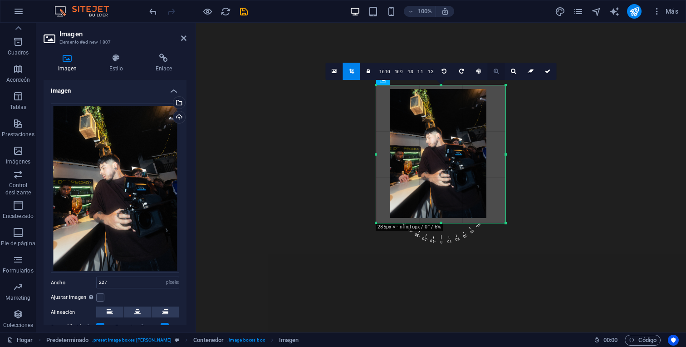
click at [490, 71] on link at bounding box center [496, 71] width 17 height 17
click at [497, 71] on icon at bounding box center [496, 71] width 5 height 5
click at [510, 70] on link at bounding box center [513, 71] width 17 height 17
click at [496, 70] on icon at bounding box center [496, 71] width 5 height 5
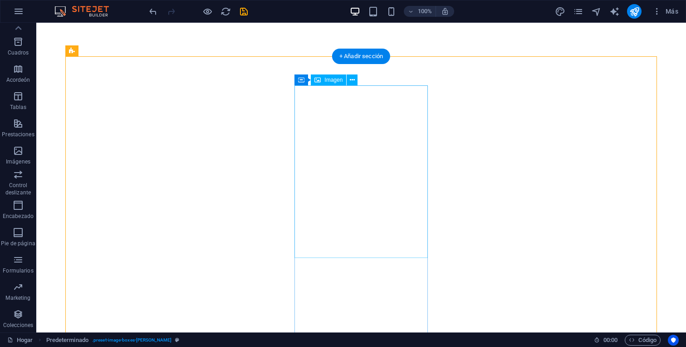
click at [355, 83] on button at bounding box center [352, 79] width 11 height 11
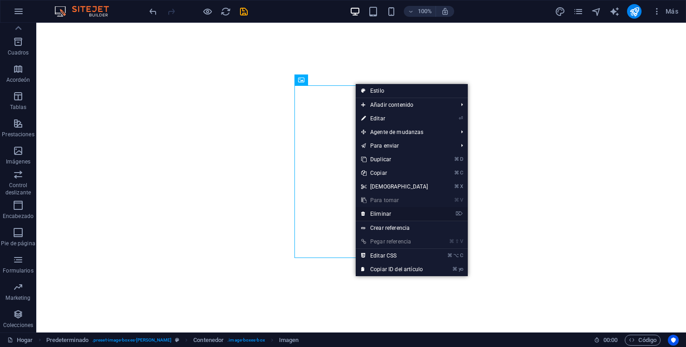
click at [390, 216] on font "Eliminar" at bounding box center [380, 214] width 21 height 6
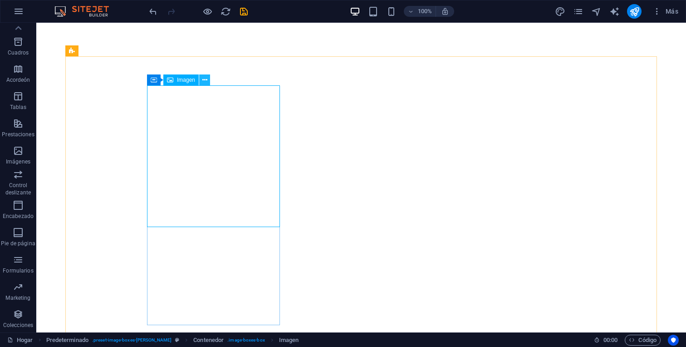
click at [204, 76] on icon at bounding box center [204, 80] width 5 height 10
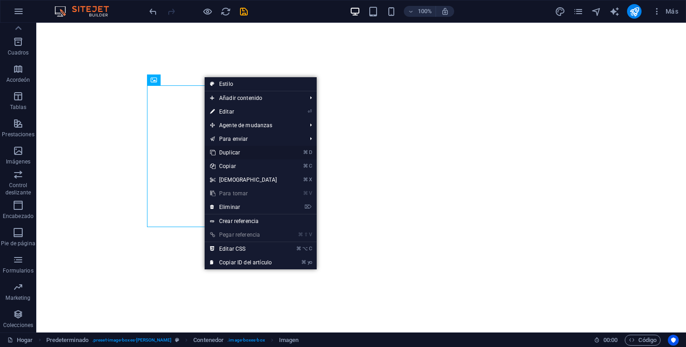
click at [247, 156] on link "⌘ D Duplicar" at bounding box center [244, 153] width 78 height 14
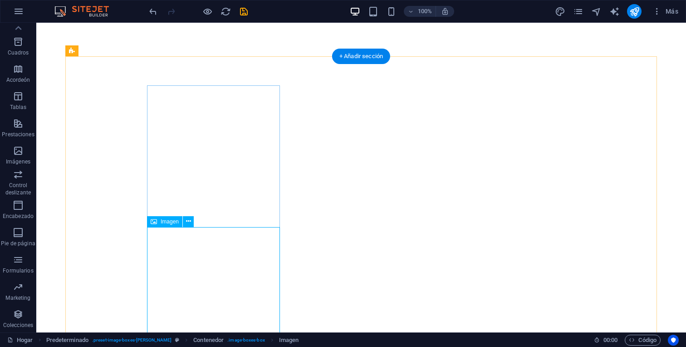
drag, startPoint x: 238, startPoint y: 255, endPoint x: 371, endPoint y: 89, distance: 212.9
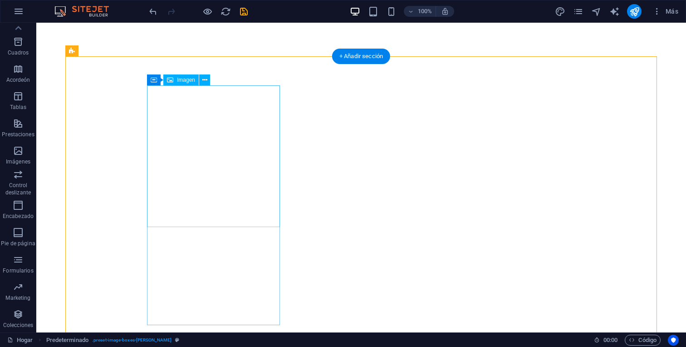
click at [203, 79] on icon at bounding box center [204, 80] width 5 height 10
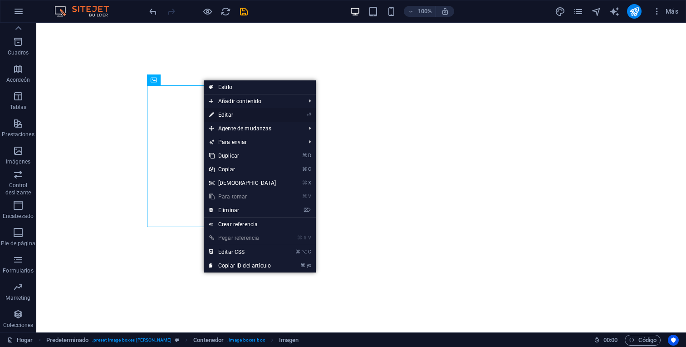
click at [223, 110] on link "⏎ Editar" at bounding box center [243, 115] width 78 height 14
select select "px"
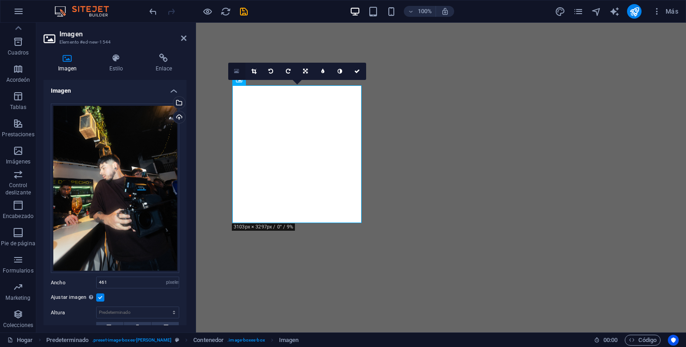
click at [236, 69] on icon at bounding box center [236, 71] width 5 height 6
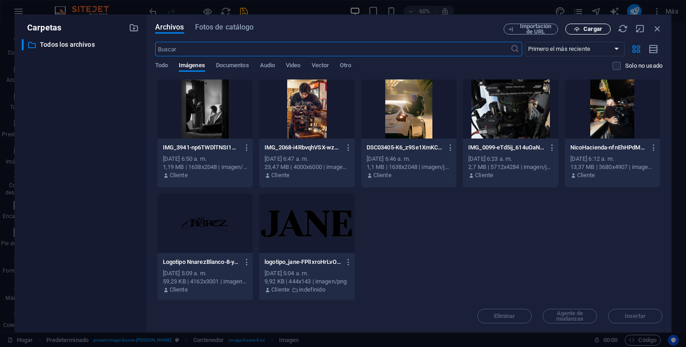
click at [591, 27] on font "Cargar" at bounding box center [593, 28] width 19 height 7
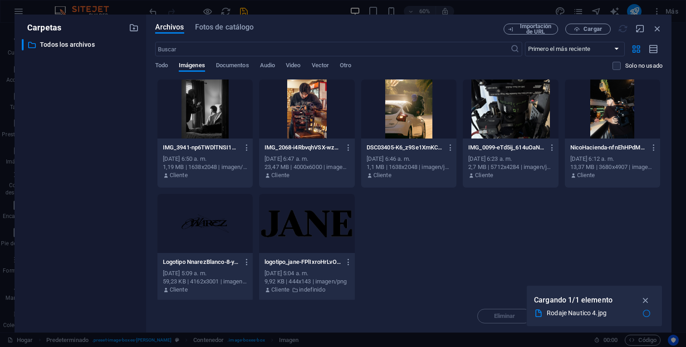
type input "253"
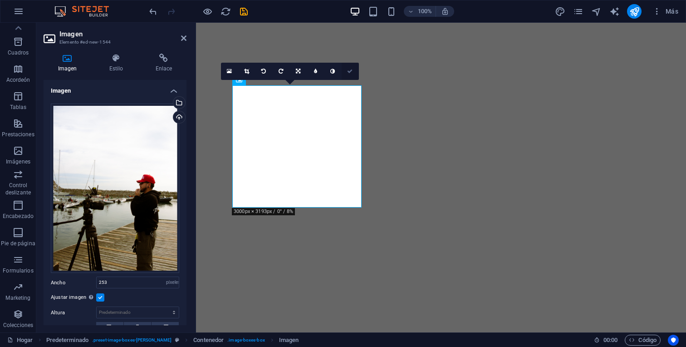
click at [350, 65] on link at bounding box center [350, 71] width 17 height 17
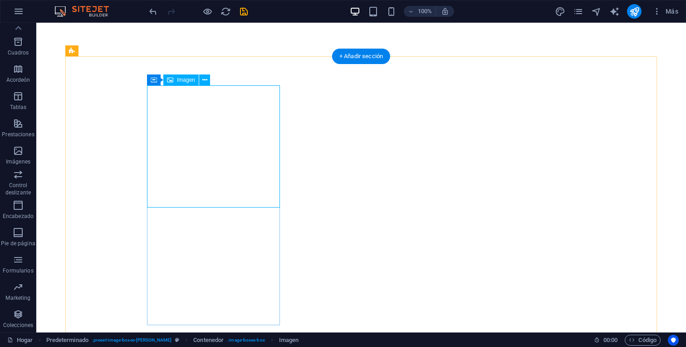
click at [202, 84] on button at bounding box center [204, 79] width 11 height 11
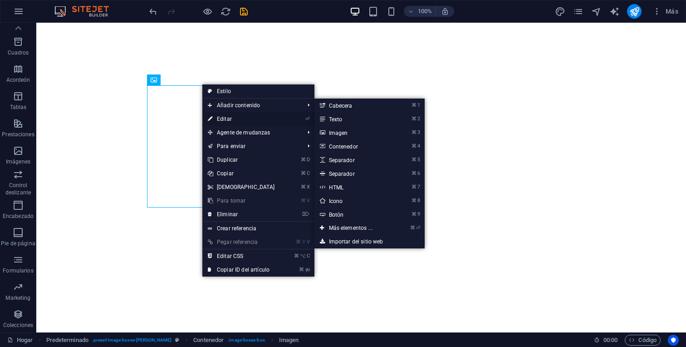
click at [221, 114] on link "⏎ Editar" at bounding box center [241, 119] width 78 height 14
select select "px"
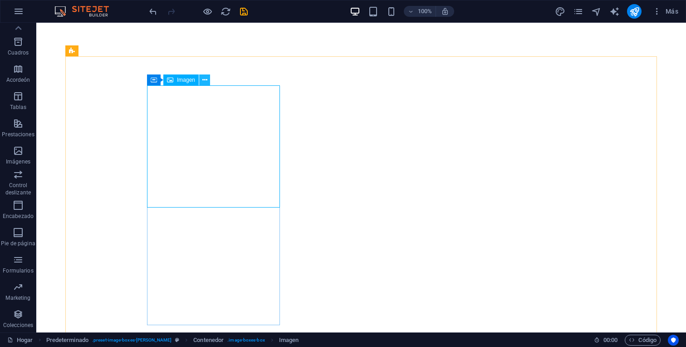
click at [206, 84] on icon at bounding box center [204, 80] width 5 height 10
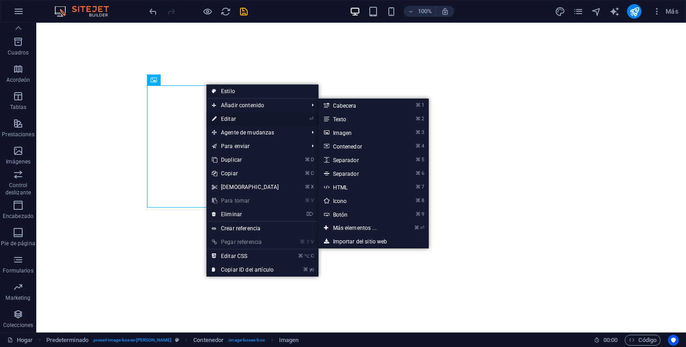
click at [227, 118] on font "Editar" at bounding box center [228, 119] width 15 height 6
select select "px"
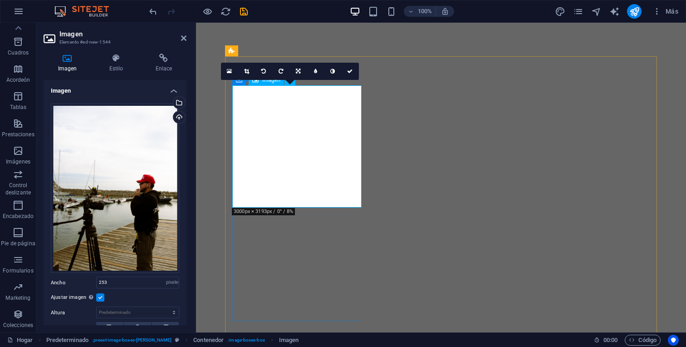
click at [301, 73] on icon at bounding box center [298, 71] width 5 height 5
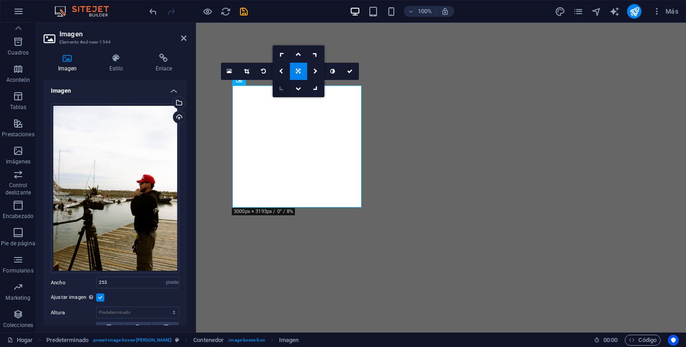
click at [281, 85] on icon at bounding box center [281, 89] width 8 height 8
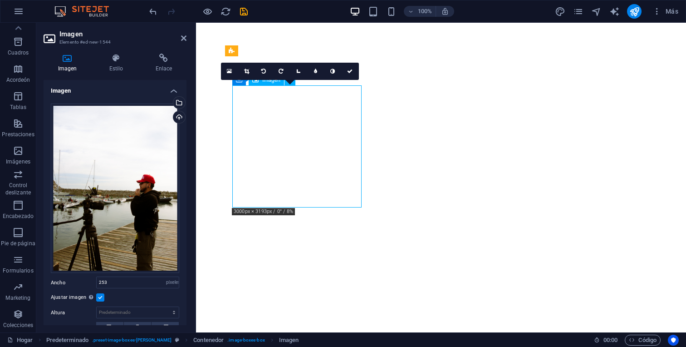
drag, startPoint x: 309, startPoint y: 149, endPoint x: 318, endPoint y: 149, distance: 9.1
click at [330, 70] on link at bounding box center [333, 71] width 17 height 17
click at [332, 70] on icon at bounding box center [333, 71] width 5 height 5
click at [249, 70] on icon at bounding box center [246, 71] width 5 height 5
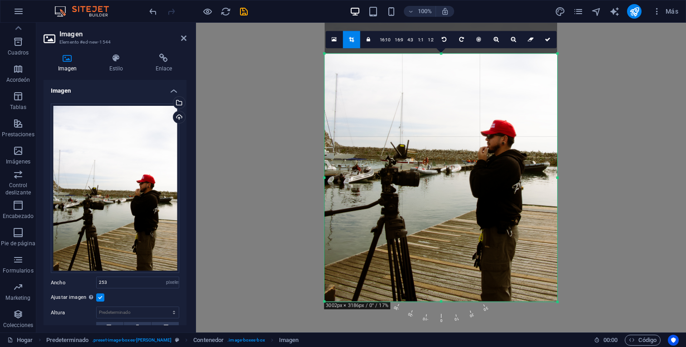
drag, startPoint x: 485, startPoint y: 239, endPoint x: 485, endPoint y: 210, distance: 29.1
click at [485, 210] on div at bounding box center [441, 145] width 233 height 311
click at [543, 37] on link at bounding box center [548, 39] width 17 height 17
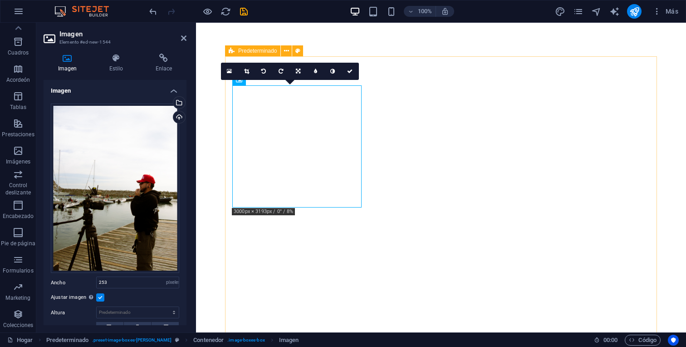
drag, startPoint x: 361, startPoint y: 207, endPoint x: 366, endPoint y: 216, distance: 10.6
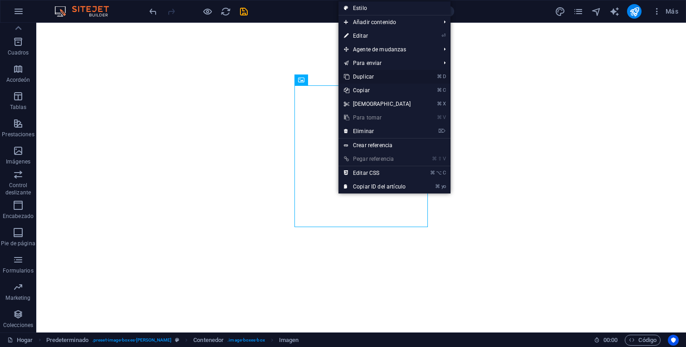
click at [369, 81] on link "⌘ D Duplicar" at bounding box center [378, 77] width 78 height 14
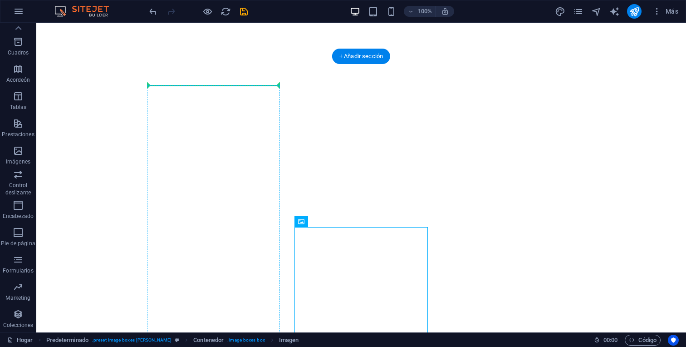
drag, startPoint x: 345, startPoint y: 284, endPoint x: 250, endPoint y: 89, distance: 216.7
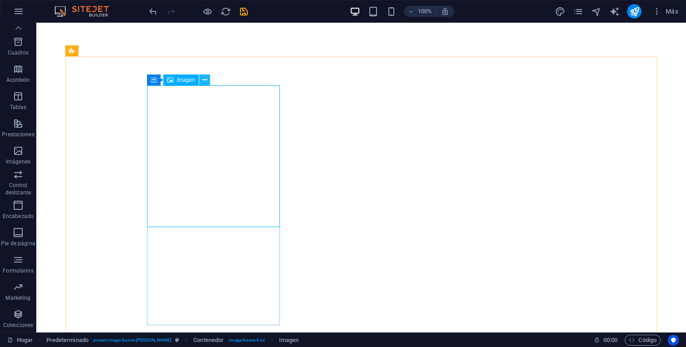
click at [206, 75] on icon at bounding box center [204, 80] width 5 height 10
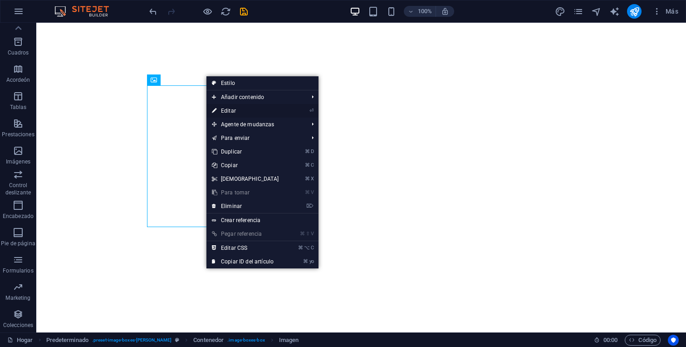
click at [240, 111] on link "⏎ Editar" at bounding box center [246, 111] width 78 height 14
select select "px"
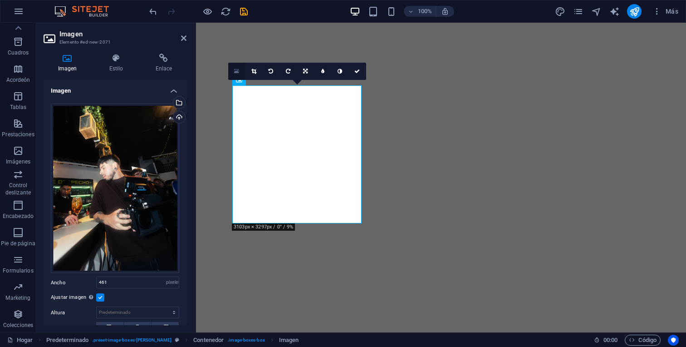
click at [240, 71] on link at bounding box center [236, 71] width 17 height 17
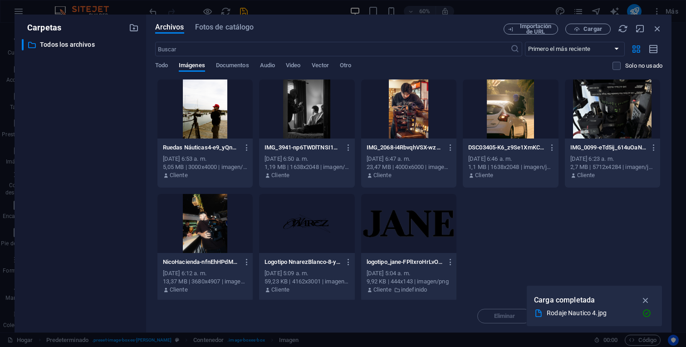
click at [233, 115] on div at bounding box center [205, 108] width 95 height 59
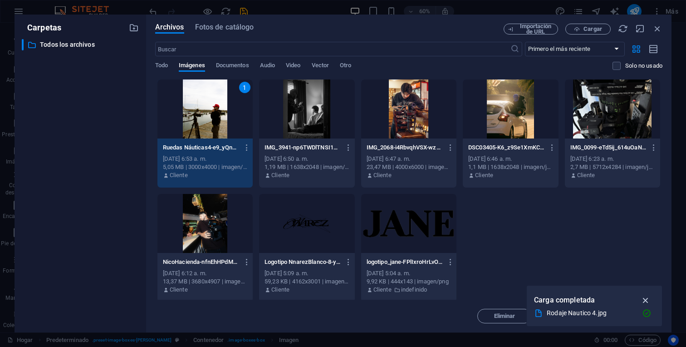
click at [641, 301] on icon "button" at bounding box center [646, 300] width 10 height 10
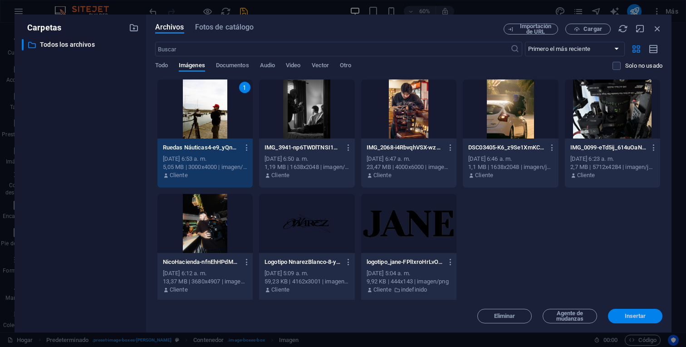
click at [629, 317] on font "Insertar" at bounding box center [635, 315] width 21 height 7
type input "253"
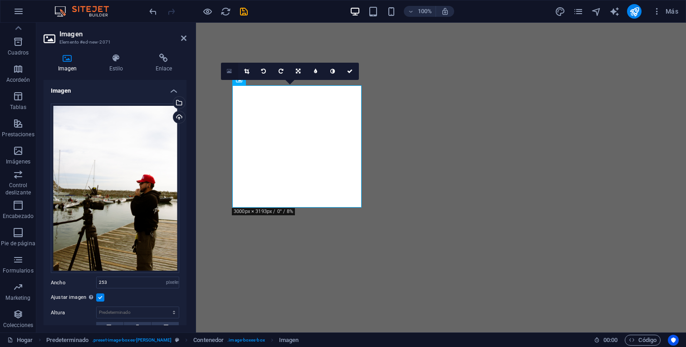
click at [227, 74] on icon at bounding box center [229, 71] width 5 height 6
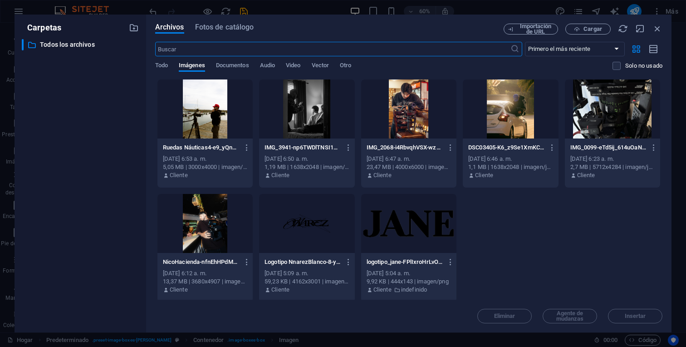
click at [510, 120] on div at bounding box center [510, 108] width 95 height 59
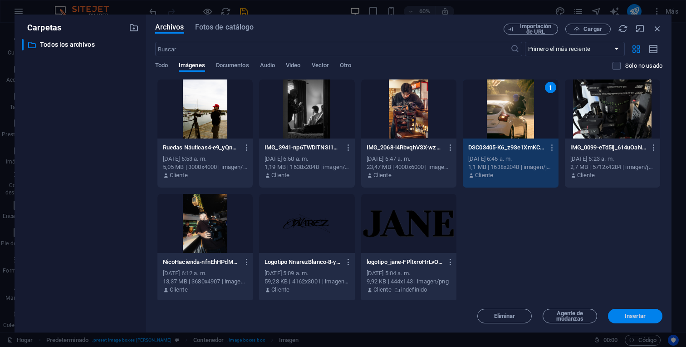
click at [636, 317] on font "Insertar" at bounding box center [635, 315] width 21 height 7
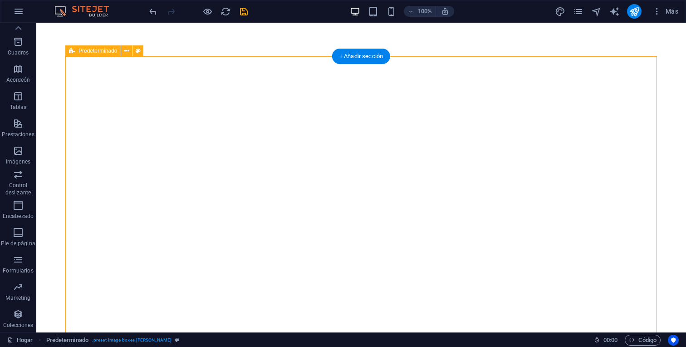
drag, startPoint x: 203, startPoint y: 116, endPoint x: 346, endPoint y: 117, distance: 142.6
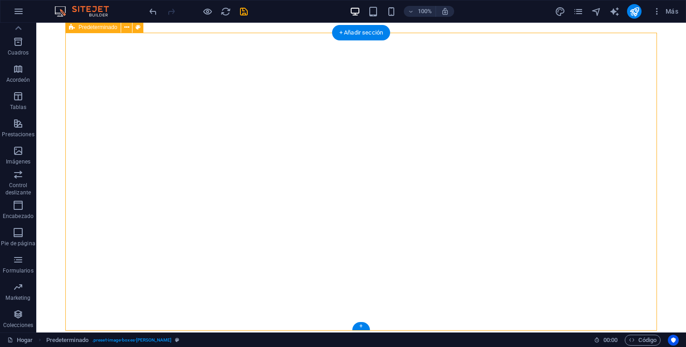
scroll to position [340, 0]
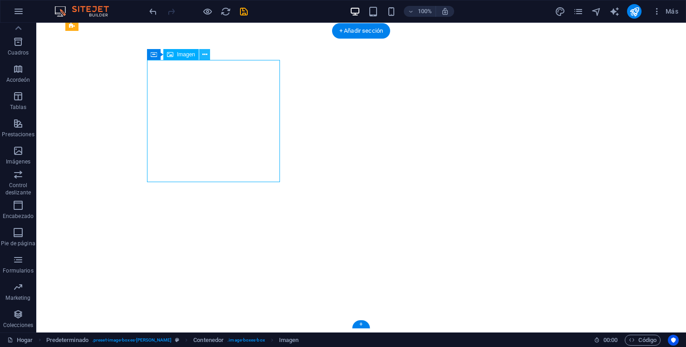
click at [201, 56] on button at bounding box center [204, 54] width 11 height 11
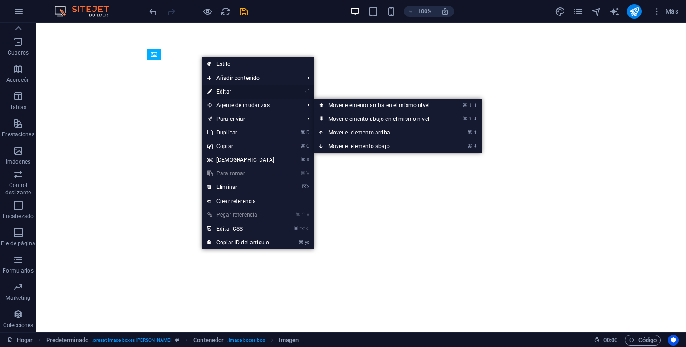
click at [227, 93] on font "Editar" at bounding box center [224, 92] width 15 height 6
select select "px"
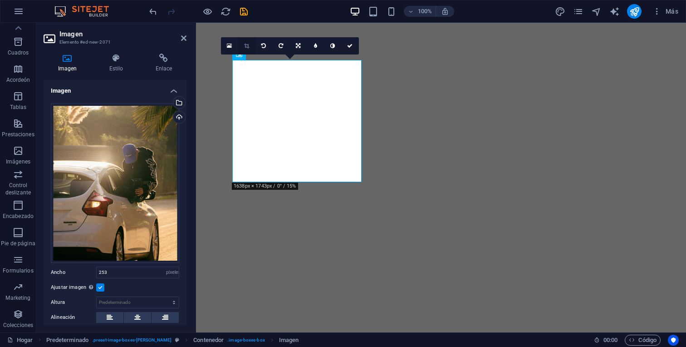
click at [244, 42] on link at bounding box center [246, 45] width 17 height 17
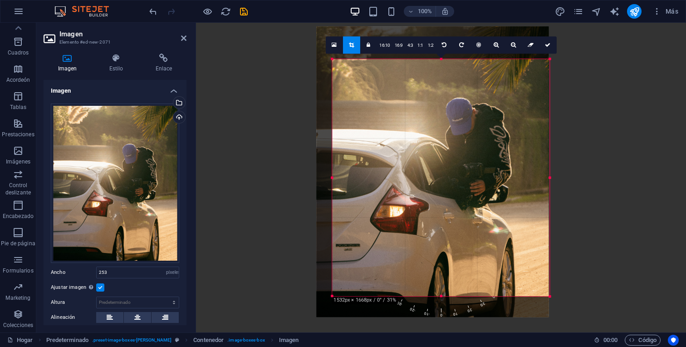
drag, startPoint x: 325, startPoint y: 53, endPoint x: 341, endPoint y: 64, distance: 19.3
click at [341, 64] on div "180 170 160 150 140 130 120 110 100 90 80 70 60 50 40 30 20 10 0 -10 -20 -30 -4…" at bounding box center [440, 177] width 217 height 237
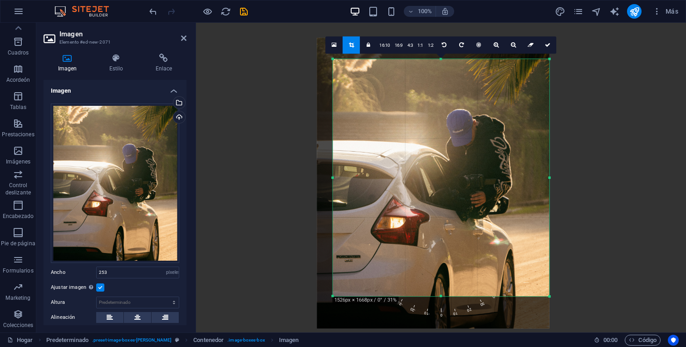
drag, startPoint x: 421, startPoint y: 127, endPoint x: 424, endPoint y: 138, distance: 11.6
click at [424, 138] on div at bounding box center [433, 183] width 232 height 291
click at [546, 43] on icon at bounding box center [547, 44] width 5 height 5
type input "476"
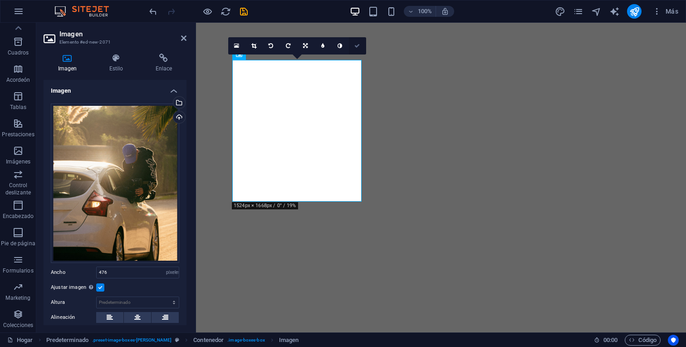
drag, startPoint x: 363, startPoint y: 49, endPoint x: 327, endPoint y: 25, distance: 43.8
click at [363, 49] on link at bounding box center [357, 45] width 17 height 17
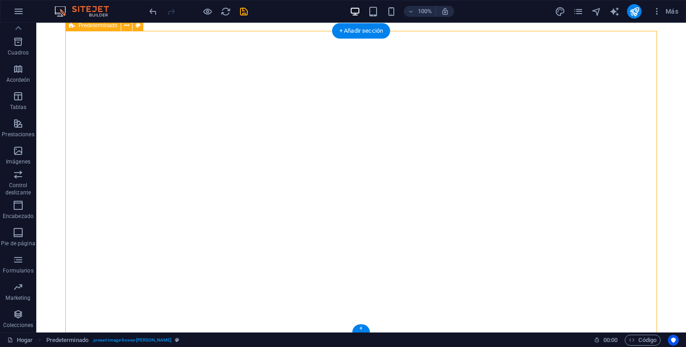
scroll to position [287, 0]
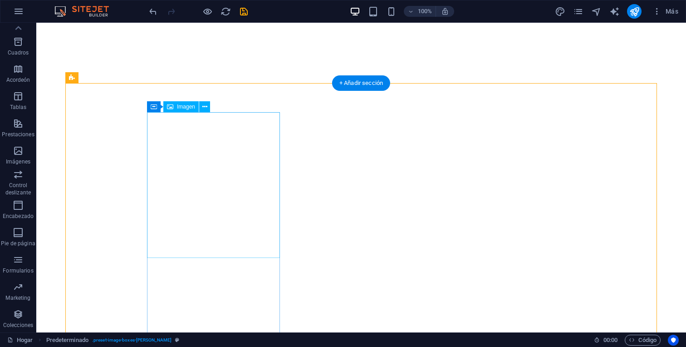
click at [202, 112] on div "Contenedor Imagen" at bounding box center [181, 106] width 69 height 11
click at [205, 105] on icon at bounding box center [204, 107] width 5 height 10
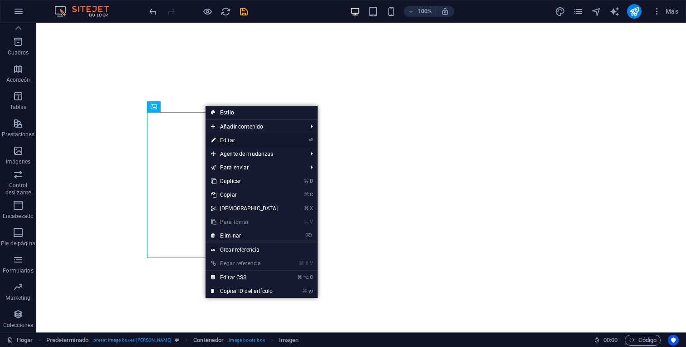
click at [220, 140] on font "Editar" at bounding box center [227, 140] width 15 height 6
select select "px"
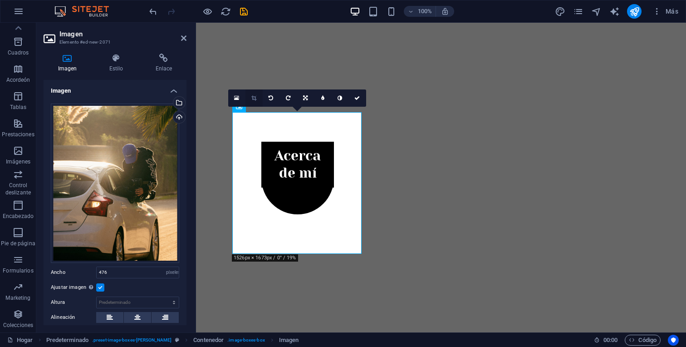
click at [254, 92] on link at bounding box center [254, 97] width 17 height 17
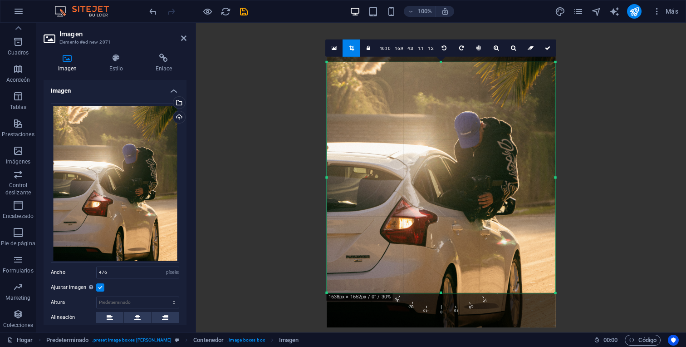
drag, startPoint x: 335, startPoint y: 176, endPoint x: 317, endPoint y: 174, distance: 17.9
click at [317, 174] on div "H5 Predeterminado Contenedor Bandera Contenedor Bandera Contenedor Imagen Conte…" at bounding box center [441, 178] width 490 height 310
click at [551, 49] on link at bounding box center [548, 47] width 17 height 17
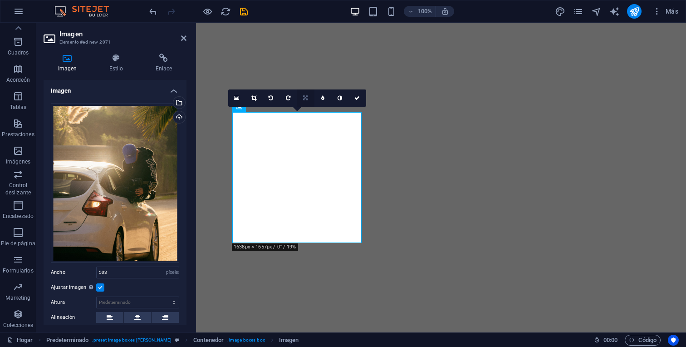
click at [306, 97] on icon at bounding box center [305, 97] width 5 height 5
click at [306, 114] on icon at bounding box center [305, 115] width 5 height 5
click at [304, 103] on link at bounding box center [305, 97] width 17 height 17
click at [304, 115] on icon at bounding box center [305, 115] width 5 height 5
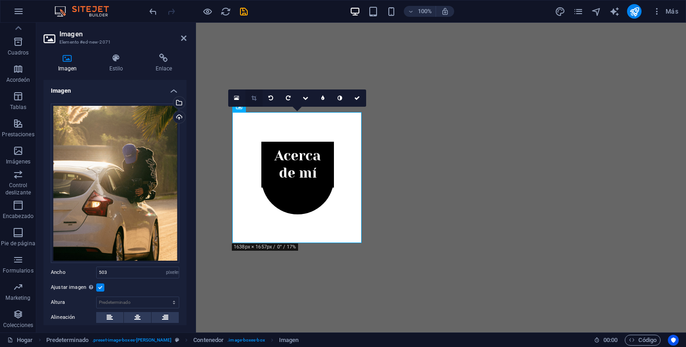
click at [256, 101] on link at bounding box center [254, 97] width 17 height 17
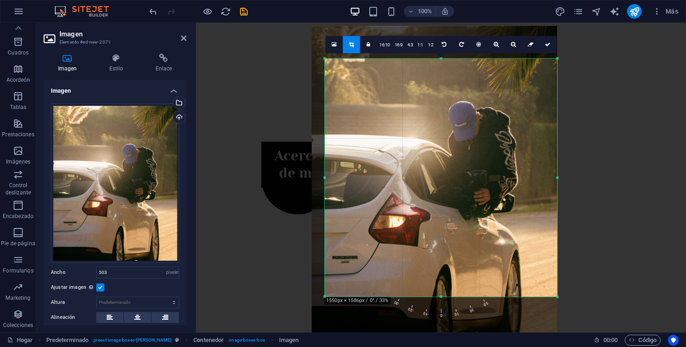
drag, startPoint x: 317, startPoint y: 54, endPoint x: 332, endPoint y: 66, distance: 19.1
click at [332, 66] on div "180 170 160 150 140 130 120 110 100 90 80 70 60 50 40 30 20 10 0 -10 -20 -30 -4…" at bounding box center [441, 178] width 232 height 238
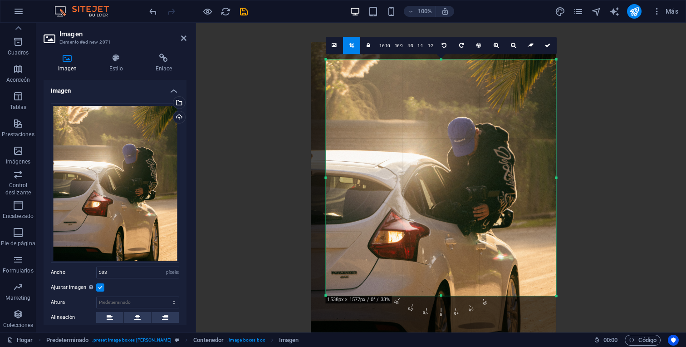
drag, startPoint x: 413, startPoint y: 160, endPoint x: 413, endPoint y: 177, distance: 16.3
click at [413, 177] on div at bounding box center [433, 195] width 245 height 306
click at [546, 44] on icon at bounding box center [547, 45] width 5 height 5
type input "507"
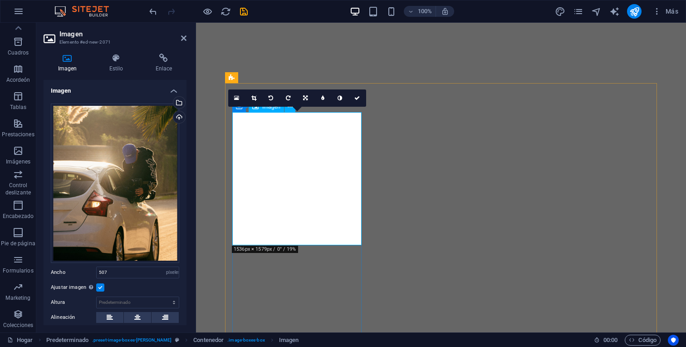
click at [358, 94] on link at bounding box center [357, 97] width 17 height 17
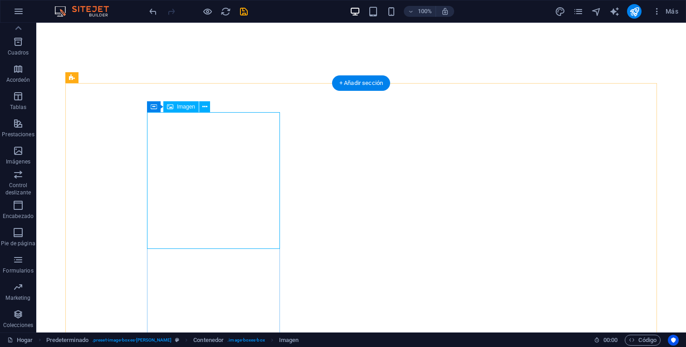
select select "px"
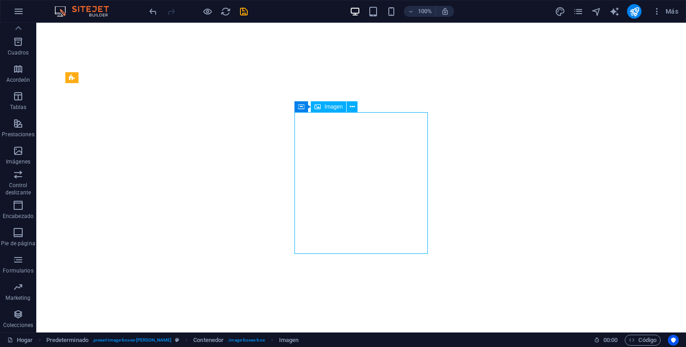
select select "px"
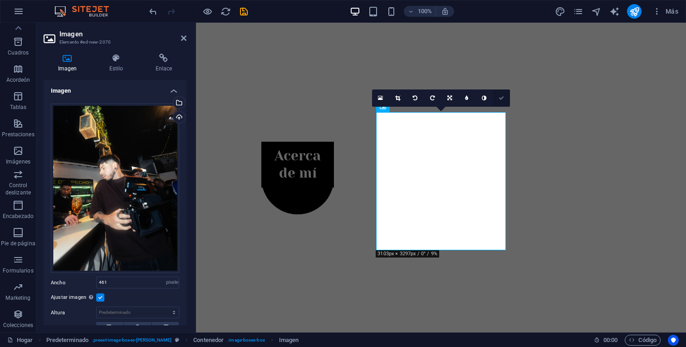
click at [504, 101] on link at bounding box center [501, 97] width 17 height 17
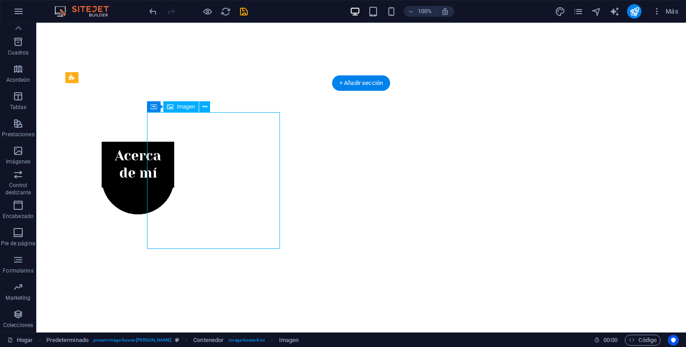
select select "px"
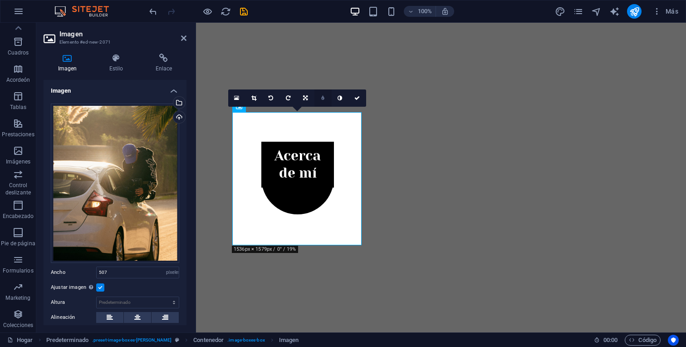
click at [320, 97] on link at bounding box center [323, 97] width 17 height 17
type input "285"
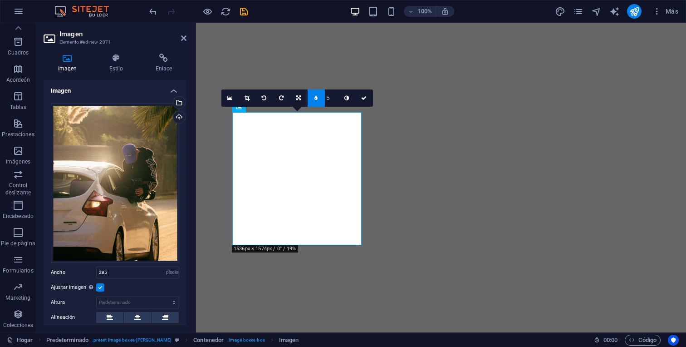
click at [318, 101] on link at bounding box center [316, 97] width 17 height 17
click at [241, 107] on div "16:10 16:9 4:3 1:1 1:2 0" at bounding box center [297, 97] width 138 height 17
click at [259, 107] on div "16:10 16:9 4:3 1:1 1:2 0" at bounding box center [297, 97] width 138 height 17
click at [357, 101] on link at bounding box center [357, 97] width 17 height 17
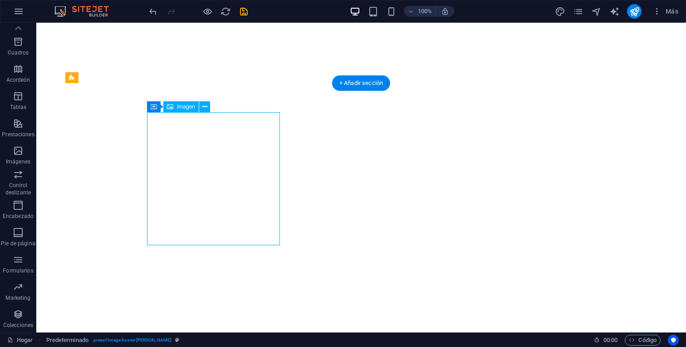
select select "px"
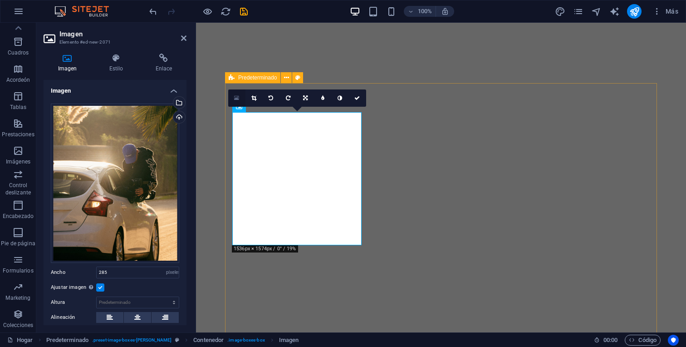
click at [239, 89] on link at bounding box center [236, 97] width 17 height 17
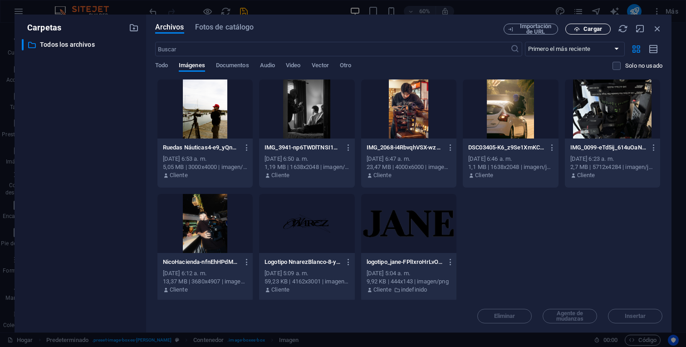
click at [595, 29] on font "Cargar" at bounding box center [593, 28] width 19 height 7
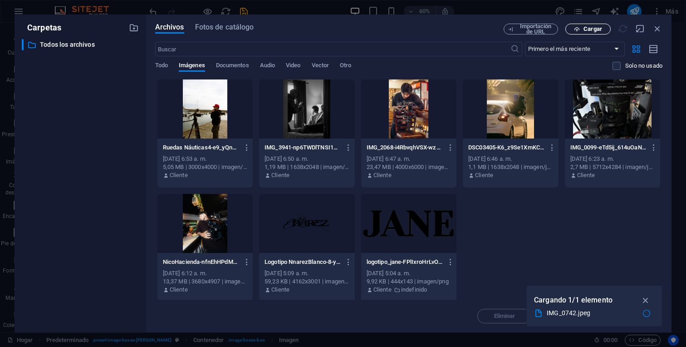
type input "253"
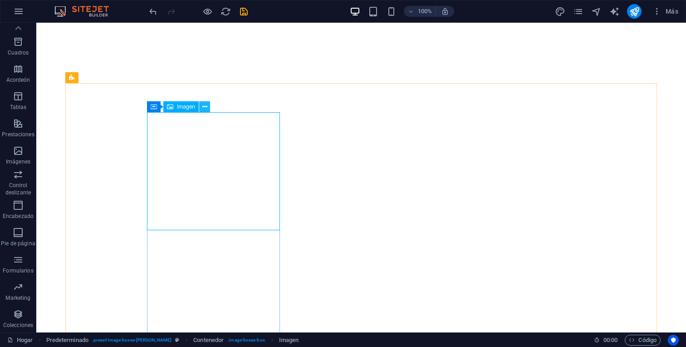
click at [207, 107] on button at bounding box center [204, 106] width 11 height 11
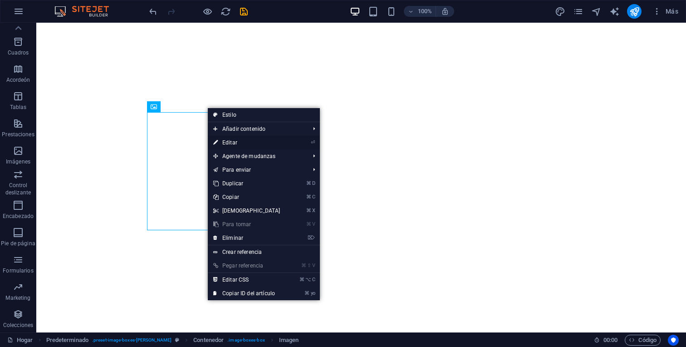
click at [235, 147] on link "⏎ Editar" at bounding box center [247, 143] width 78 height 14
select select "px"
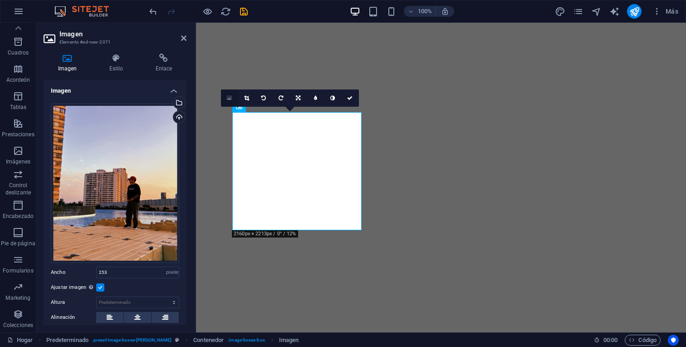
click at [232, 94] on link at bounding box center [229, 97] width 17 height 17
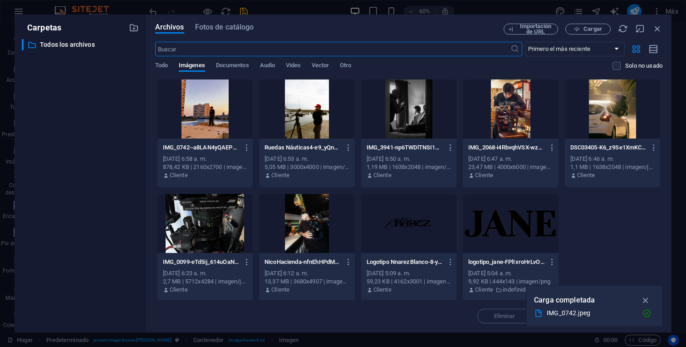
click at [340, 95] on div at bounding box center [306, 108] width 95 height 59
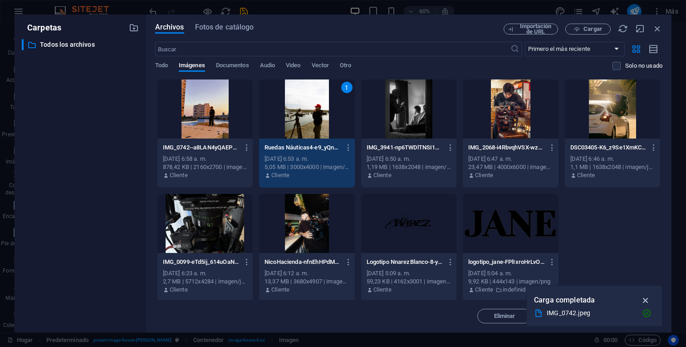
click at [649, 298] on icon "button" at bounding box center [646, 300] width 10 height 10
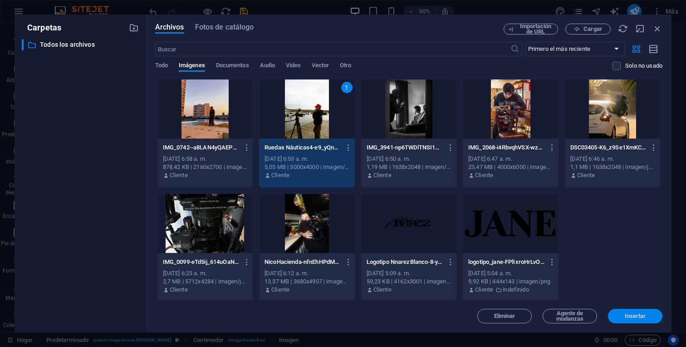
click at [637, 315] on font "Insertar" at bounding box center [635, 315] width 21 height 7
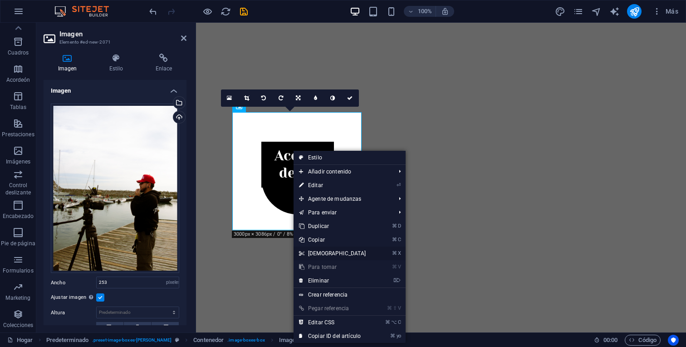
click at [330, 250] on link "⌘ X Cortar" at bounding box center [333, 254] width 78 height 14
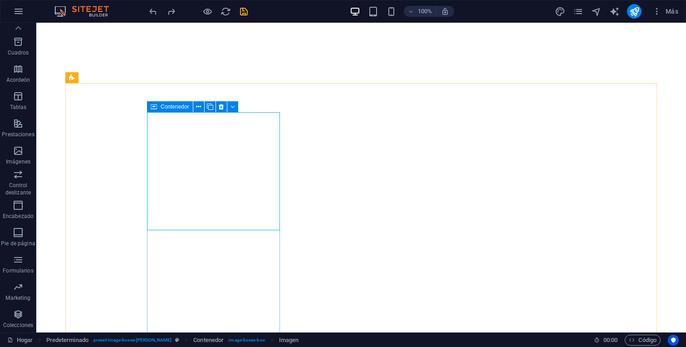
click at [153, 110] on icon at bounding box center [154, 106] width 6 height 11
click at [201, 109] on icon at bounding box center [198, 107] width 5 height 10
click at [194, 111] on div "Imagen" at bounding box center [180, 106] width 35 height 11
click at [192, 109] on font "Imagen" at bounding box center [186, 107] width 18 height 6
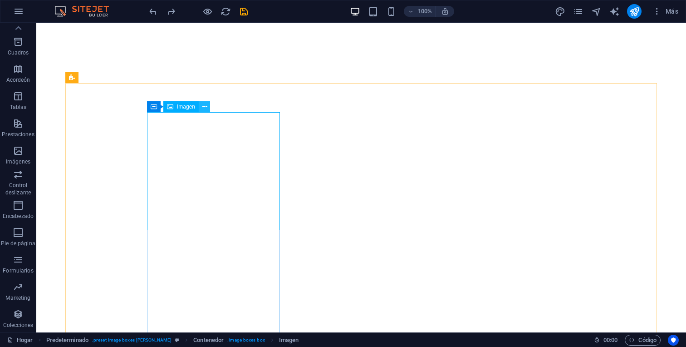
click at [207, 109] on icon at bounding box center [204, 107] width 5 height 10
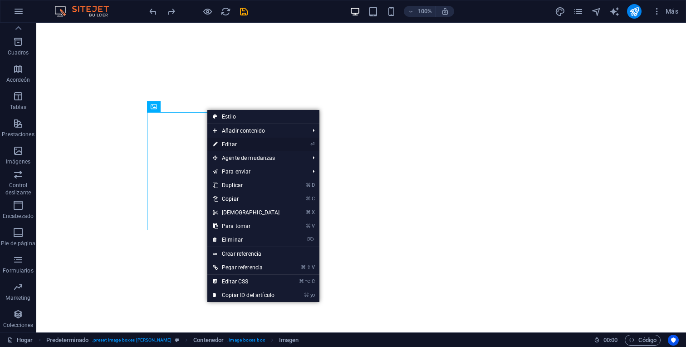
click at [235, 146] on font "Editar" at bounding box center [229, 144] width 15 height 6
select select "px"
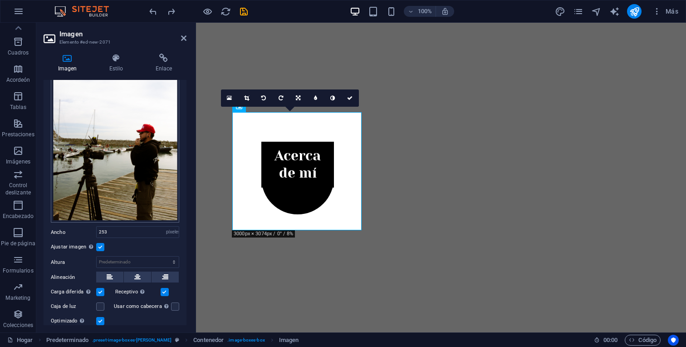
scroll to position [63, 0]
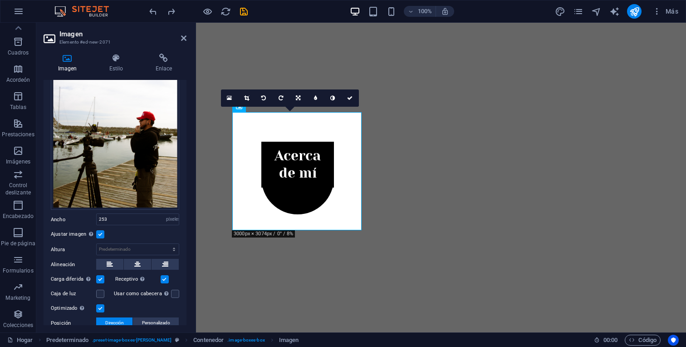
click at [101, 230] on label at bounding box center [100, 234] width 8 height 8
click at [0, 0] on input "Ajustar imagen Ajustar imagen automáticamente a un ancho y alto fijo" at bounding box center [0, 0] width 0 height 0
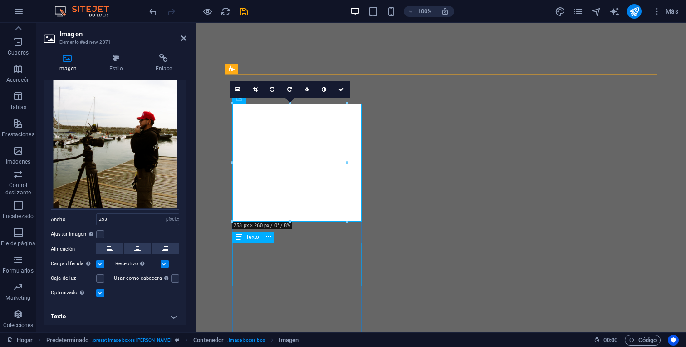
scroll to position [299, 0]
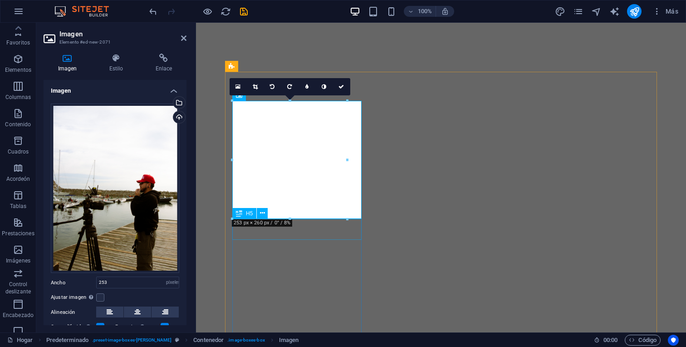
select select "px"
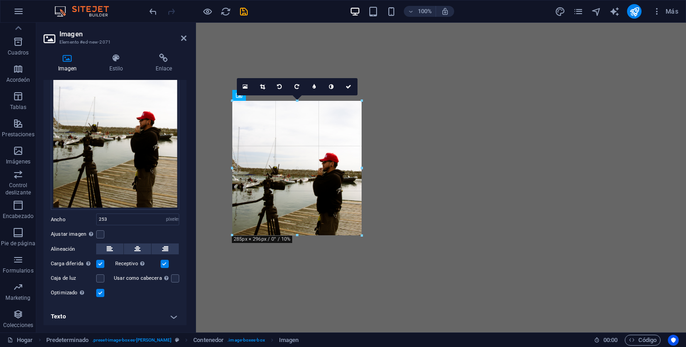
drag, startPoint x: 348, startPoint y: 221, endPoint x: 365, endPoint y: 229, distance: 19.1
type input "285"
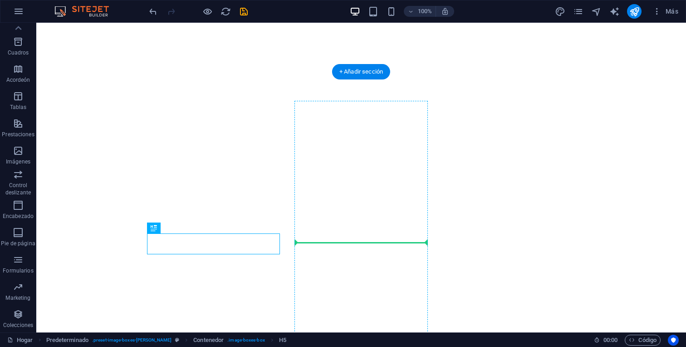
drag, startPoint x: 138, startPoint y: 235, endPoint x: 334, endPoint y: 261, distance: 197.8
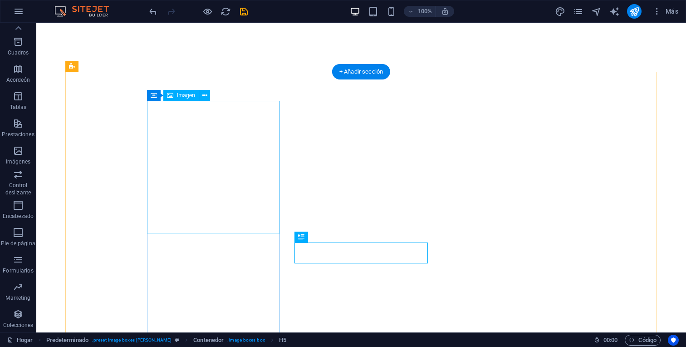
click at [203, 99] on icon at bounding box center [204, 96] width 5 height 10
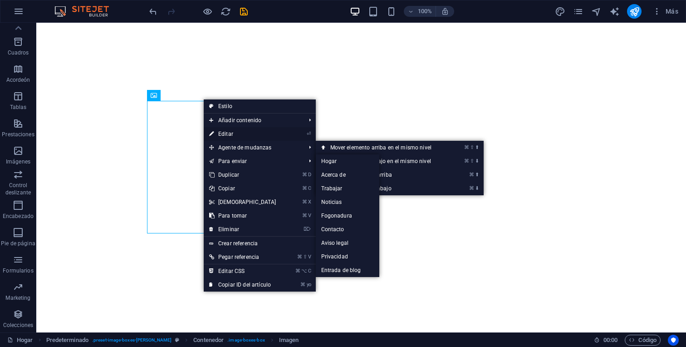
click at [225, 135] on font "Editar" at bounding box center [225, 134] width 15 height 6
select select "px"
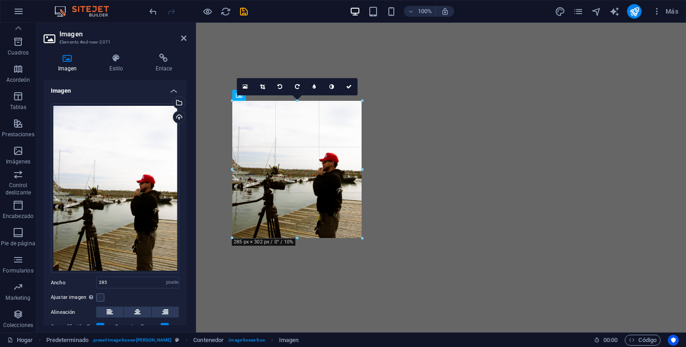
drag, startPoint x: 297, startPoint y: 233, endPoint x: 296, endPoint y: 237, distance: 4.6
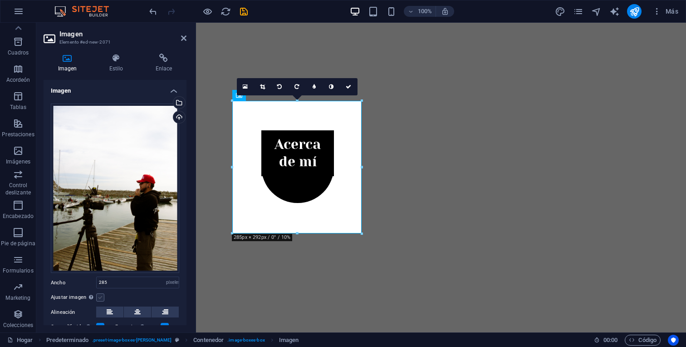
click at [100, 297] on label at bounding box center [100, 297] width 8 height 8
click at [0, 0] on input "Ajustar imagen Ajustar imagen automáticamente a un ancho y alto fijo" at bounding box center [0, 0] width 0 height 0
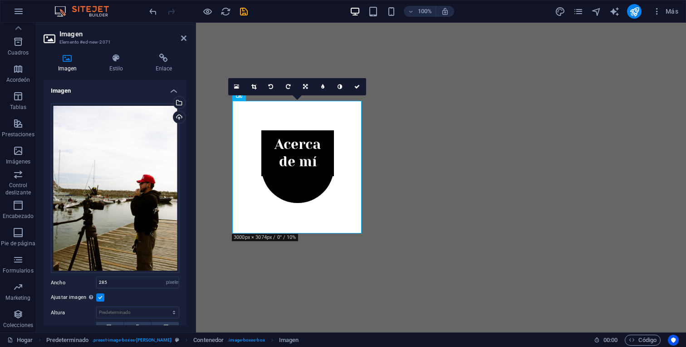
click at [99, 296] on label at bounding box center [100, 297] width 8 height 8
click at [0, 0] on input "Ajustar imagen Ajustar imagen automáticamente a un ancho y alto fijo" at bounding box center [0, 0] width 0 height 0
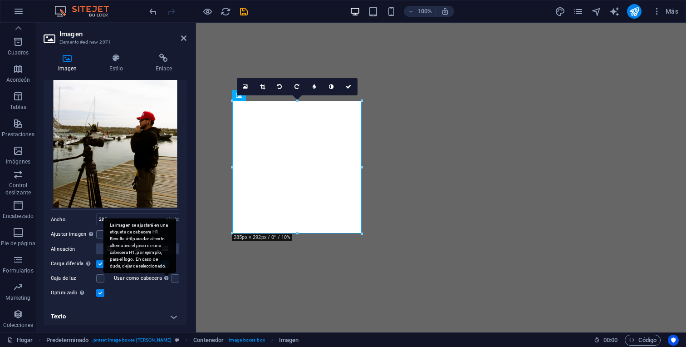
click at [165, 262] on div "La imagen se ajustará en una etiqueta de cabecera H1. Resulta útil para dar al …" at bounding box center [140, 245] width 73 height 54
click at [0, 0] on input "Usar como cabecera La imagen se ajustará en una etiqueta de cabecera H1. Result…" at bounding box center [0, 0] width 0 height 0
click at [164, 262] on div "La imagen se ajustará en una etiqueta de cabecera H1. Resulta útil para dar al …" at bounding box center [140, 245] width 73 height 54
click at [0, 0] on input "Usar como cabecera La imagen se ajustará en una etiqueta de cabecera H1. Result…" at bounding box center [0, 0] width 0 height 0
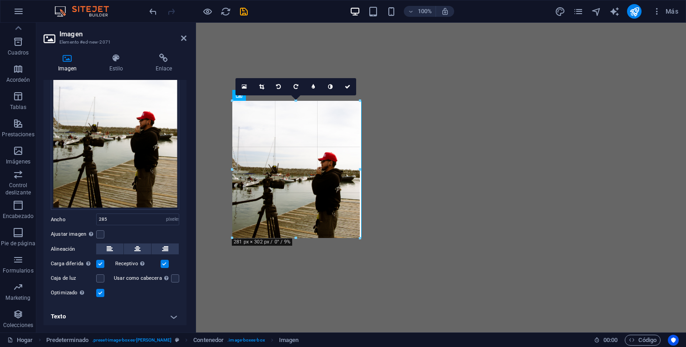
drag, startPoint x: 298, startPoint y: 234, endPoint x: 300, endPoint y: 238, distance: 5.1
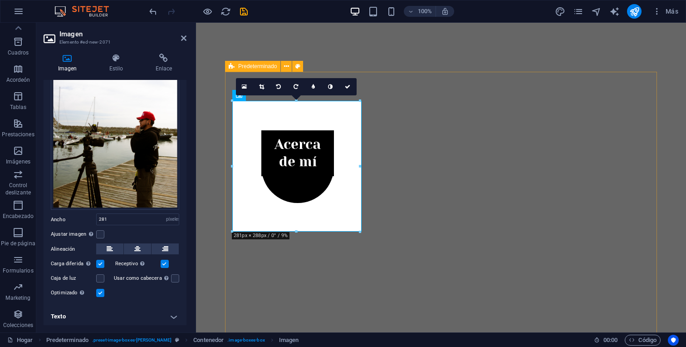
drag, startPoint x: 556, startPoint y: 186, endPoint x: 365, endPoint y: 165, distance: 192.3
click at [264, 84] on icon at bounding box center [261, 86] width 5 height 5
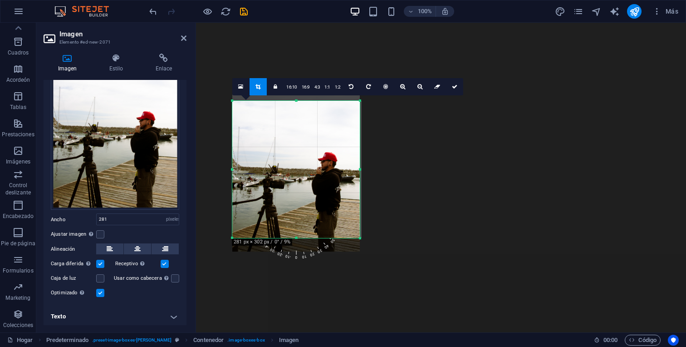
drag, startPoint x: 295, startPoint y: 232, endPoint x: 295, endPoint y: 238, distance: 6.4
click at [295, 238] on div at bounding box center [296, 238] width 128 height 3
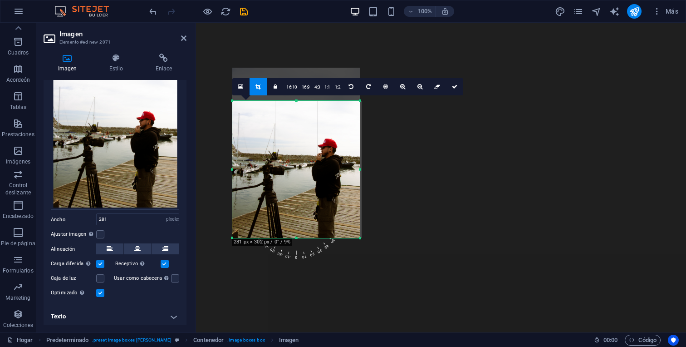
drag, startPoint x: 312, startPoint y: 210, endPoint x: 315, endPoint y: 196, distance: 13.9
click at [315, 196] on div at bounding box center [296, 153] width 128 height 170
click at [256, 86] on icon at bounding box center [258, 86] width 5 height 5
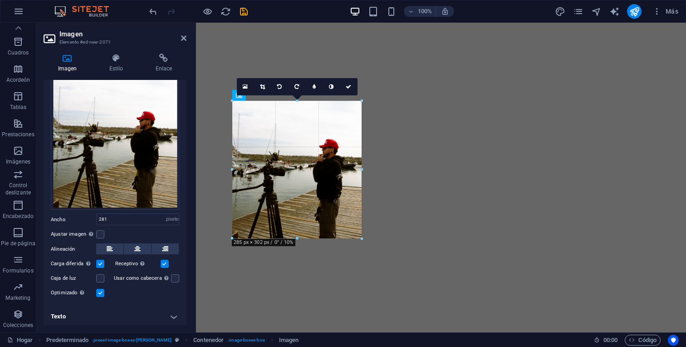
drag, startPoint x: 359, startPoint y: 166, endPoint x: 364, endPoint y: 166, distance: 5.0
type input "285"
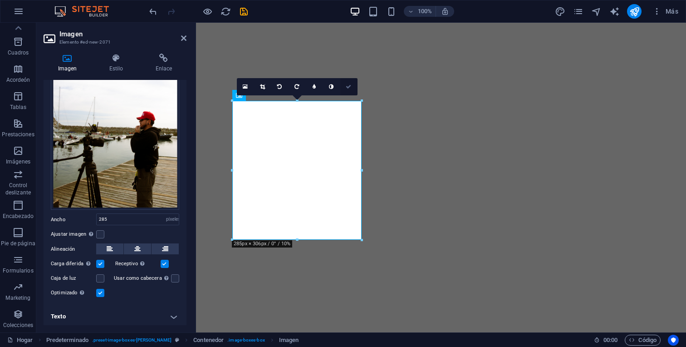
click at [347, 85] on icon at bounding box center [348, 86] width 5 height 5
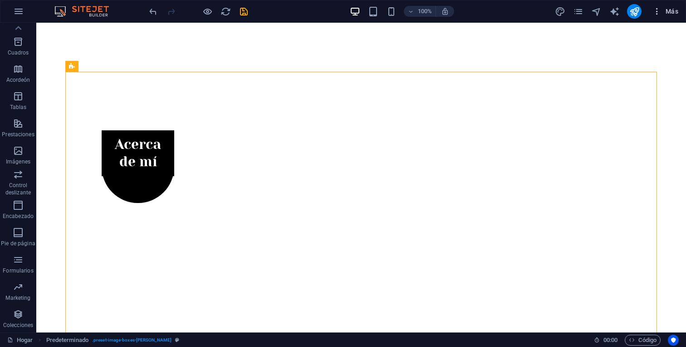
click at [655, 14] on icon "button" at bounding box center [657, 11] width 9 height 9
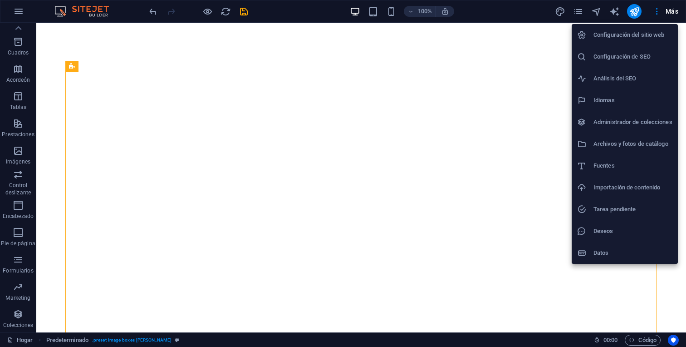
click at [116, 79] on div at bounding box center [343, 173] width 686 height 347
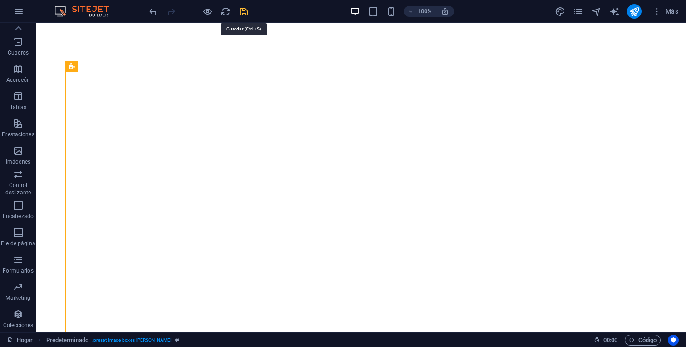
click at [241, 15] on icon "ahorrar" at bounding box center [244, 11] width 10 height 10
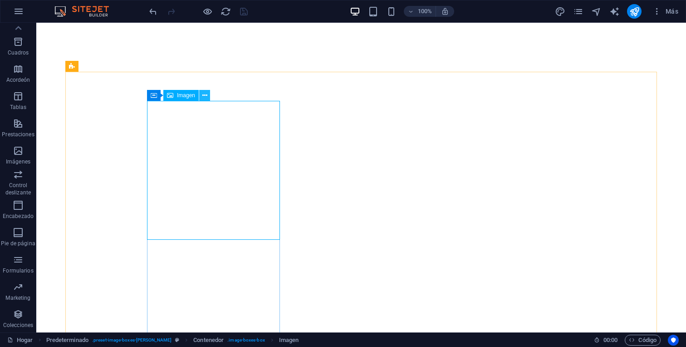
click at [208, 94] on button at bounding box center [204, 95] width 11 height 11
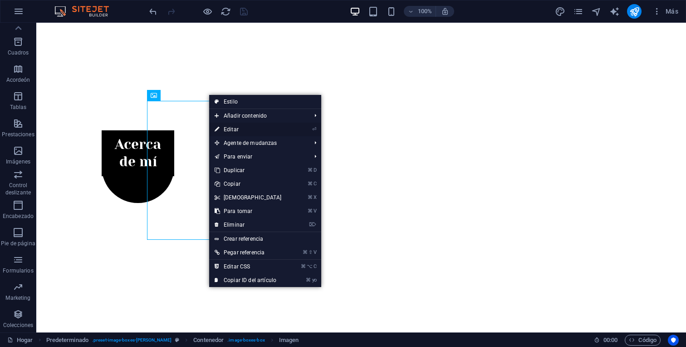
click at [265, 128] on link "⏎ Editar" at bounding box center [248, 130] width 78 height 14
select select "px"
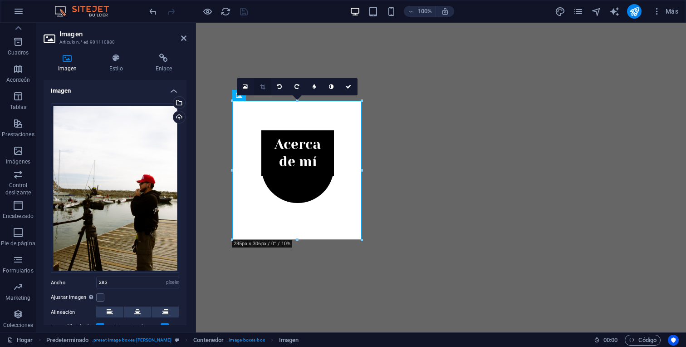
click at [262, 85] on icon at bounding box center [262, 86] width 5 height 5
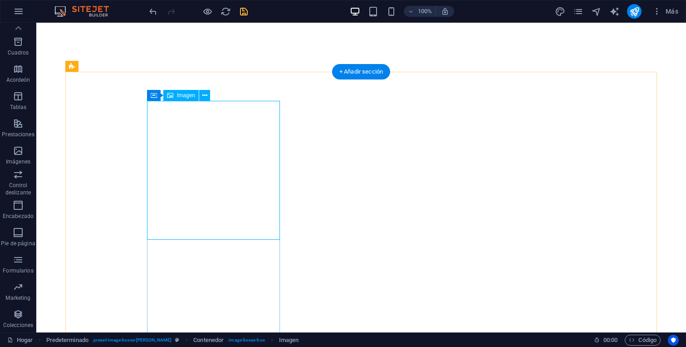
click at [201, 95] on button at bounding box center [204, 95] width 11 height 11
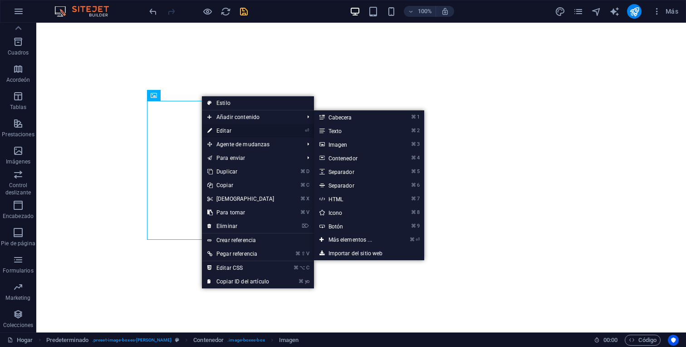
click at [221, 128] on font "Editar" at bounding box center [224, 131] width 15 height 6
select select "px"
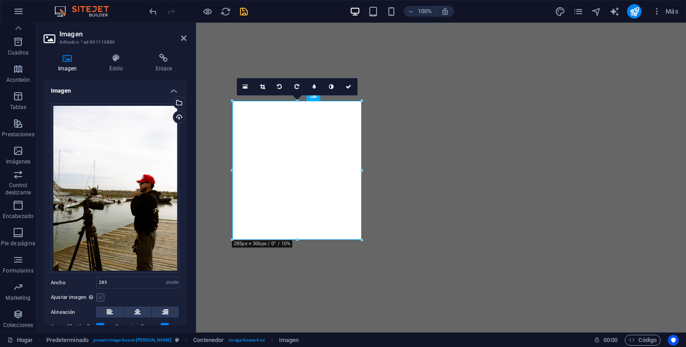
click at [101, 296] on label at bounding box center [100, 297] width 8 height 8
click at [0, 0] on input "Ajustar imagen Ajustar imagen automáticamente a un ancho y alto fijo" at bounding box center [0, 0] width 0 height 0
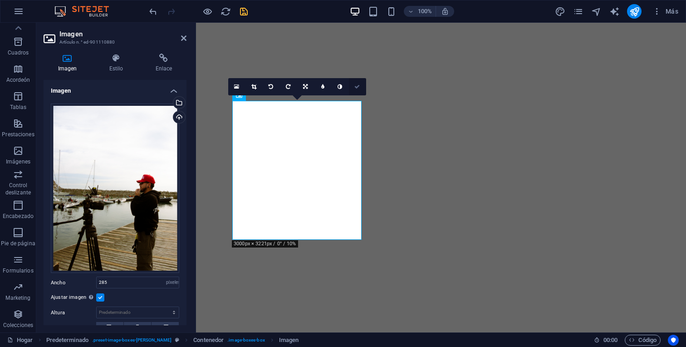
click at [359, 89] on icon at bounding box center [357, 86] width 5 height 5
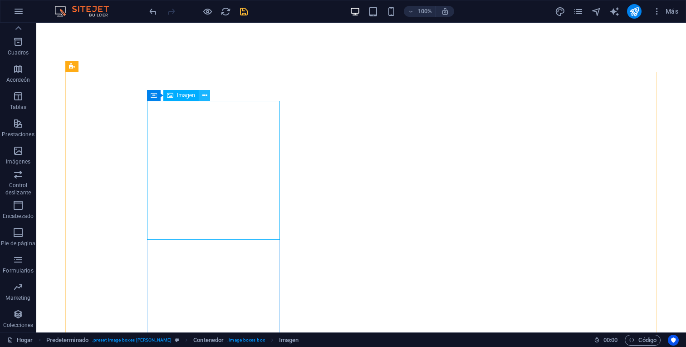
click at [206, 99] on icon at bounding box center [204, 96] width 5 height 10
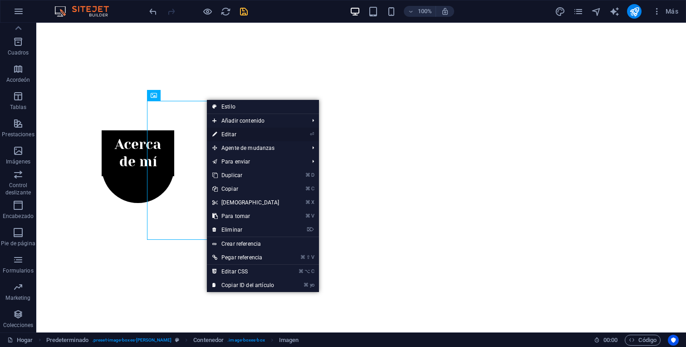
click at [310, 134] on font "⏎" at bounding box center [312, 134] width 4 height 6
select select "px"
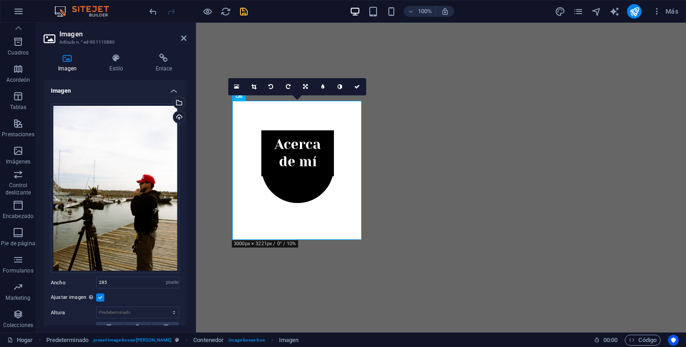
click at [99, 296] on label at bounding box center [100, 297] width 8 height 8
click at [0, 0] on input "Ajustar imagen Ajustar imagen automáticamente a un ancho y alto fijo" at bounding box center [0, 0] width 0 height 0
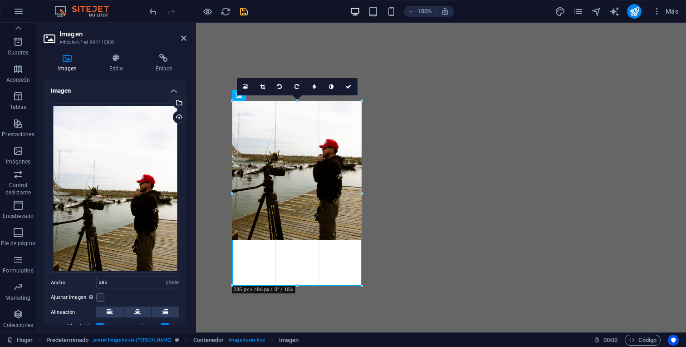
drag, startPoint x: 361, startPoint y: 169, endPoint x: 366, endPoint y: 169, distance: 5.4
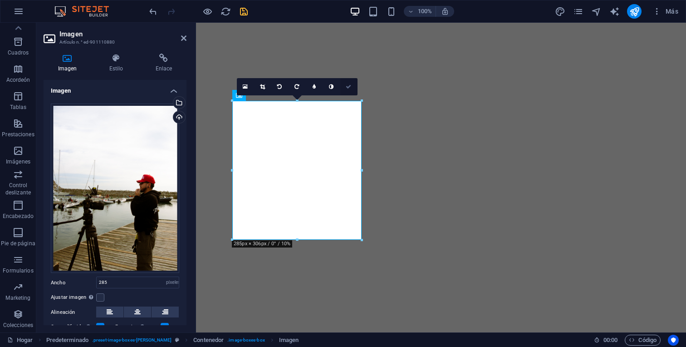
click at [346, 84] on icon at bounding box center [348, 86] width 5 height 5
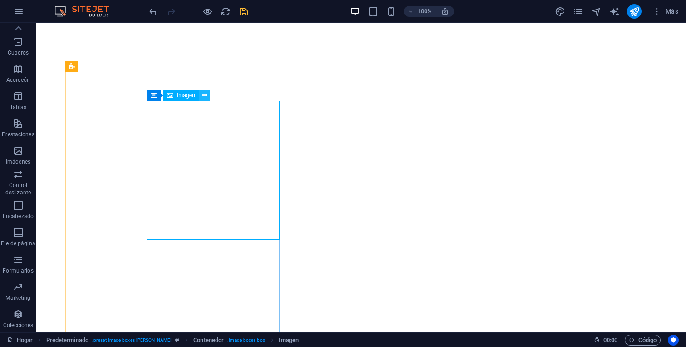
click at [207, 96] on icon at bounding box center [204, 96] width 5 height 10
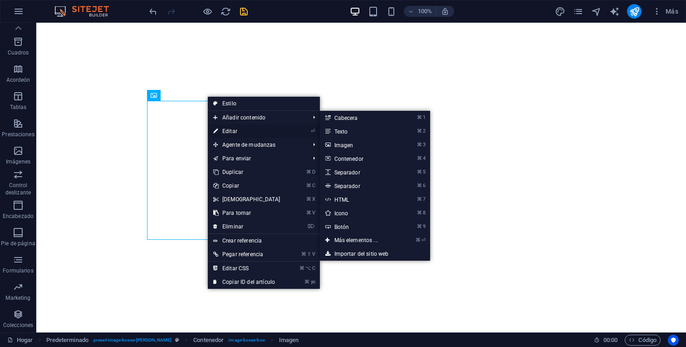
click at [231, 132] on font "Editar" at bounding box center [229, 131] width 15 height 6
select select "px"
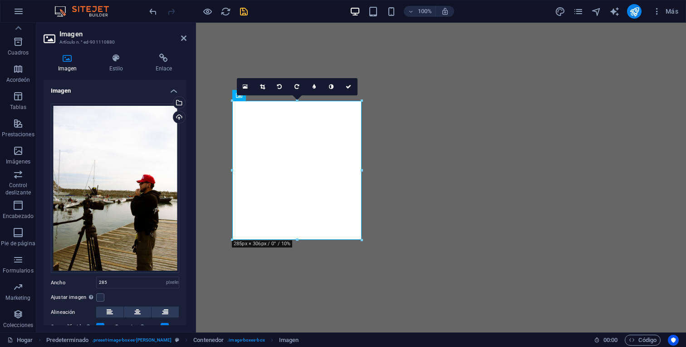
click at [102, 300] on div "Ajustar imagen Ajustar imagen automáticamente a un ancho y alto fijo" at bounding box center [115, 297] width 128 height 11
click at [101, 298] on label at bounding box center [100, 297] width 8 height 8
click at [0, 0] on input "Ajustar imagen Ajustar imagen automáticamente a un ancho y alto fijo" at bounding box center [0, 0] width 0 height 0
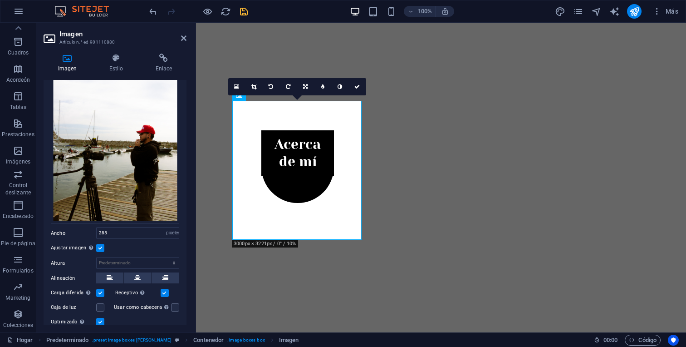
scroll to position [49, 0]
click at [254, 89] on icon at bounding box center [254, 86] width 5 height 5
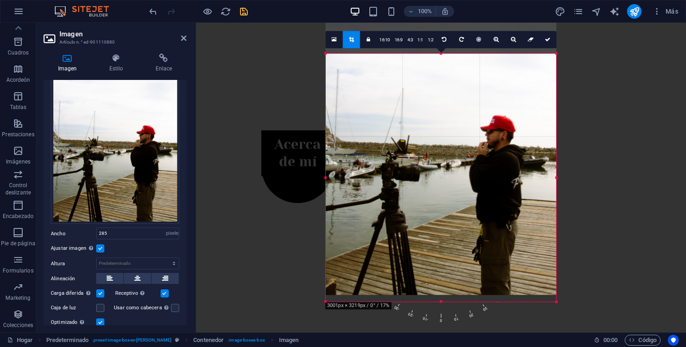
drag, startPoint x: 509, startPoint y: 125, endPoint x: 509, endPoint y: 115, distance: 10.0
click at [509, 115] on div at bounding box center [441, 140] width 231 height 307
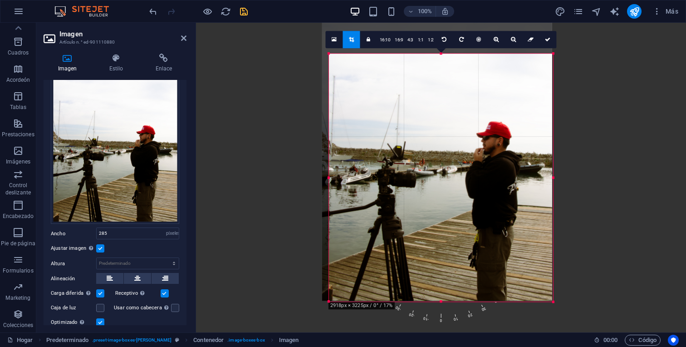
drag, startPoint x: 326, startPoint y: 176, endPoint x: 332, endPoint y: 175, distance: 6.9
click at [332, 175] on div "180 170 160 150 140 130 120 110 100 90 80 70 60 50 40 30 20 10 0 -10 -20 -30 -4…" at bounding box center [441, 178] width 224 height 248
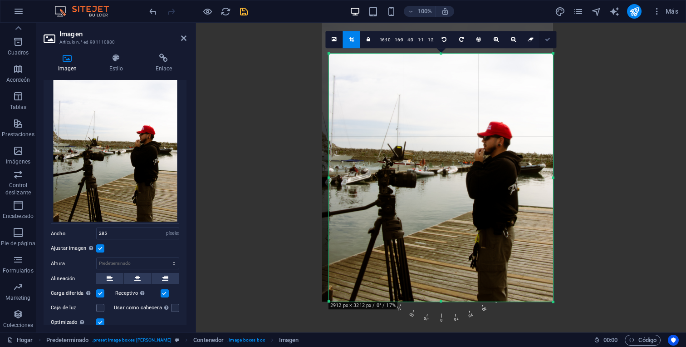
click at [552, 35] on link at bounding box center [548, 39] width 17 height 17
type input "494"
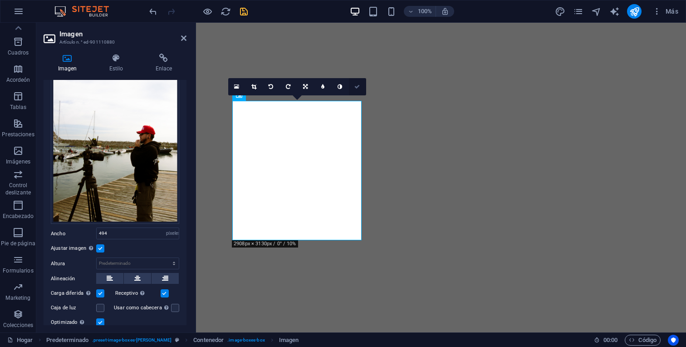
click at [360, 91] on link at bounding box center [357, 86] width 17 height 17
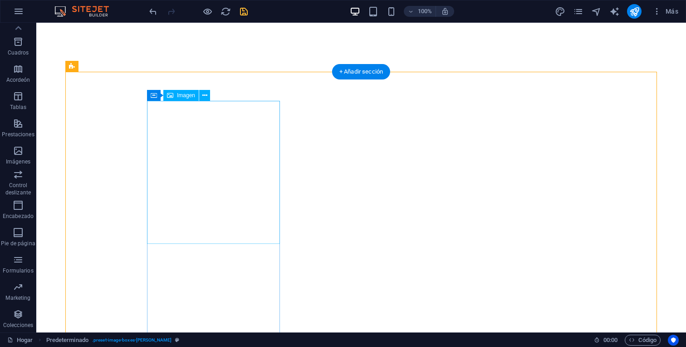
click at [196, 92] on div "Imagen" at bounding box center [180, 95] width 35 height 11
click at [200, 96] on button at bounding box center [204, 95] width 11 height 11
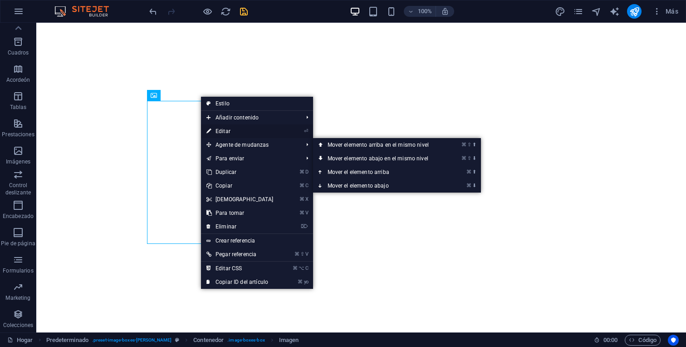
click at [217, 133] on font "Editar" at bounding box center [223, 131] width 15 height 6
select select "px"
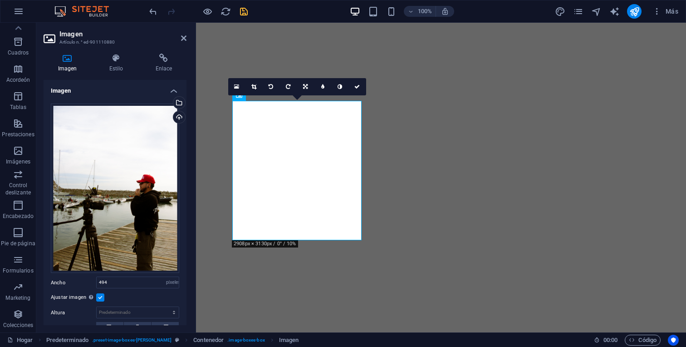
click at [100, 297] on label at bounding box center [100, 297] width 8 height 8
click at [0, 0] on input "Ajustar imagen Ajustar imagen automáticamente a un ancho y alto fijo" at bounding box center [0, 0] width 0 height 0
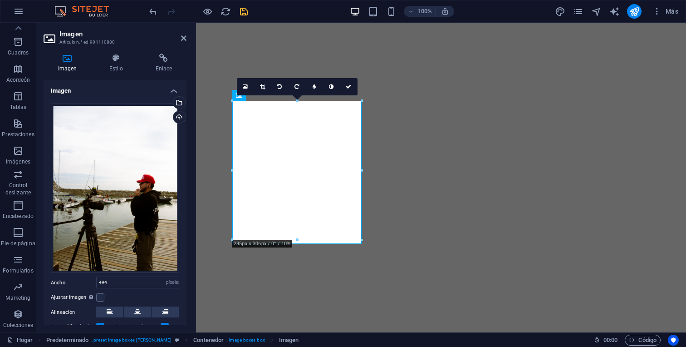
click at [106, 295] on div "Ajustar imagen Ajustar imagen automáticamente a un ancho y alto fijo" at bounding box center [115, 297] width 128 height 11
click at [102, 295] on label at bounding box center [100, 297] width 8 height 8
click at [0, 0] on input "Ajustar imagen Ajustar imagen automáticamente a un ancho y alto fijo" at bounding box center [0, 0] width 0 height 0
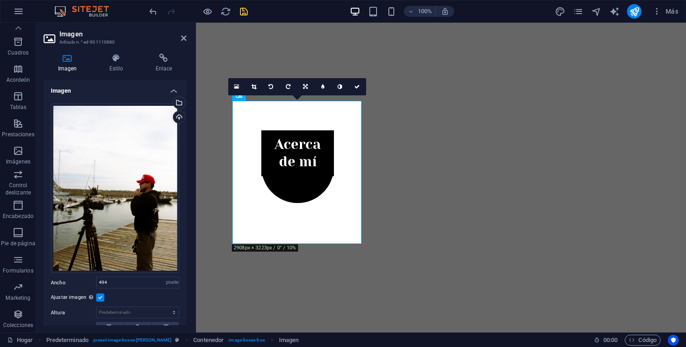
click at [100, 295] on label at bounding box center [100, 297] width 8 height 8
click at [0, 0] on input "Ajustar imagen Ajustar imagen automáticamente a un ancho y alto fijo" at bounding box center [0, 0] width 0 height 0
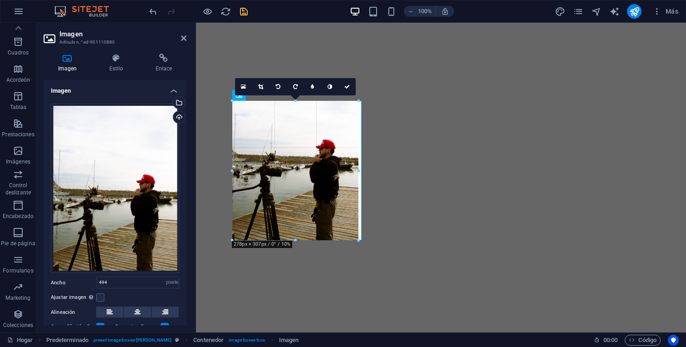
drag, startPoint x: 297, startPoint y: 243, endPoint x: 297, endPoint y: 237, distance: 5.9
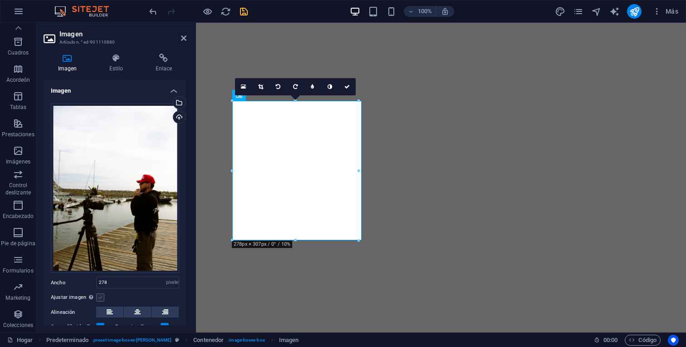
click at [103, 294] on label at bounding box center [100, 297] width 8 height 8
click at [0, 0] on input "Ajustar imagen Ajustar imagen automáticamente a un ancho y alto fijo" at bounding box center [0, 0] width 0 height 0
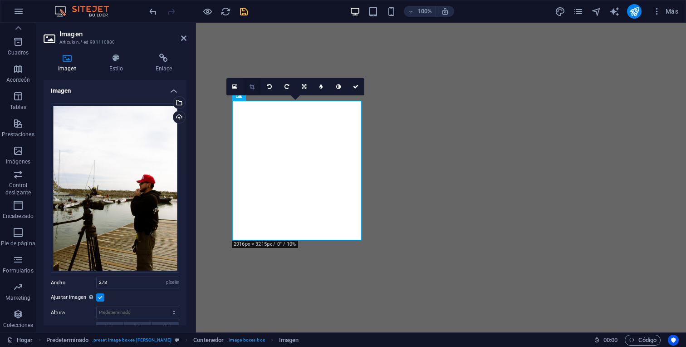
click at [253, 86] on icon at bounding box center [252, 86] width 5 height 5
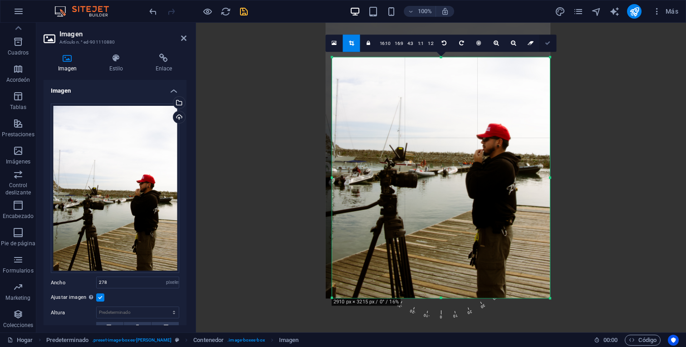
click at [548, 43] on icon at bounding box center [547, 42] width 5 height 5
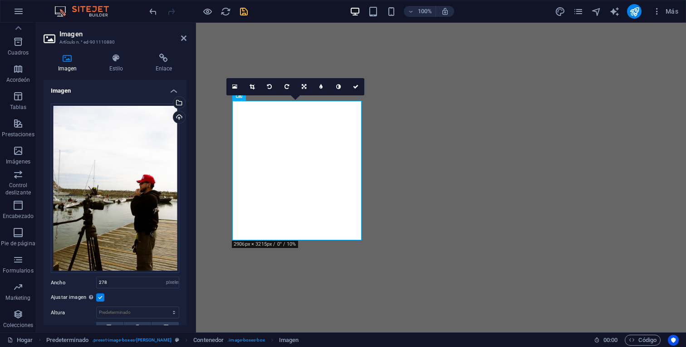
click at [99, 293] on label at bounding box center [100, 297] width 8 height 8
click at [0, 0] on input "Ajustar imagen Ajustar imagen automáticamente a un ancho y alto fijo" at bounding box center [0, 0] width 0 height 0
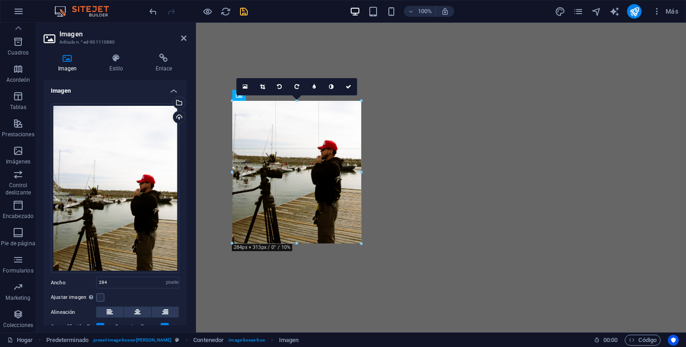
click at [363, 172] on div "H5 Predeterminado Contenedor Bandera Contenedor Bandera Contenedor Imagen Conte…" at bounding box center [441, 28] width 490 height 609
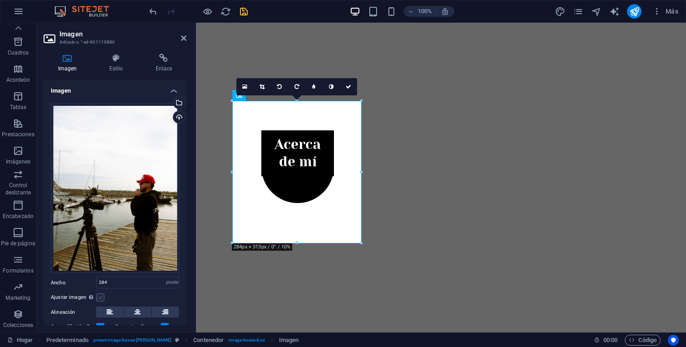
click at [102, 294] on label at bounding box center [100, 297] width 8 height 8
click at [0, 0] on input "Ajustar imagen Ajustar imagen automáticamente a un ancho y alto fijo" at bounding box center [0, 0] width 0 height 0
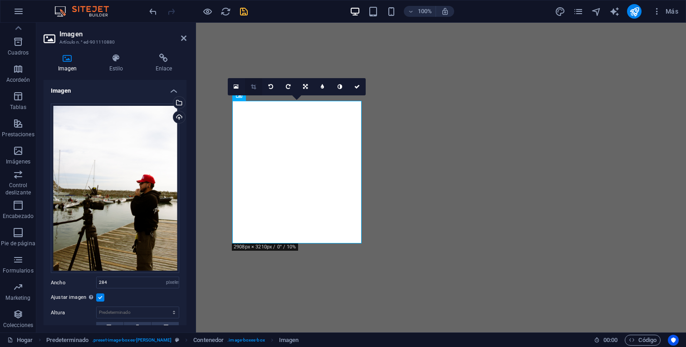
click at [257, 86] on link at bounding box center [253, 86] width 17 height 17
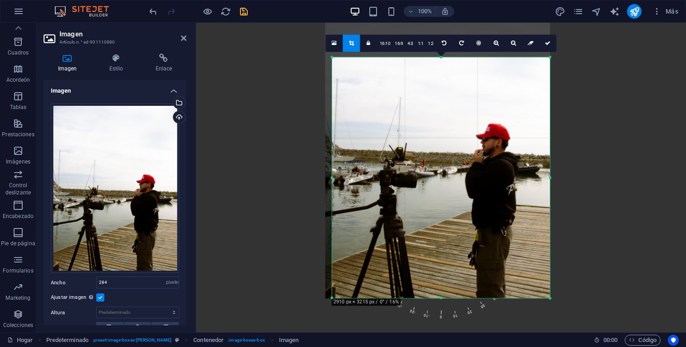
click at [443, 294] on div at bounding box center [438, 149] width 225 height 300
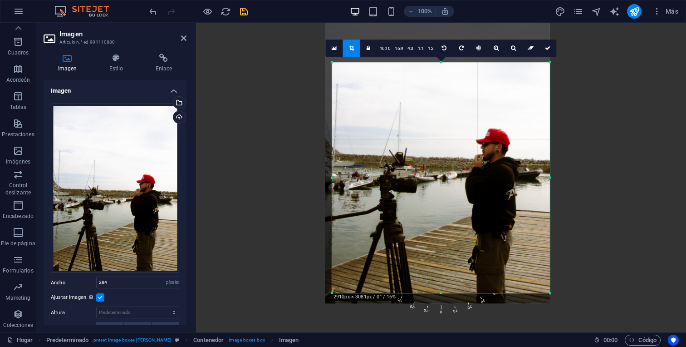
drag, startPoint x: 441, startPoint y: 297, endPoint x: 442, endPoint y: 287, distance: 10.0
click at [442, 287] on div "180 170 160 150 140 130 120 110 100 90 80 70 60 50 40 30 20 10 0 -10 -20 -30 -4…" at bounding box center [441, 177] width 218 height 231
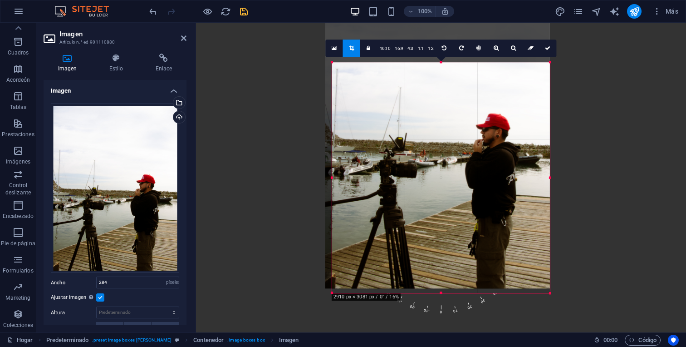
drag, startPoint x: 454, startPoint y: 236, endPoint x: 455, endPoint y: 221, distance: 15.0
click at [455, 221] on div at bounding box center [438, 139] width 225 height 300
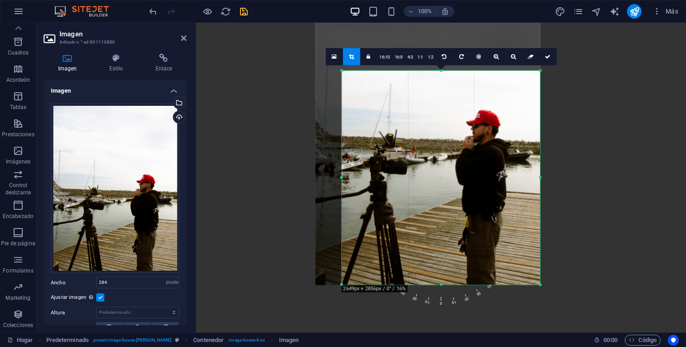
drag, startPoint x: 331, startPoint y: 63, endPoint x: 351, endPoint y: 79, distance: 25.8
click at [351, 79] on div "180 170 160 150 140 130 120 110 100 90 80 70 60 50 40 30 20 10 0 -10 -20 -30 -4…" at bounding box center [441, 178] width 198 height 214
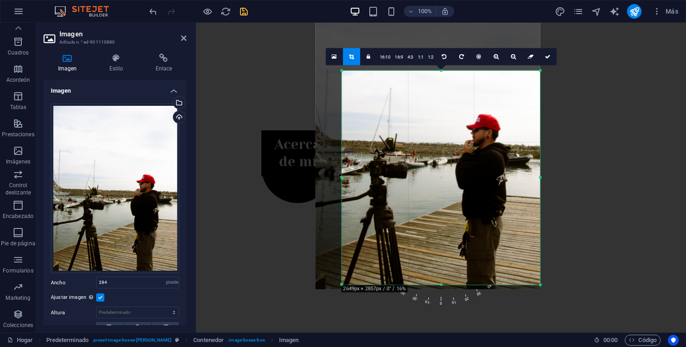
click at [444, 161] on div at bounding box center [428, 139] width 225 height 300
click at [551, 60] on link at bounding box center [548, 56] width 17 height 17
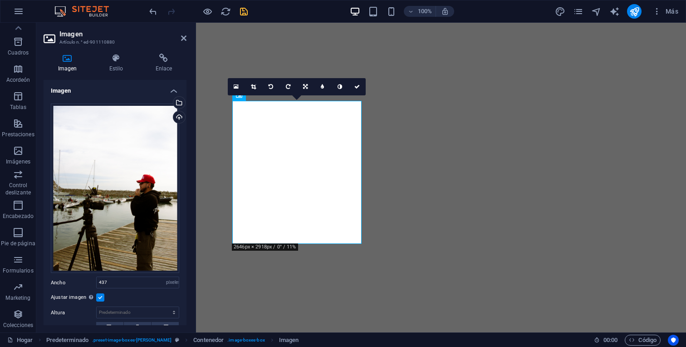
click at [102, 294] on label at bounding box center [100, 297] width 8 height 8
click at [0, 0] on input "Ajustar imagen Ajustar imagen automáticamente a un ancho y alto fijo" at bounding box center [0, 0] width 0 height 0
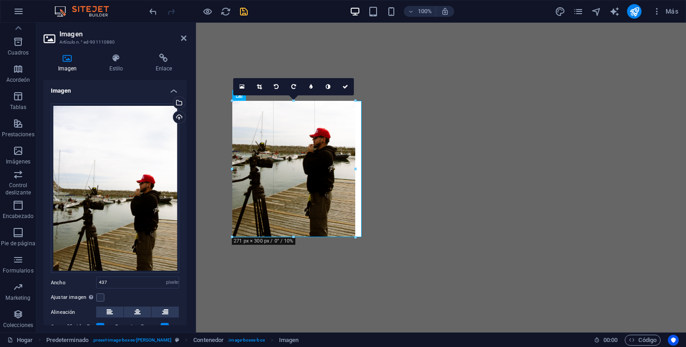
drag, startPoint x: 298, startPoint y: 242, endPoint x: 299, endPoint y: 238, distance: 4.6
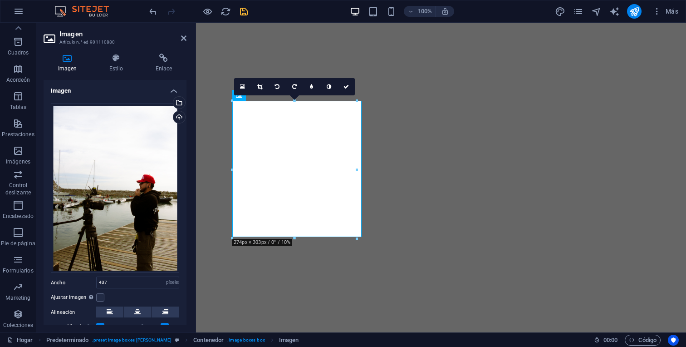
type input "274"
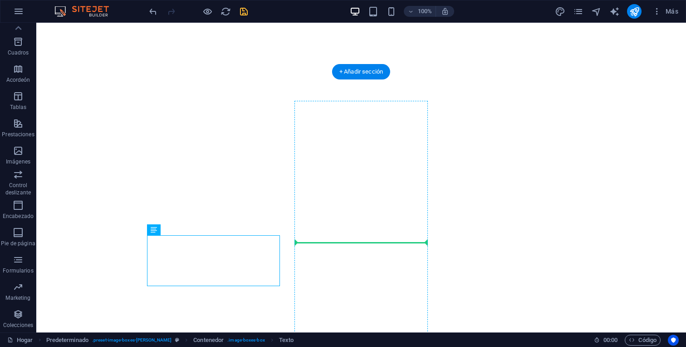
drag, startPoint x: 335, startPoint y: 262, endPoint x: 299, endPoint y: 242, distance: 41.5
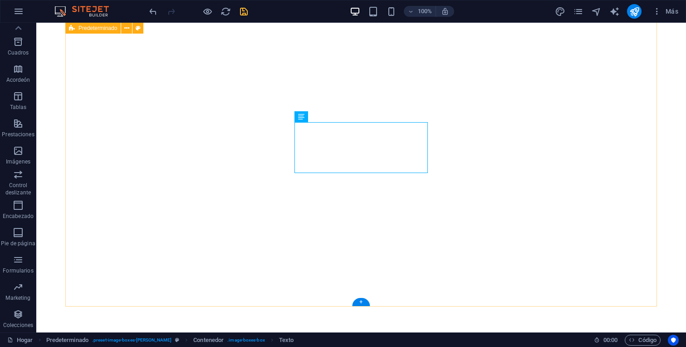
scroll to position [426, 0]
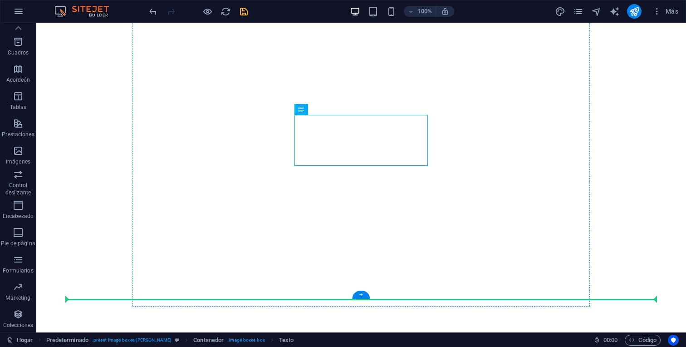
drag, startPoint x: 364, startPoint y: 143, endPoint x: 219, endPoint y: 174, distance: 148.1
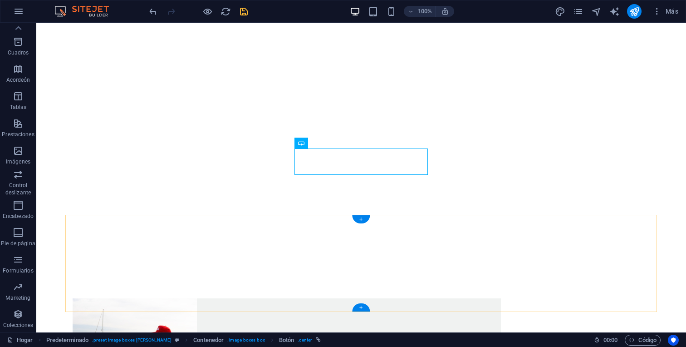
scroll to position [477, 0]
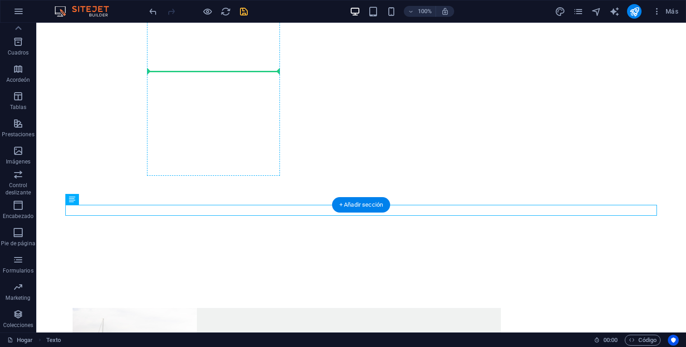
drag, startPoint x: 346, startPoint y: 213, endPoint x: 227, endPoint y: 73, distance: 184.0
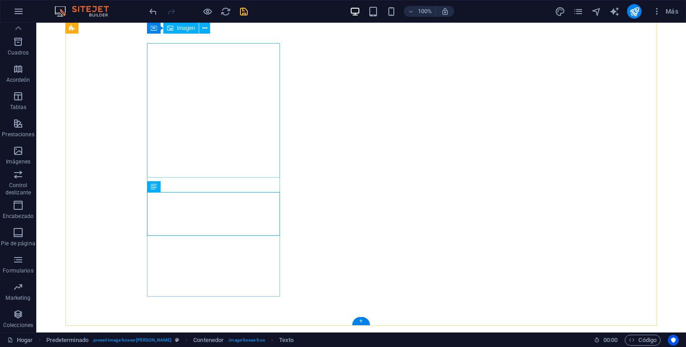
scroll to position [349, 0]
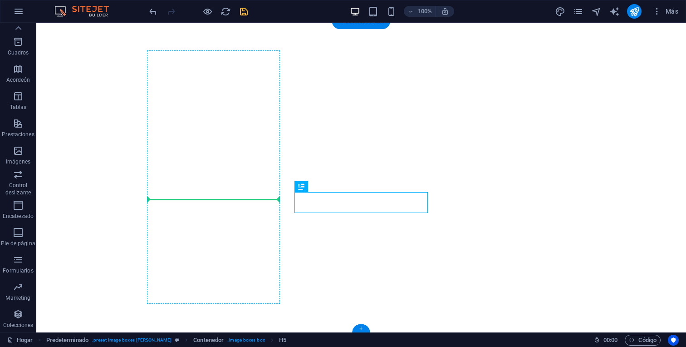
drag, startPoint x: 366, startPoint y: 206, endPoint x: 240, endPoint y: 192, distance: 127.4
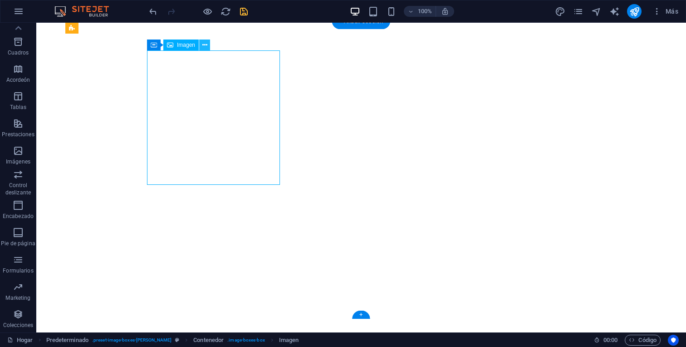
click at [204, 40] on icon at bounding box center [204, 45] width 5 height 10
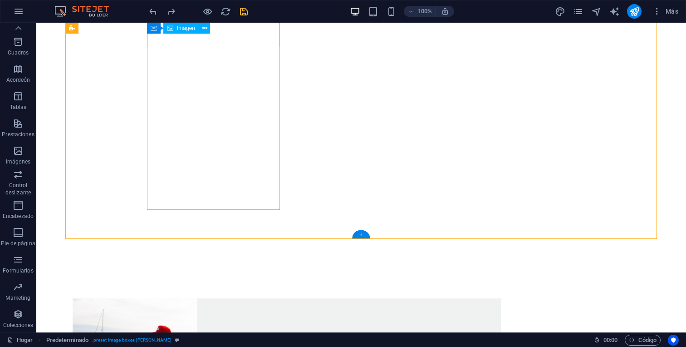
scroll to position [476, 0]
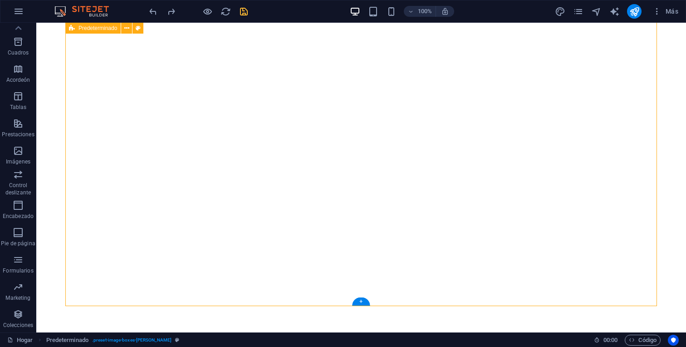
scroll to position [376, 0]
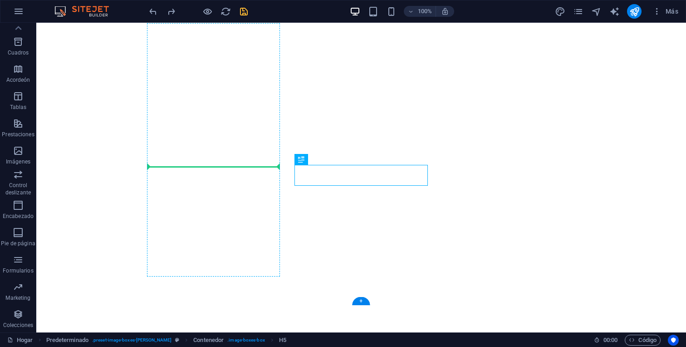
drag, startPoint x: 357, startPoint y: 178, endPoint x: 243, endPoint y: 175, distance: 114.0
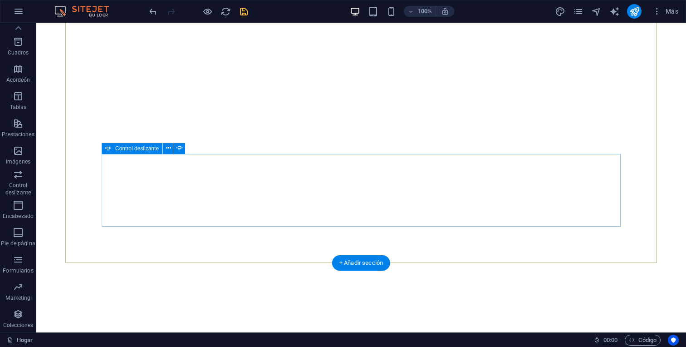
scroll to position [121, 0]
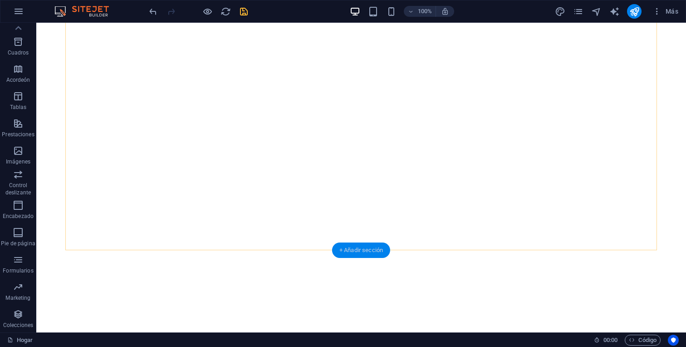
click at [344, 256] on div "+ Añadir sección" at bounding box center [361, 249] width 58 height 15
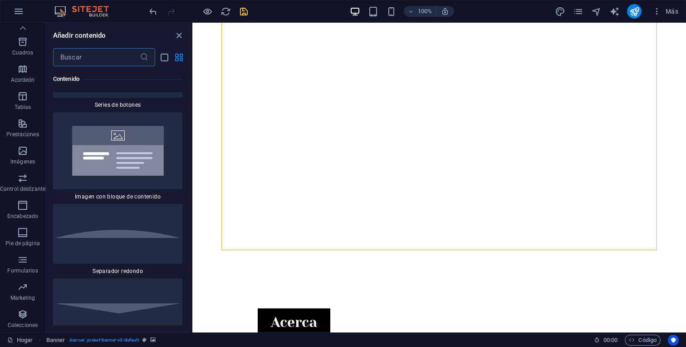
scroll to position [4239, 0]
click at [135, 146] on img at bounding box center [117, 151] width 125 height 73
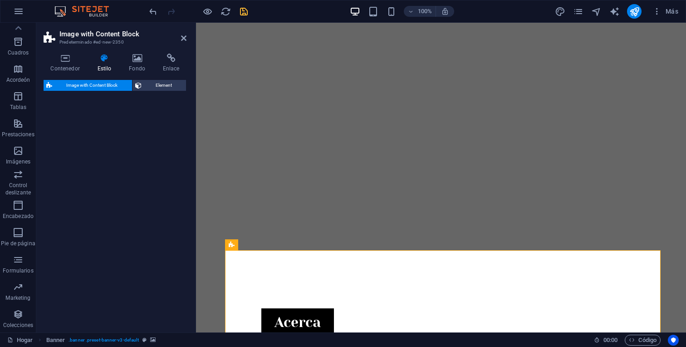
select select "rem"
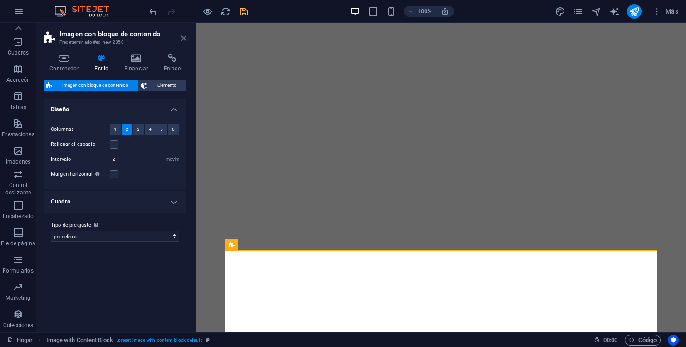
click at [184, 36] on icon at bounding box center [183, 38] width 5 height 7
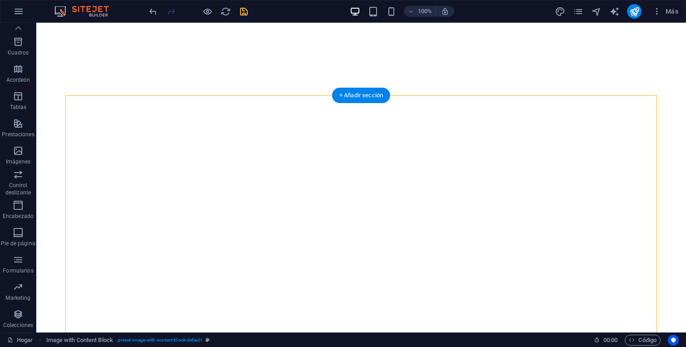
scroll to position [281, 0]
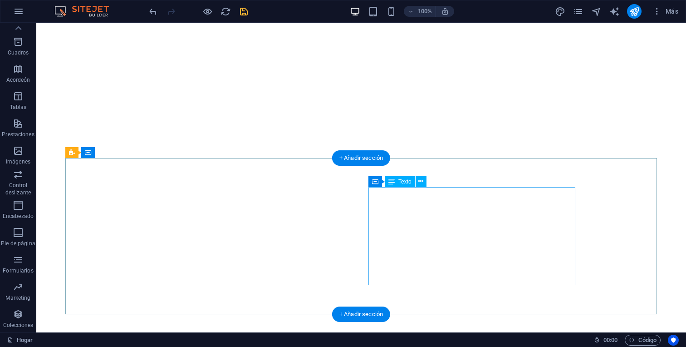
scroll to position [213, 0]
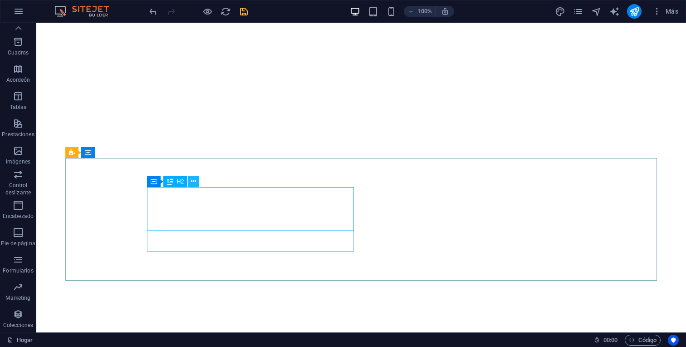
click at [193, 180] on icon at bounding box center [193, 182] width 5 height 10
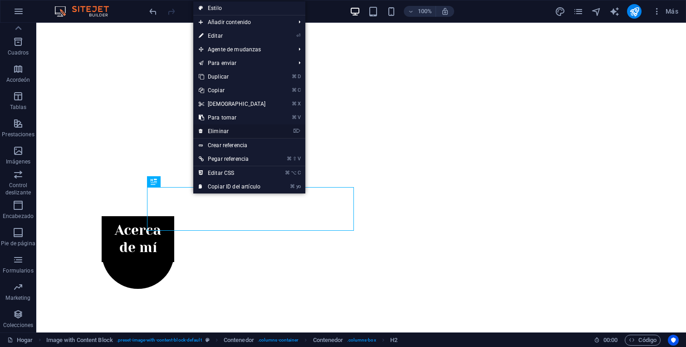
click at [226, 133] on font "Eliminar" at bounding box center [218, 131] width 21 height 6
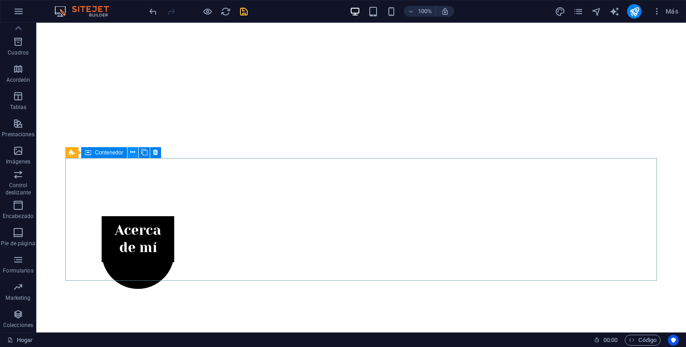
click at [133, 154] on icon at bounding box center [132, 153] width 5 height 10
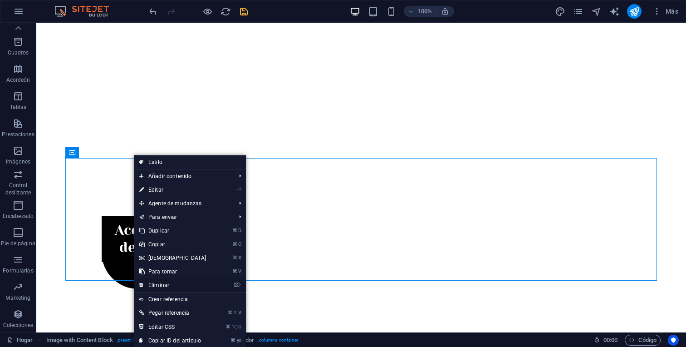
click at [170, 285] on link "⌦ Eliminar" at bounding box center [173, 285] width 78 height 14
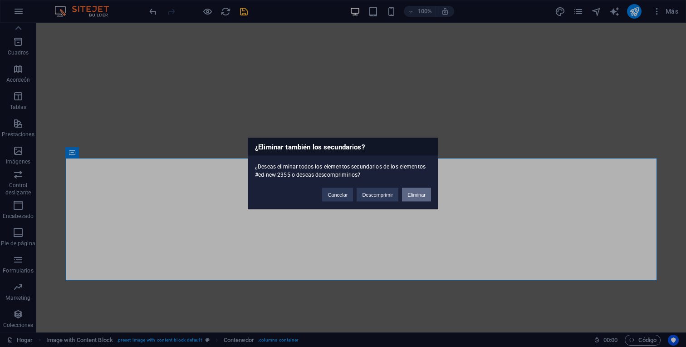
click at [412, 197] on button "Eliminar" at bounding box center [416, 195] width 29 height 14
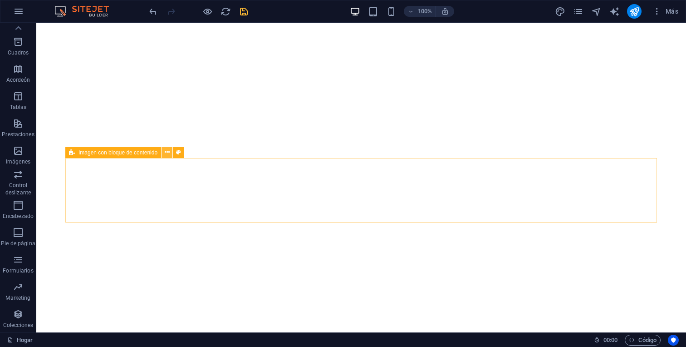
click at [167, 152] on icon at bounding box center [167, 153] width 5 height 10
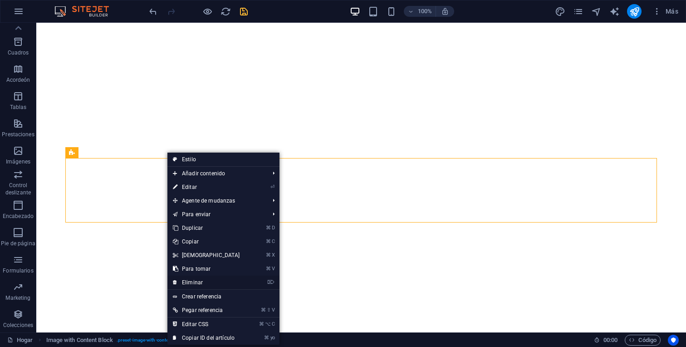
click at [194, 286] on link "⌦ Eliminar" at bounding box center [207, 283] width 78 height 14
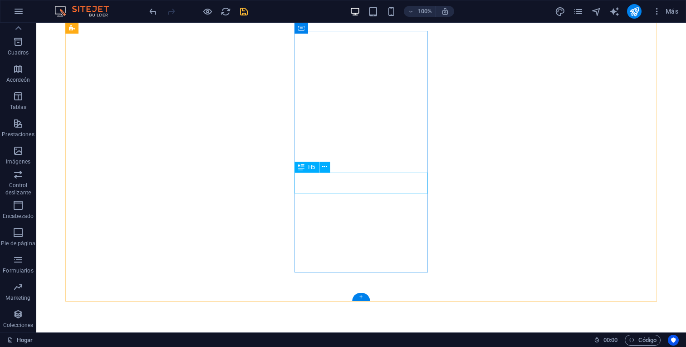
scroll to position [369, 0]
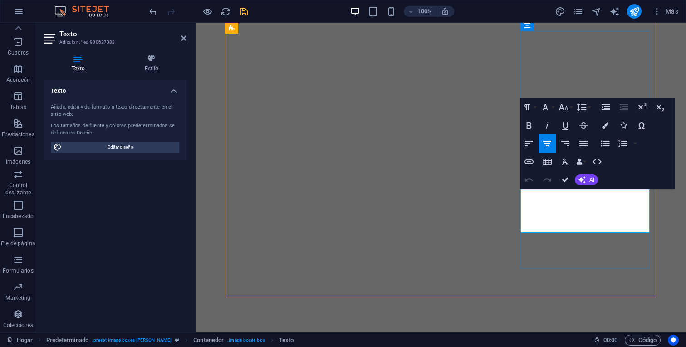
drag, startPoint x: 623, startPoint y: 229, endPoint x: 537, endPoint y: 197, distance: 92.4
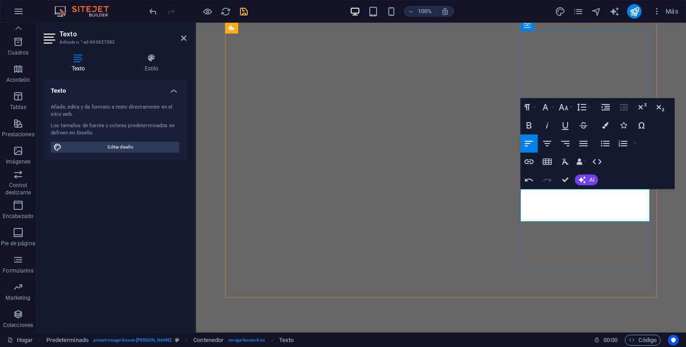
drag, startPoint x: 564, startPoint y: 213, endPoint x: 531, endPoint y: 195, distance: 37.4
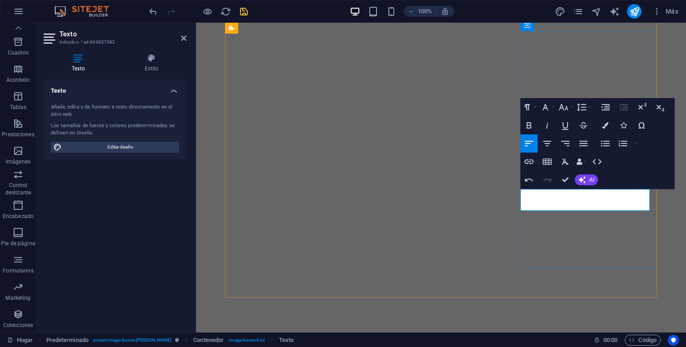
drag, startPoint x: 598, startPoint y: 207, endPoint x: 529, endPoint y: 194, distance: 70.1
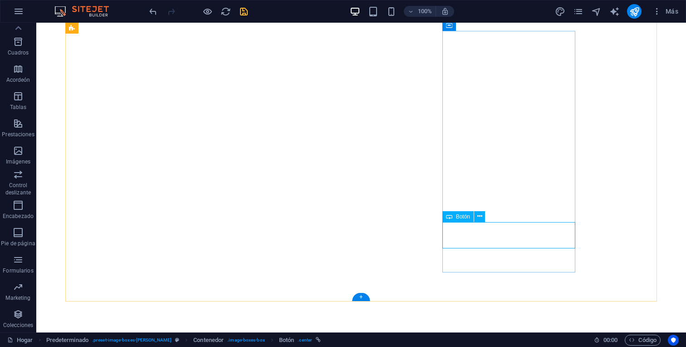
click at [478, 216] on icon at bounding box center [480, 217] width 5 height 10
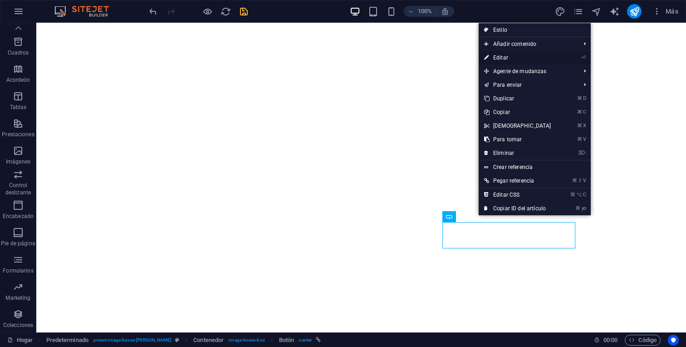
click at [510, 59] on link "⏎ Editar" at bounding box center [518, 58] width 78 height 14
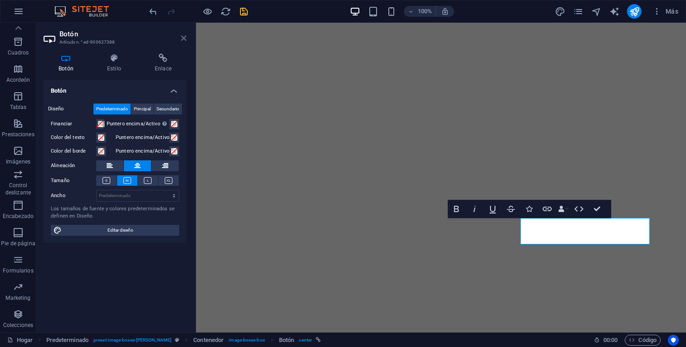
click at [186, 35] on icon at bounding box center [183, 38] width 5 height 7
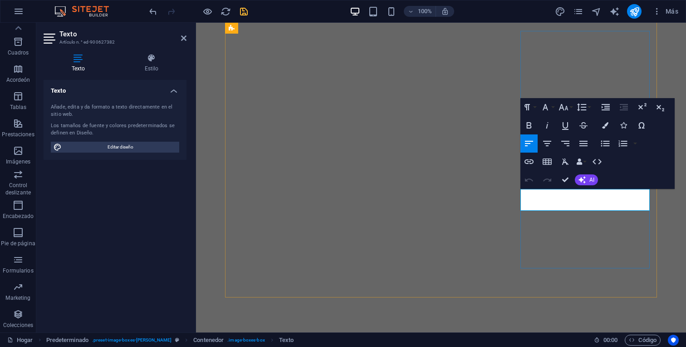
drag, startPoint x: 587, startPoint y: 204, endPoint x: 528, endPoint y: 193, distance: 60.2
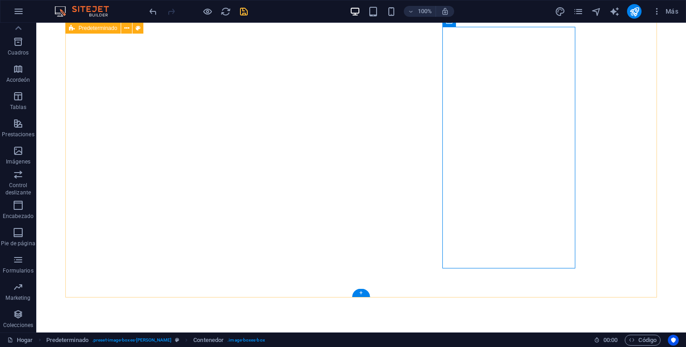
scroll to position [373, 0]
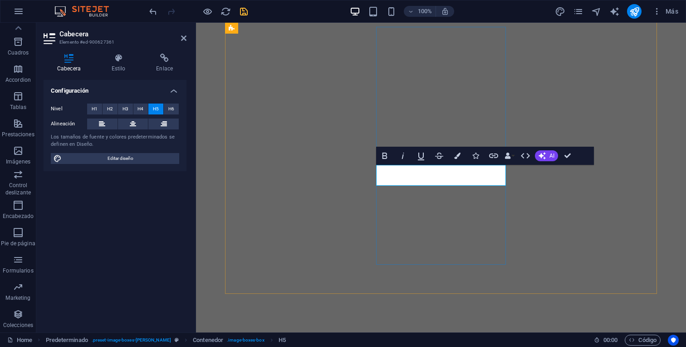
drag, startPoint x: 472, startPoint y: 181, endPoint x: 410, endPoint y: 178, distance: 62.3
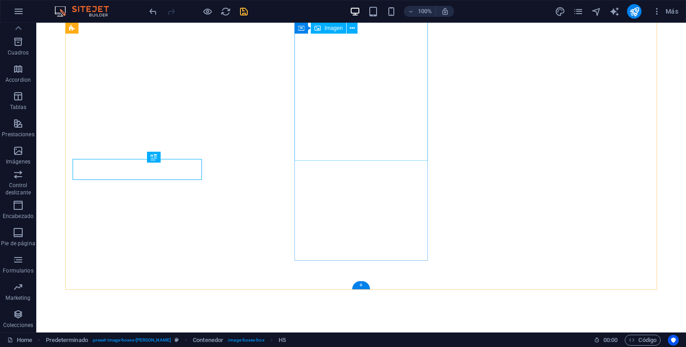
scroll to position [380, 0]
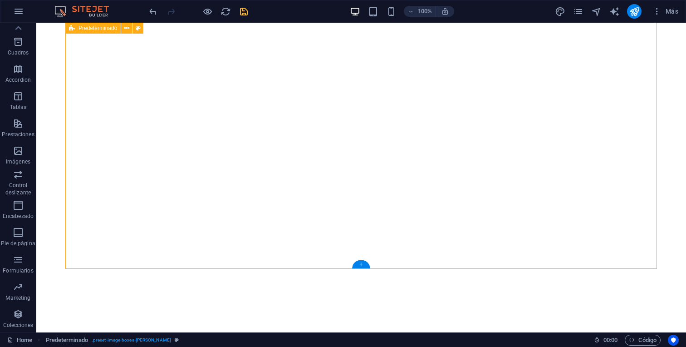
scroll to position [401, 0]
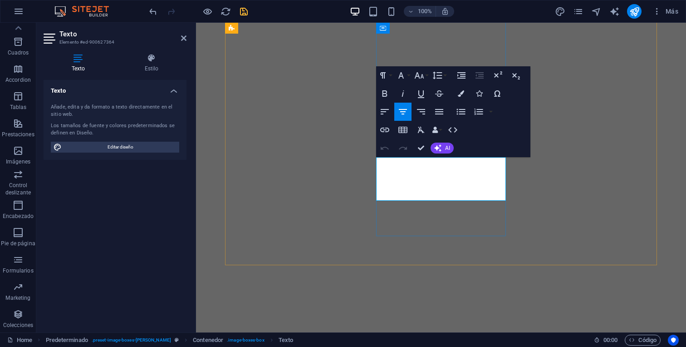
drag, startPoint x: 481, startPoint y: 196, endPoint x: 392, endPoint y: 162, distance: 95.7
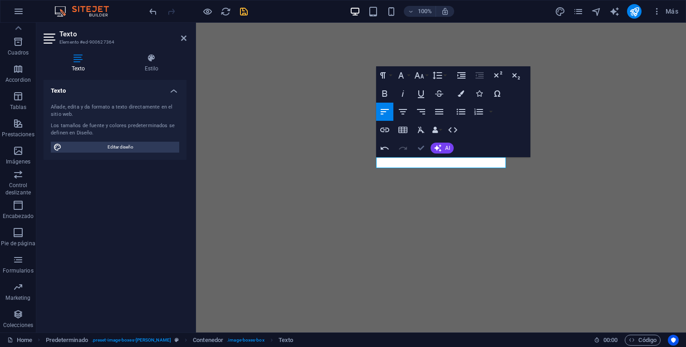
scroll to position [405, 0]
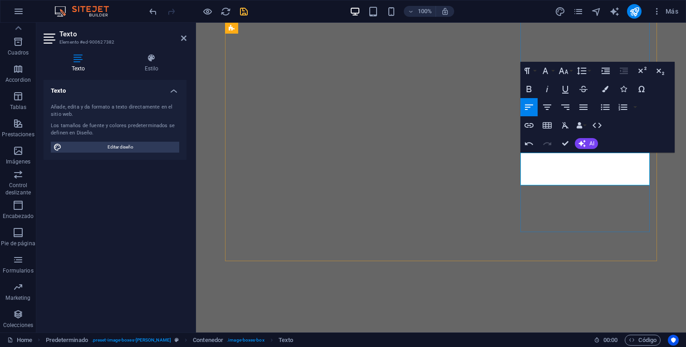
drag, startPoint x: 572, startPoint y: 181, endPoint x: 623, endPoint y: 169, distance: 53.2
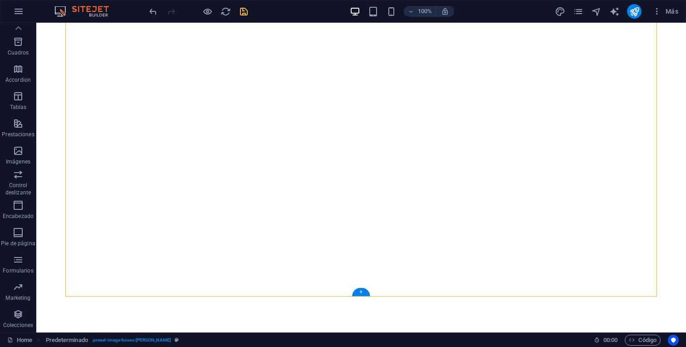
scroll to position [389, 0]
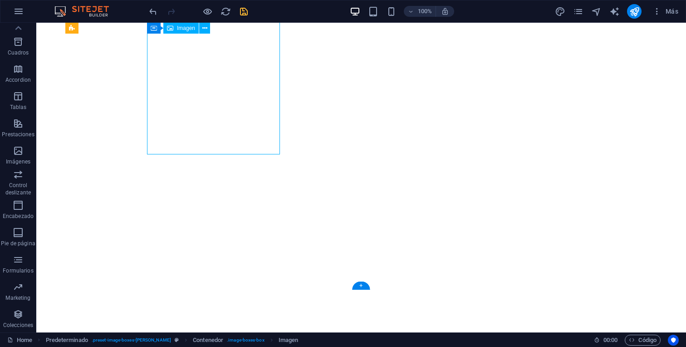
select select "px"
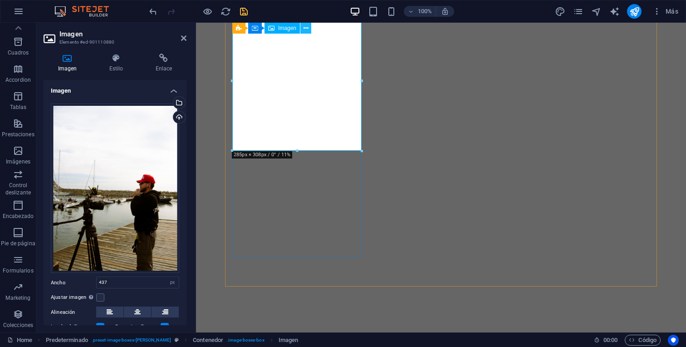
click at [302, 30] on button at bounding box center [306, 28] width 11 height 11
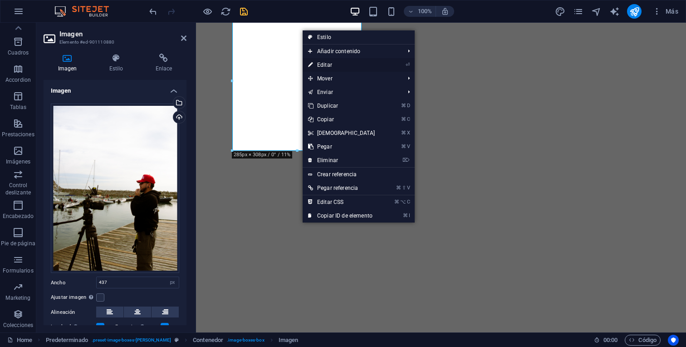
click at [319, 71] on link "⏎ Editar" at bounding box center [342, 65] width 78 height 14
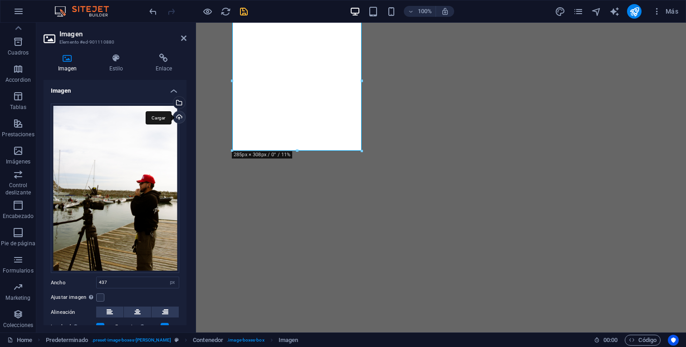
click at [176, 118] on div "Cargar" at bounding box center [179, 118] width 14 height 14
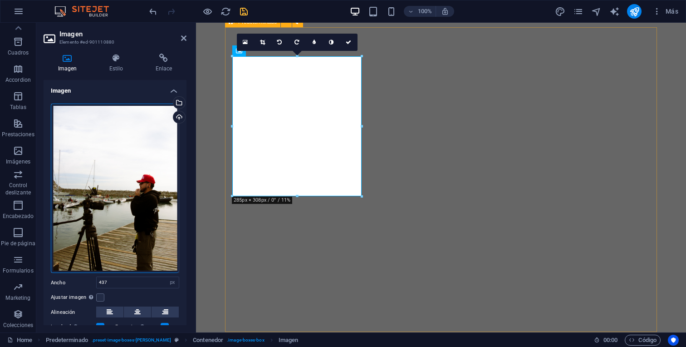
scroll to position [343, 0]
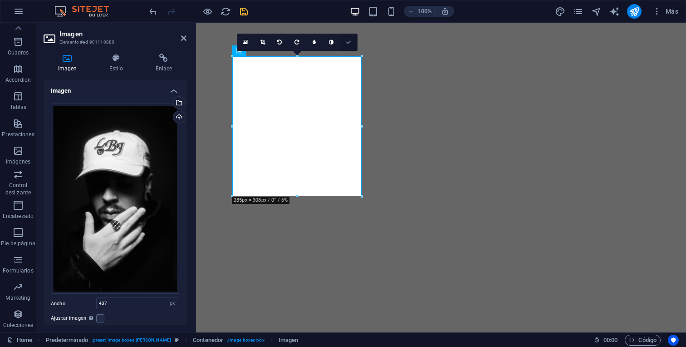
click at [349, 43] on icon at bounding box center [348, 41] width 5 height 5
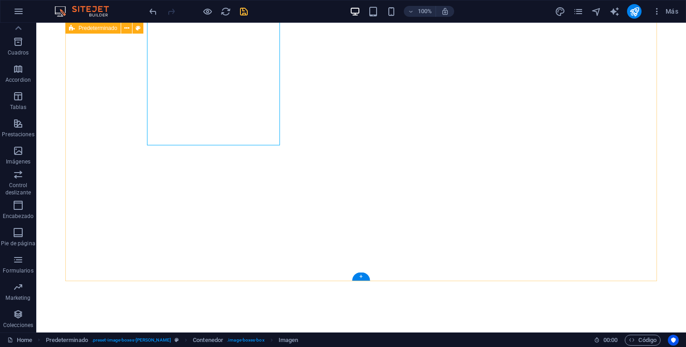
scroll to position [399, 0]
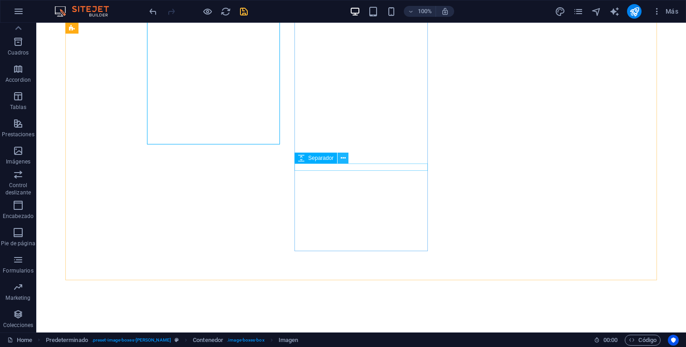
click at [341, 160] on icon at bounding box center [343, 158] width 5 height 10
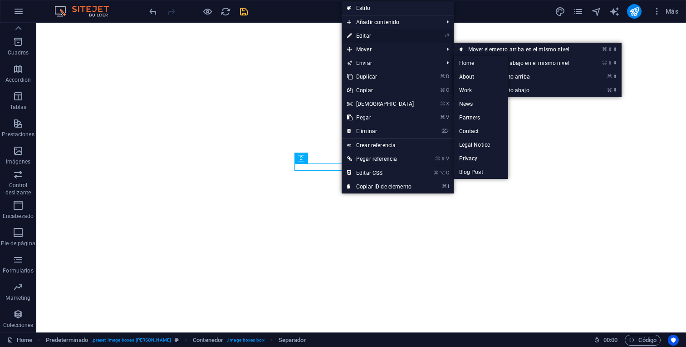
click at [377, 34] on link "⏎ Editar" at bounding box center [381, 36] width 78 height 14
select select "px"
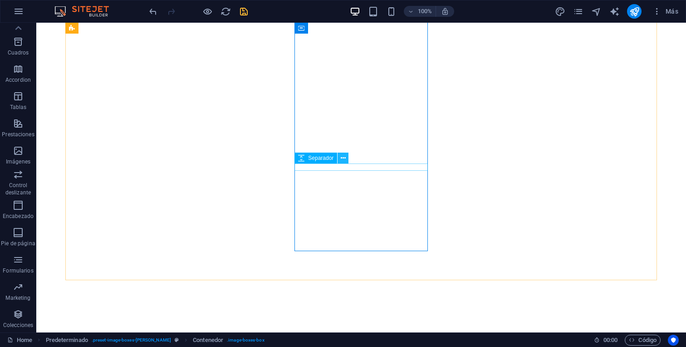
click at [343, 160] on icon at bounding box center [343, 158] width 5 height 10
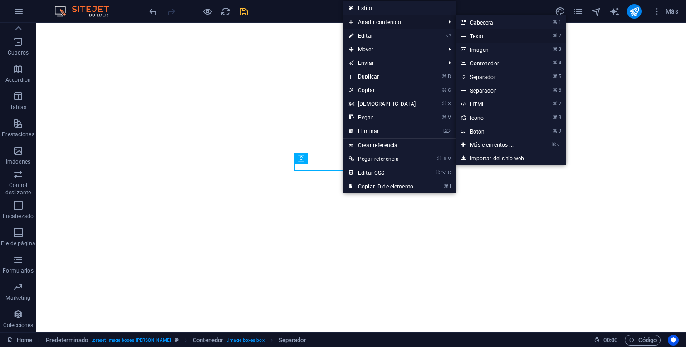
click at [488, 35] on link "⌘ 2 Texto" at bounding box center [494, 36] width 76 height 14
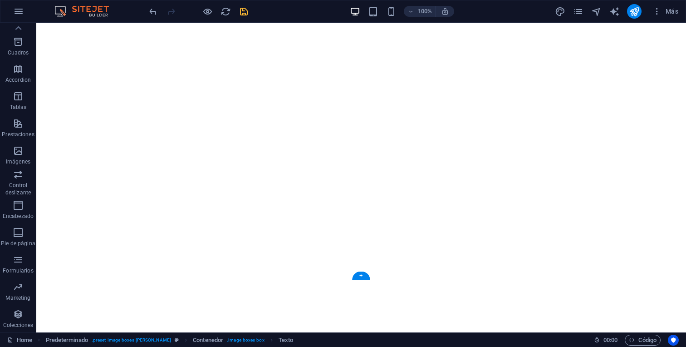
drag, startPoint x: 395, startPoint y: 187, endPoint x: 395, endPoint y: 168, distance: 19.1
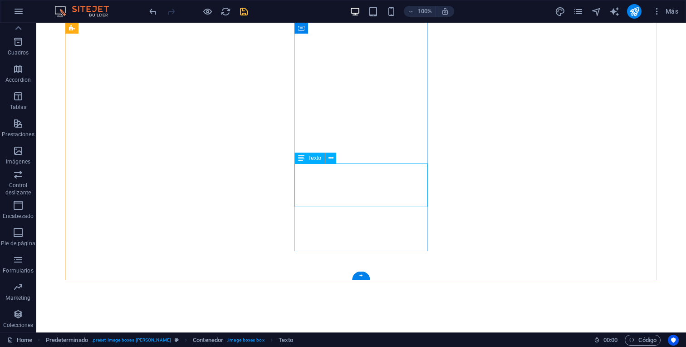
click at [303, 157] on icon at bounding box center [301, 158] width 6 height 11
click at [331, 159] on icon at bounding box center [331, 158] width 5 height 10
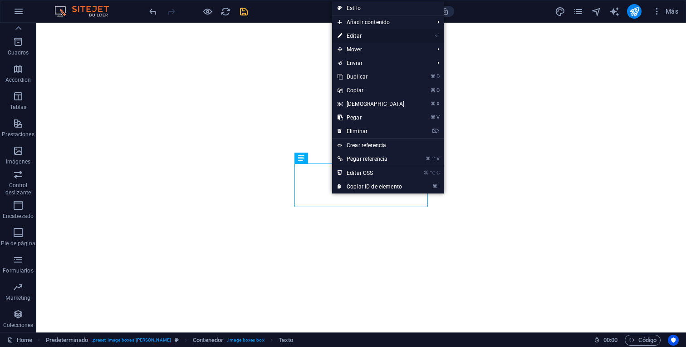
click at [363, 37] on link "⏎ Editar" at bounding box center [371, 36] width 78 height 14
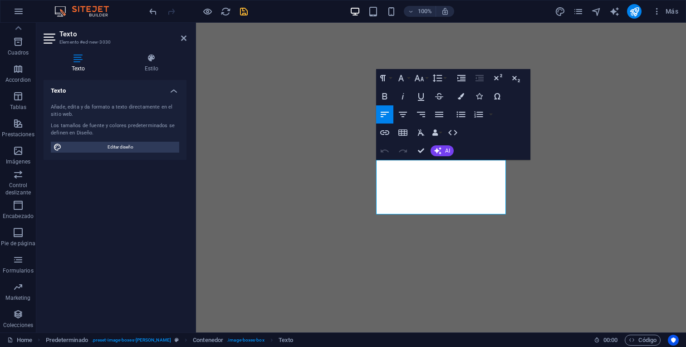
click at [88, 67] on h4 "Texto" at bounding box center [80, 63] width 73 height 19
click at [137, 64] on h4 "Estilo" at bounding box center [152, 63] width 70 height 19
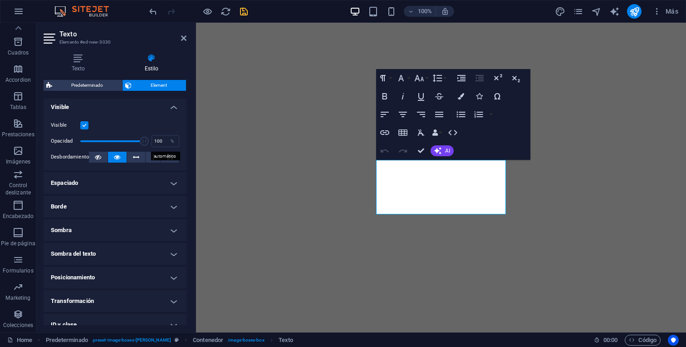
scroll to position [123, 0]
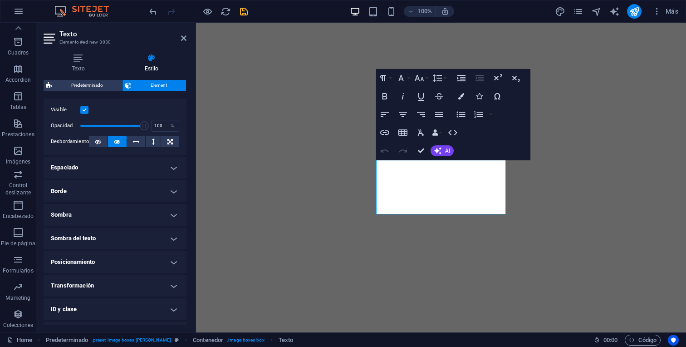
click at [172, 163] on h4 "Espaciado" at bounding box center [115, 168] width 143 height 22
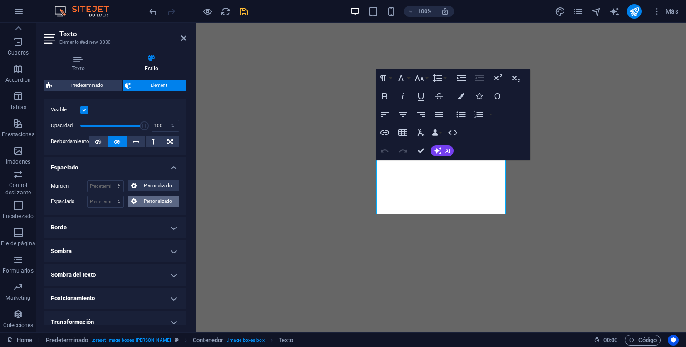
click at [160, 203] on span "Personalizado" at bounding box center [157, 201] width 37 height 11
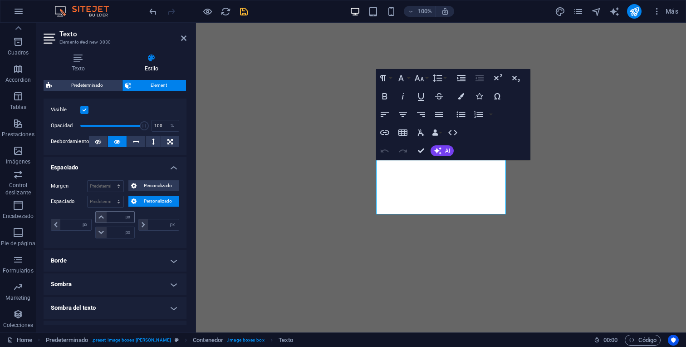
click at [100, 217] on icon at bounding box center [101, 216] width 5 height 5
click at [168, 170] on h4 "Espaciado" at bounding box center [115, 165] width 143 height 16
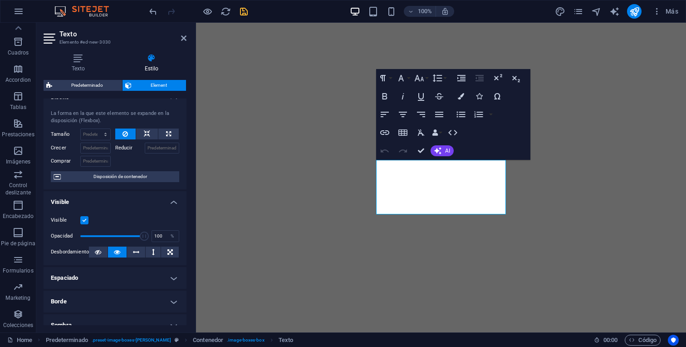
scroll to position [0, 0]
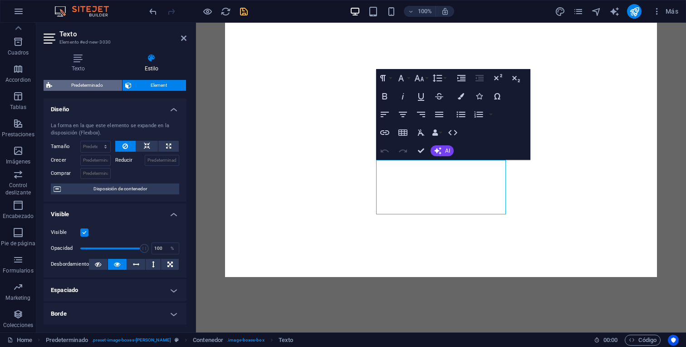
click at [102, 82] on span "Predeterminado" at bounding box center [87, 85] width 64 height 11
select select "px"
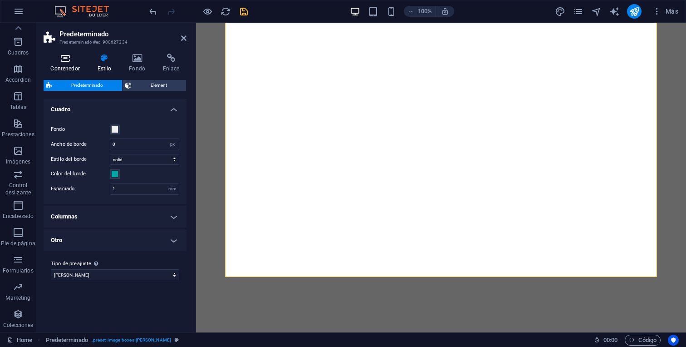
click at [77, 60] on icon at bounding box center [65, 58] width 43 height 9
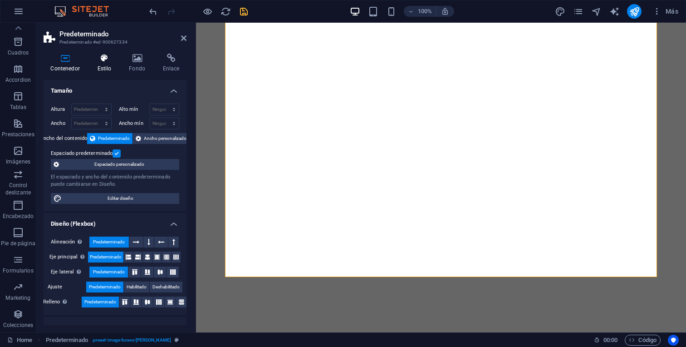
click at [103, 65] on h4 "Estilo" at bounding box center [106, 63] width 32 height 19
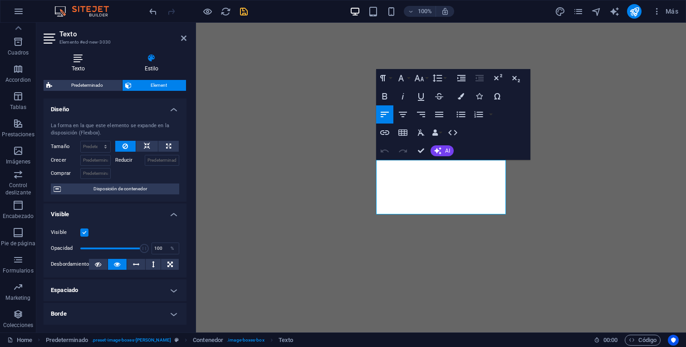
click at [90, 64] on h4 "Texto" at bounding box center [80, 63] width 73 height 19
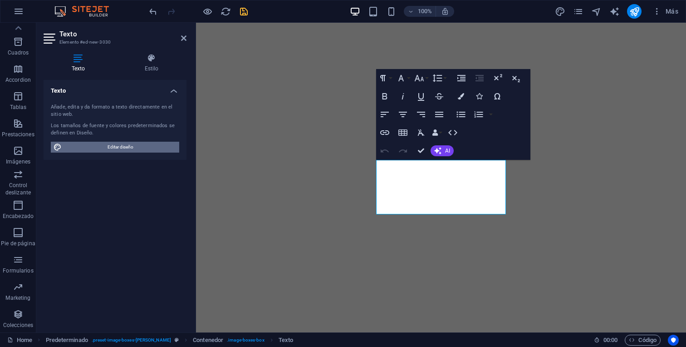
click at [137, 143] on span "Editar diseño" at bounding box center [120, 147] width 112 height 11
select select "px"
select select "300"
select select "px"
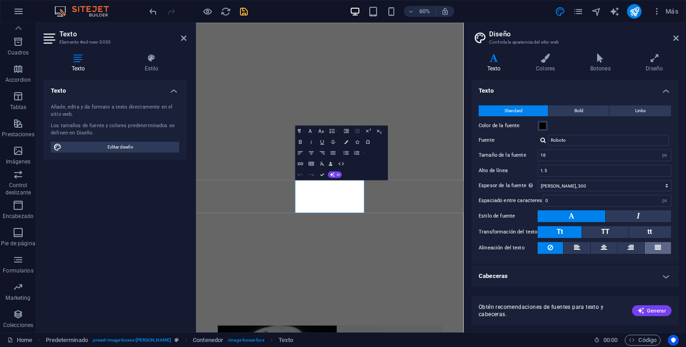
click at [655, 248] on icon at bounding box center [658, 247] width 6 height 11
click at [639, 248] on button at bounding box center [631, 248] width 26 height 12
click at [653, 247] on button at bounding box center [658, 248] width 26 height 12
click at [580, 242] on icon at bounding box center [577, 247] width 6 height 11
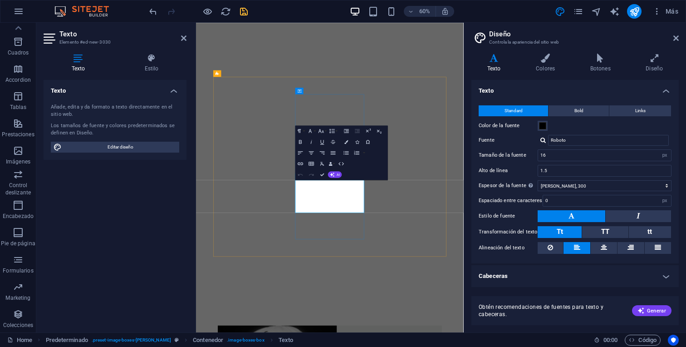
drag, startPoint x: 412, startPoint y: 334, endPoint x: 370, endPoint y: 287, distance: 63.0
click at [653, 244] on button at bounding box center [658, 248] width 26 height 12
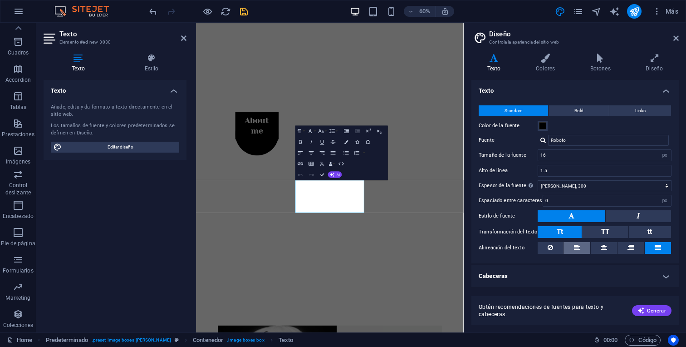
click at [575, 246] on icon at bounding box center [577, 247] width 6 height 11
click at [598, 246] on button at bounding box center [604, 248] width 26 height 12
click at [619, 247] on button at bounding box center [631, 248] width 26 height 12
click at [580, 247] on icon at bounding box center [577, 247] width 6 height 11
click at [625, 215] on button at bounding box center [638, 216] width 65 height 12
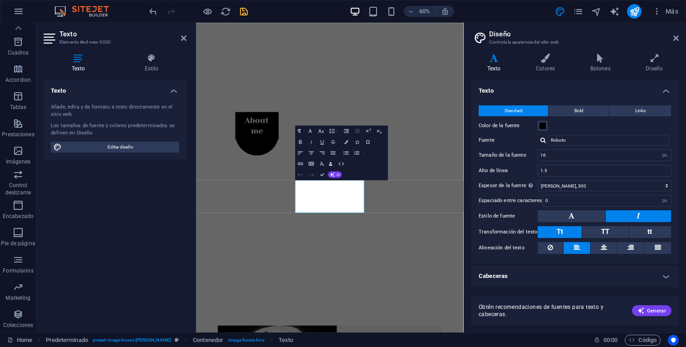
click at [625, 215] on button at bounding box center [638, 216] width 65 height 12
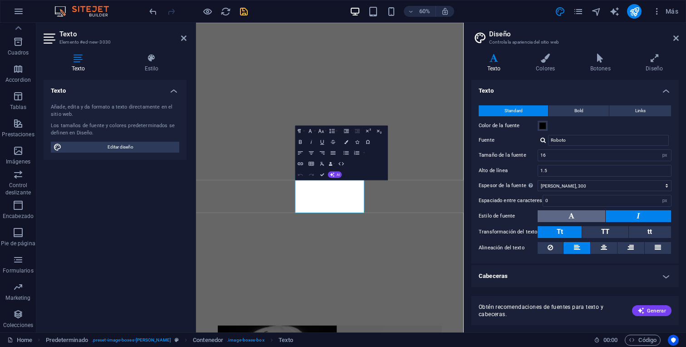
click at [583, 214] on button at bounding box center [572, 216] width 68 height 12
click at [675, 39] on icon at bounding box center [676, 38] width 5 height 7
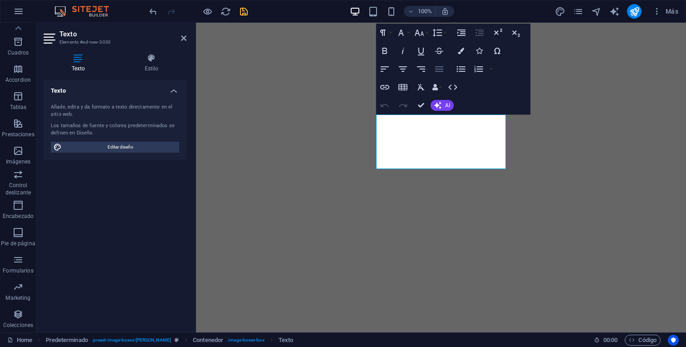
click at [441, 69] on icon "button" at bounding box center [439, 68] width 8 height 5
click at [413, 71] on button "Align Right" at bounding box center [421, 69] width 17 height 18
click at [385, 65] on icon "button" at bounding box center [385, 69] width 11 height 11
click at [432, 69] on button "Align Justify" at bounding box center [439, 69] width 17 height 18
click at [392, 48] on button "Bold" at bounding box center [384, 51] width 17 height 18
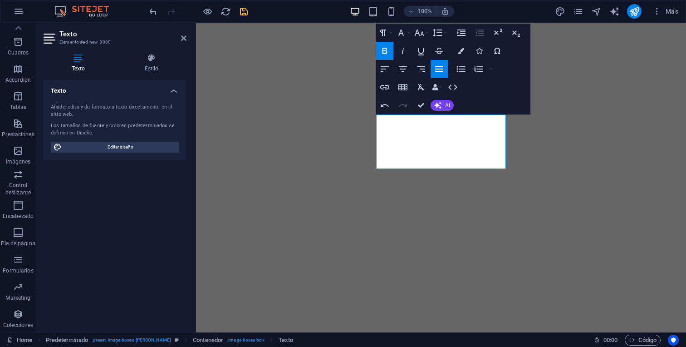
click at [392, 48] on button "Bold" at bounding box center [384, 51] width 17 height 18
click at [398, 51] on icon "button" at bounding box center [403, 50] width 11 height 11
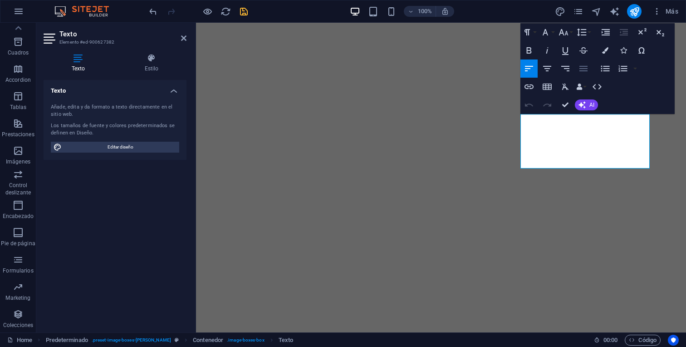
click at [582, 66] on icon "button" at bounding box center [584, 68] width 8 height 5
click at [544, 49] on icon "button" at bounding box center [547, 50] width 11 height 11
drag, startPoint x: 576, startPoint y: 161, endPoint x: 525, endPoint y: 117, distance: 67.3
click at [565, 71] on icon "button" at bounding box center [565, 68] width 11 height 11
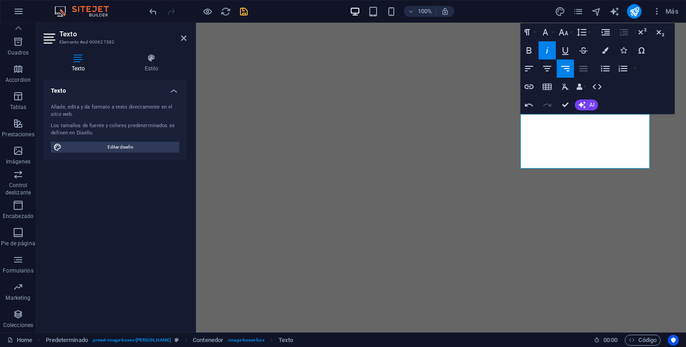
click at [580, 69] on icon "button" at bounding box center [583, 68] width 11 height 11
click at [548, 52] on icon "button" at bounding box center [547, 50] width 11 height 11
click at [533, 51] on icon "button" at bounding box center [529, 50] width 11 height 11
click at [545, 53] on icon "button" at bounding box center [547, 50] width 11 height 11
click at [528, 50] on icon "button" at bounding box center [529, 50] width 5 height 6
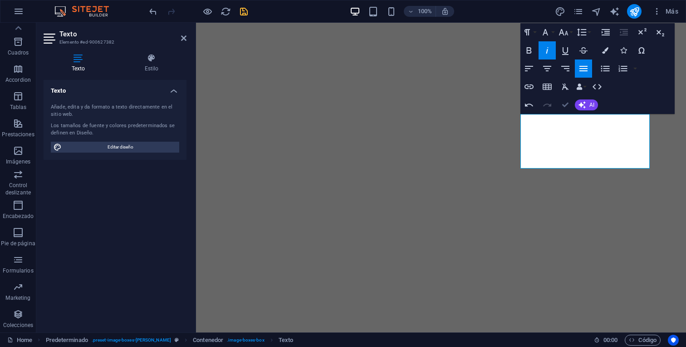
scroll to position [448, 0]
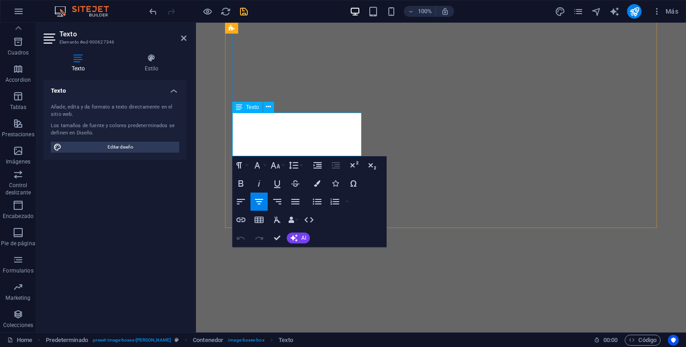
drag, startPoint x: 332, startPoint y: 152, endPoint x: 248, endPoint y: 118, distance: 91.2
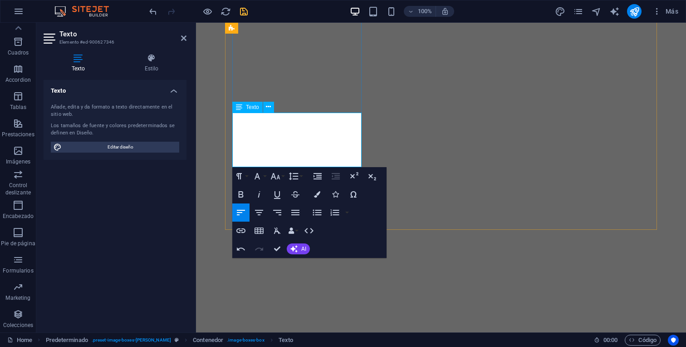
drag, startPoint x: 263, startPoint y: 162, endPoint x: 317, endPoint y: 141, distance: 57.9
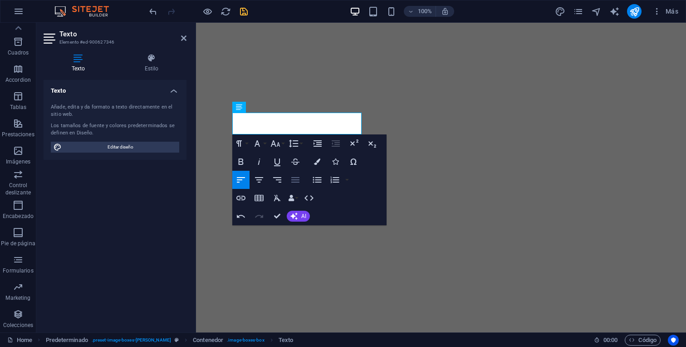
click at [291, 178] on icon "button" at bounding box center [295, 179] width 11 height 11
click at [260, 163] on icon "button" at bounding box center [259, 161] width 11 height 11
click at [259, 163] on icon "button" at bounding box center [259, 161] width 2 height 6
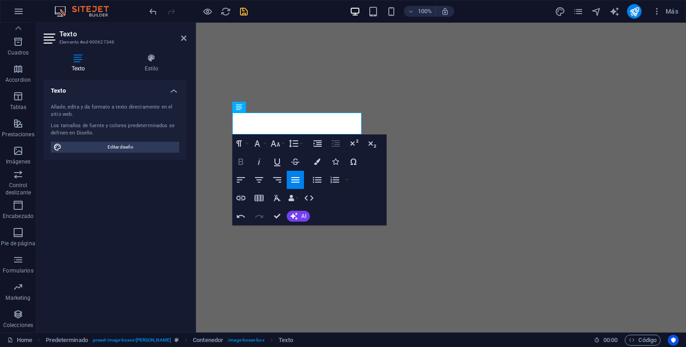
click at [242, 161] on icon "button" at bounding box center [241, 161] width 5 height 6
drag, startPoint x: 273, startPoint y: 128, endPoint x: 239, endPoint y: 119, distance: 35.1
click at [257, 158] on icon "button" at bounding box center [259, 161] width 11 height 11
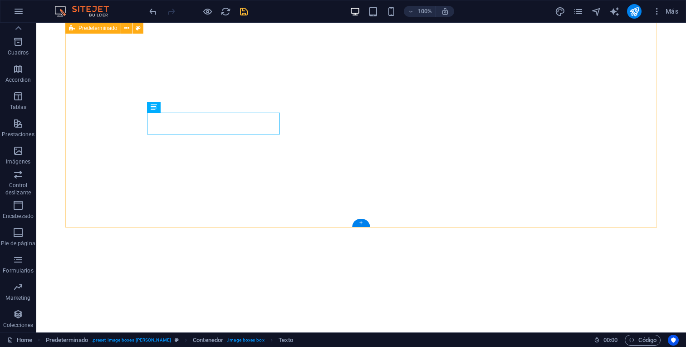
scroll to position [452, 0]
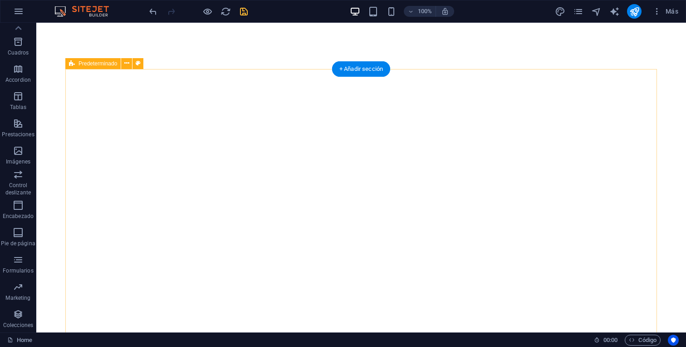
scroll to position [302, 0]
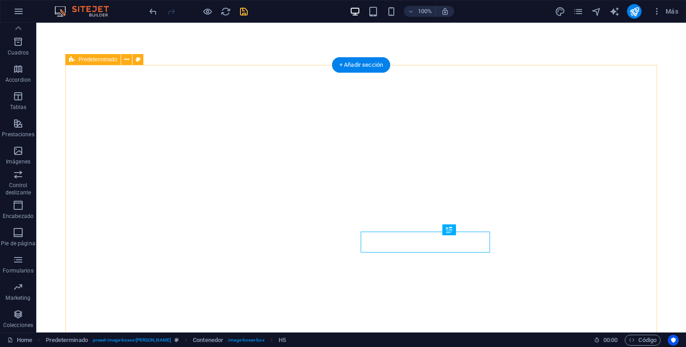
scroll to position [306, 0]
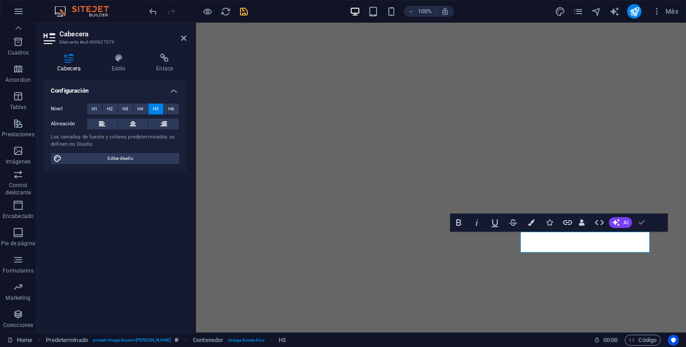
scroll to position [310, 0]
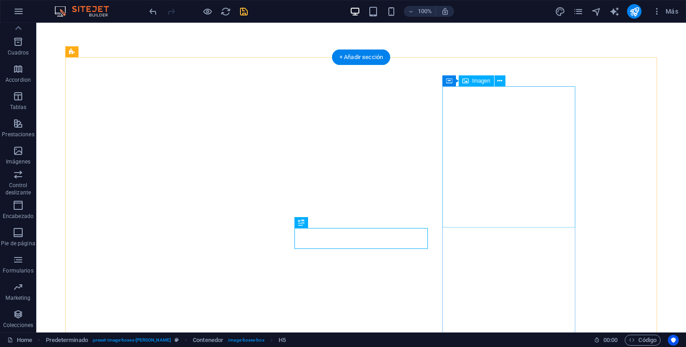
scroll to position [313, 0]
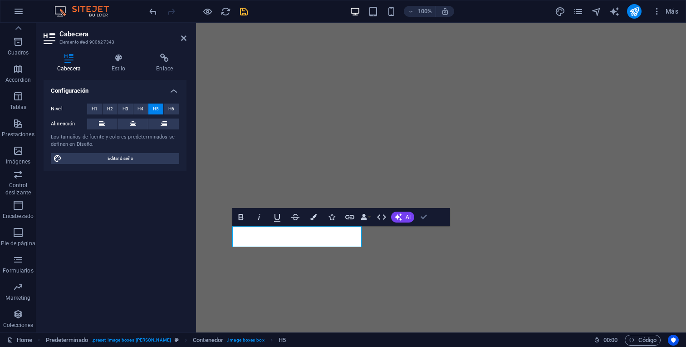
scroll to position [317, 0]
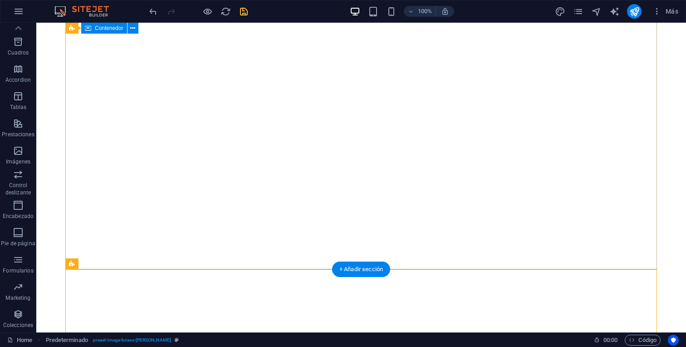
scroll to position [0, 0]
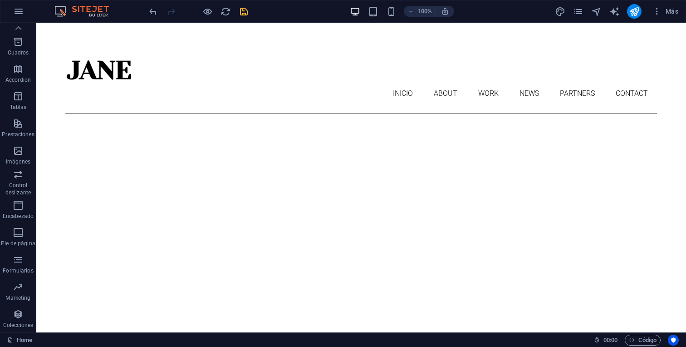
click at [245, 11] on icon "save" at bounding box center [244, 11] width 10 height 10
